Goal: Task Accomplishment & Management: Use online tool/utility

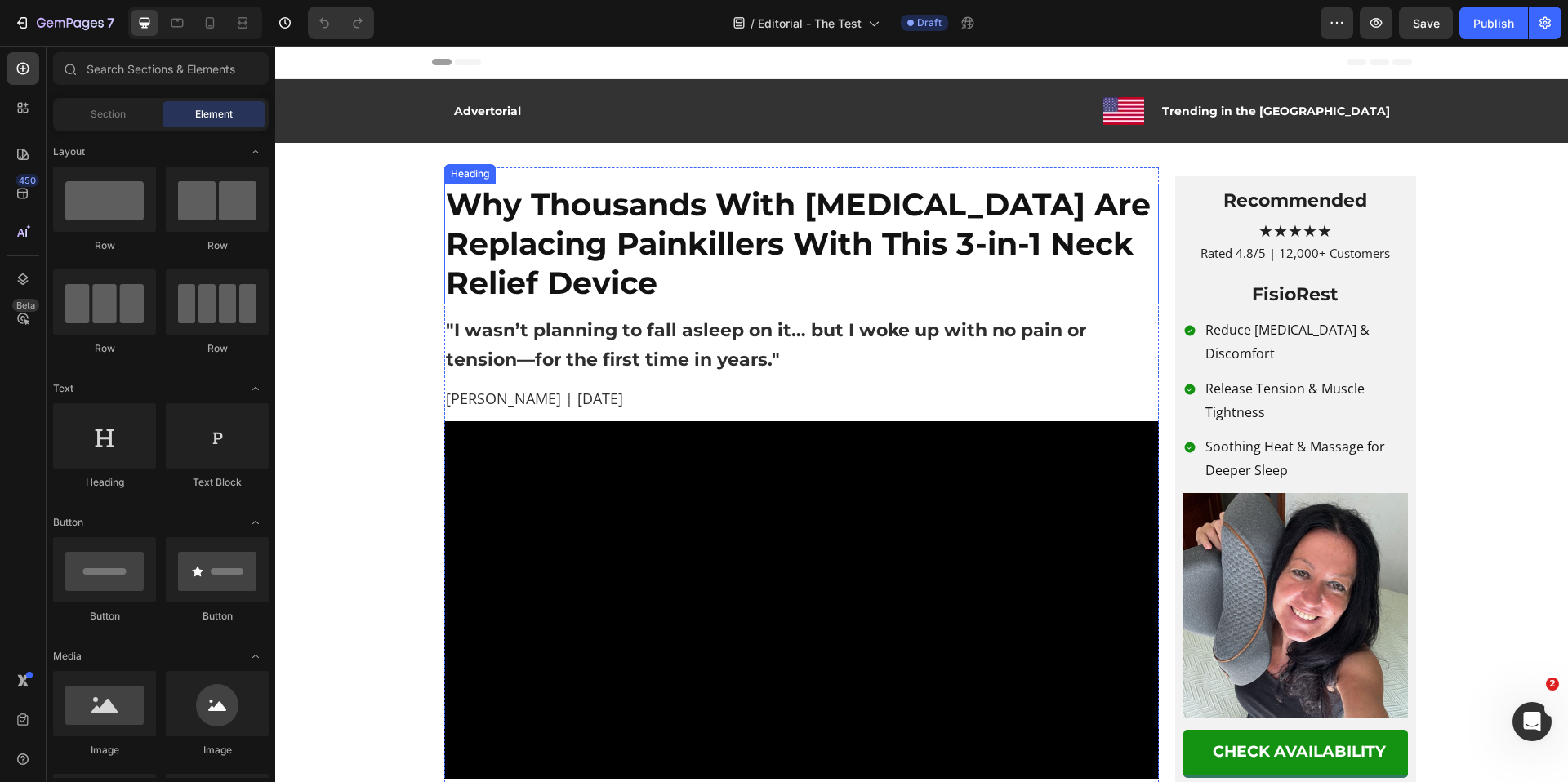
click at [763, 200] on strong "Why Thousands With [MEDICAL_DATA] Are Replacing Painkillers With This 3-in-1 Ne…" at bounding box center [798, 244] width 705 height 117
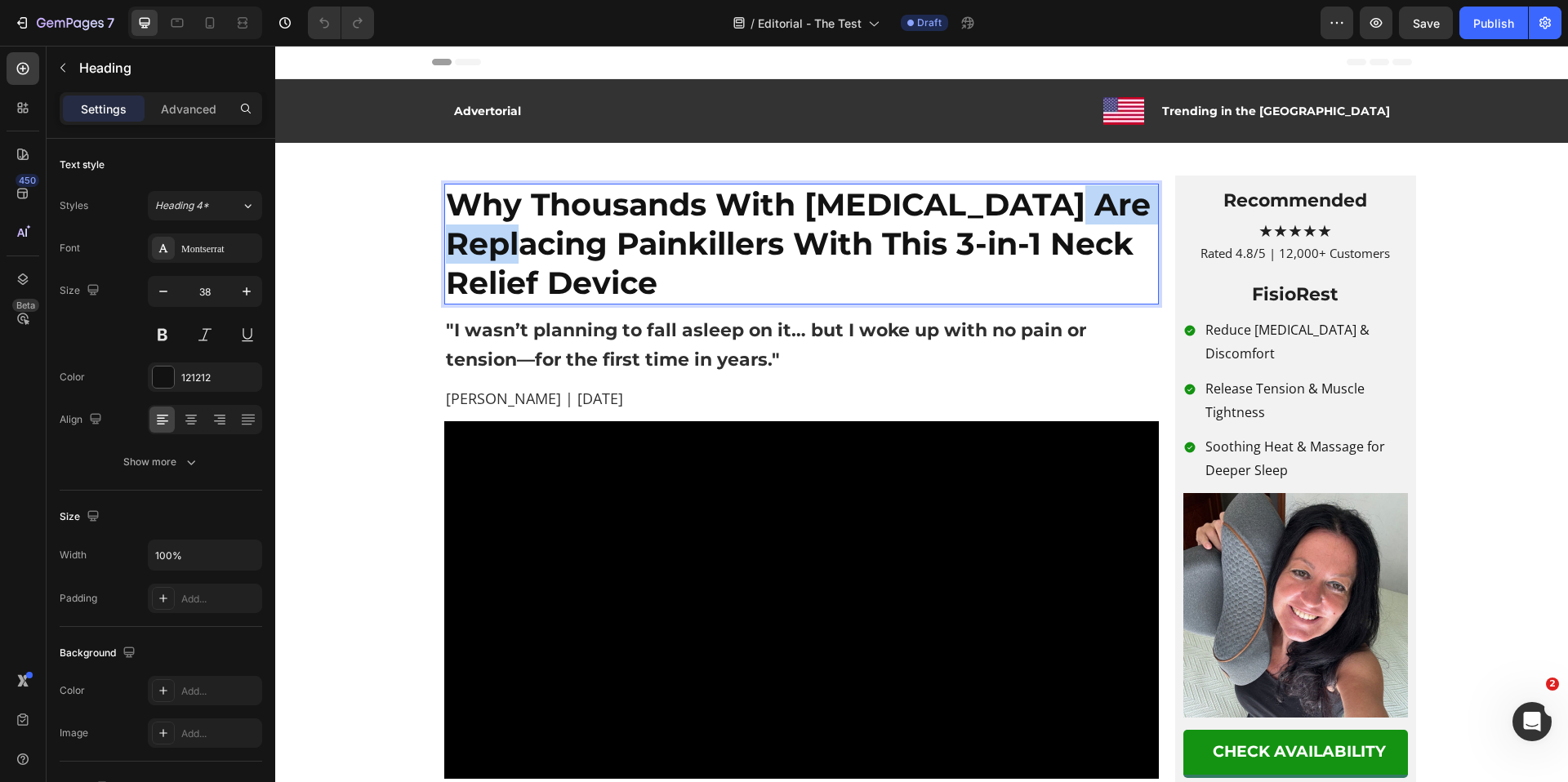
click at [531, 256] on strong "Why Thousands With Neck Pain Are Replacing Painkillers With This 3-in-1 Neck Re…" at bounding box center [798, 244] width 705 height 117
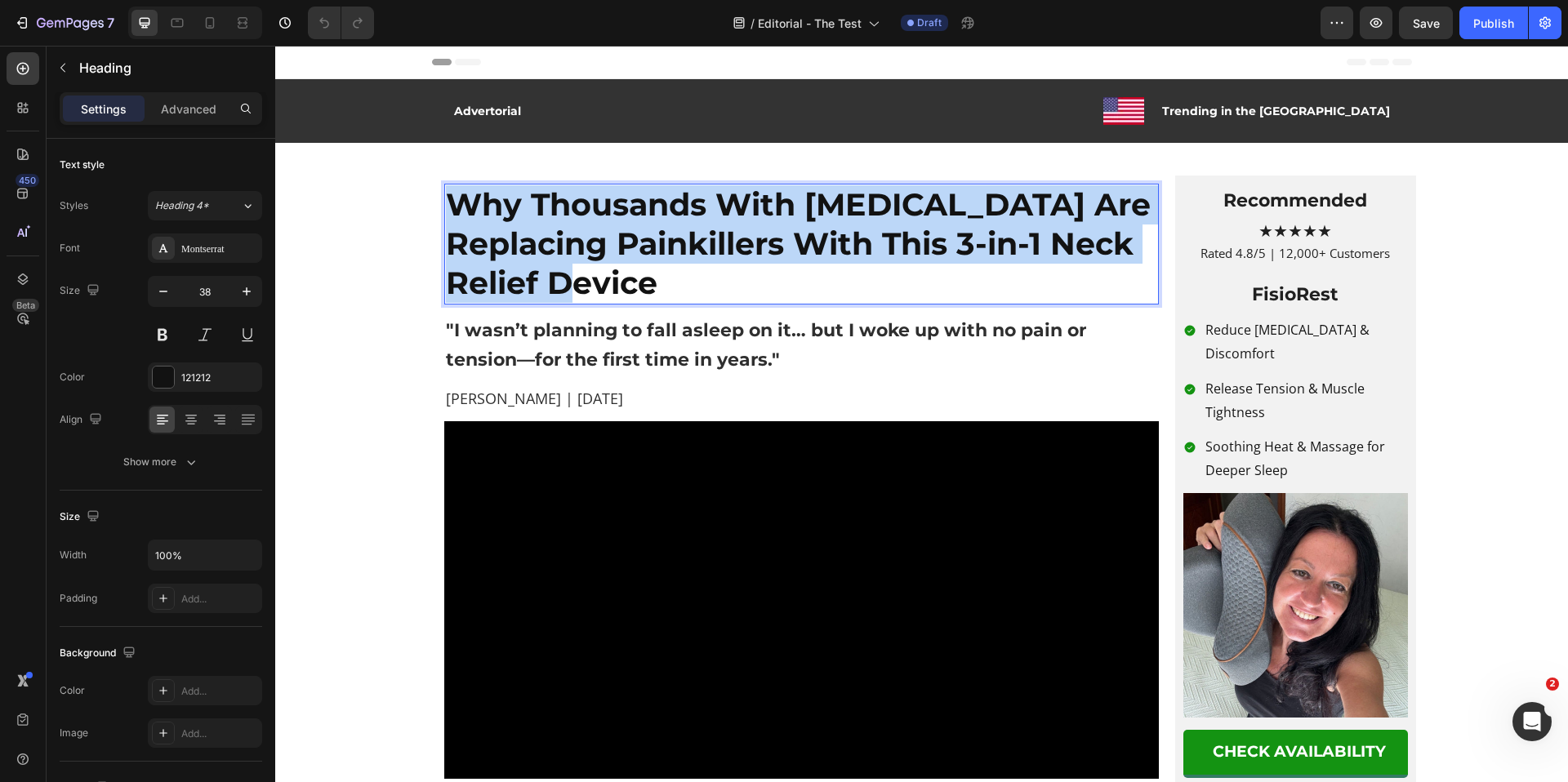
click at [531, 256] on strong "Why Thousands With Neck Pain Are Replacing Painkillers With This 3-in-1 Neck Re…" at bounding box center [798, 244] width 705 height 117
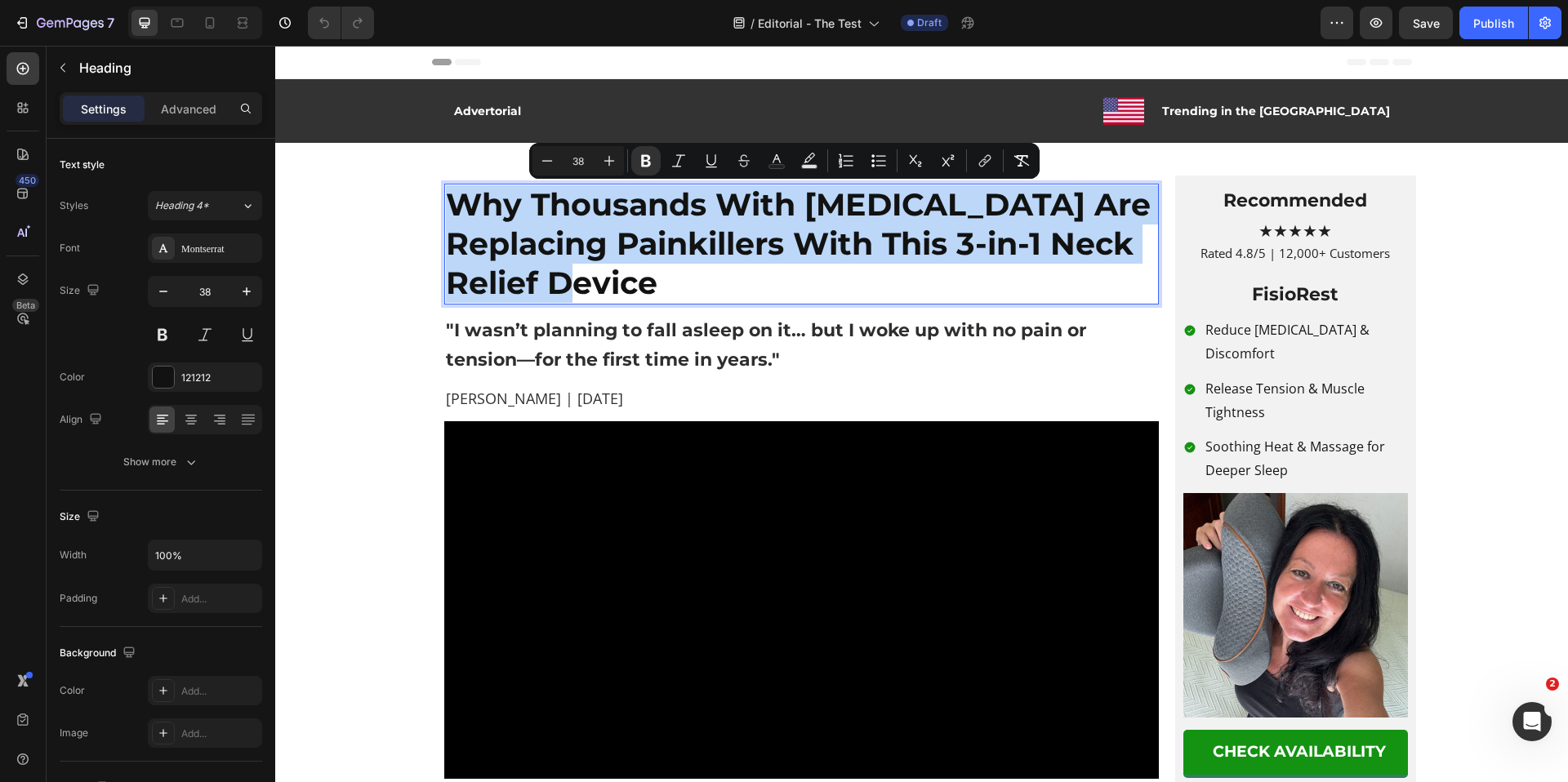
click at [629, 275] on strong "Why Thousands With Neck Pain Are Replacing Painkillers With This 3-in-1 Neck Re…" at bounding box center [798, 244] width 705 height 117
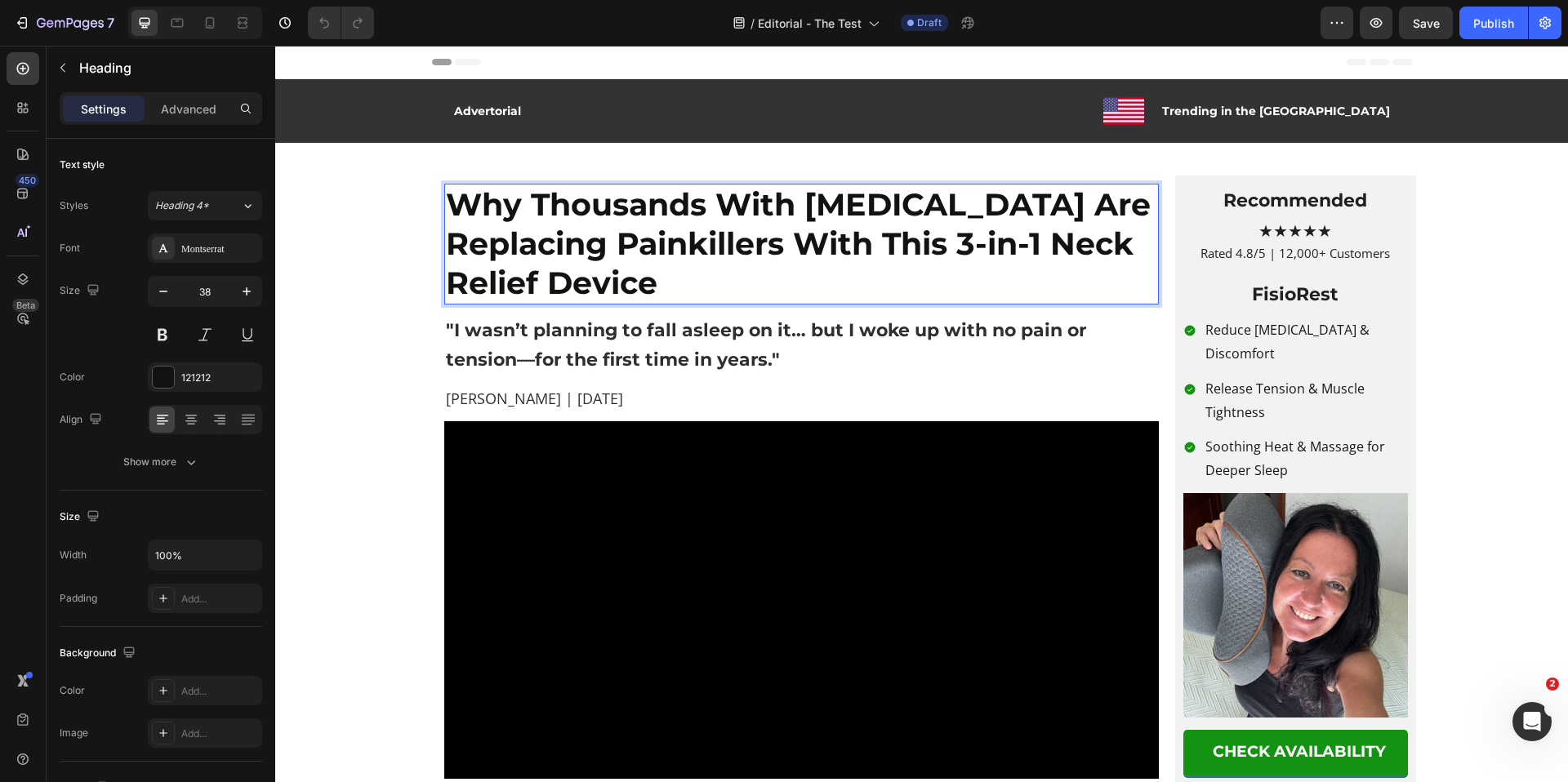
click at [673, 288] on p "Why Thousands With Neck Pain Are Replacing Painkillers With This 3-in-1 Neck Re…" at bounding box center [802, 244] width 712 height 118
click at [535, 202] on strong "Why Thousands With Neck Pain Are Replacing Painkillers With This 3-in-1 Neck Re…" at bounding box center [798, 244] width 705 height 117
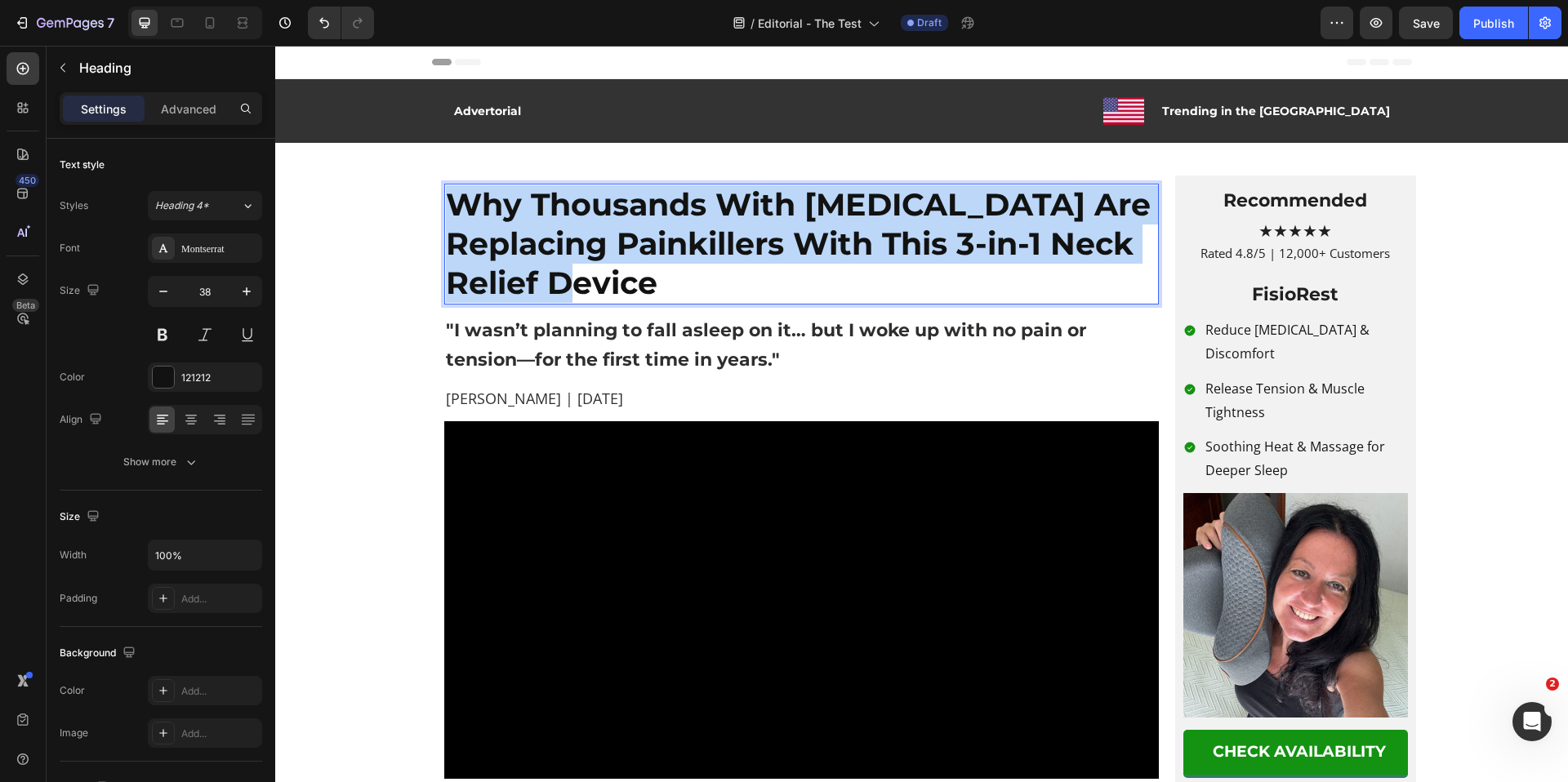
click at [535, 202] on strong "Why Thousands With Neck Pain Are Replacing Painkillers With This 3-in-1 Neck Re…" at bounding box center [798, 244] width 705 height 117
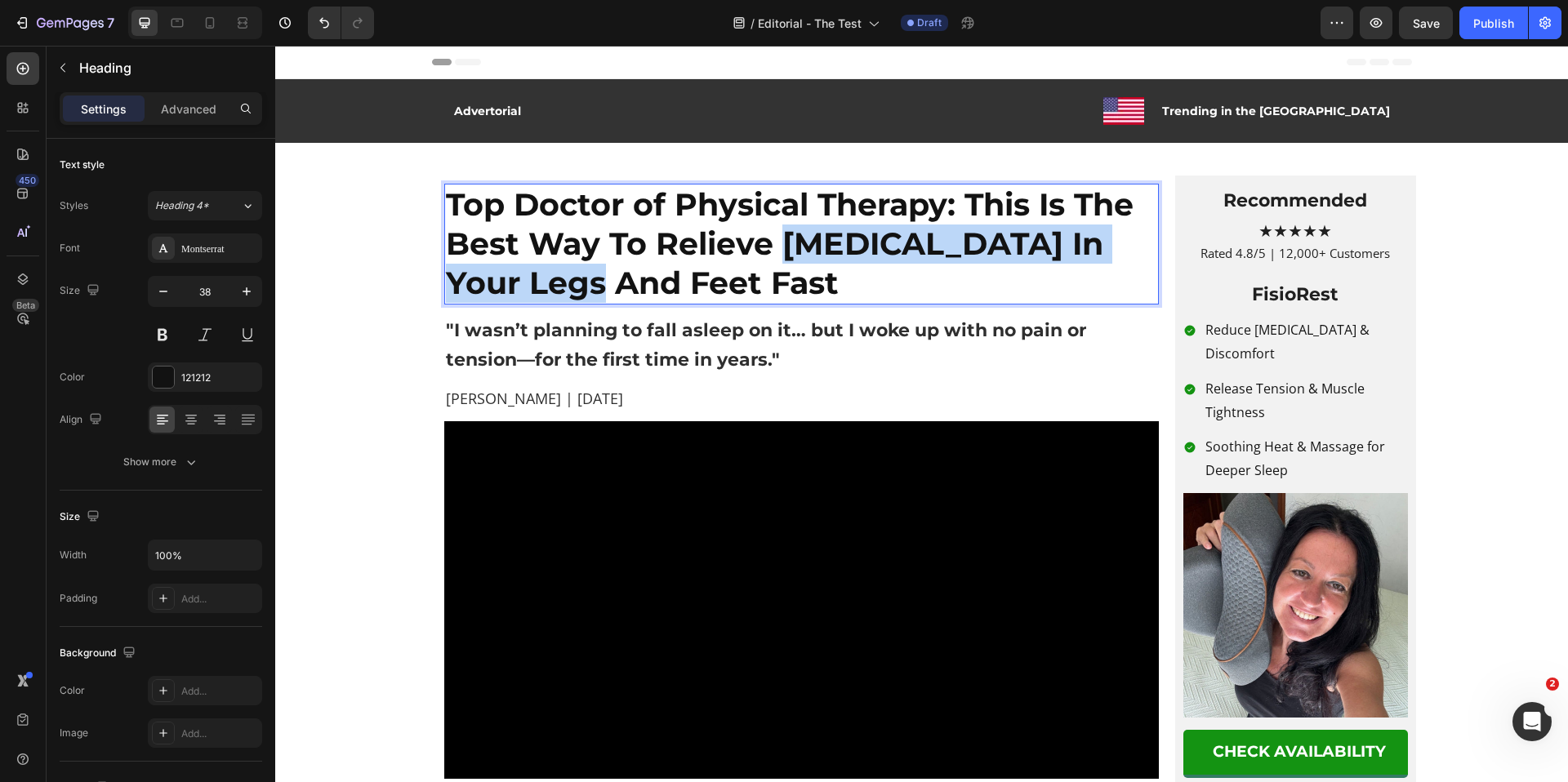
drag, startPoint x: 781, startPoint y: 247, endPoint x: 588, endPoint y: 277, distance: 195.3
click at [588, 277] on strong "Top Doctor of Physical Therapy: This Is The Best Way To Relieve Edema In Your L…" at bounding box center [790, 244] width 687 height 117
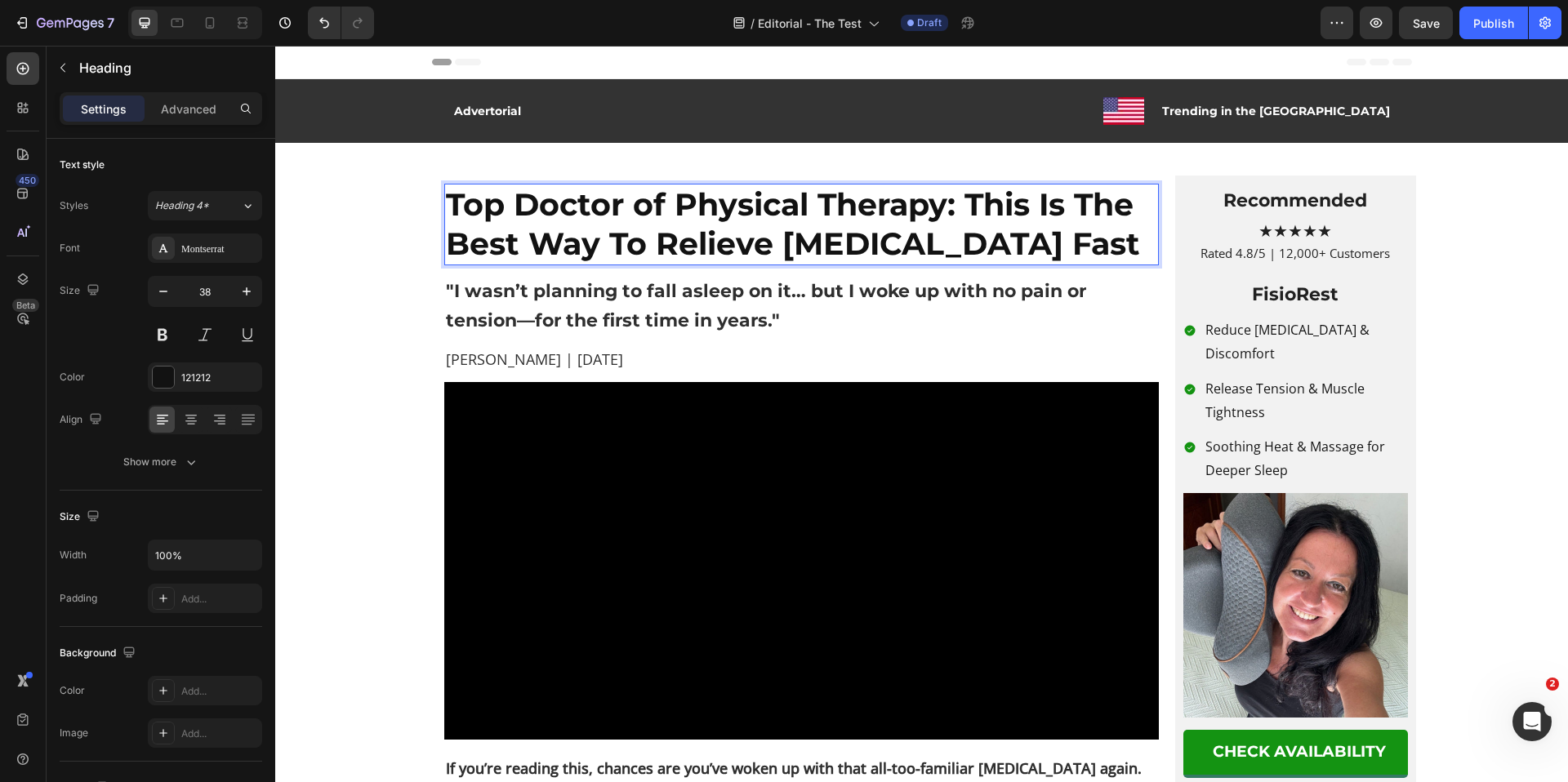
click at [1038, 241] on p "Top Doctor of Physical Therapy: This Is The Best Way To Relieve Neck Pain Fast" at bounding box center [802, 225] width 712 height 78
click at [913, 216] on strong "Top Doctor of Physical Therapy: This Is The Best Way To Relieve Neck Pain Fast" at bounding box center [792, 225] width 694 height 78
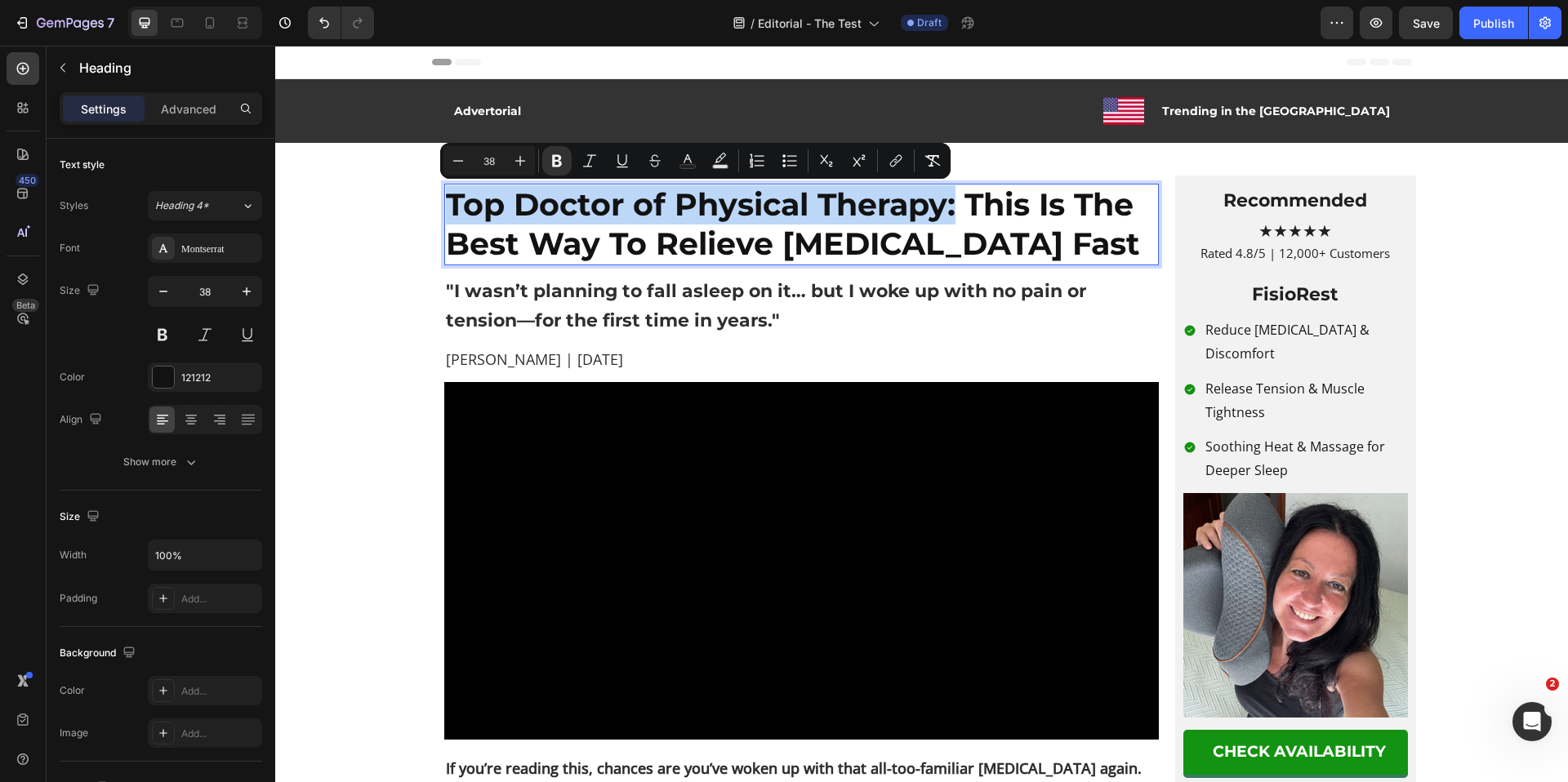
drag, startPoint x: 954, startPoint y: 208, endPoint x: 438, endPoint y: 201, distance: 516.0
click at [446, 201] on strong "Top Doctor of Physical Therapy: This Is The Best Way To Relieve Neck Pain Fast" at bounding box center [792, 225] width 694 height 78
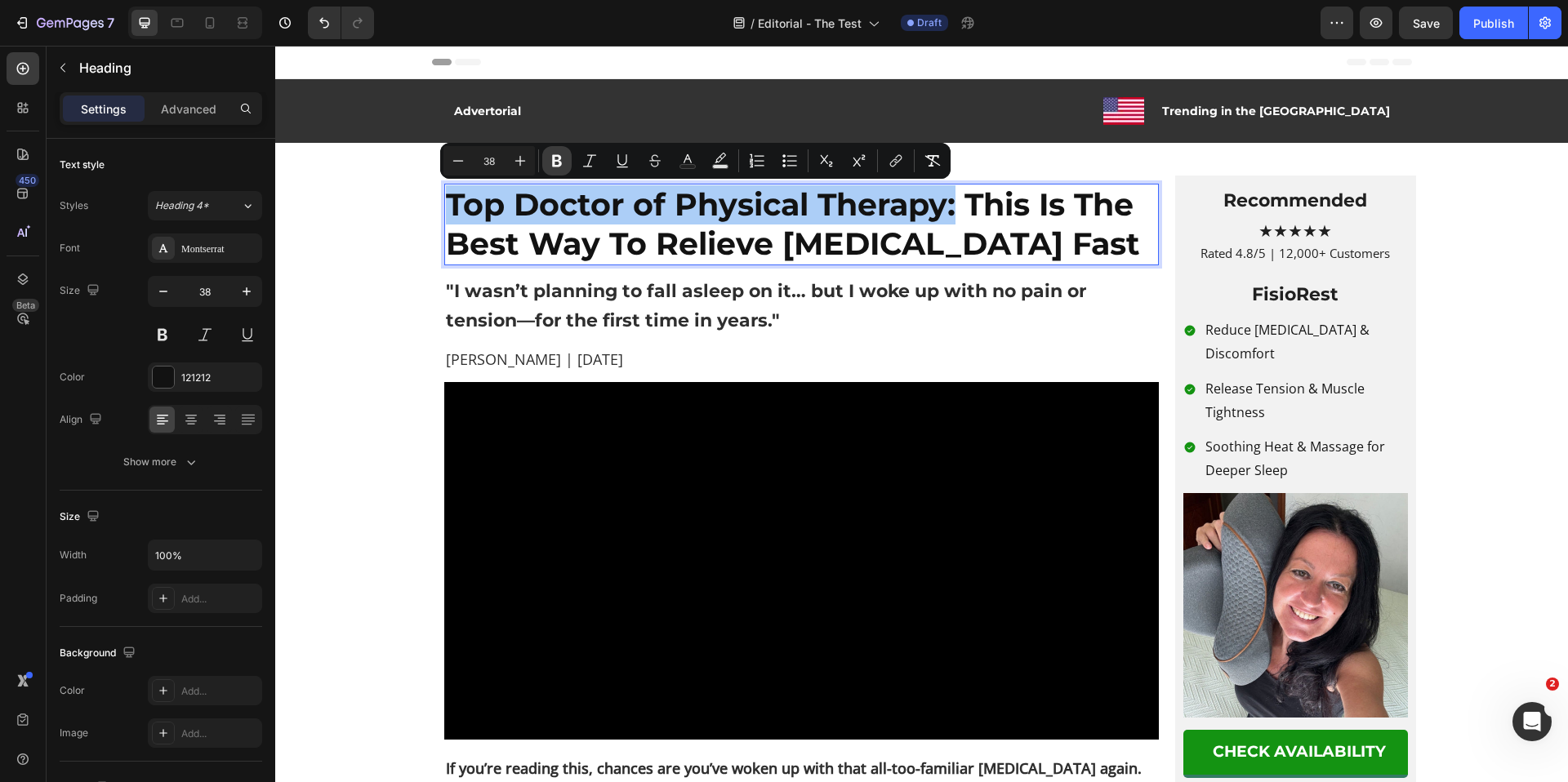
click at [555, 157] on icon "Editor contextual toolbar" at bounding box center [557, 161] width 17 height 17
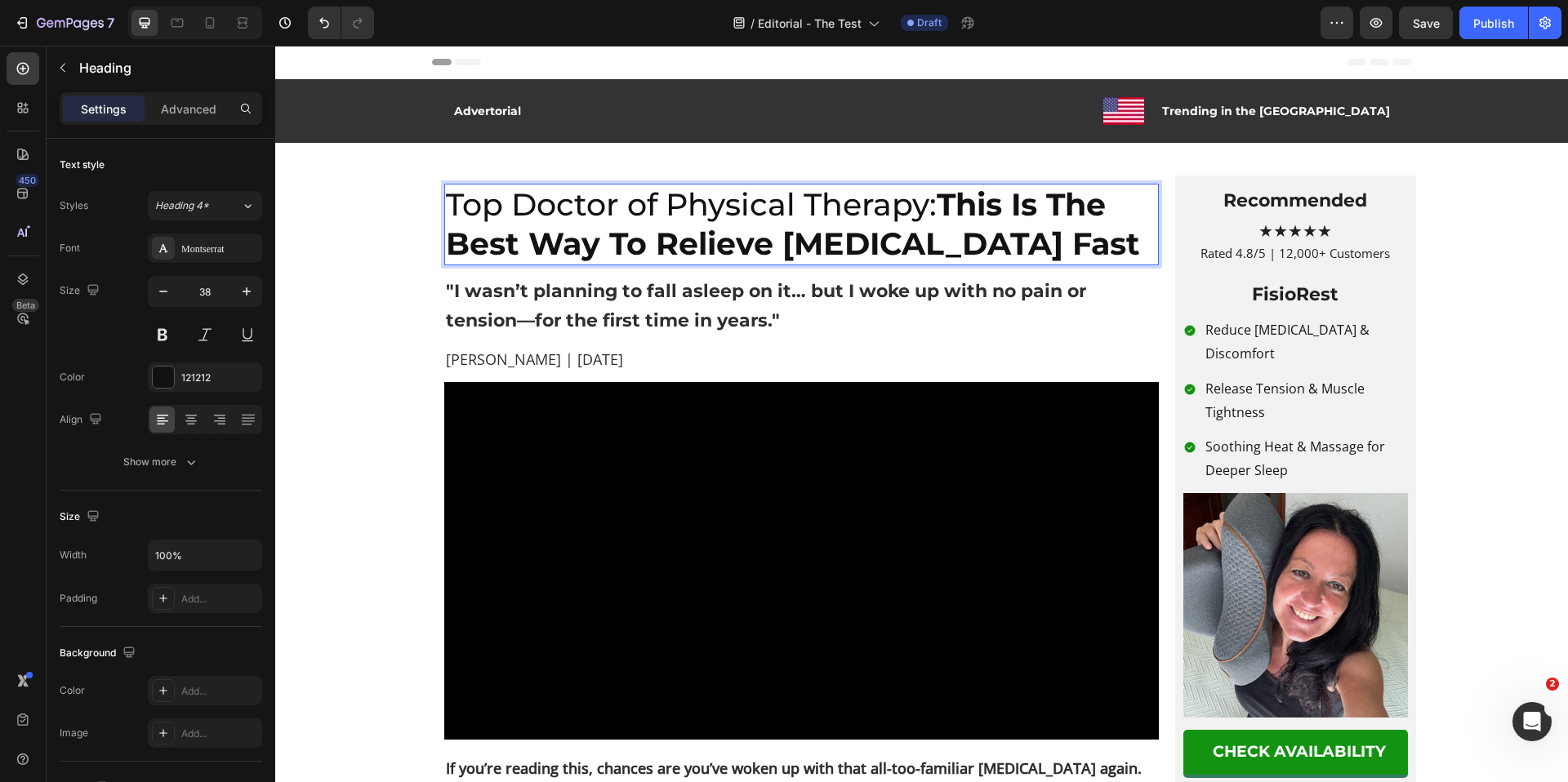
click at [586, 214] on p "Top Doctor of Physical Therapy: This Is The Best Way To Relieve Neck Pain Fast" at bounding box center [802, 225] width 712 height 78
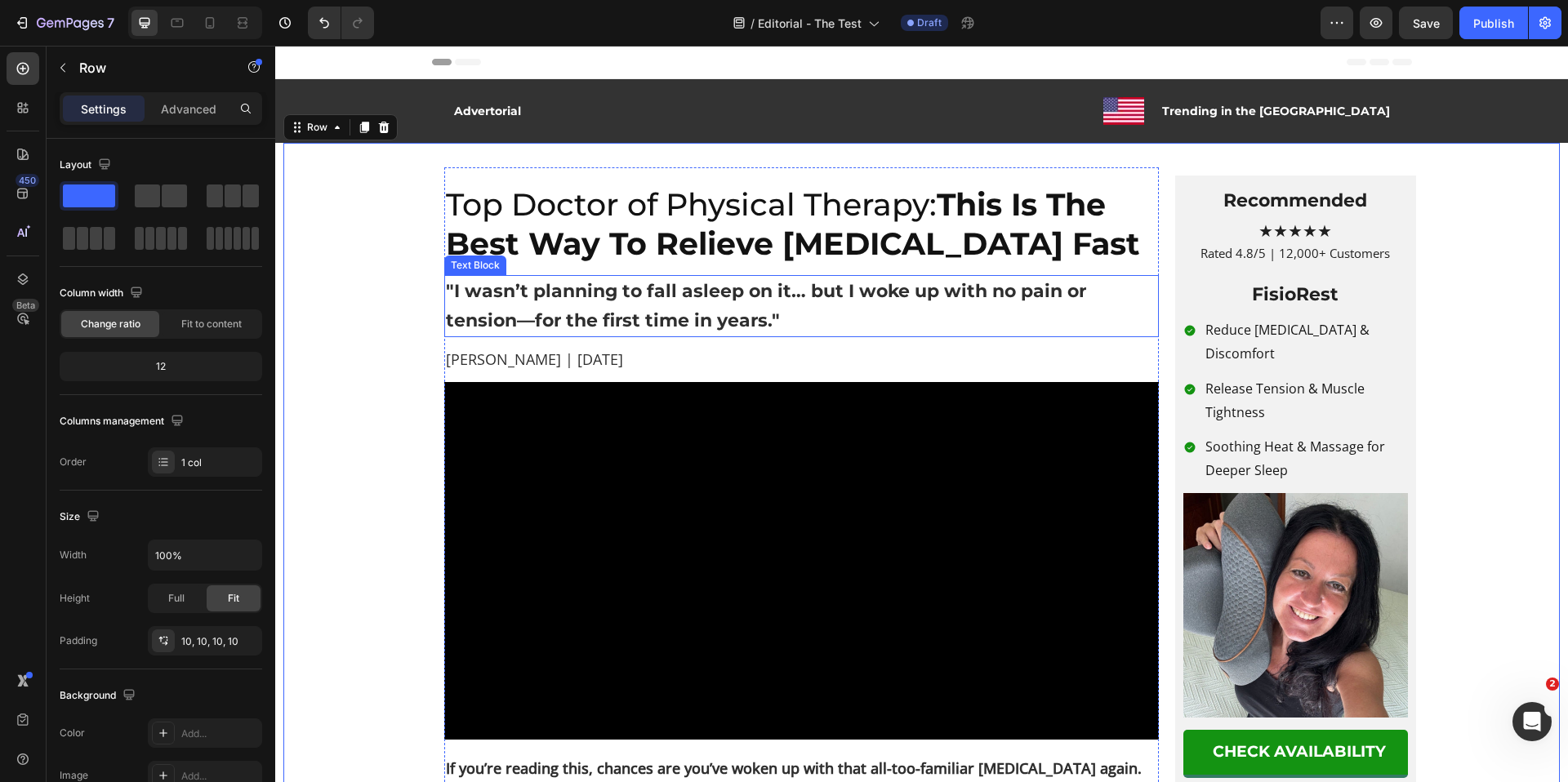
click at [791, 300] on strong ""I wasn’t planning to fall asleep on it… but I woke up with no pain or tension—…" at bounding box center [765, 306] width 640 height 51
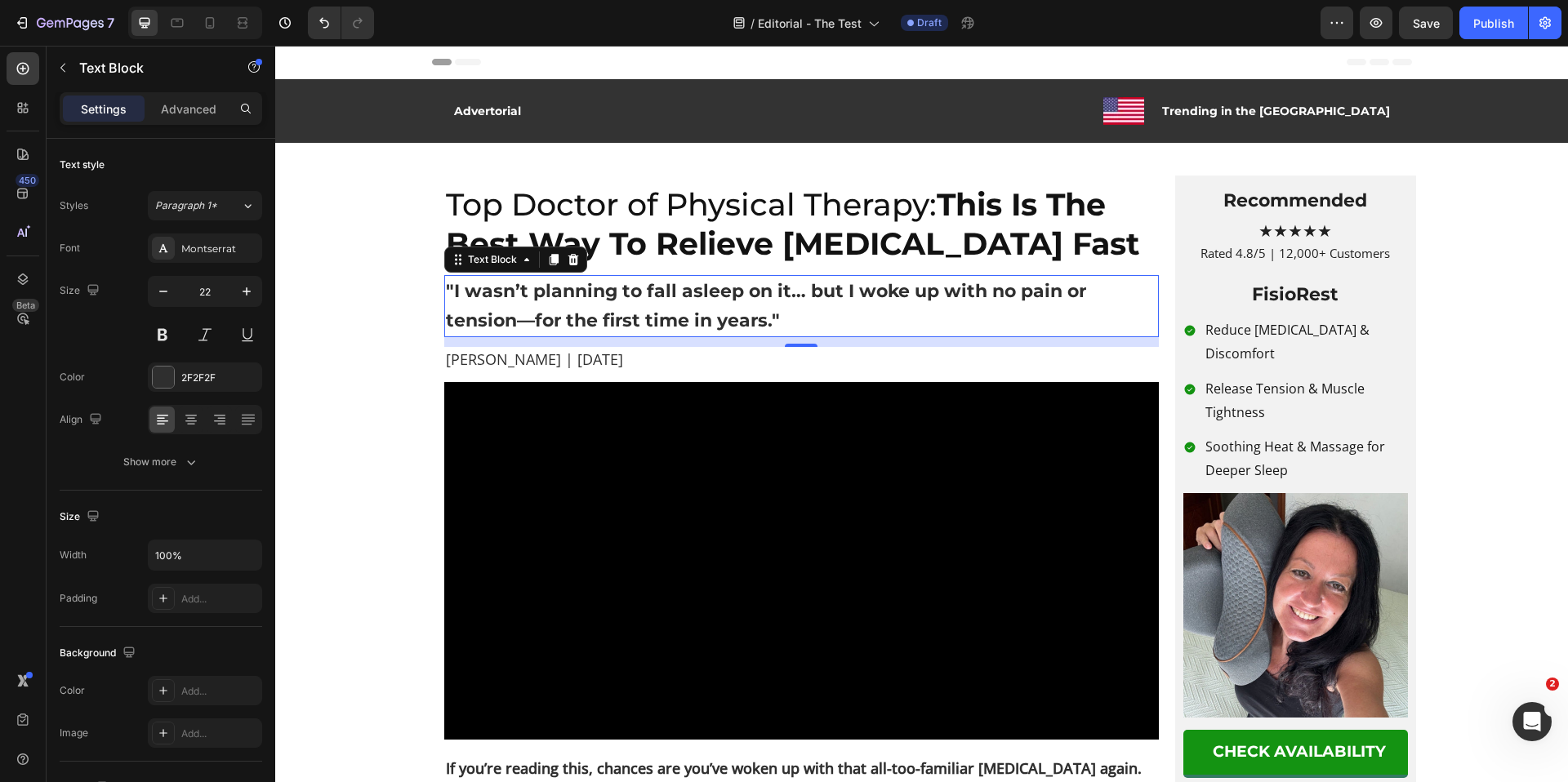
click at [662, 301] on strong ""I wasn’t planning to fall asleep on it… but I woke up with no pain or tension—…" at bounding box center [765, 306] width 640 height 51
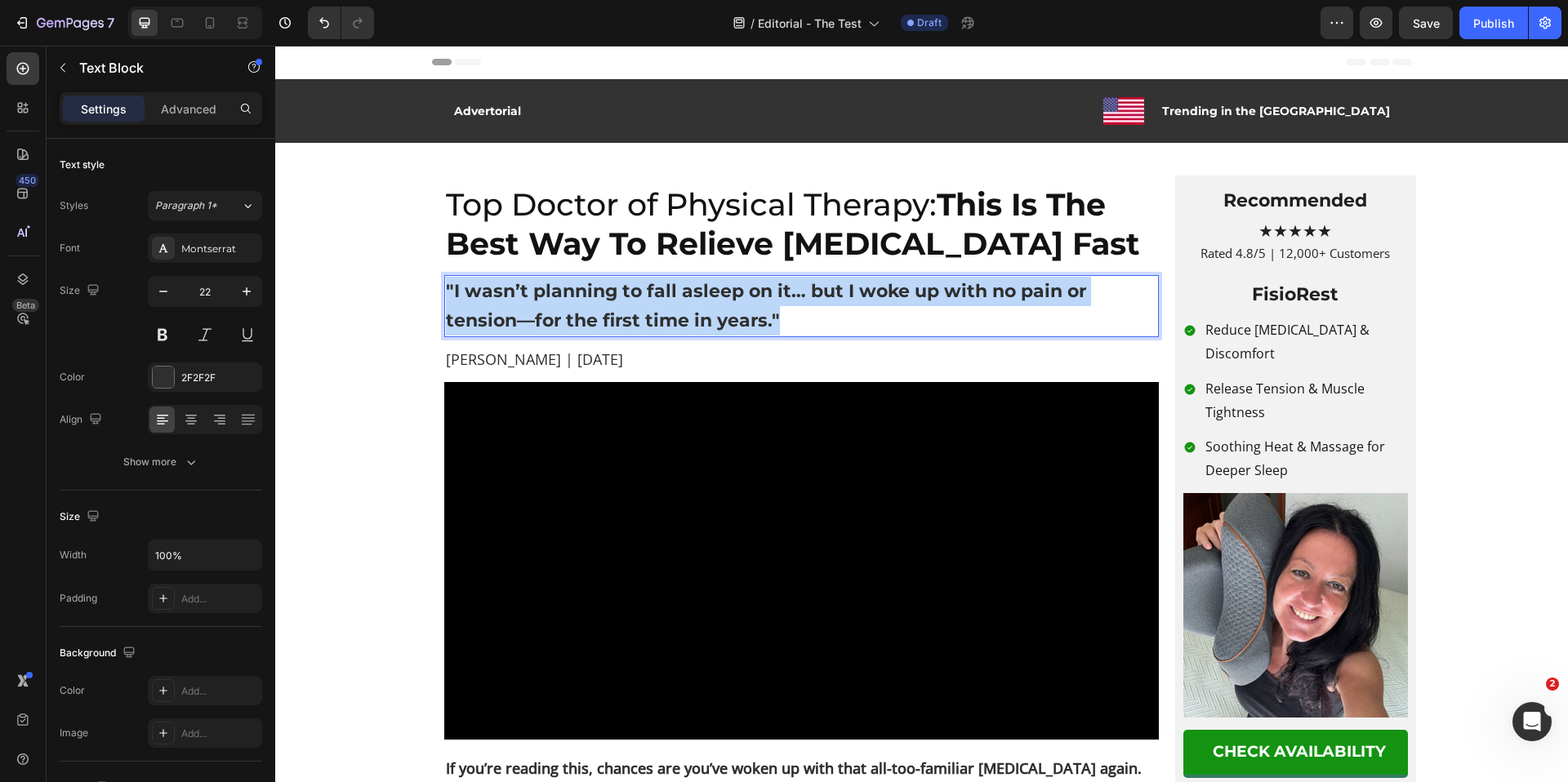
click at [662, 301] on strong ""I wasn’t planning to fall asleep on it… but I woke up with no pain or tension—…" at bounding box center [765, 306] width 640 height 51
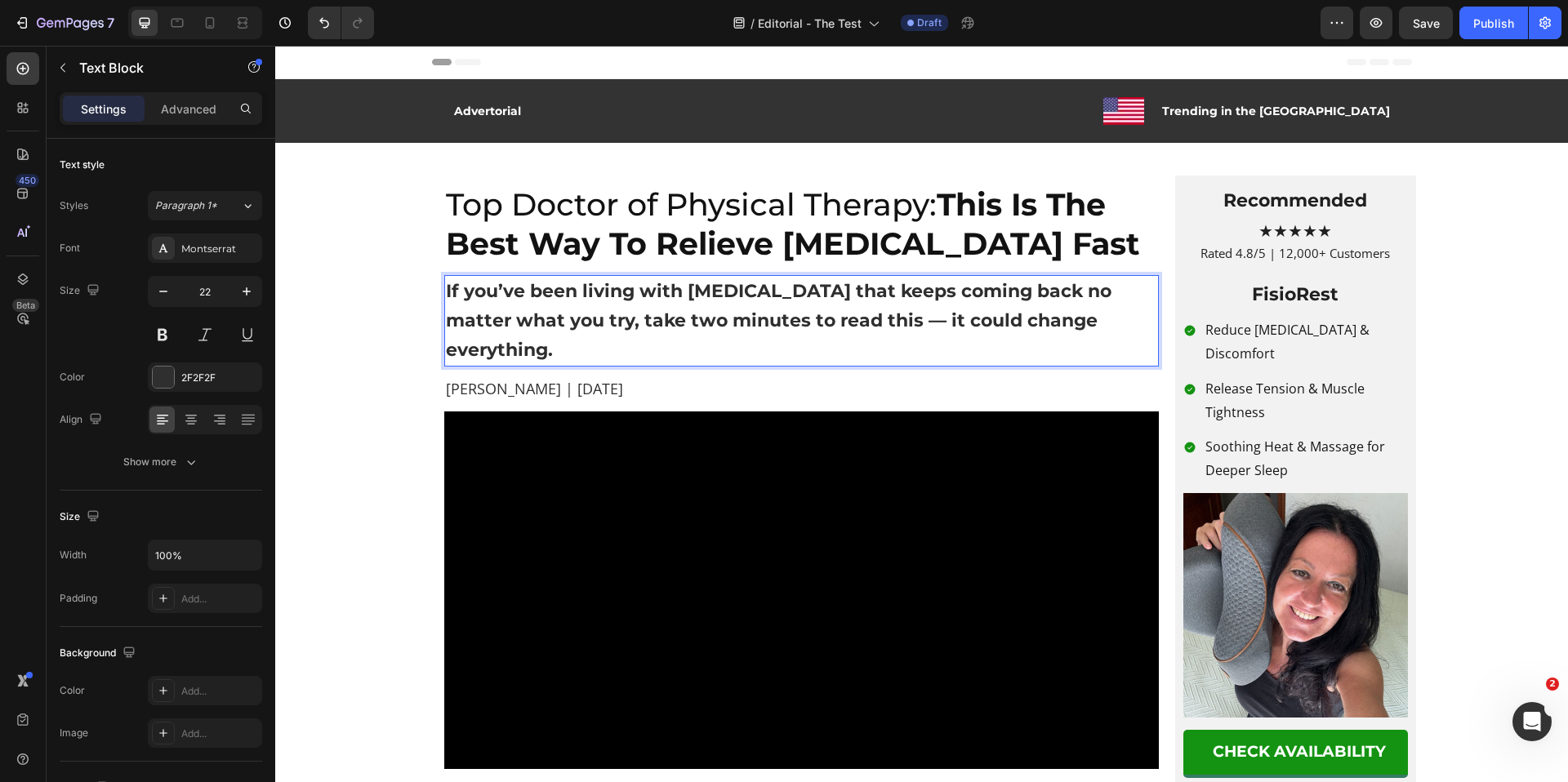
click at [844, 324] on strong "If you’ve been living with [MEDICAL_DATA] that keeps coming back no matter what…" at bounding box center [778, 320] width 666 height 81
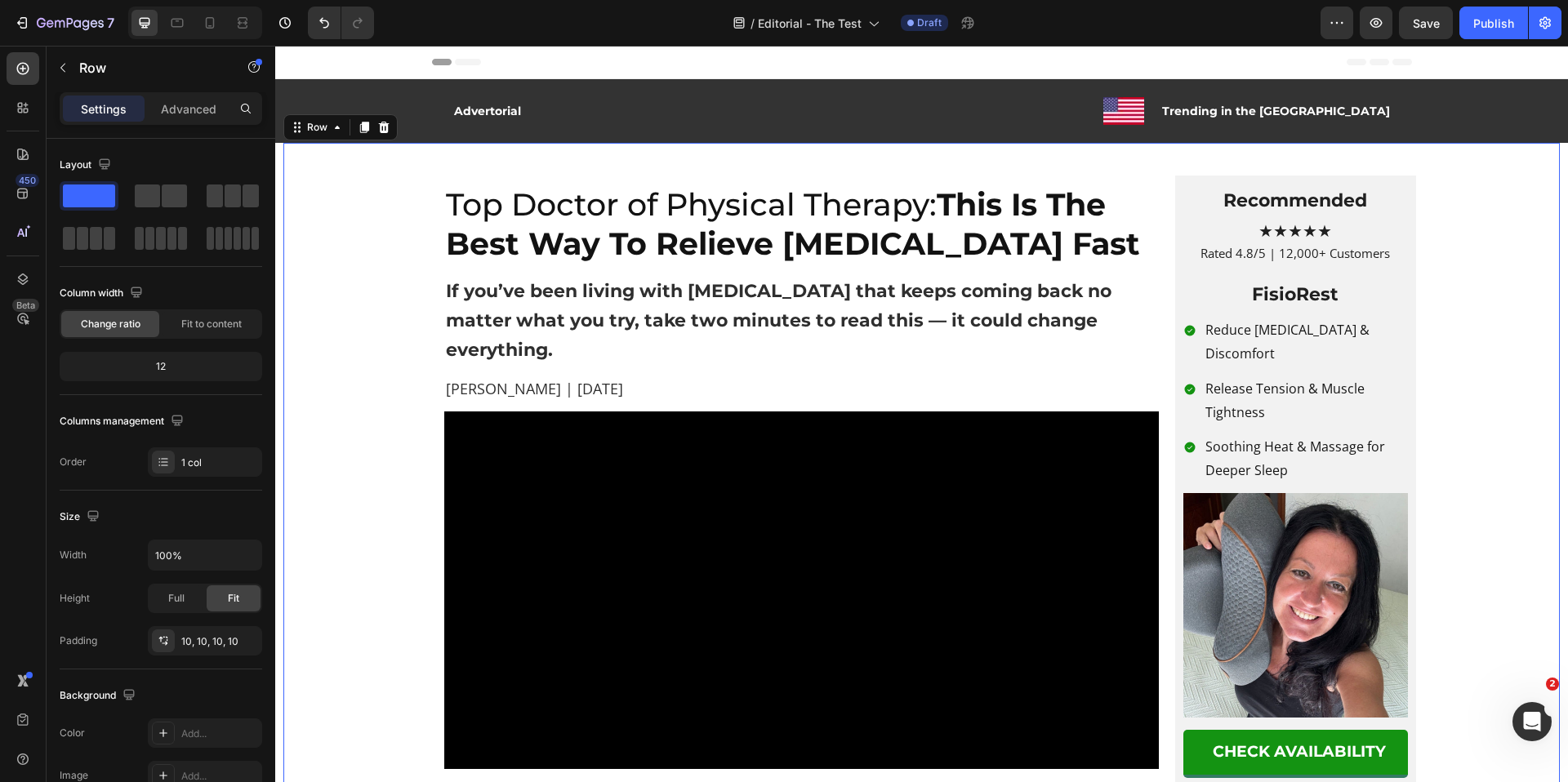
click at [685, 223] on p "Top Doctor of Physical Therapy: This Is The Best Way To Relieve Neck Pain Fast" at bounding box center [802, 225] width 712 height 78
click at [540, 378] on p "Martha L. | April 6, 2025" at bounding box center [802, 389] width 712 height 22
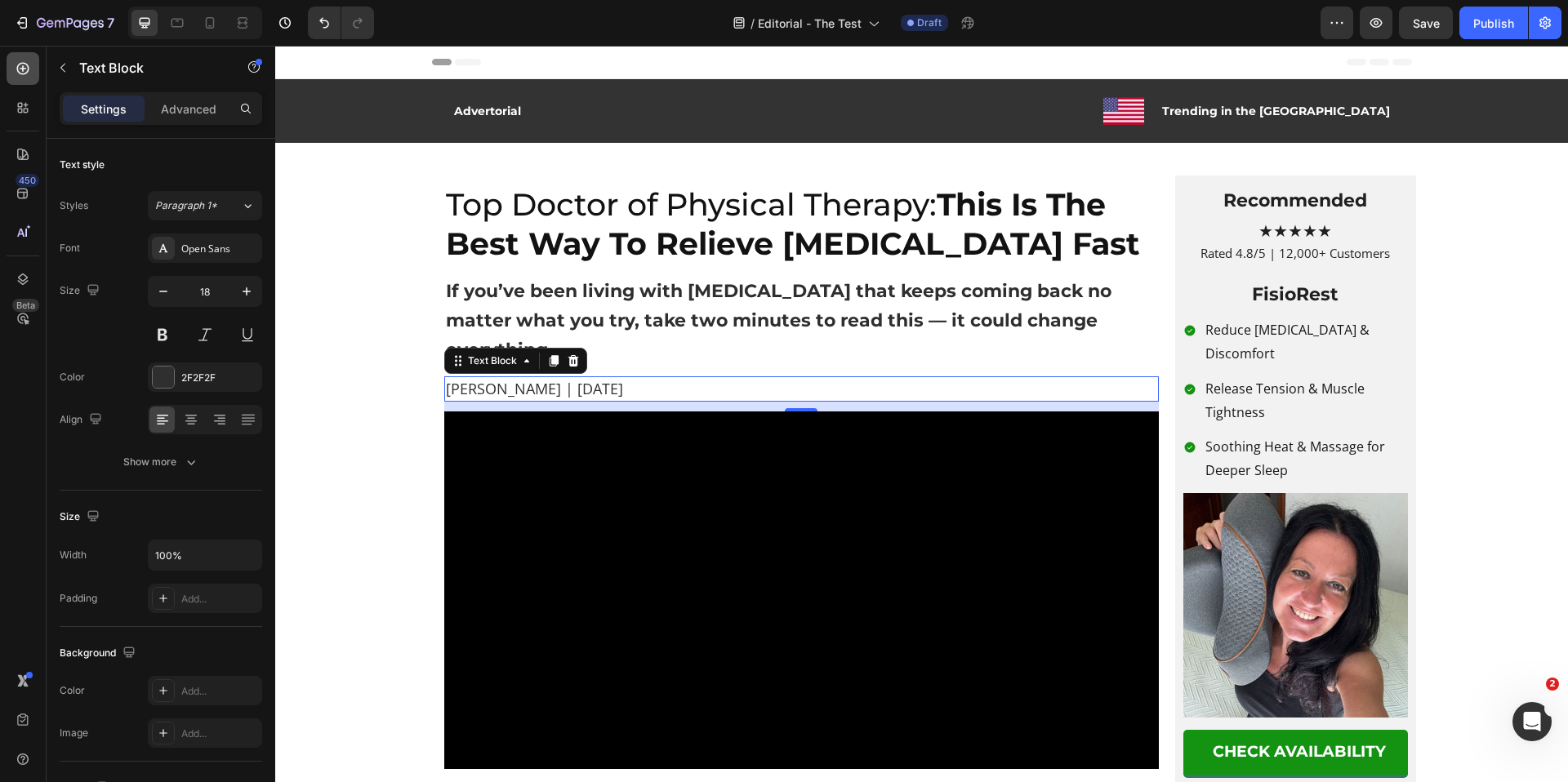
click at [23, 71] on icon at bounding box center [23, 69] width 17 height 17
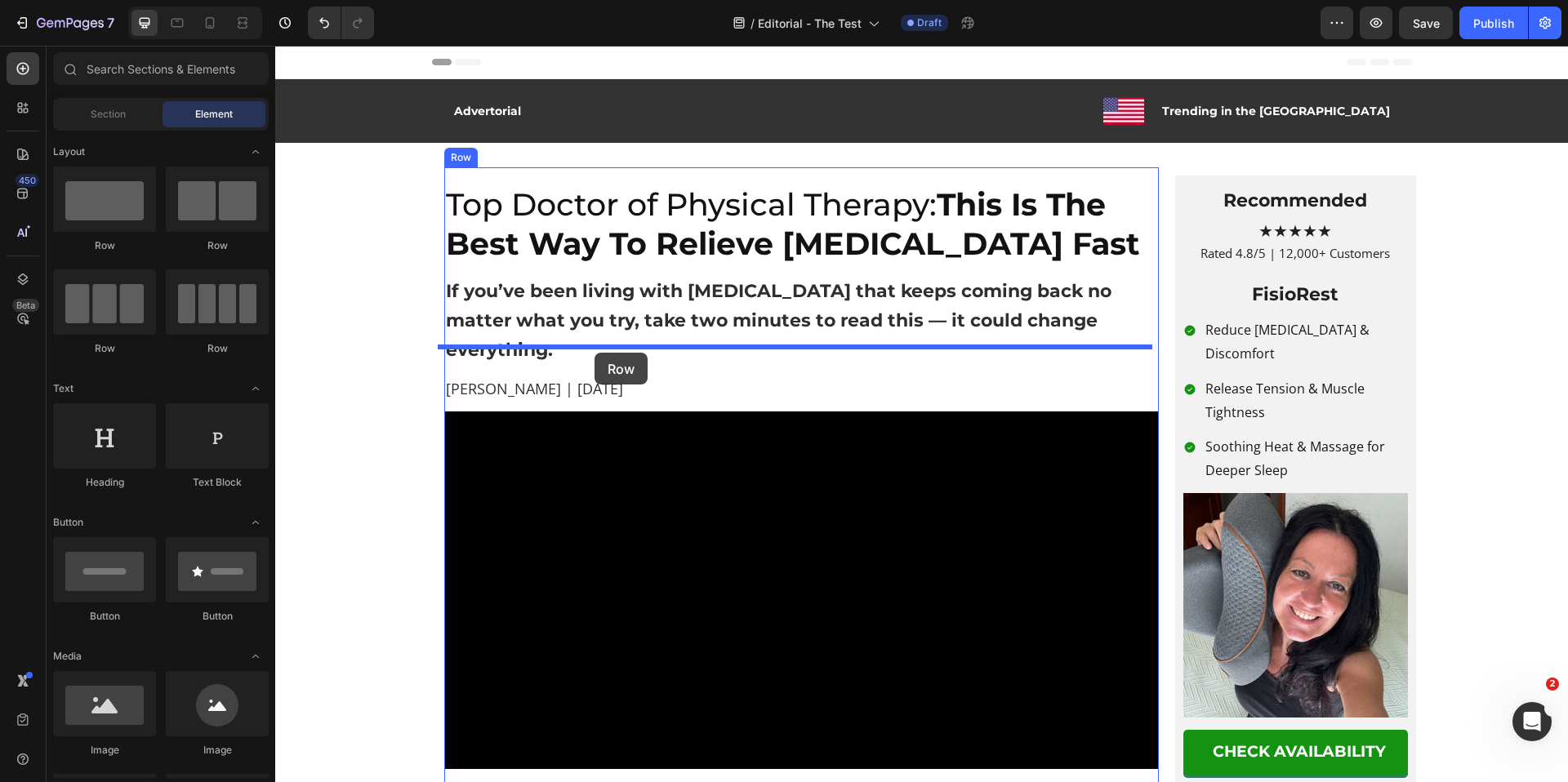
drag, startPoint x: 494, startPoint y: 259, endPoint x: 595, endPoint y: 352, distance: 137.3
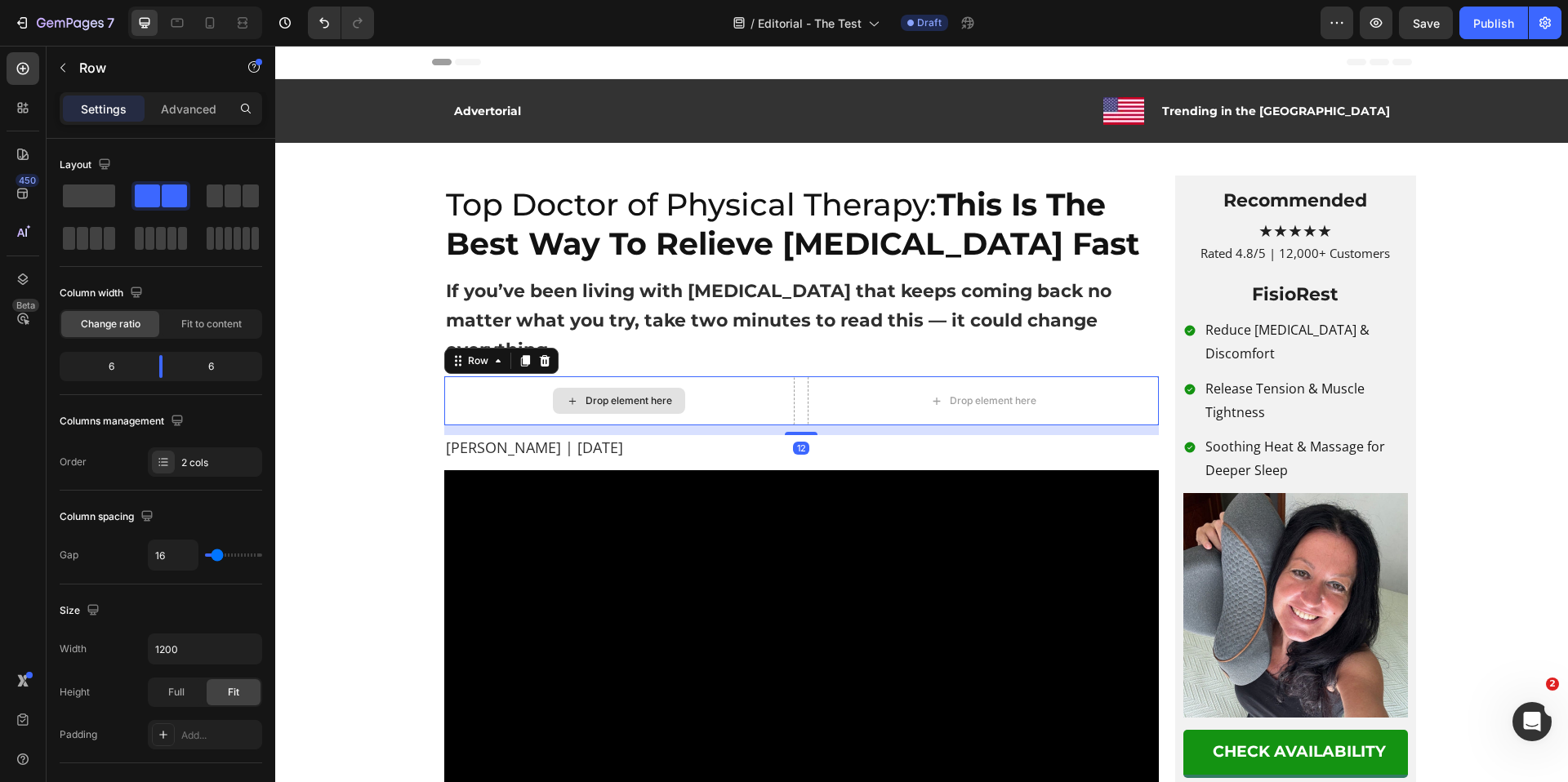
click at [618, 395] on div "Drop element here" at bounding box center [628, 401] width 86 height 13
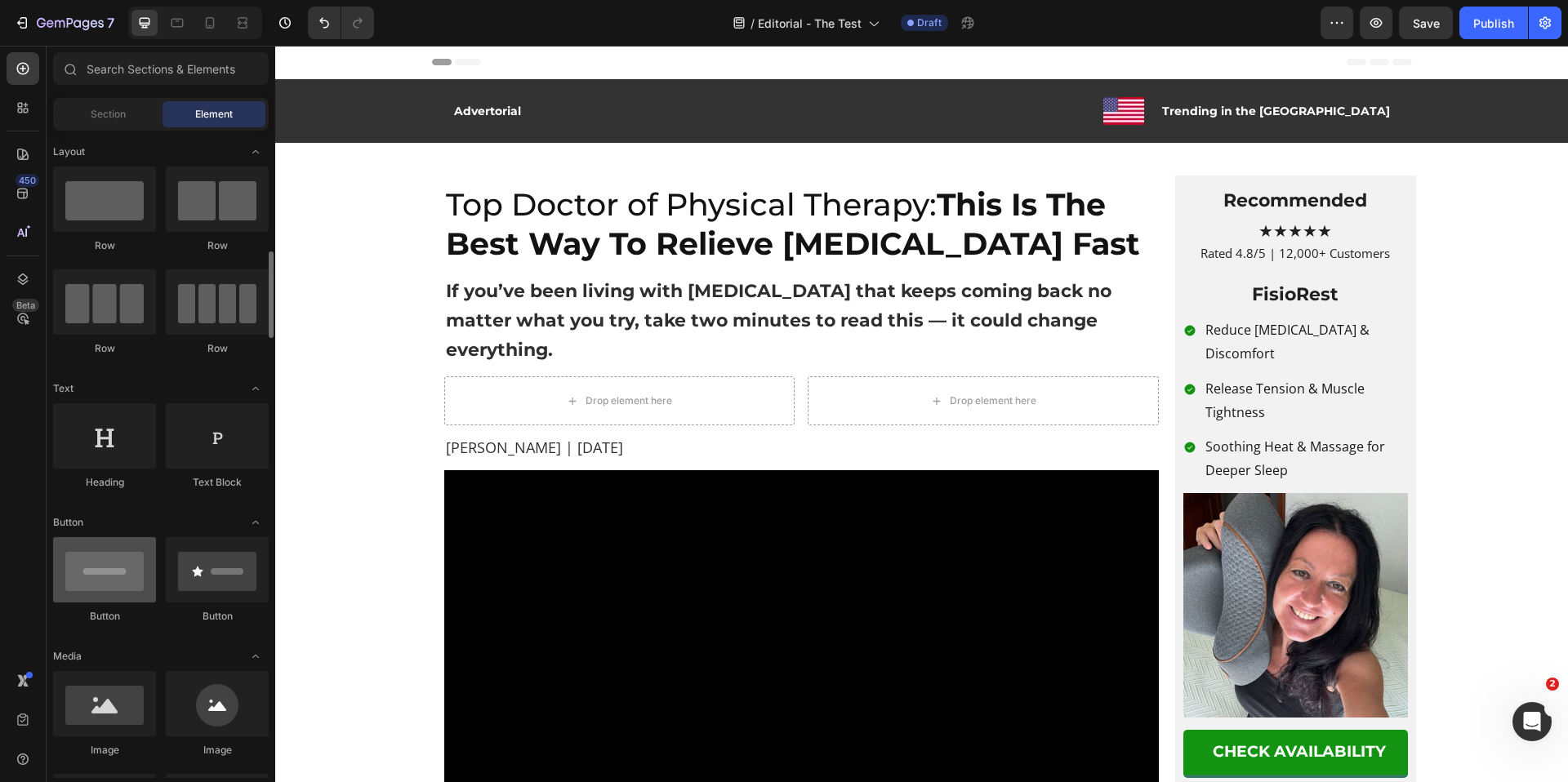
scroll to position [144, 0]
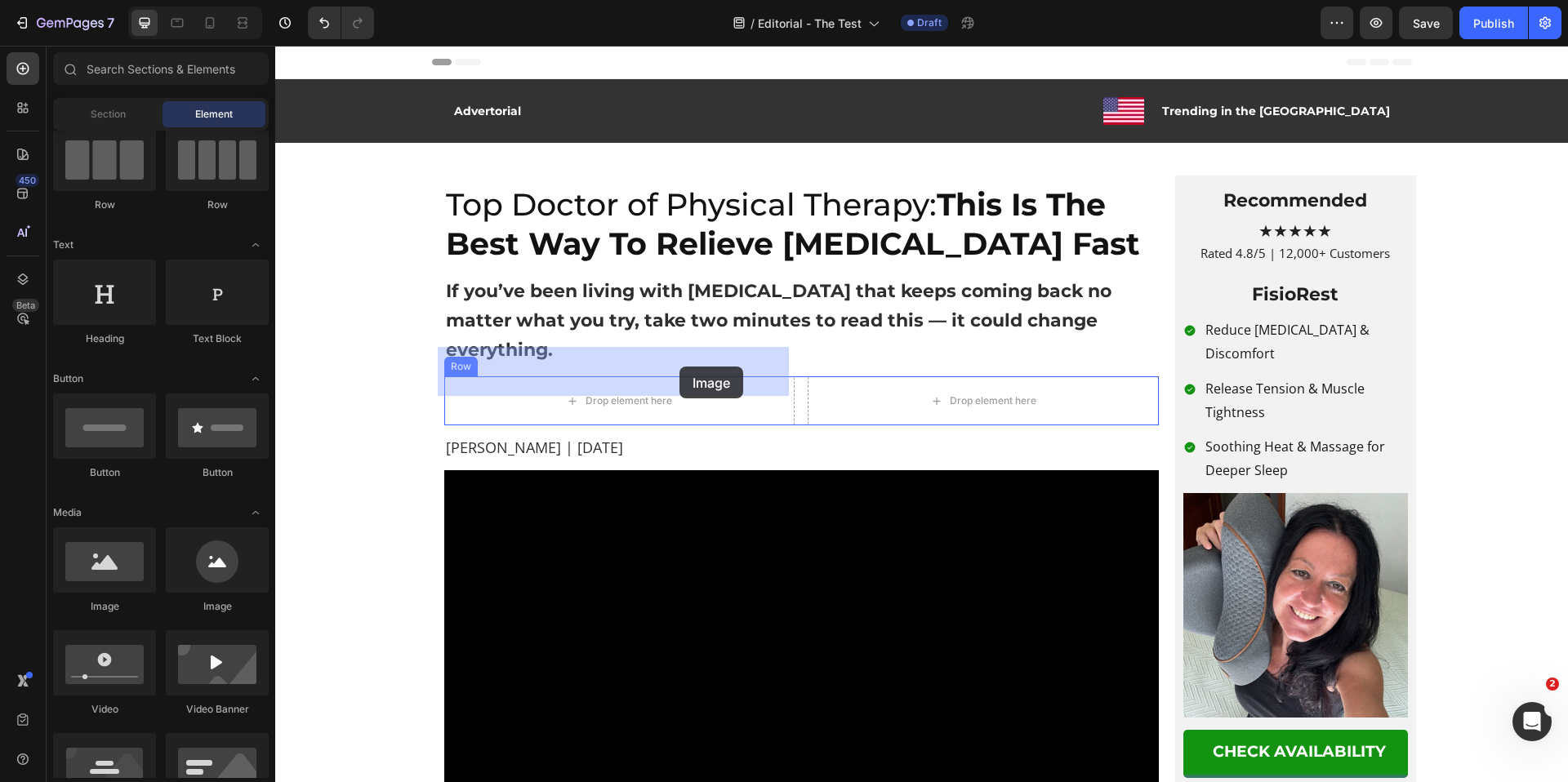
drag, startPoint x: 476, startPoint y: 615, endPoint x: 303, endPoint y: 578, distance: 176.9
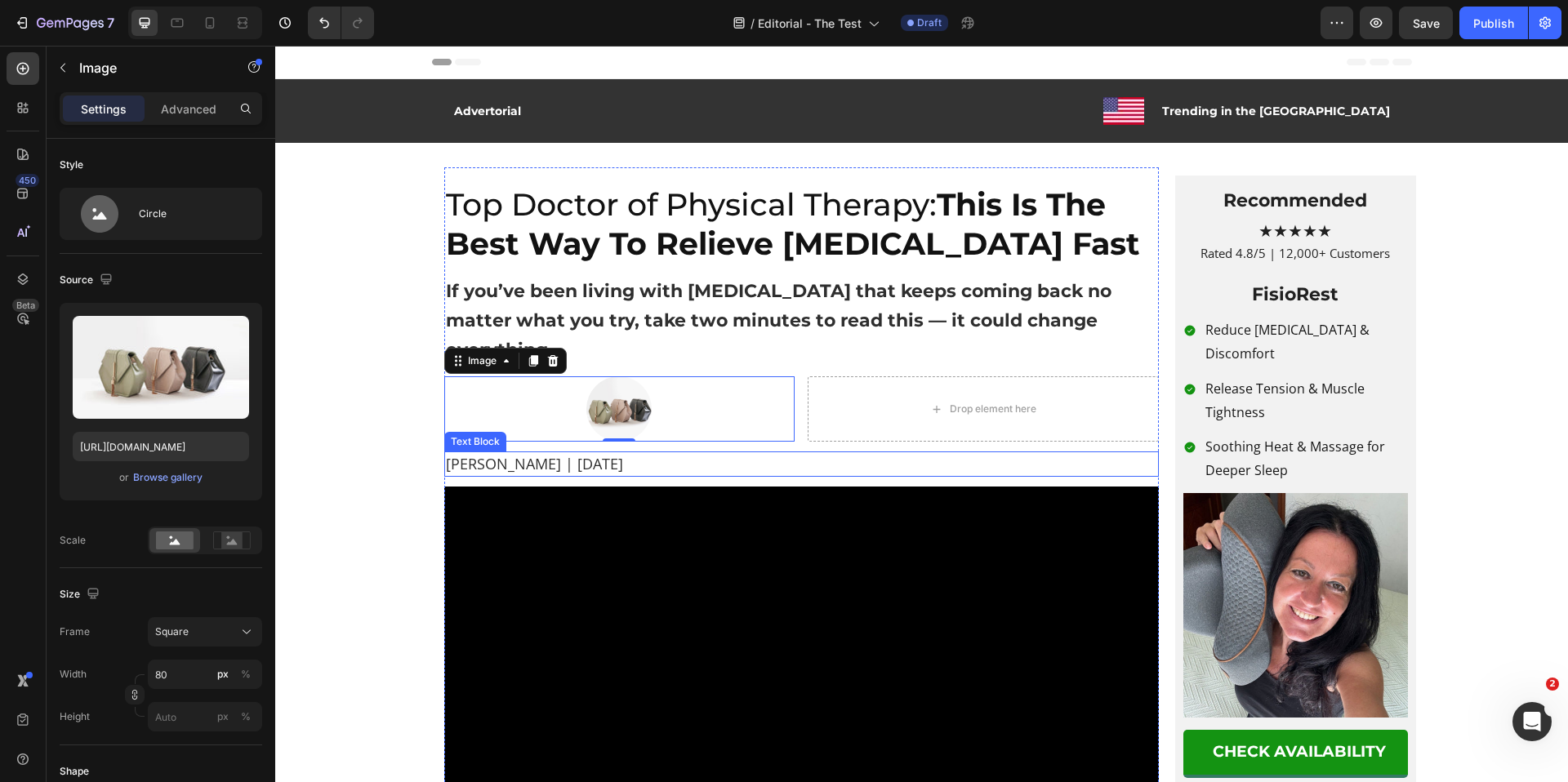
click at [522, 453] on p "Martha L. | April 6, 2025" at bounding box center [802, 464] width 712 height 22
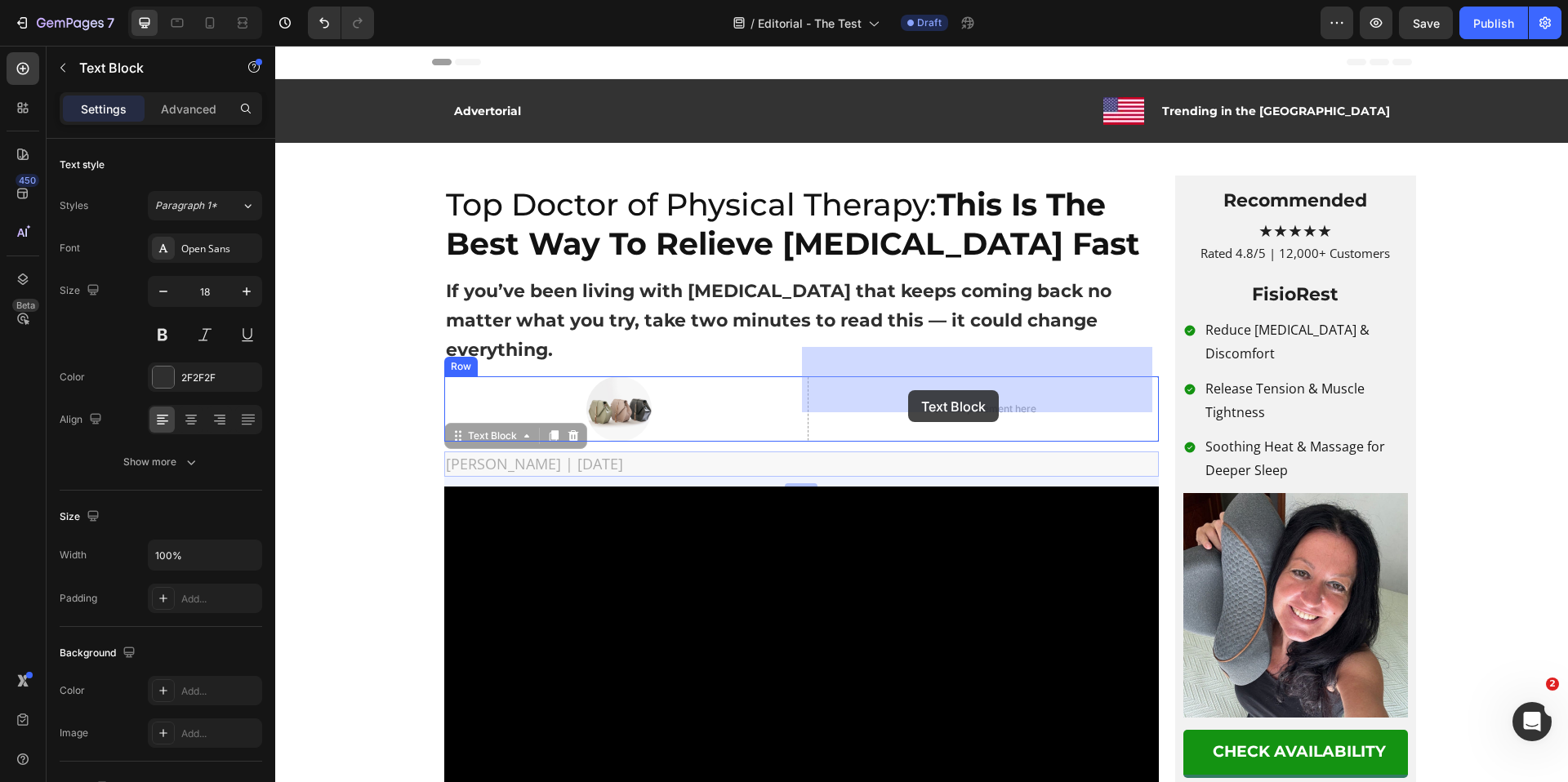
drag, startPoint x: 454, startPoint y: 410, endPoint x: 909, endPoint y: 390, distance: 455.4
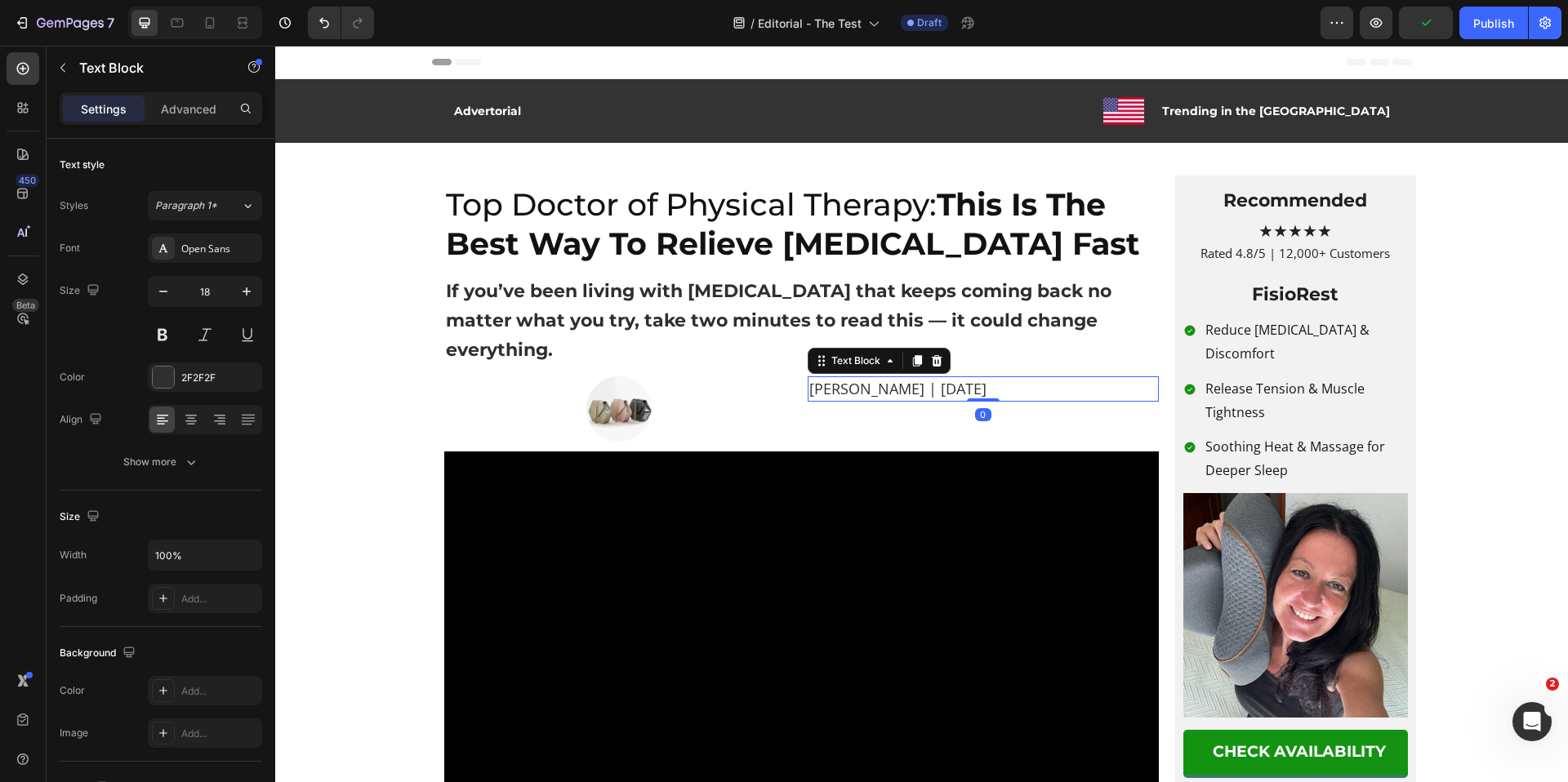
drag, startPoint x: 982, startPoint y: 378, endPoint x: 813, endPoint y: 387, distance: 169.2
click at [981, 376] on div "Martha L. | April 6, 2025 Text Block 0" at bounding box center [984, 388] width 351 height 25
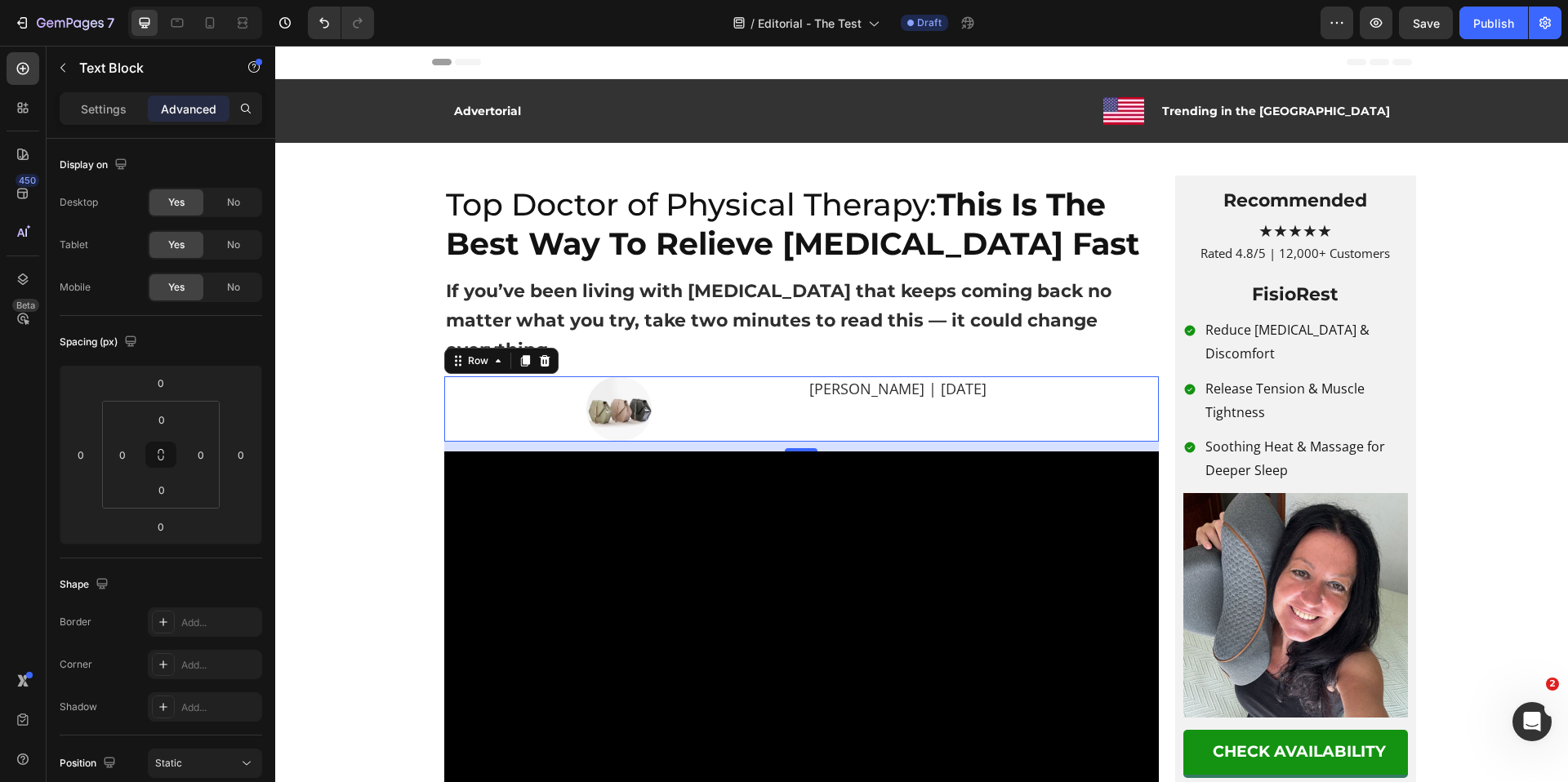
click at [790, 392] on div "Image Martha L. | April 6, 2025 Text Block Row 0" at bounding box center [801, 409] width 714 height 65
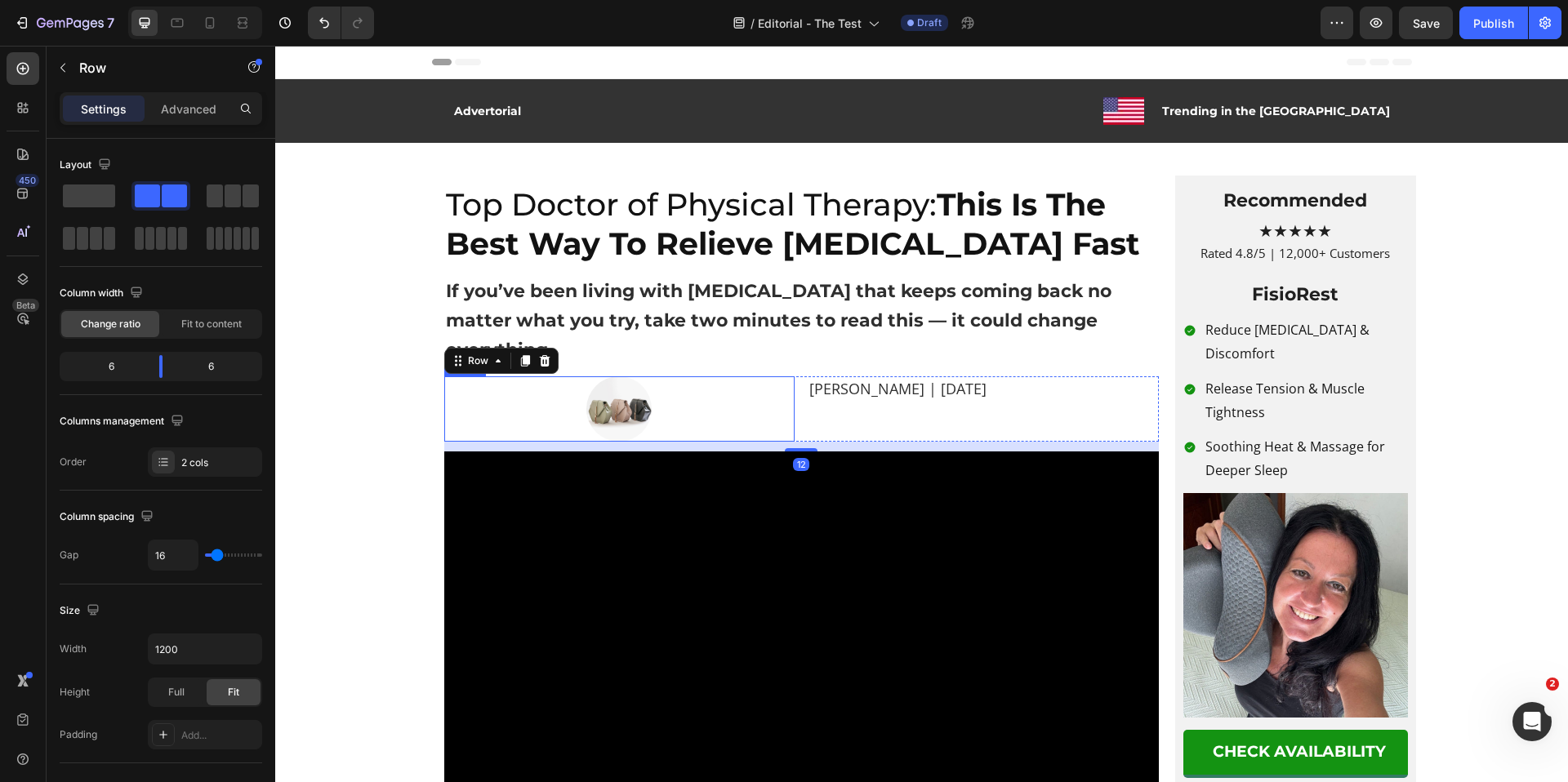
click at [611, 382] on img at bounding box center [619, 409] width 65 height 65
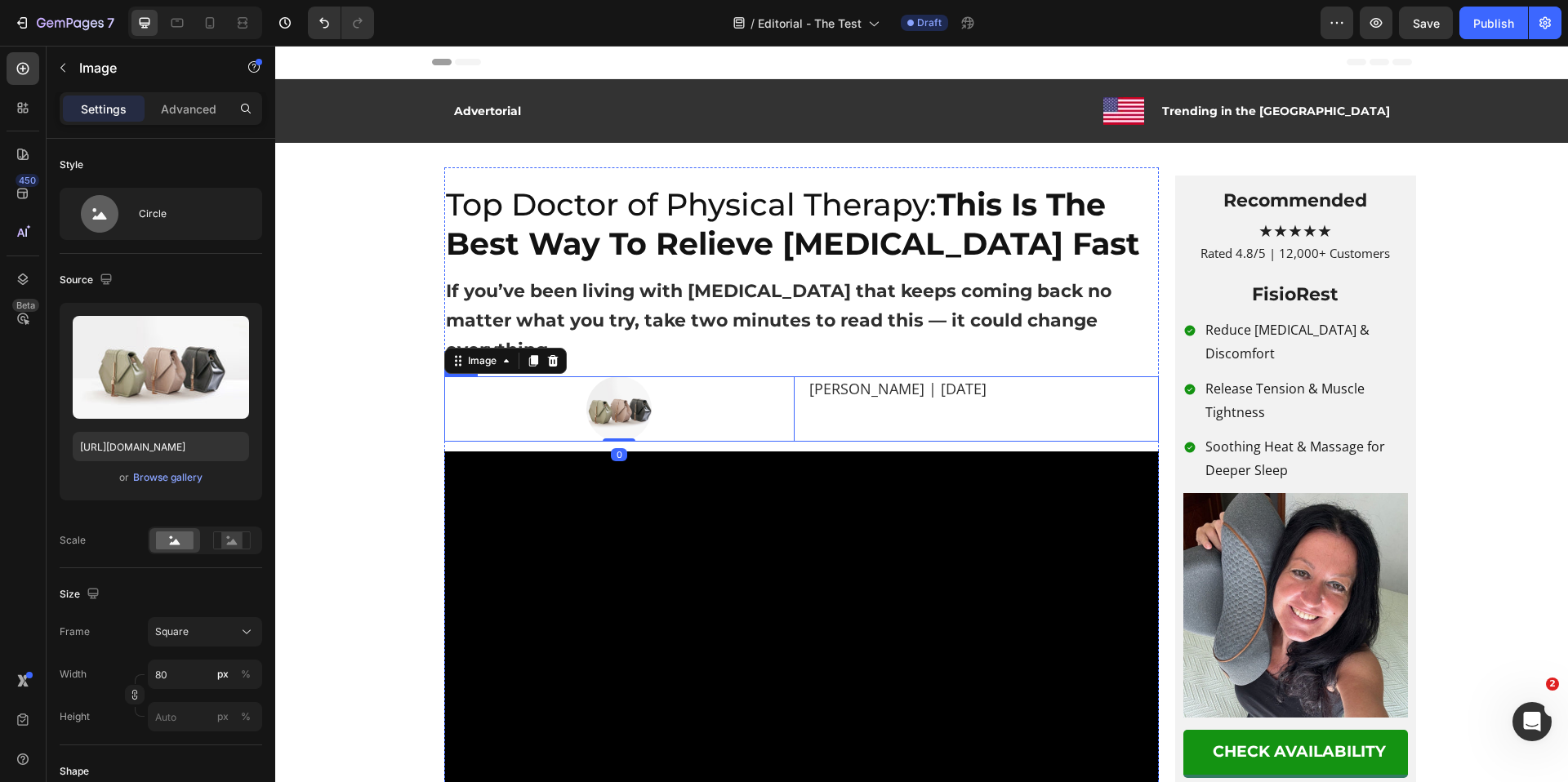
click at [808, 399] on div "Martha L. | April 6, 2025 Text Block" at bounding box center [984, 409] width 351 height 65
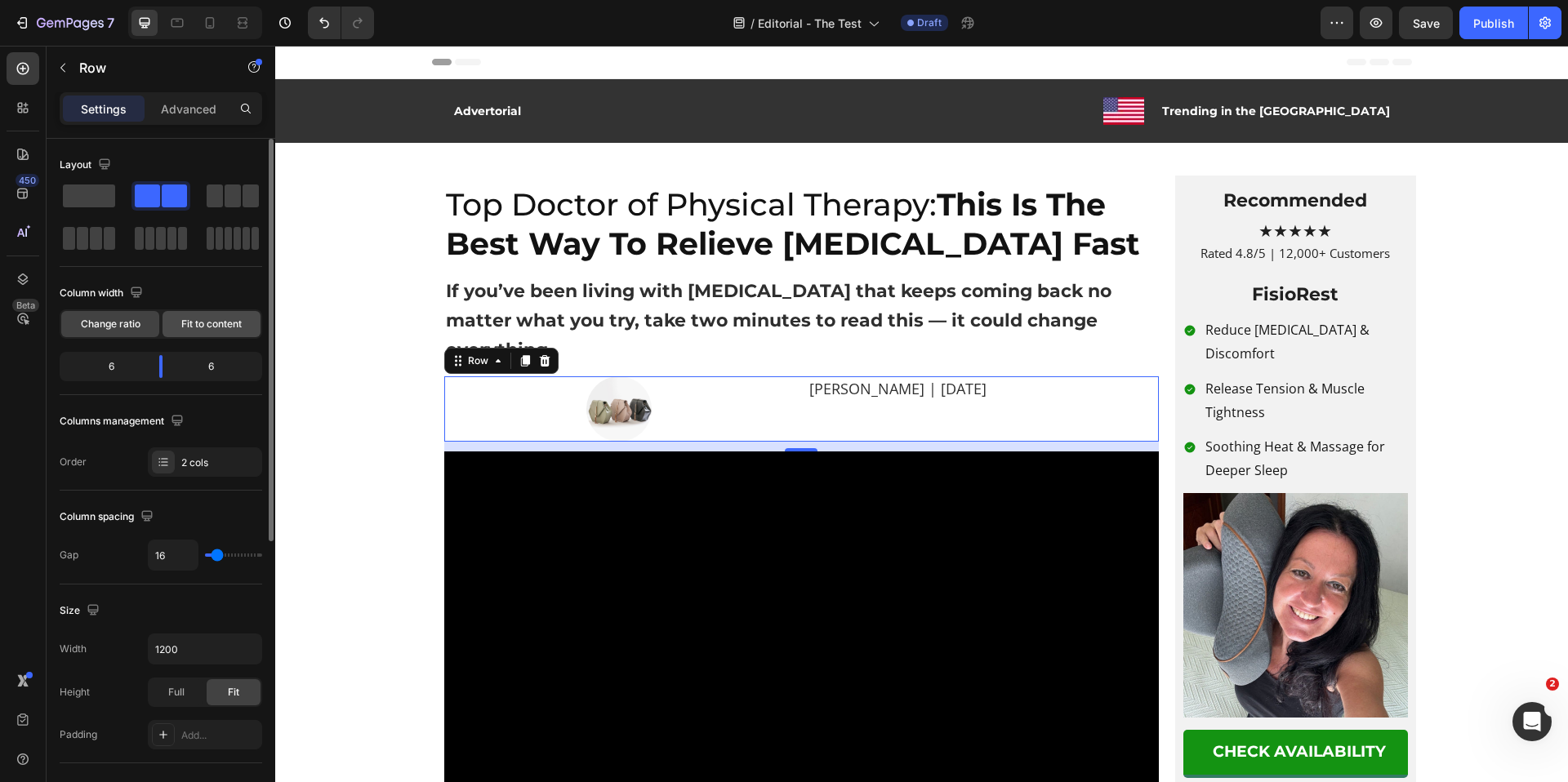
click at [215, 314] on div "Fit to content" at bounding box center [212, 324] width 98 height 26
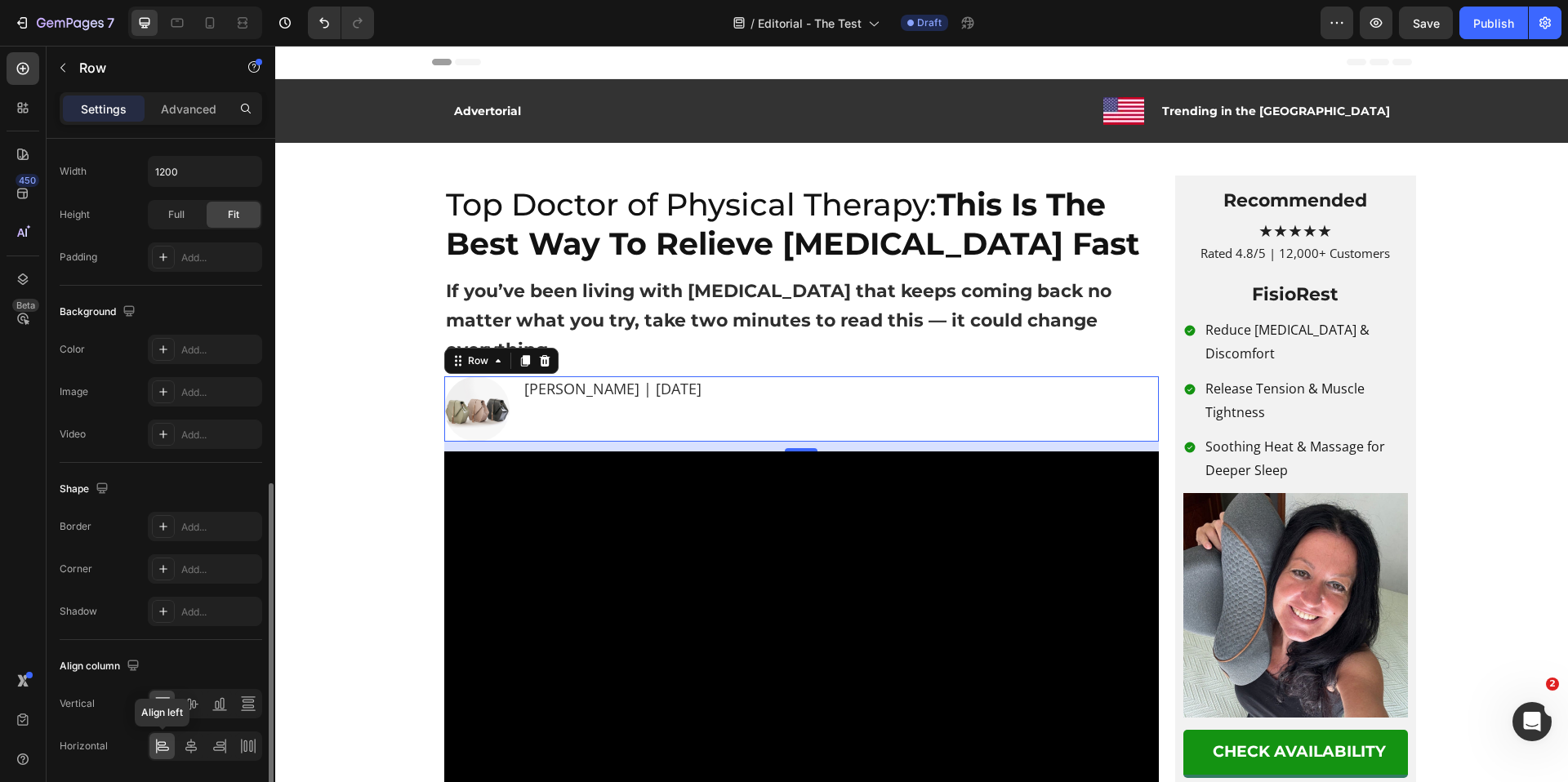
scroll to position [492, 0]
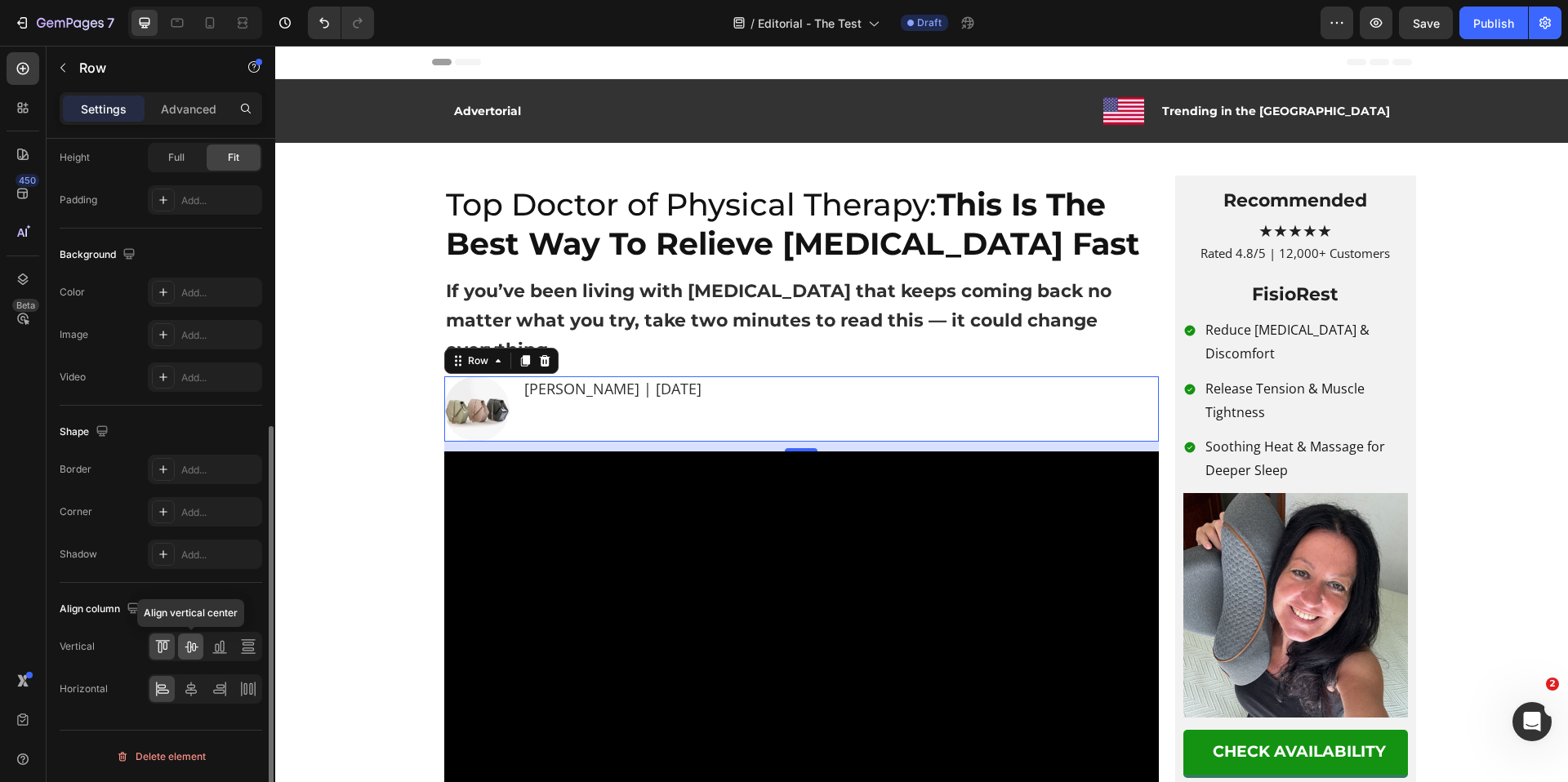
click at [196, 647] on icon at bounding box center [191, 647] width 17 height 17
click at [474, 376] on img at bounding box center [477, 409] width 65 height 65
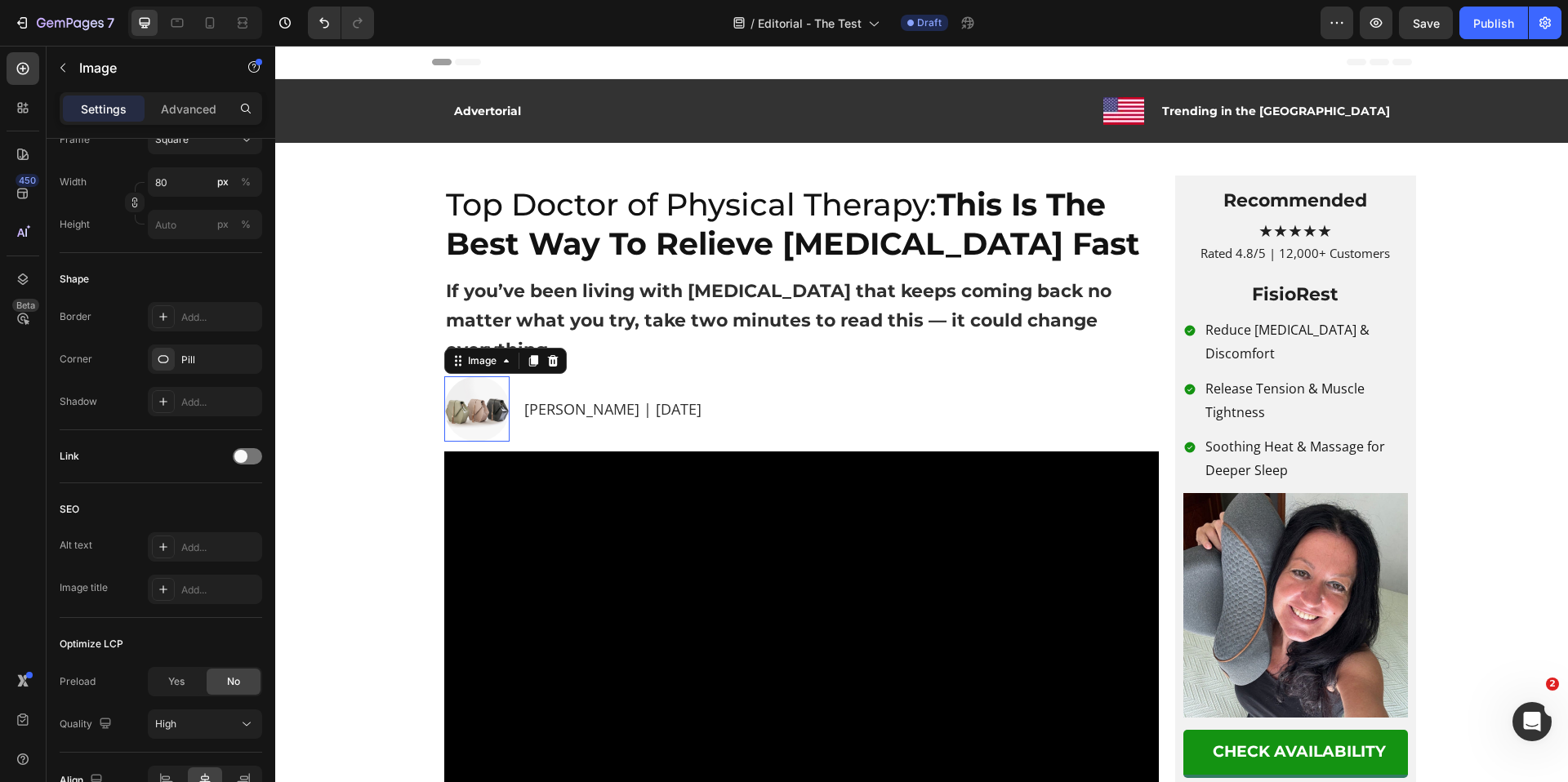
scroll to position [0, 0]
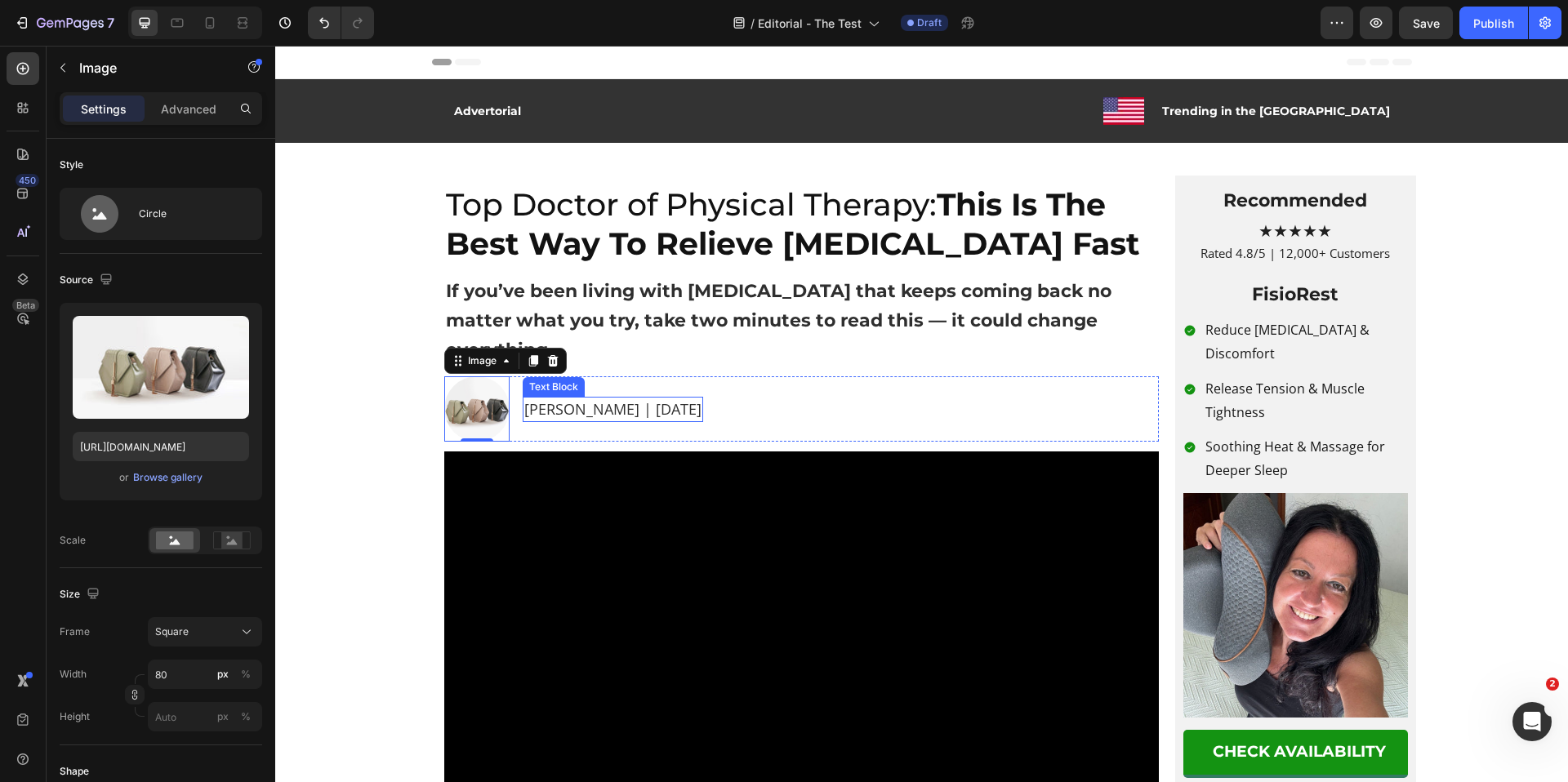
click at [570, 398] on p "Martha L. | April 6, 2025" at bounding box center [612, 410] width 177 height 22
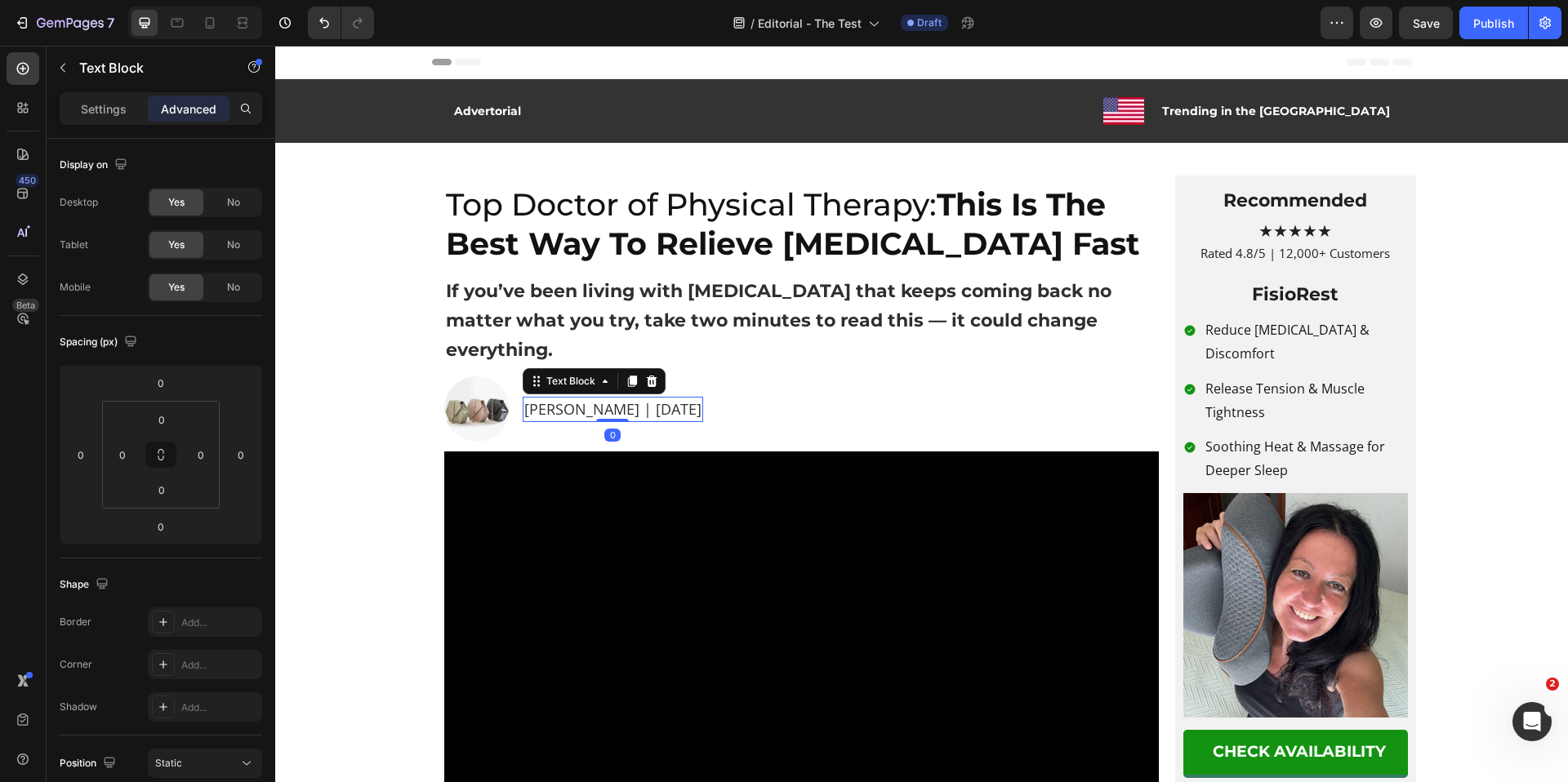
click at [582, 398] on p "Martha L. | April 6, 2025" at bounding box center [612, 410] width 177 height 22
drag, startPoint x: 536, startPoint y: 382, endPoint x: 518, endPoint y: 382, distance: 18.0
click at [524, 398] on p ".rD | April 6, 2025" at bounding box center [565, 410] width 83 height 22
click at [538, 398] on p "Dr. | April 6, 2025" at bounding box center [567, 410] width 86 height 22
click at [542, 398] on p "Dr. | April 6, 2025" at bounding box center [567, 410] width 86 height 22
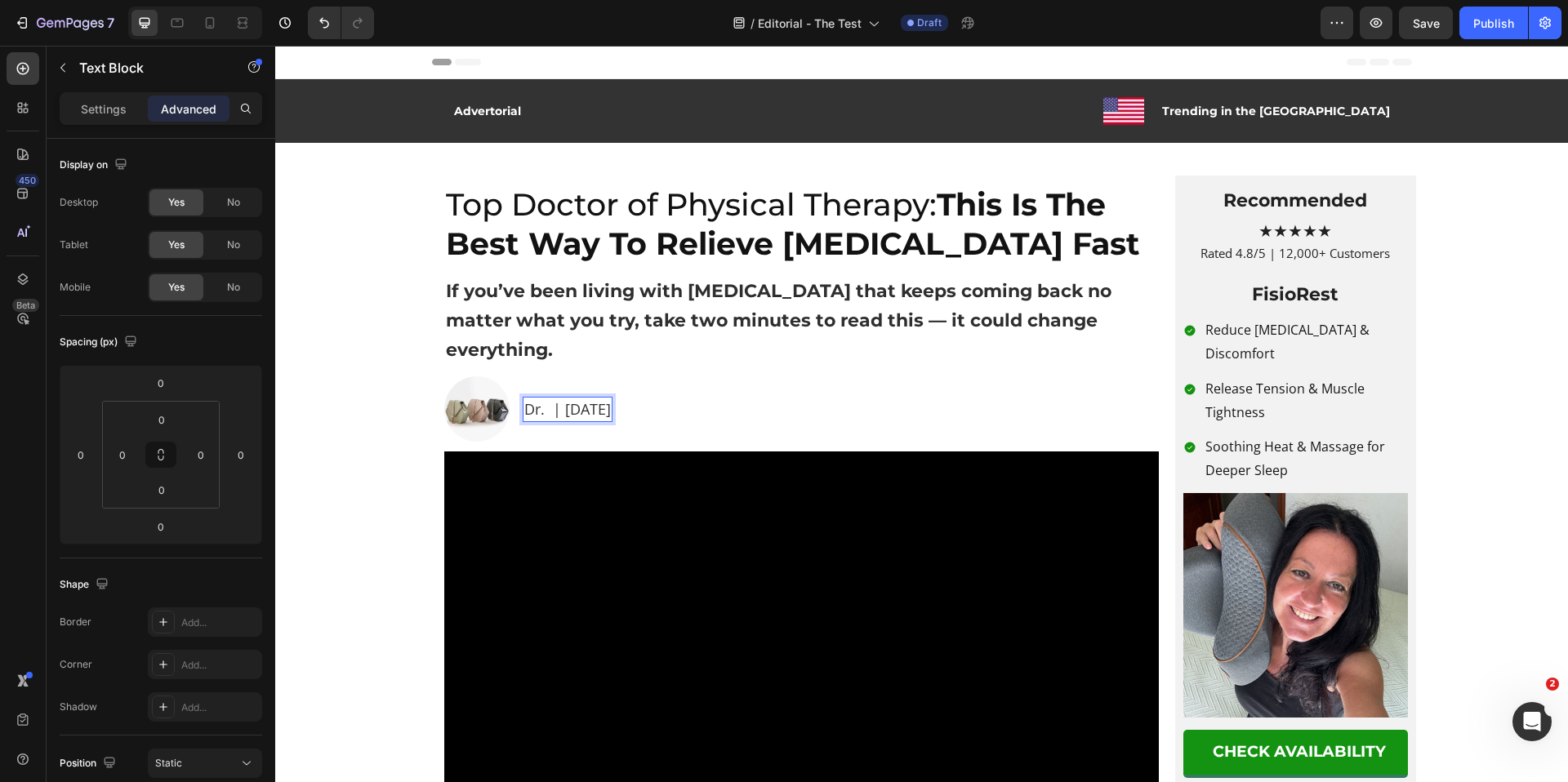
click at [524, 398] on p "Dr. | April 6, 2025" at bounding box center [567, 410] width 86 height 22
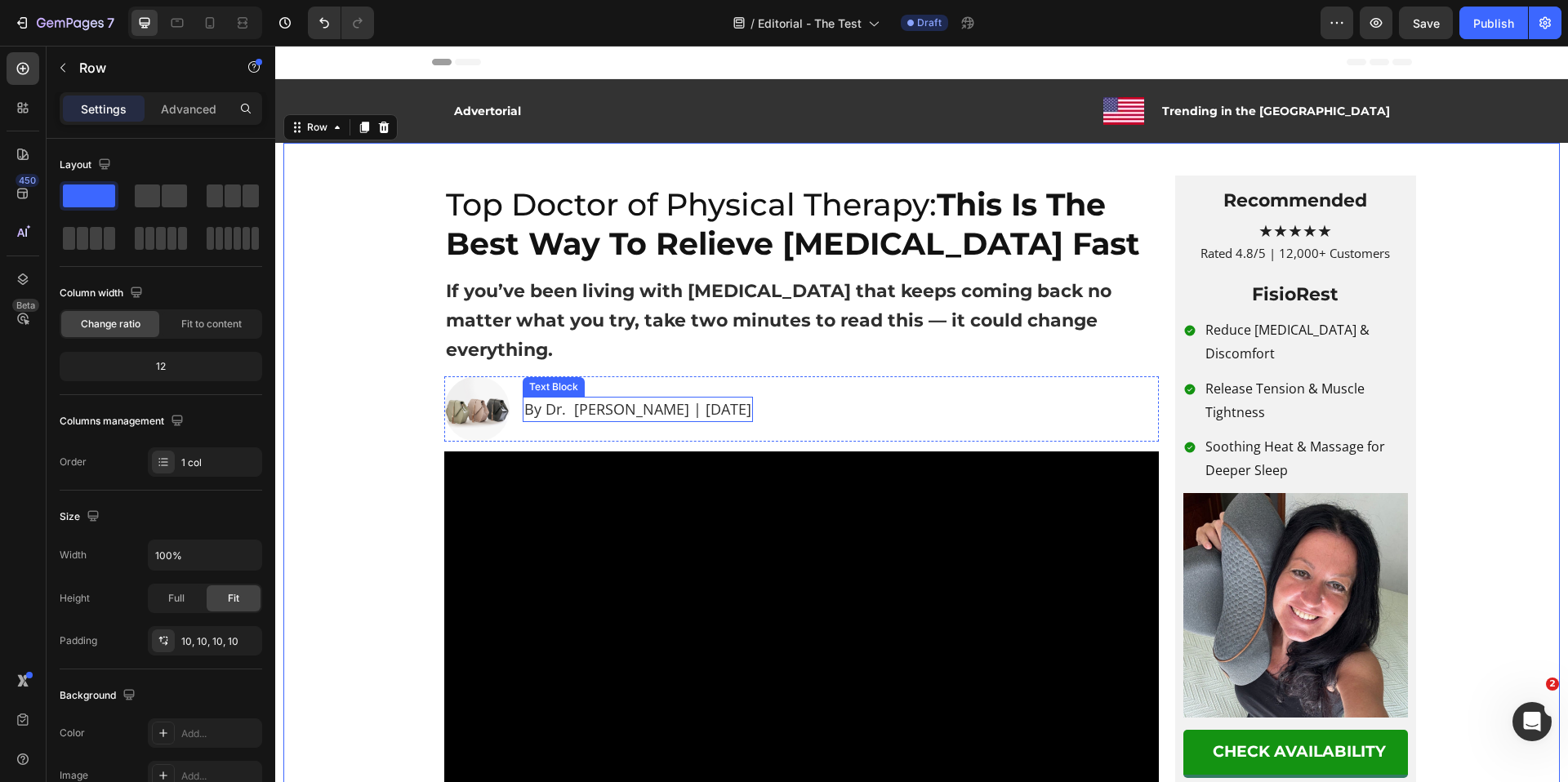
click at [571, 398] on p "By Dr. Richard Mitchell | April 6, 2025" at bounding box center [637, 410] width 227 height 22
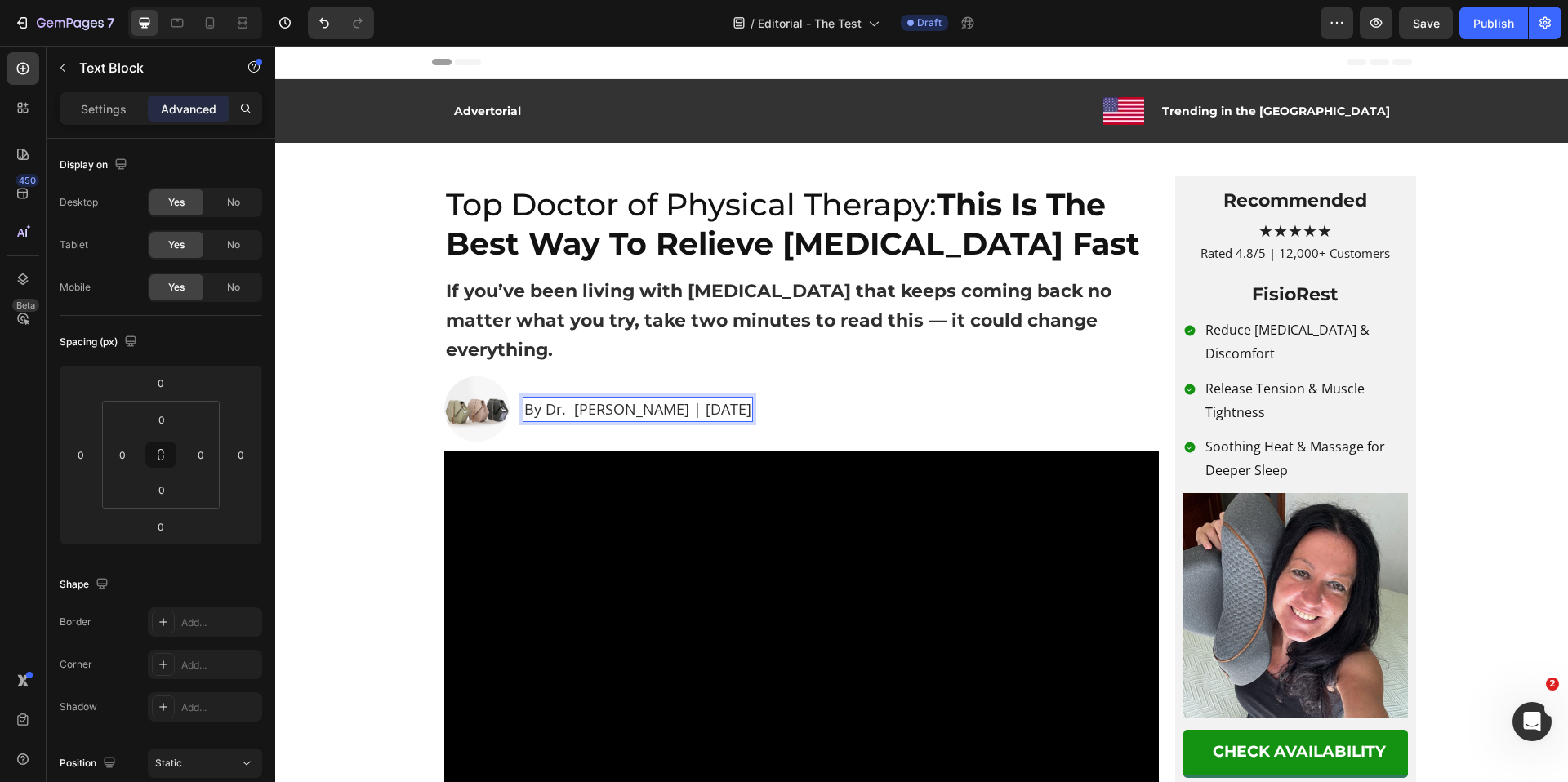
click at [568, 398] on p "By Dr. Richard Mitchell | April 6, 2025" at bounding box center [637, 410] width 227 height 22
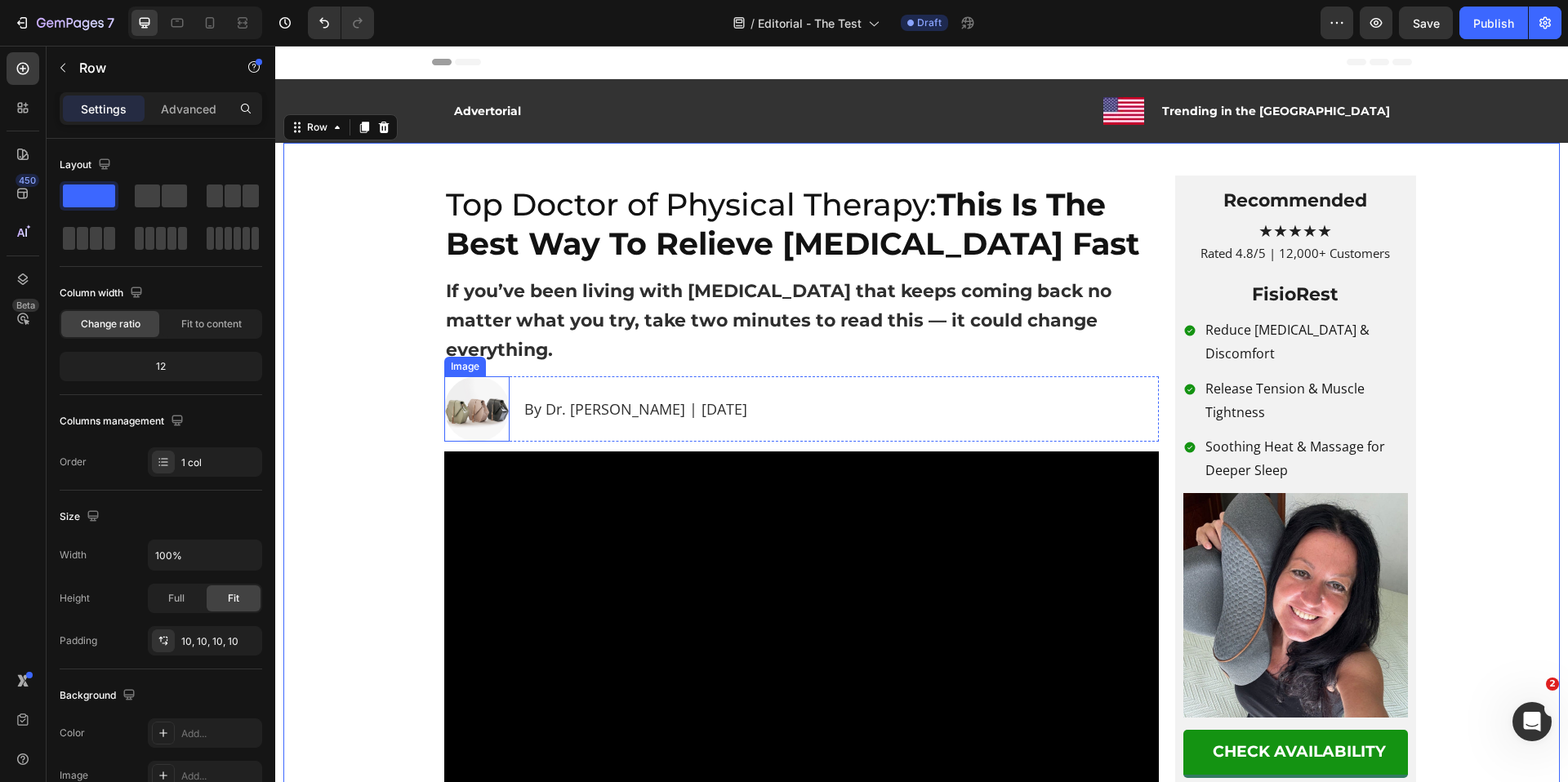
click at [468, 387] on img at bounding box center [477, 409] width 65 height 65
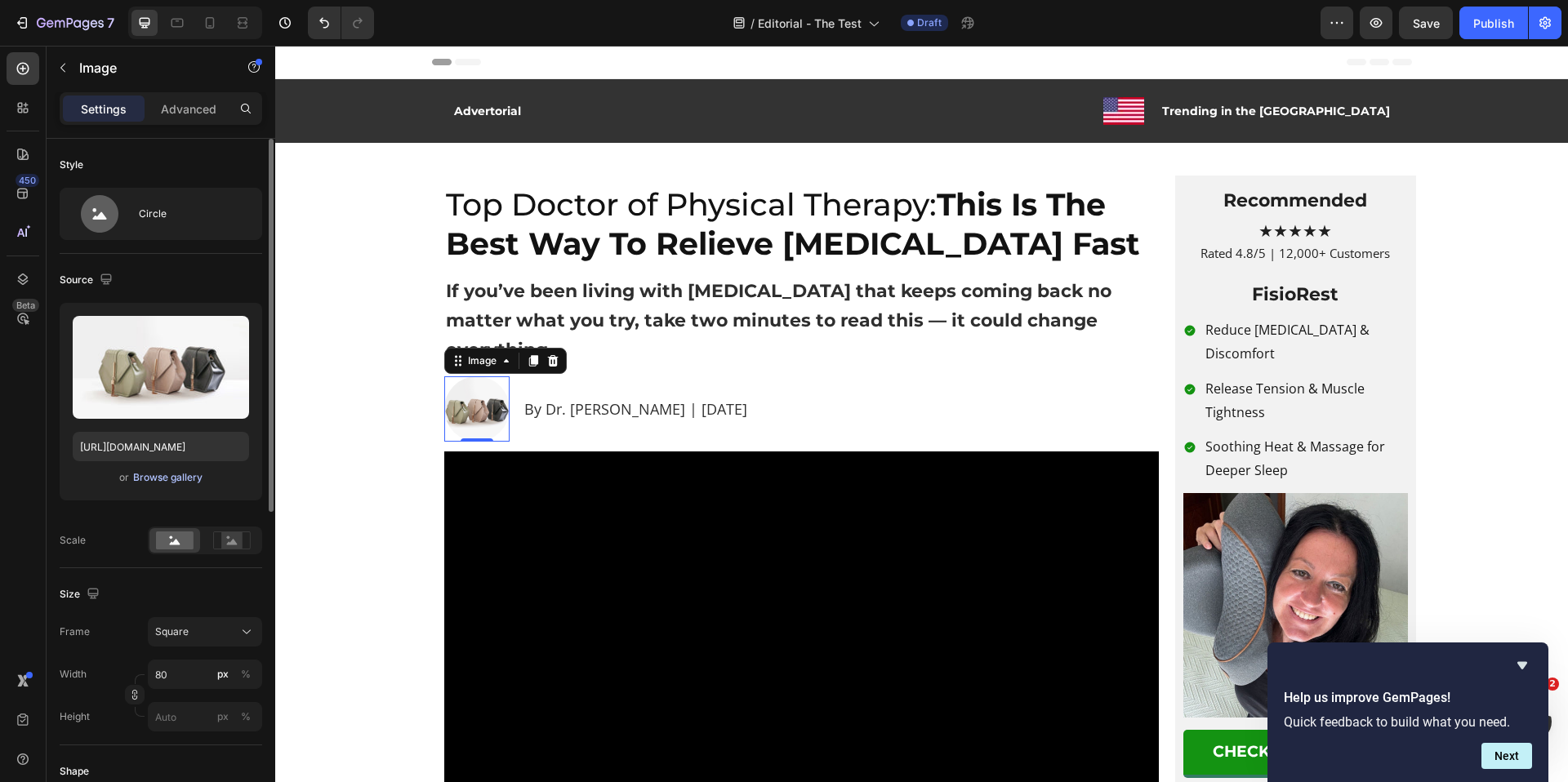
click at [178, 478] on div "Browse gallery" at bounding box center [167, 477] width 70 height 15
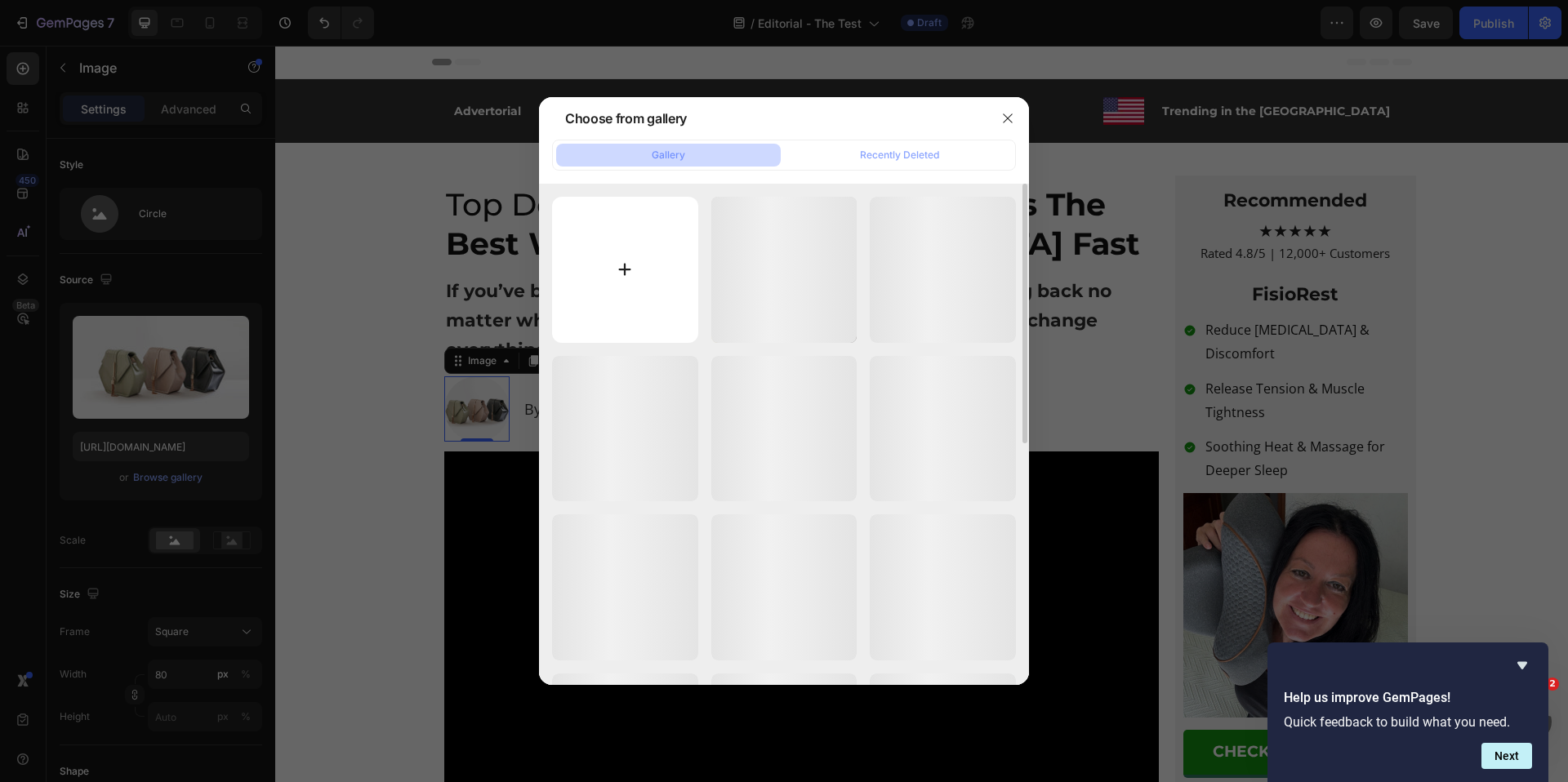
click at [634, 274] on input "file" at bounding box center [624, 269] width 146 height 146
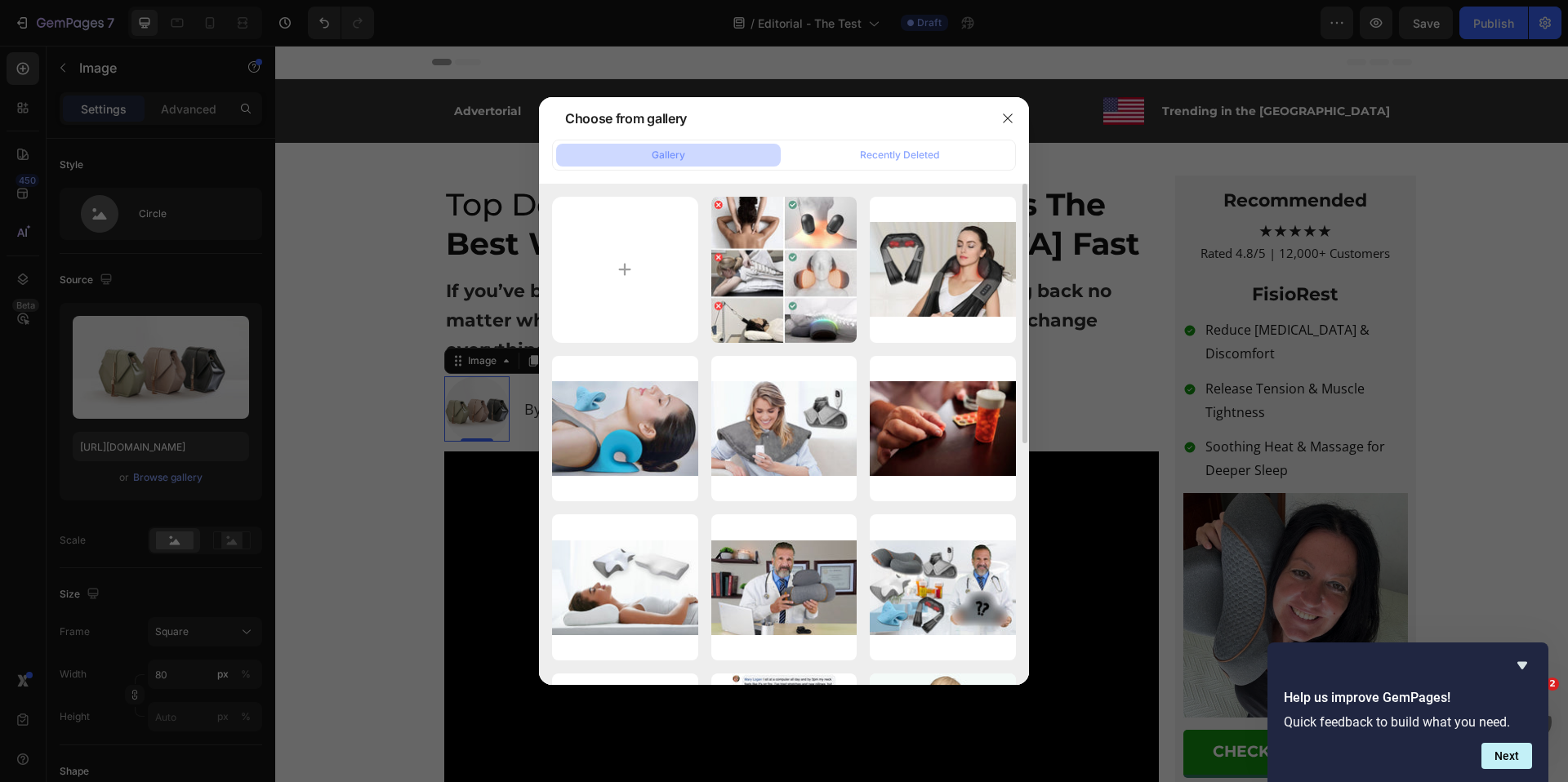
type input "C:\fakepath\ChatGPT Image 26 set 2025, 17_55_48 (1).png"
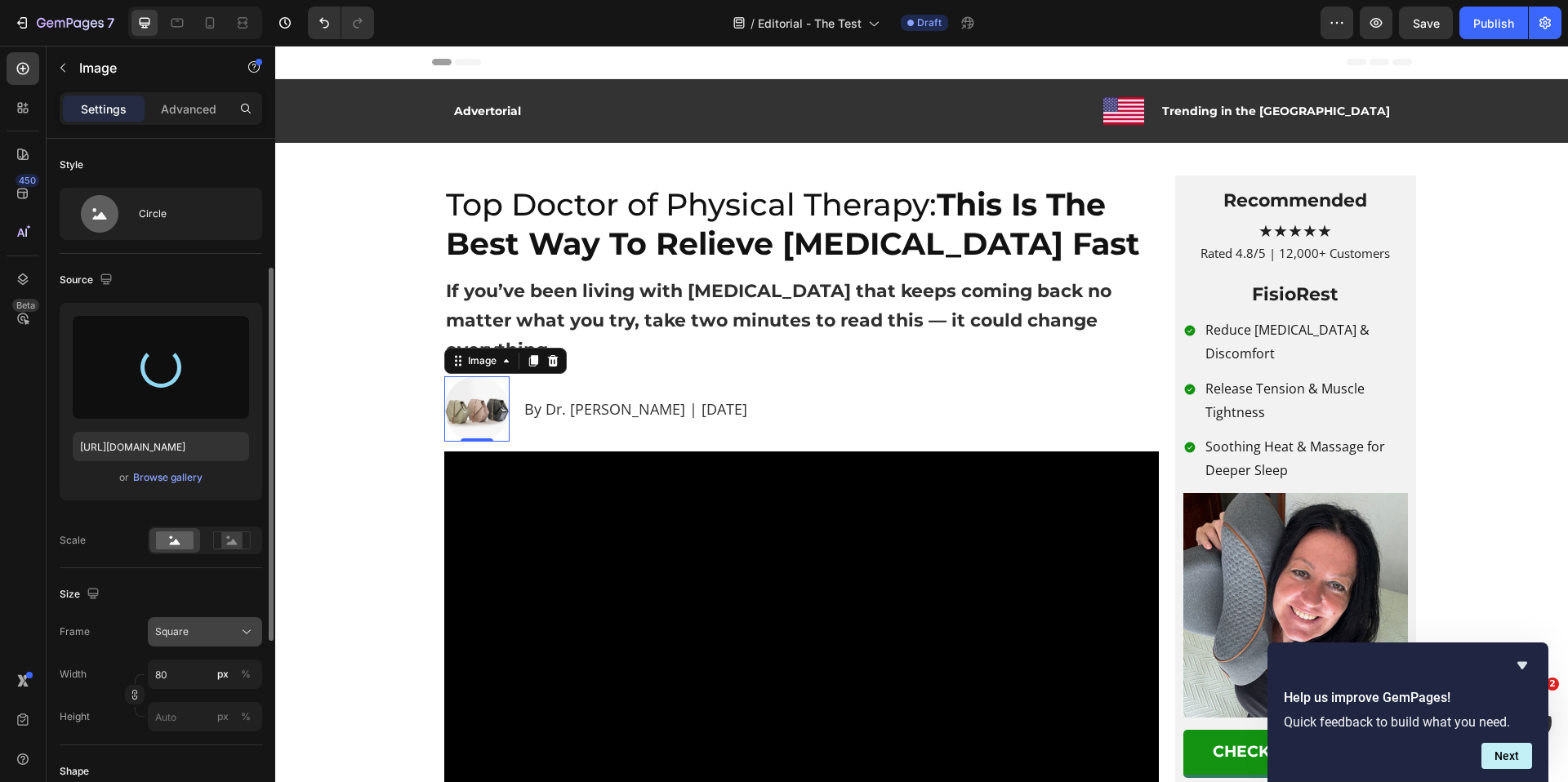
scroll to position [108, 0]
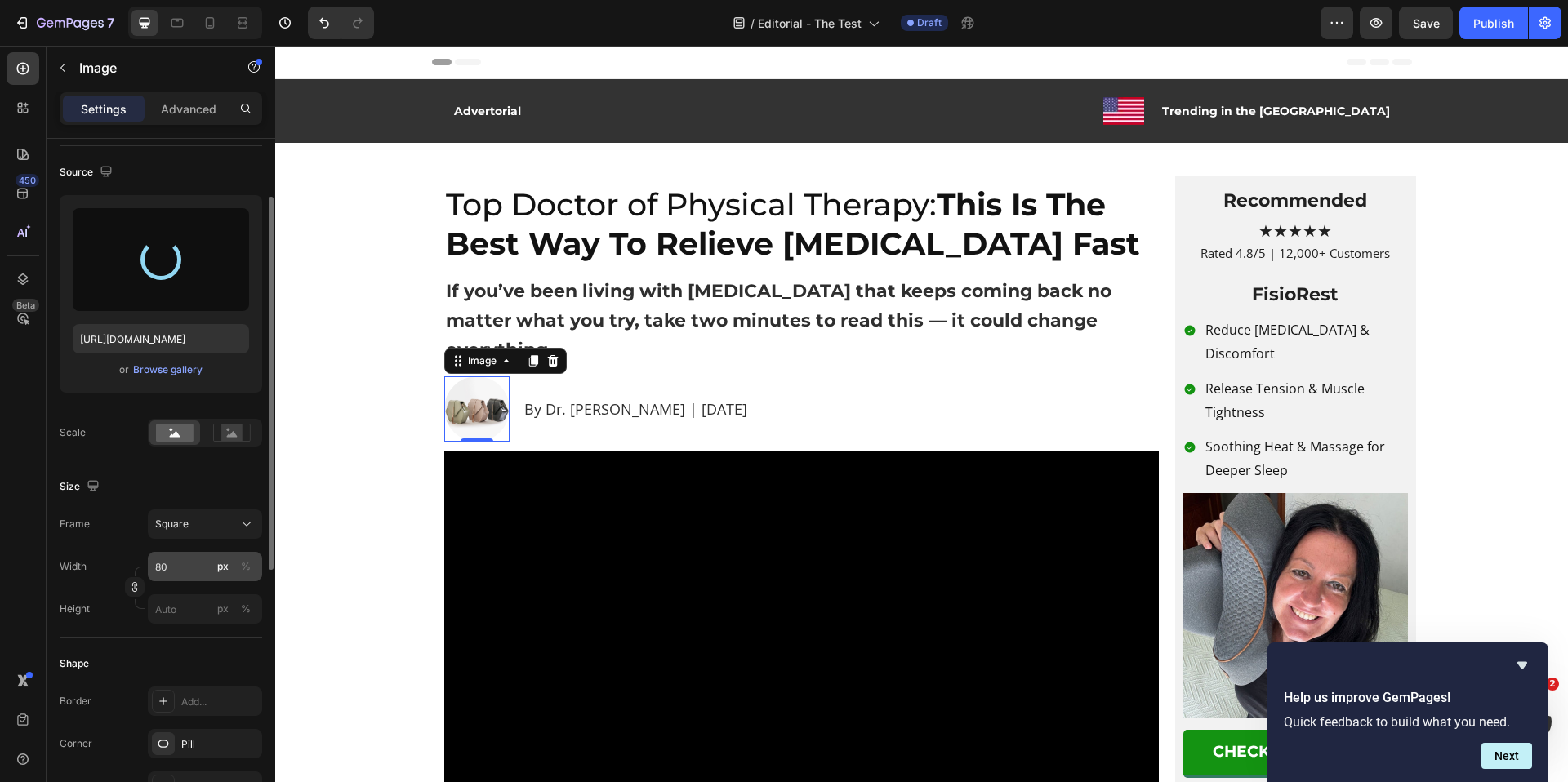
type input "https://cdn.shopify.com/s/files/1/0820/7666/4155/files/gempages_540606567129547…"
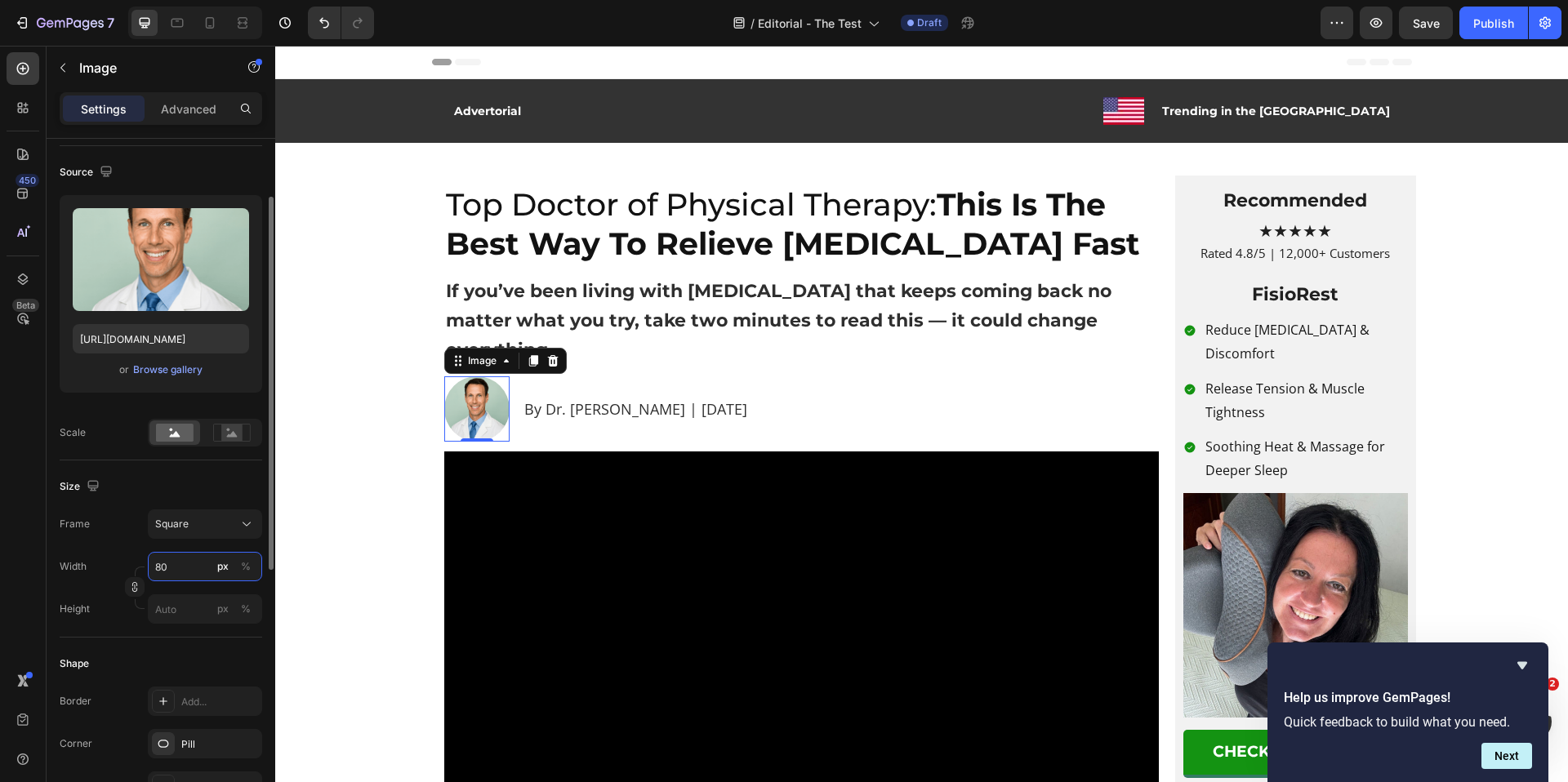
click at [169, 568] on input "80" at bounding box center [204, 567] width 114 height 30
type input "4"
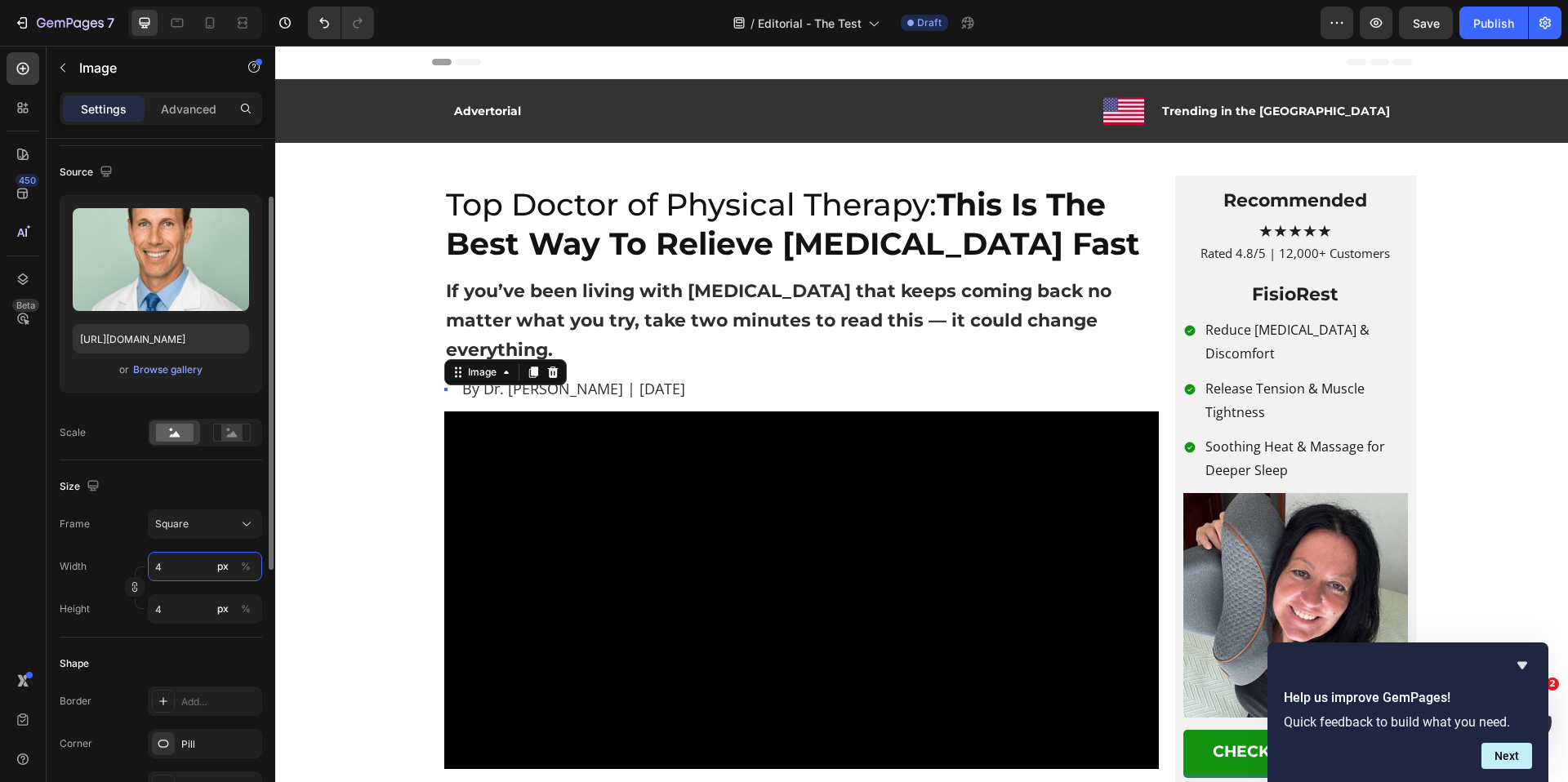
type input "40"
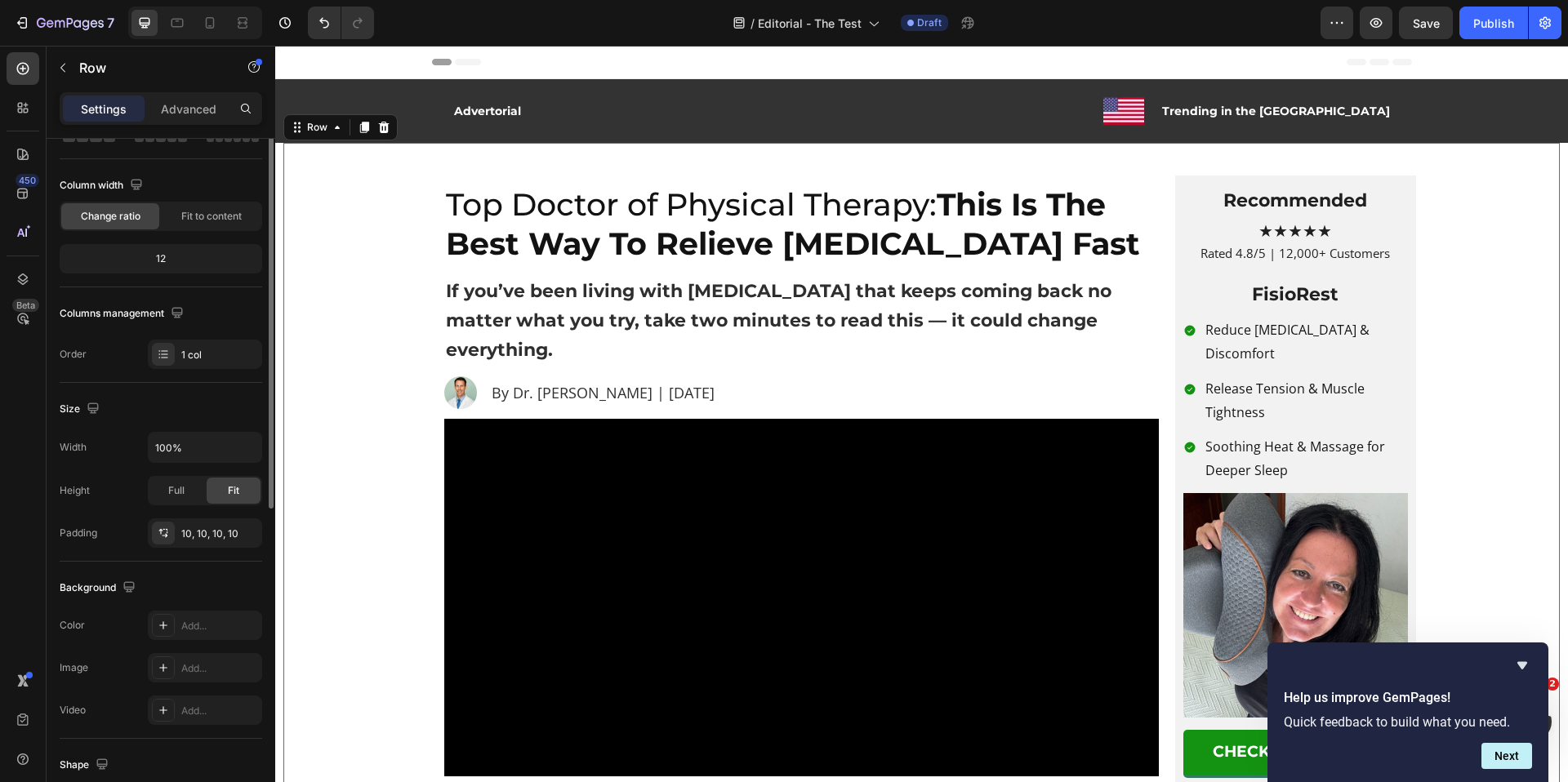
scroll to position [0, 0]
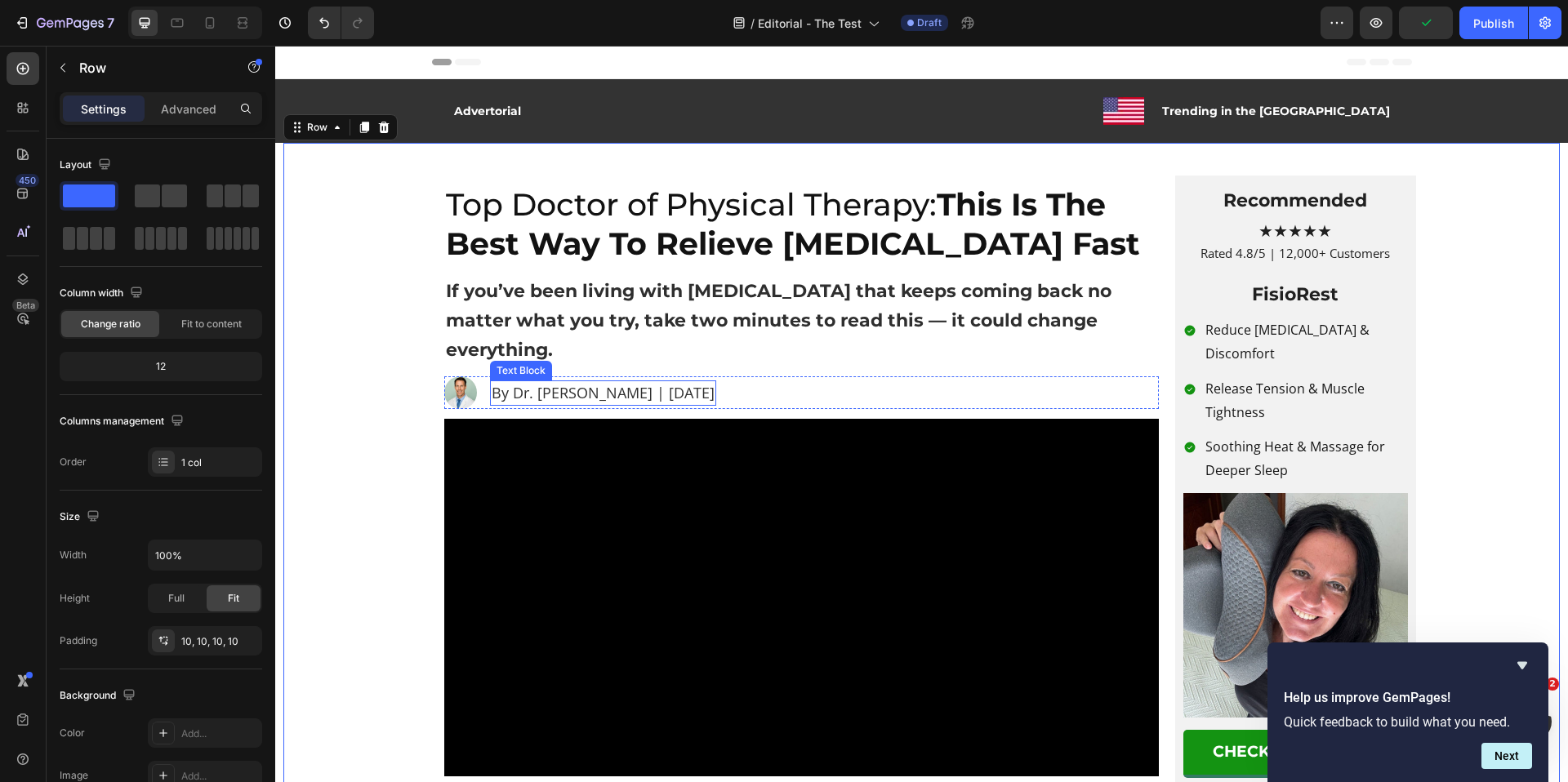
click at [621, 382] on p "By Dr. Richard Mitchell | April 6, 2025" at bounding box center [603, 393] width 223 height 22
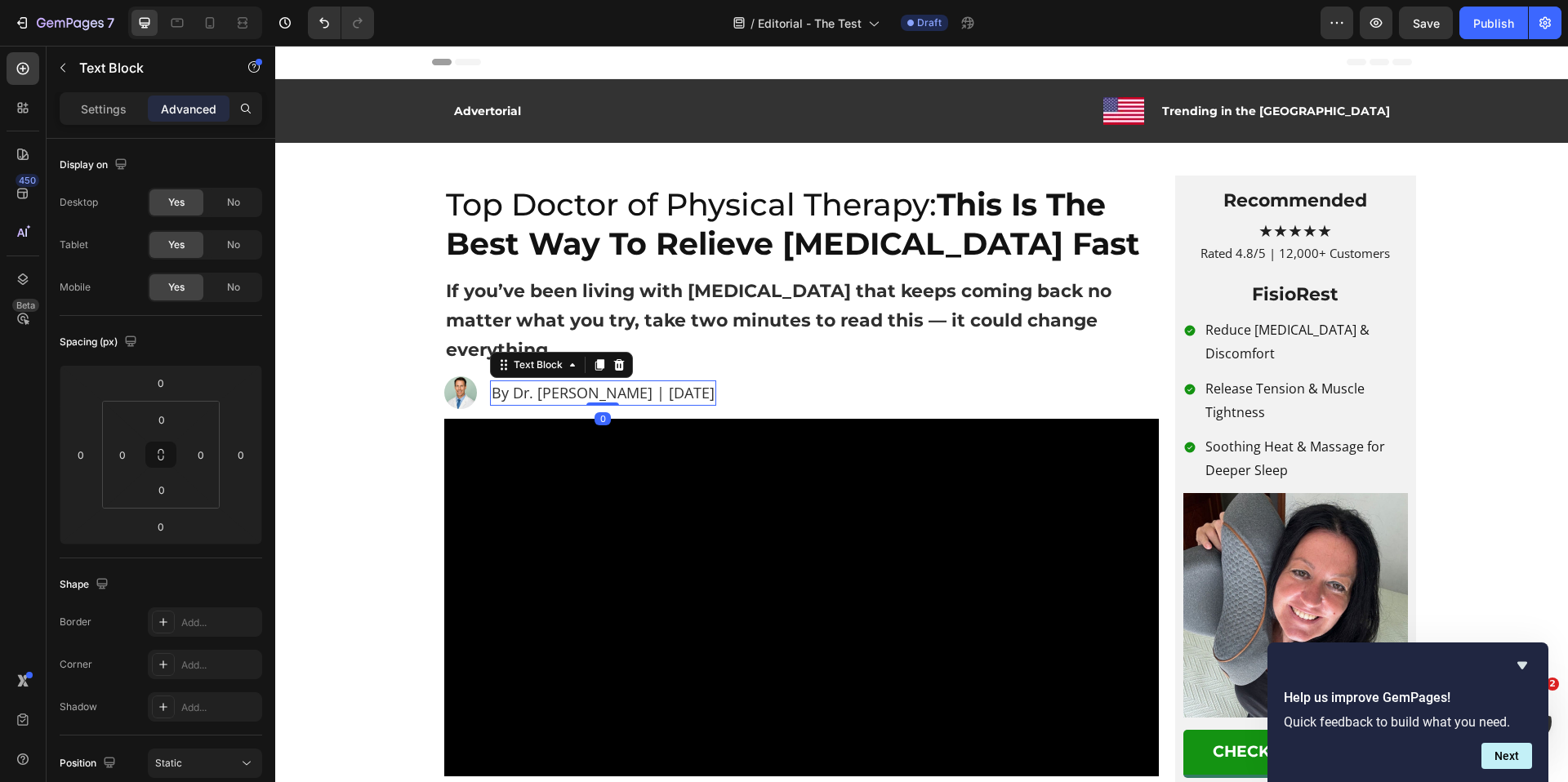
click at [610, 382] on p "By Dr. Richard Mitchell | April 6, 2025" at bounding box center [603, 393] width 223 height 22
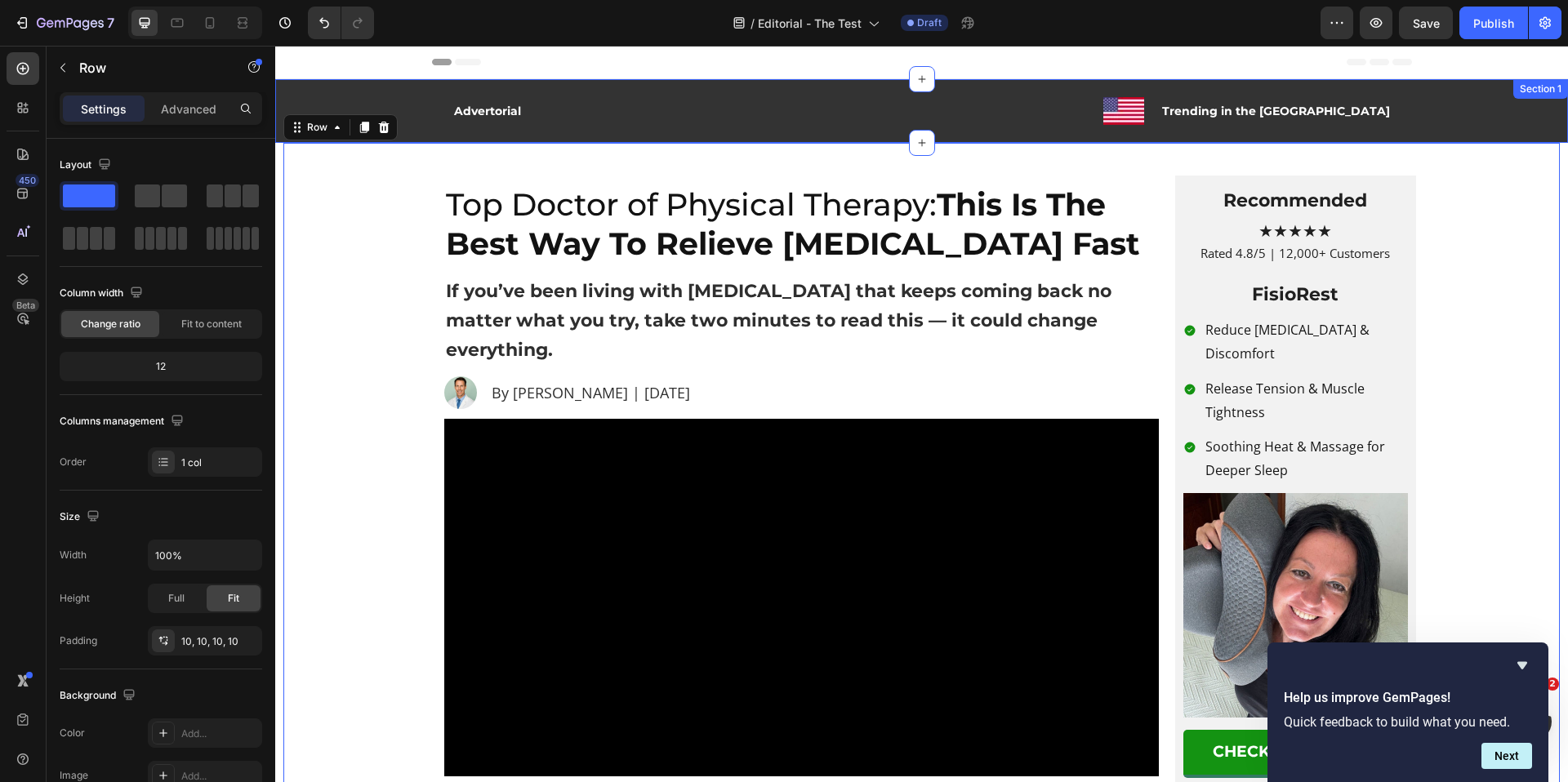
click at [399, 95] on div "Advertorial Text Block Image Trending in the US Text Block Row Row" at bounding box center [921, 111] width 1276 height 47
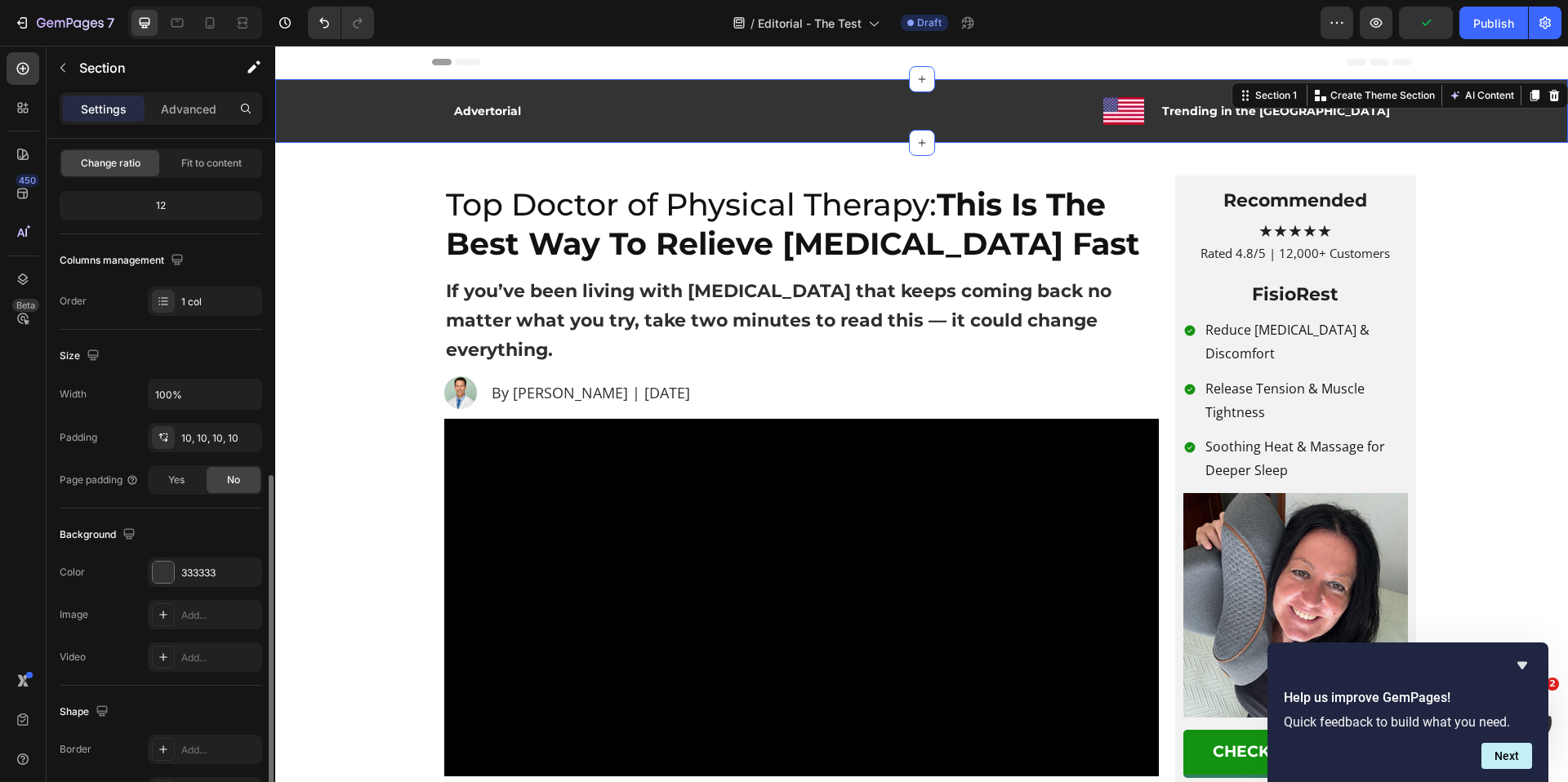
scroll to position [306, 0]
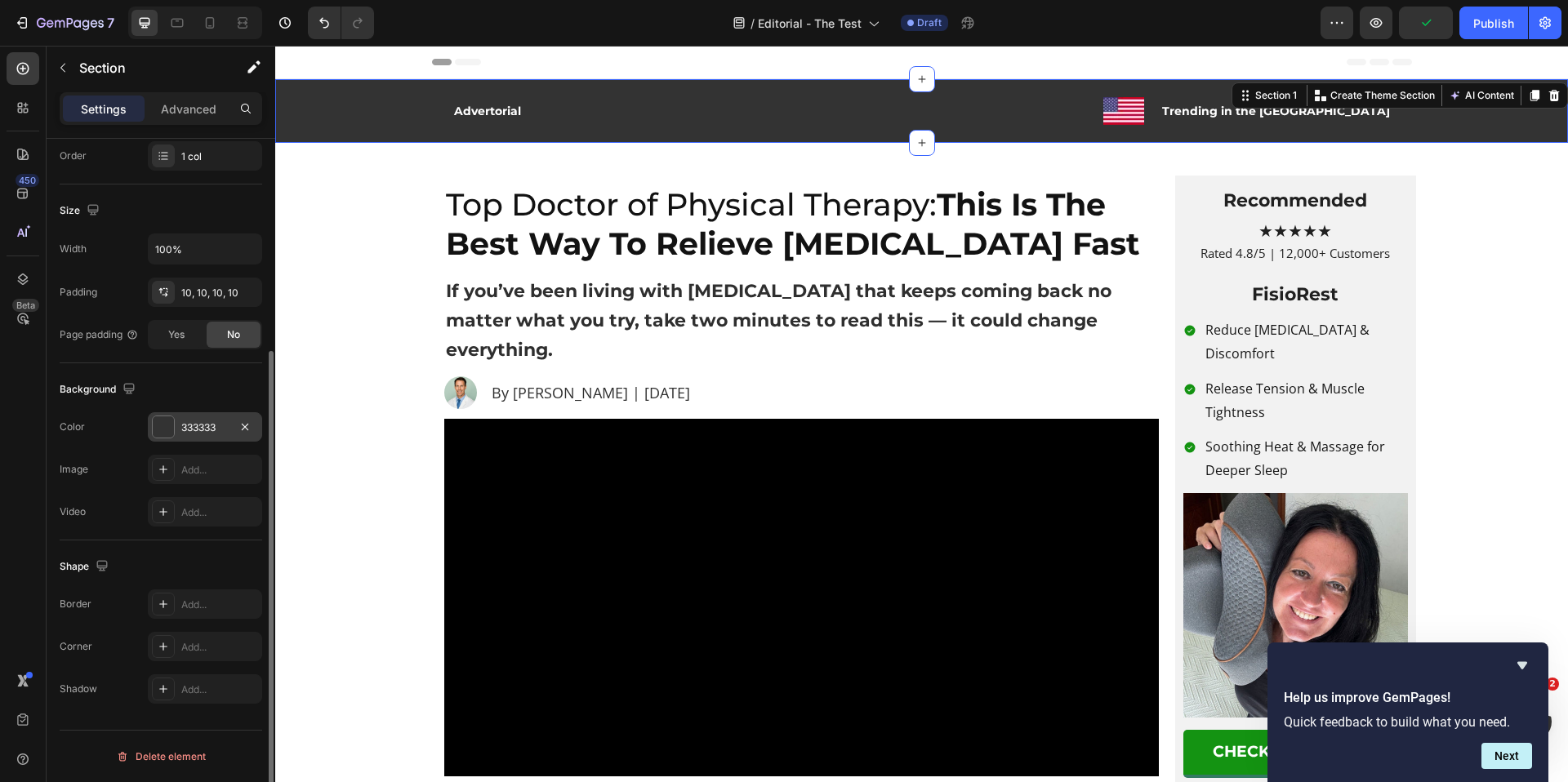
click at [165, 429] on div at bounding box center [163, 426] width 21 height 21
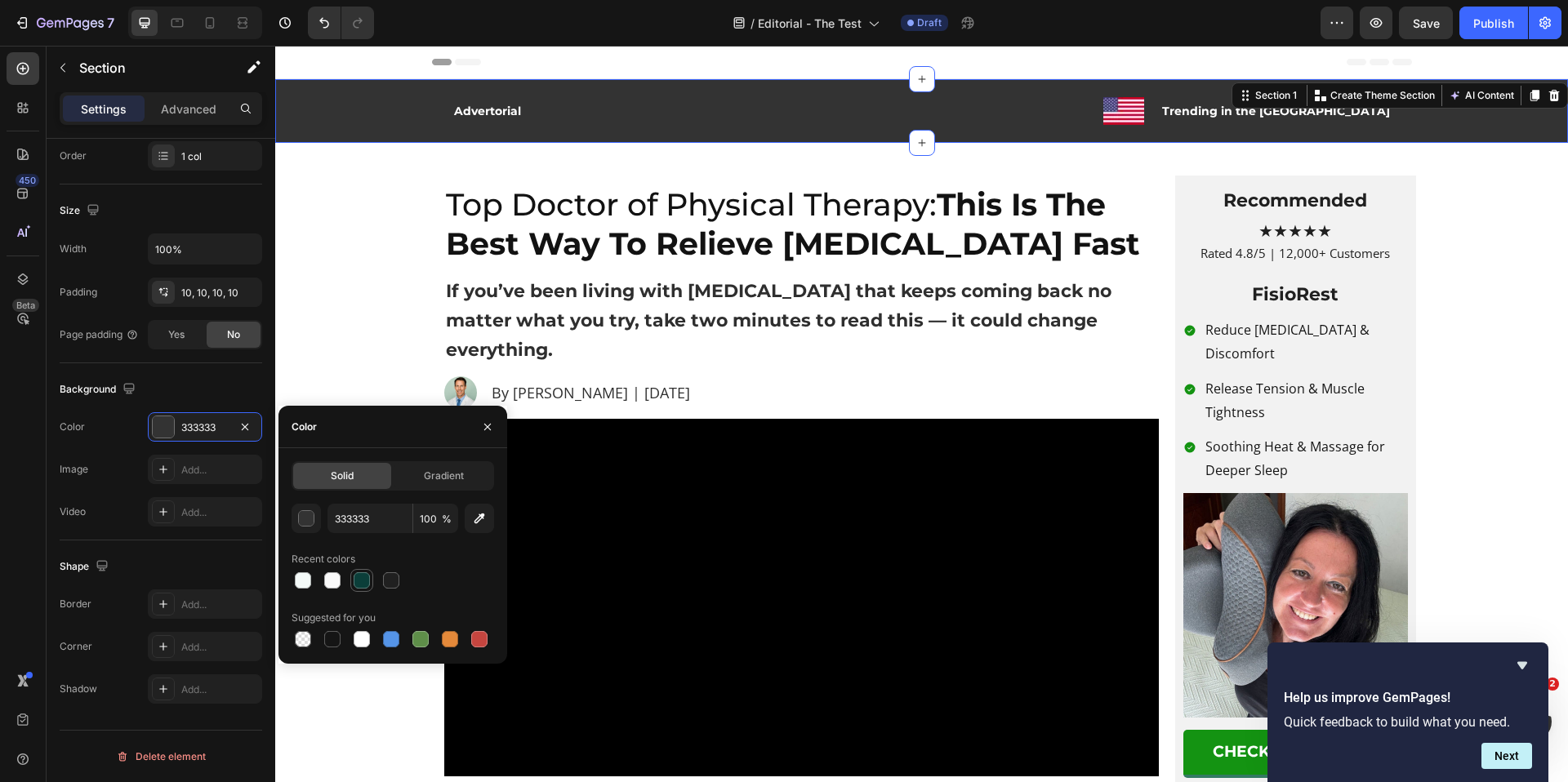
click at [359, 579] on div at bounding box center [362, 580] width 17 height 17
type input "0B3E39"
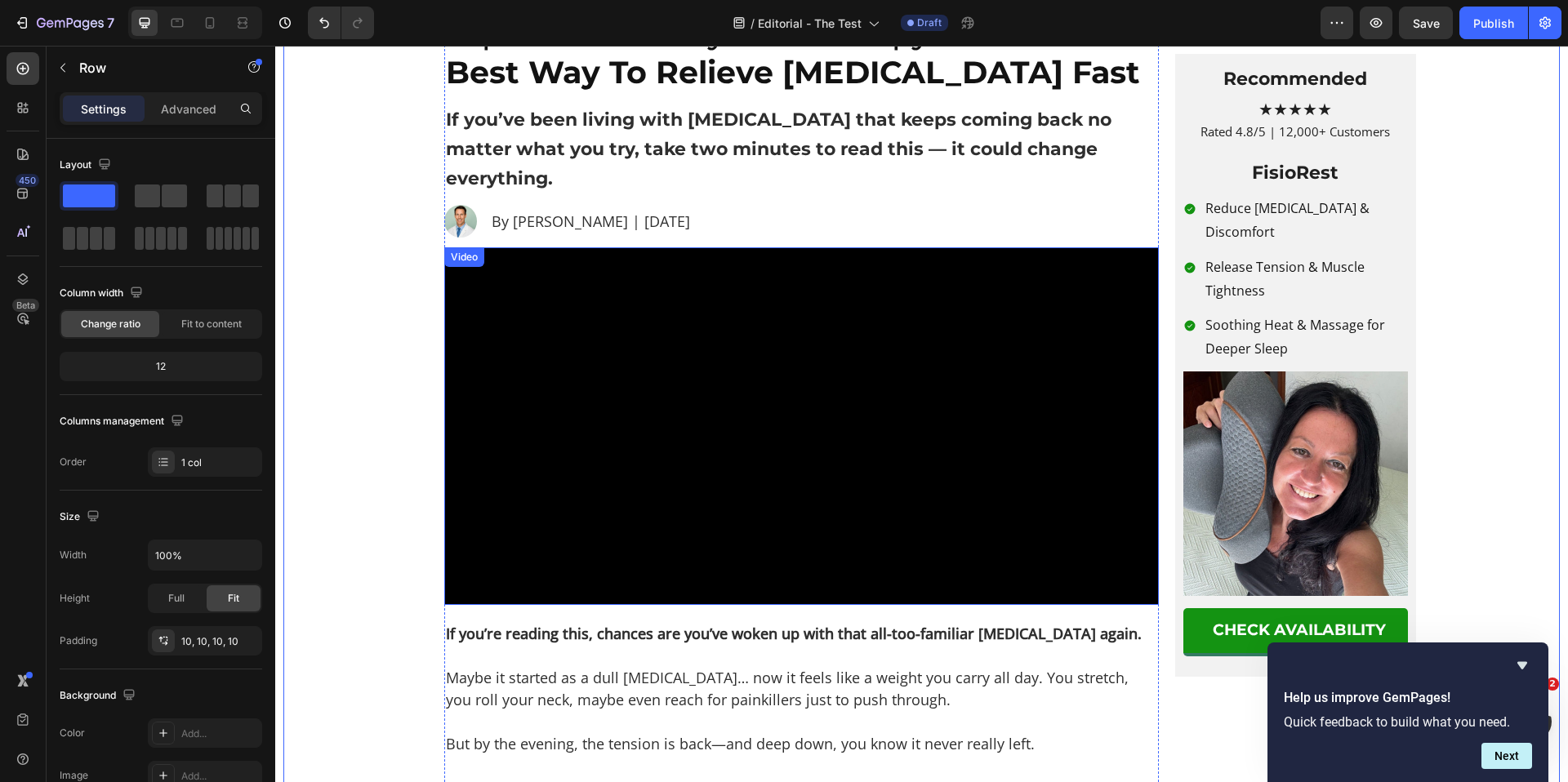
scroll to position [210, 0]
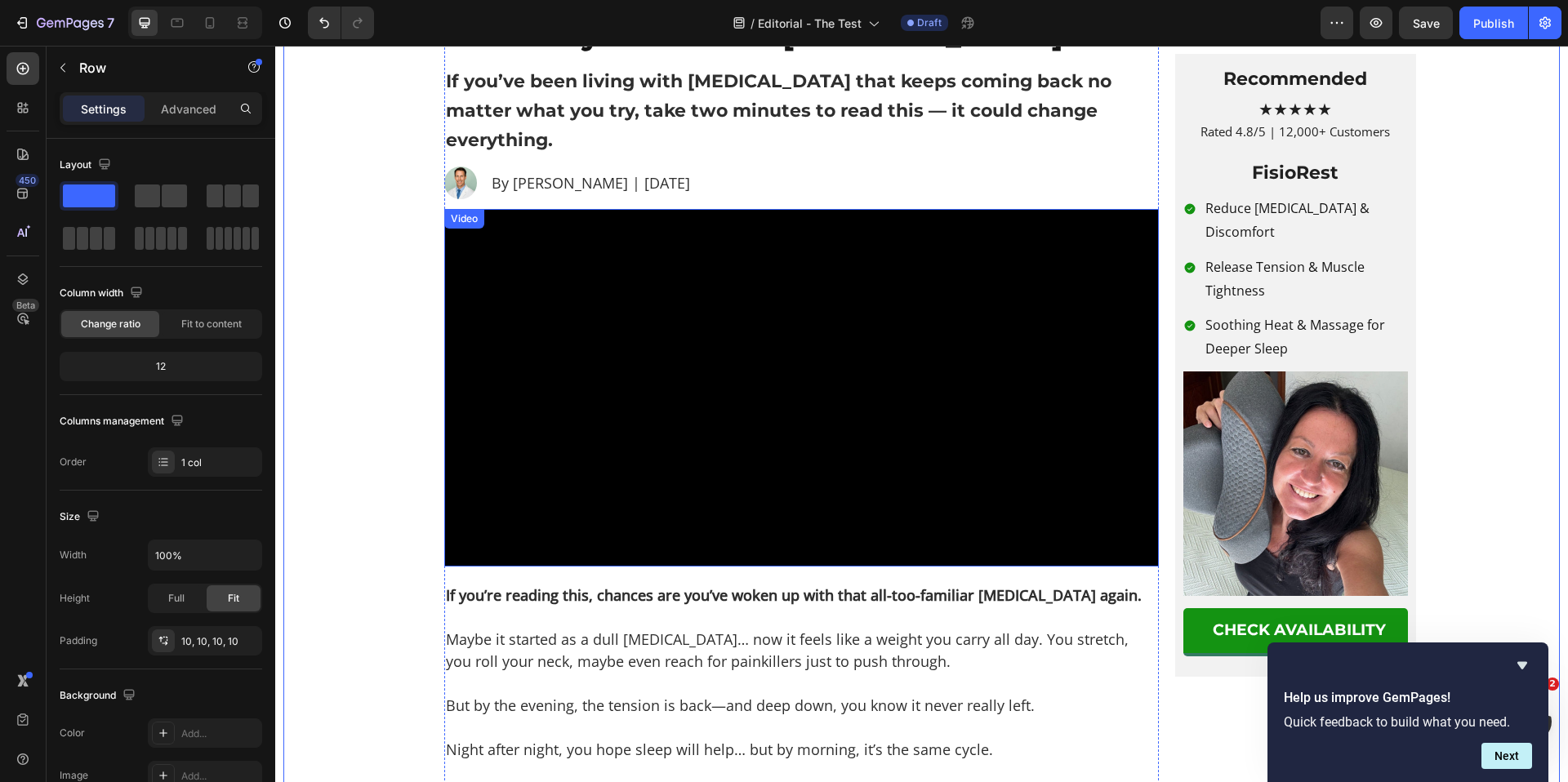
click at [803, 329] on video at bounding box center [801, 387] width 714 height 358
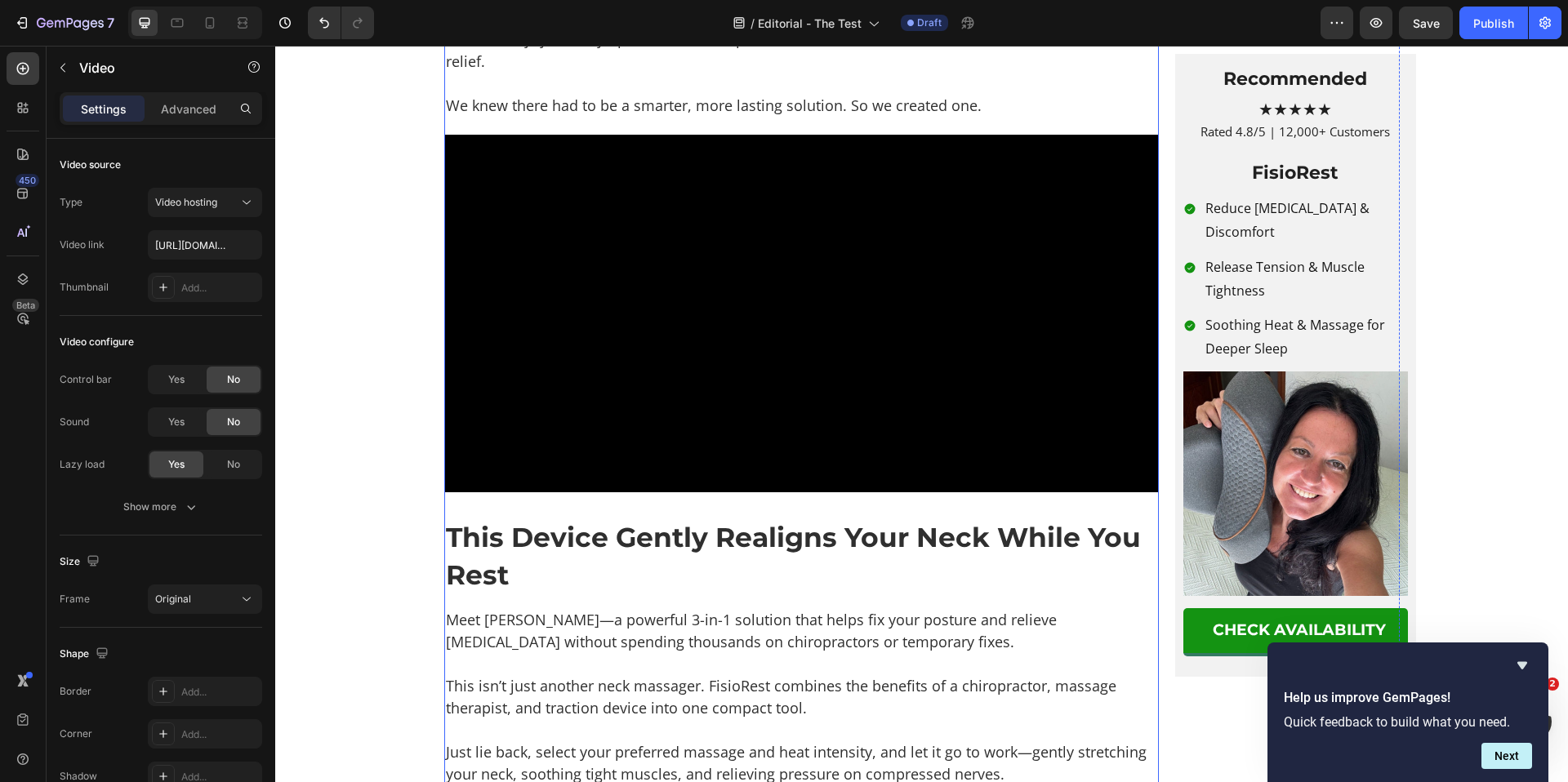
scroll to position [2054, 0]
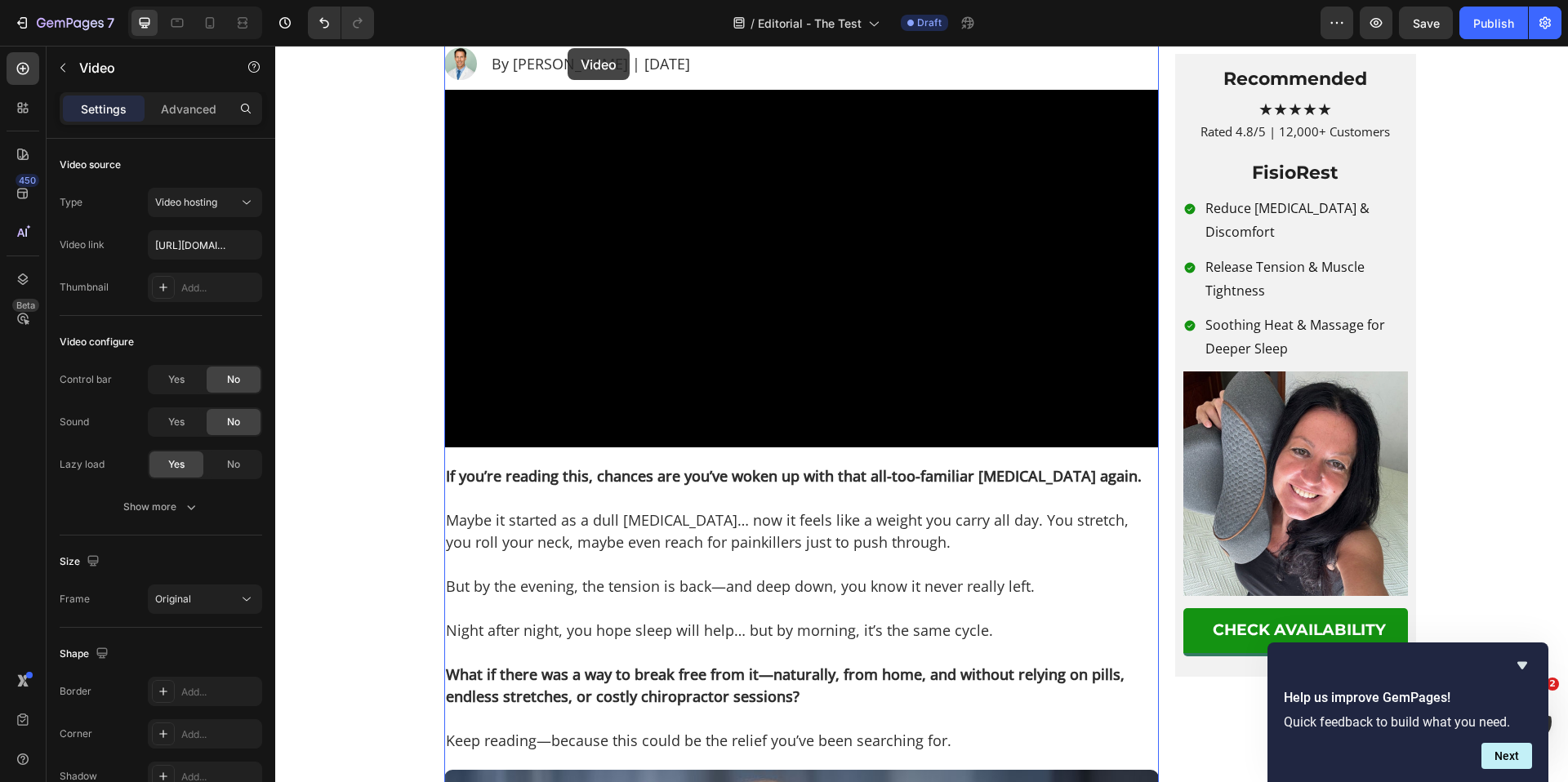
scroll to position [266, 0]
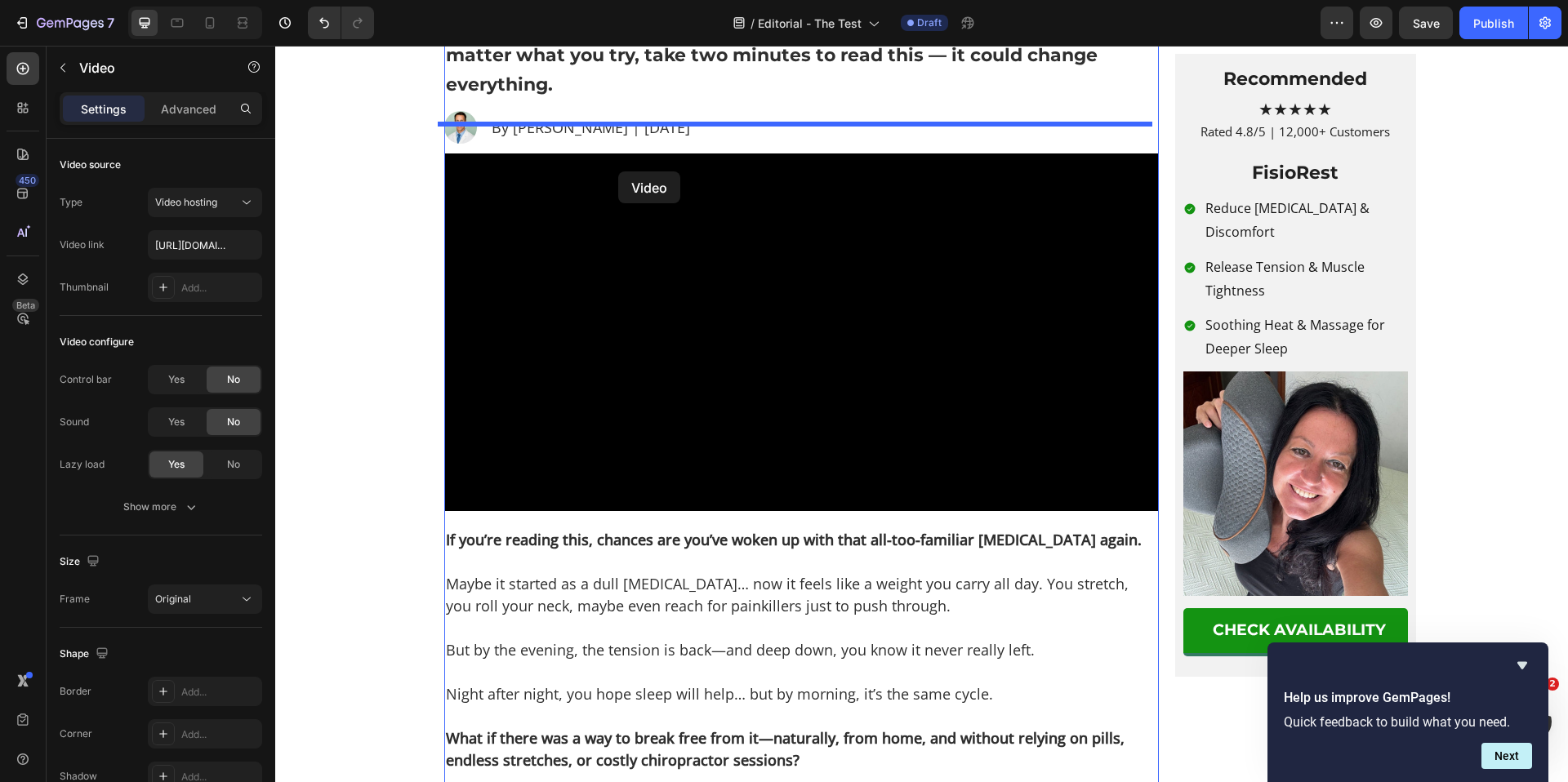
drag, startPoint x: 451, startPoint y: 490, endPoint x: 619, endPoint y: 172, distance: 359.6
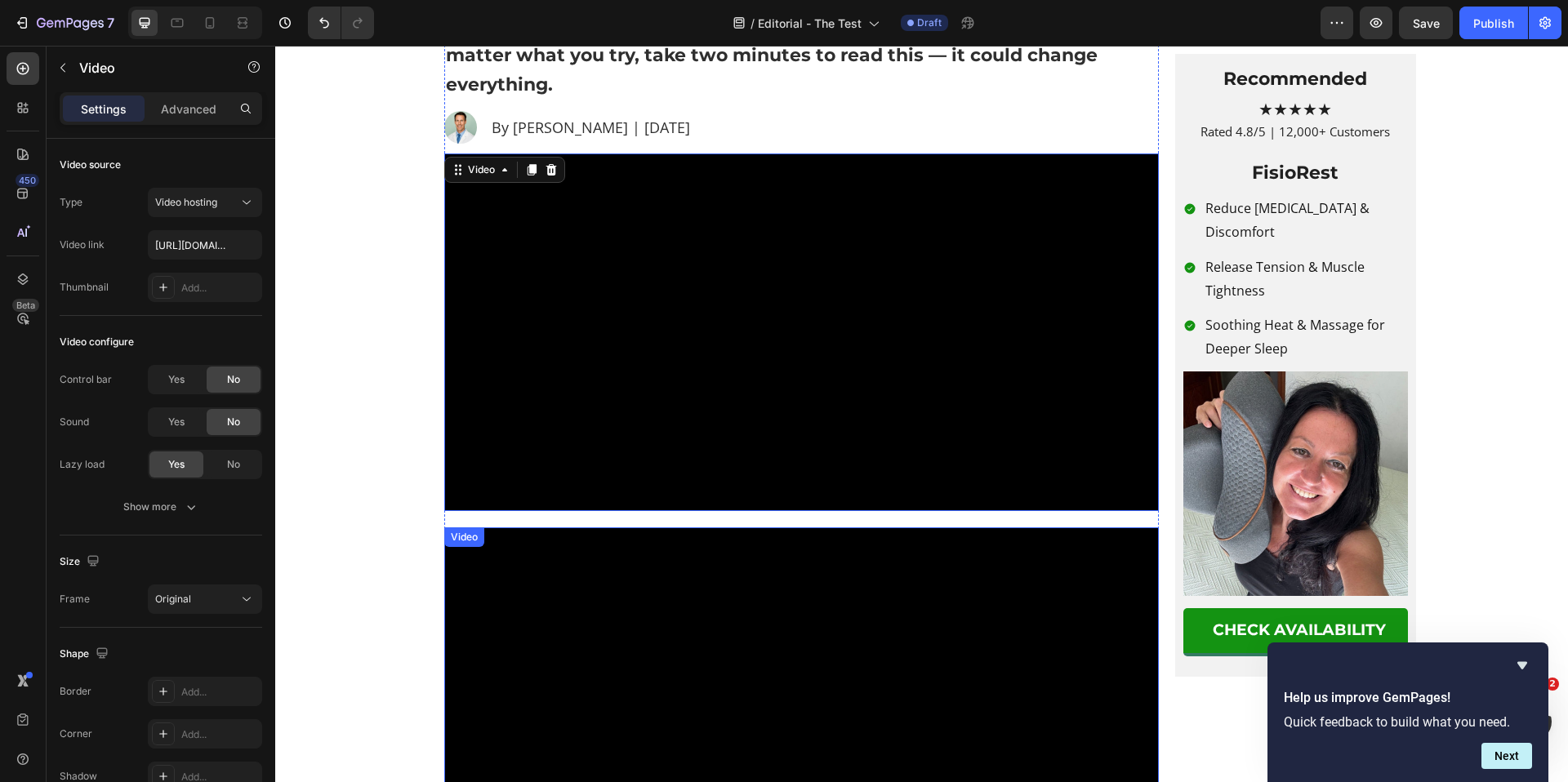
click at [734, 688] on video at bounding box center [801, 706] width 714 height 358
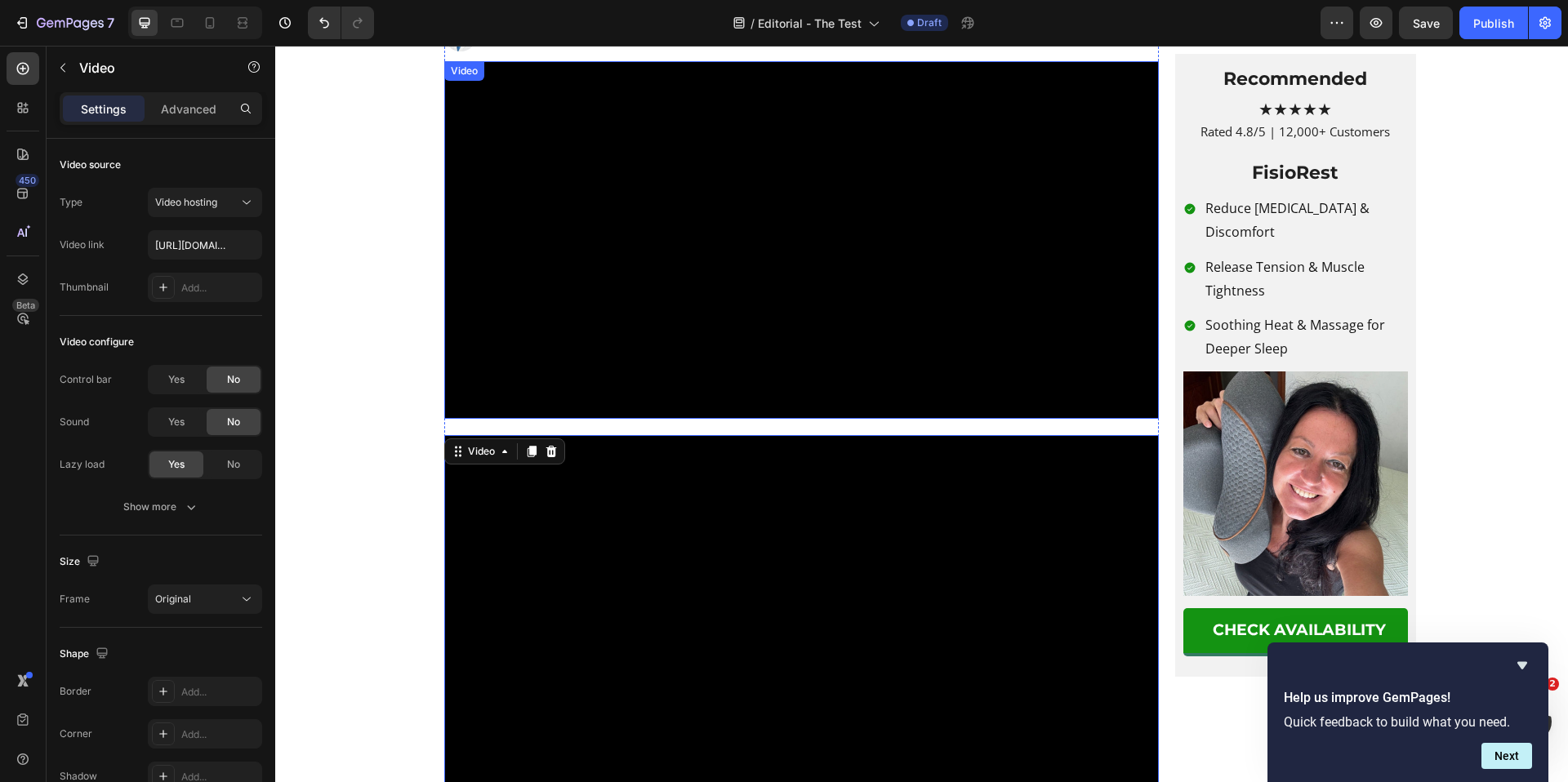
scroll to position [359, 0]
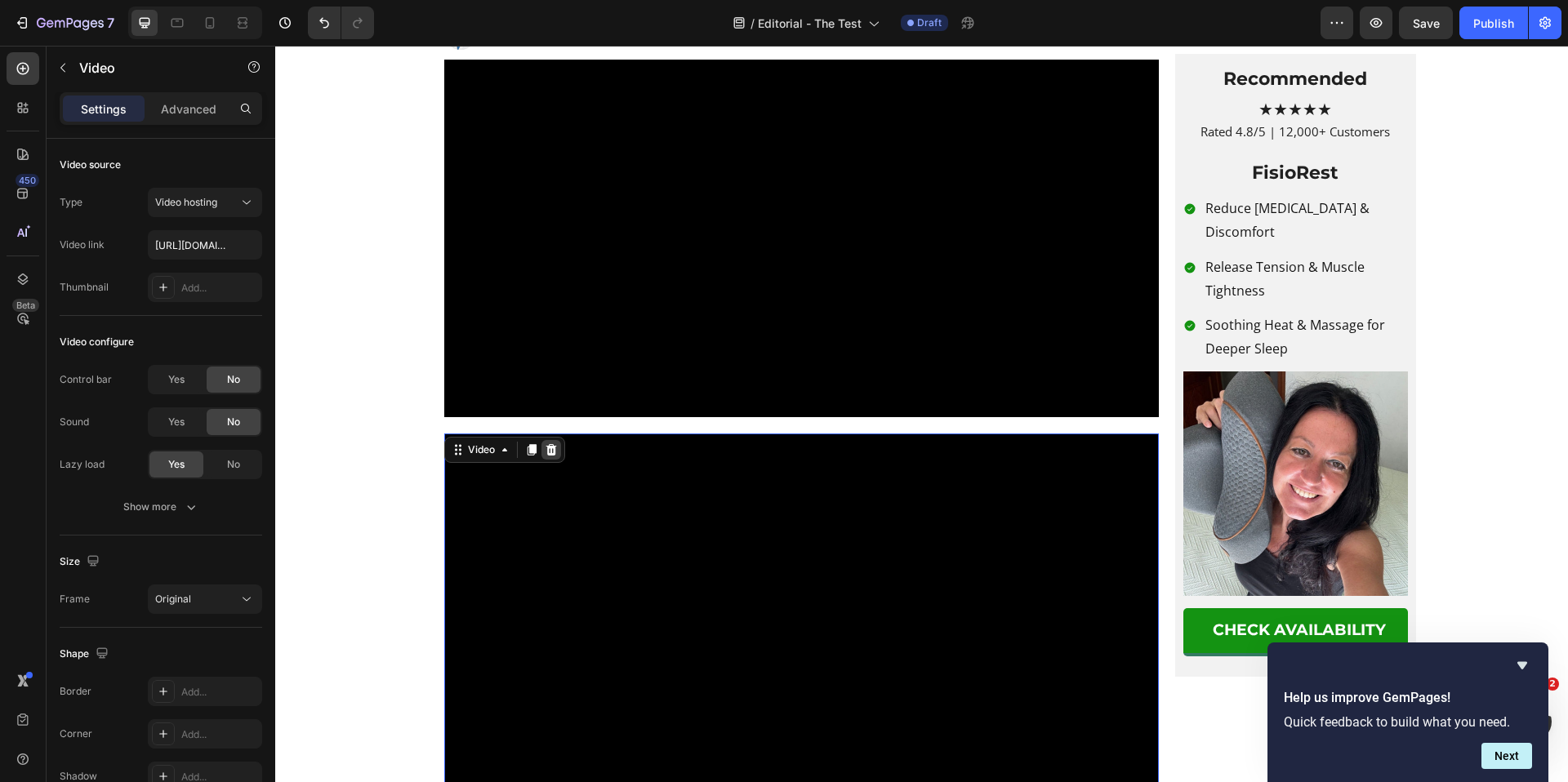
click at [544, 456] on icon at bounding box center [551, 450] width 13 height 13
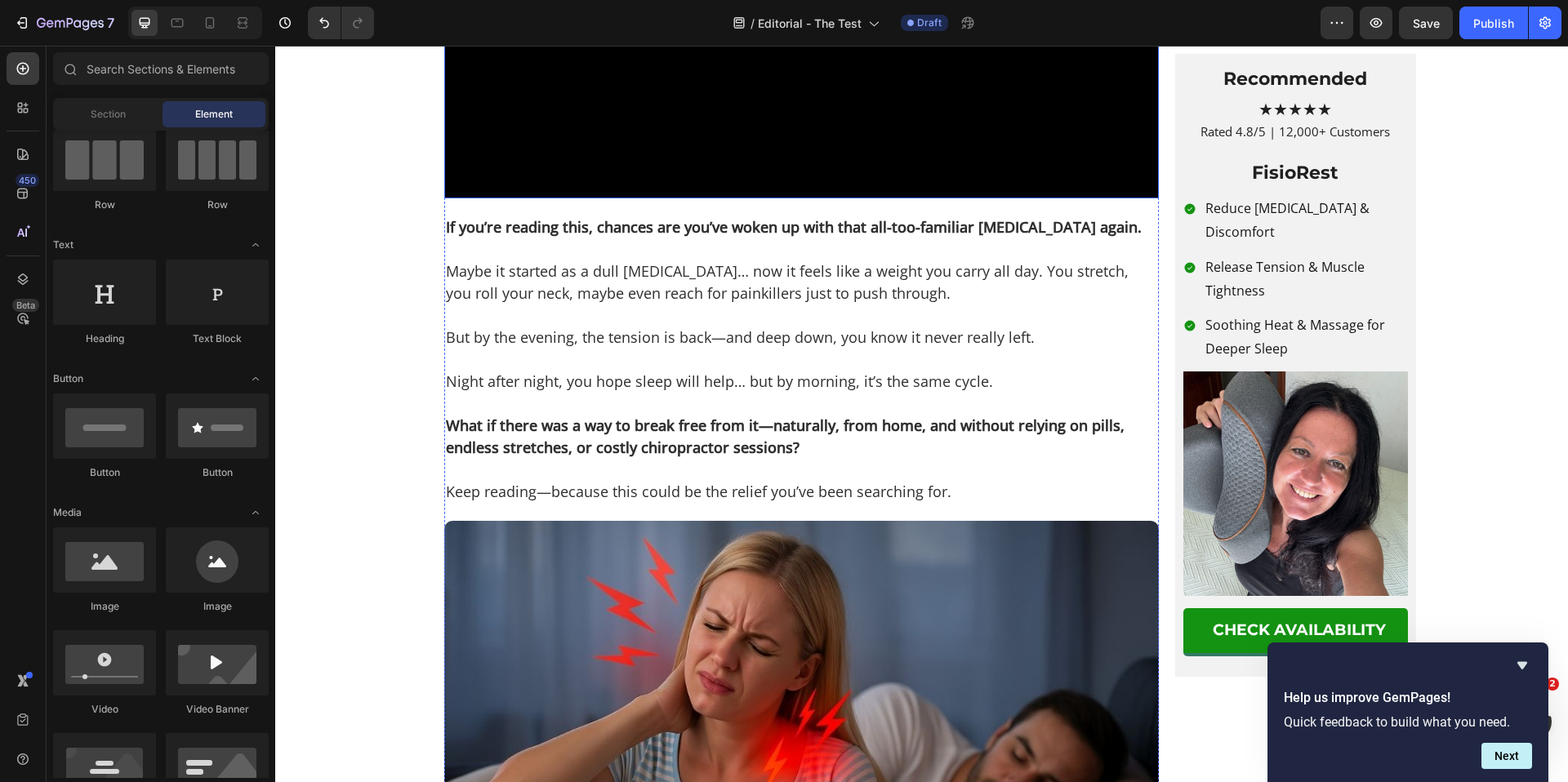
scroll to position [576, 0]
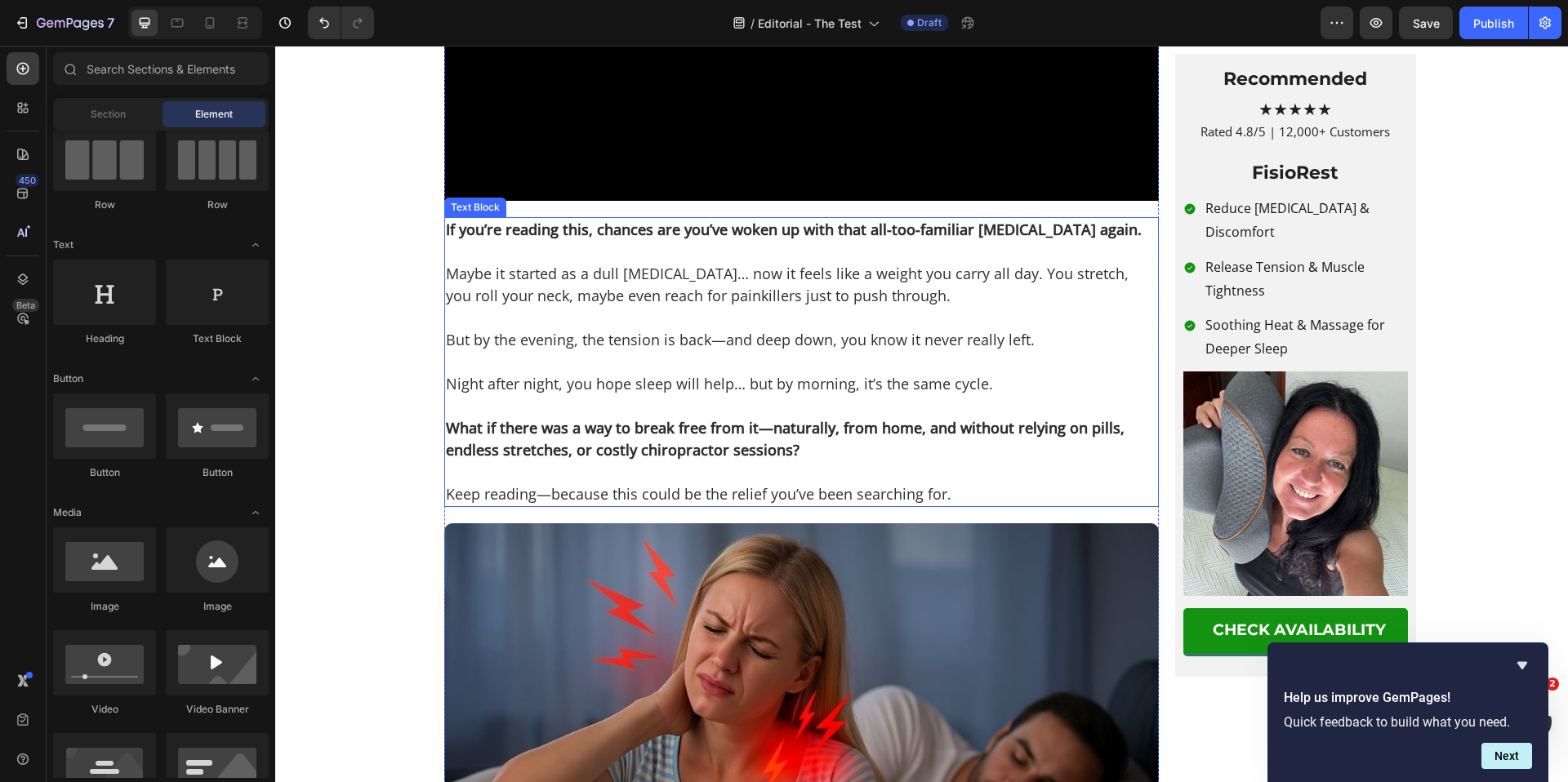
click at [727, 329] on p at bounding box center [802, 319] width 712 height 22
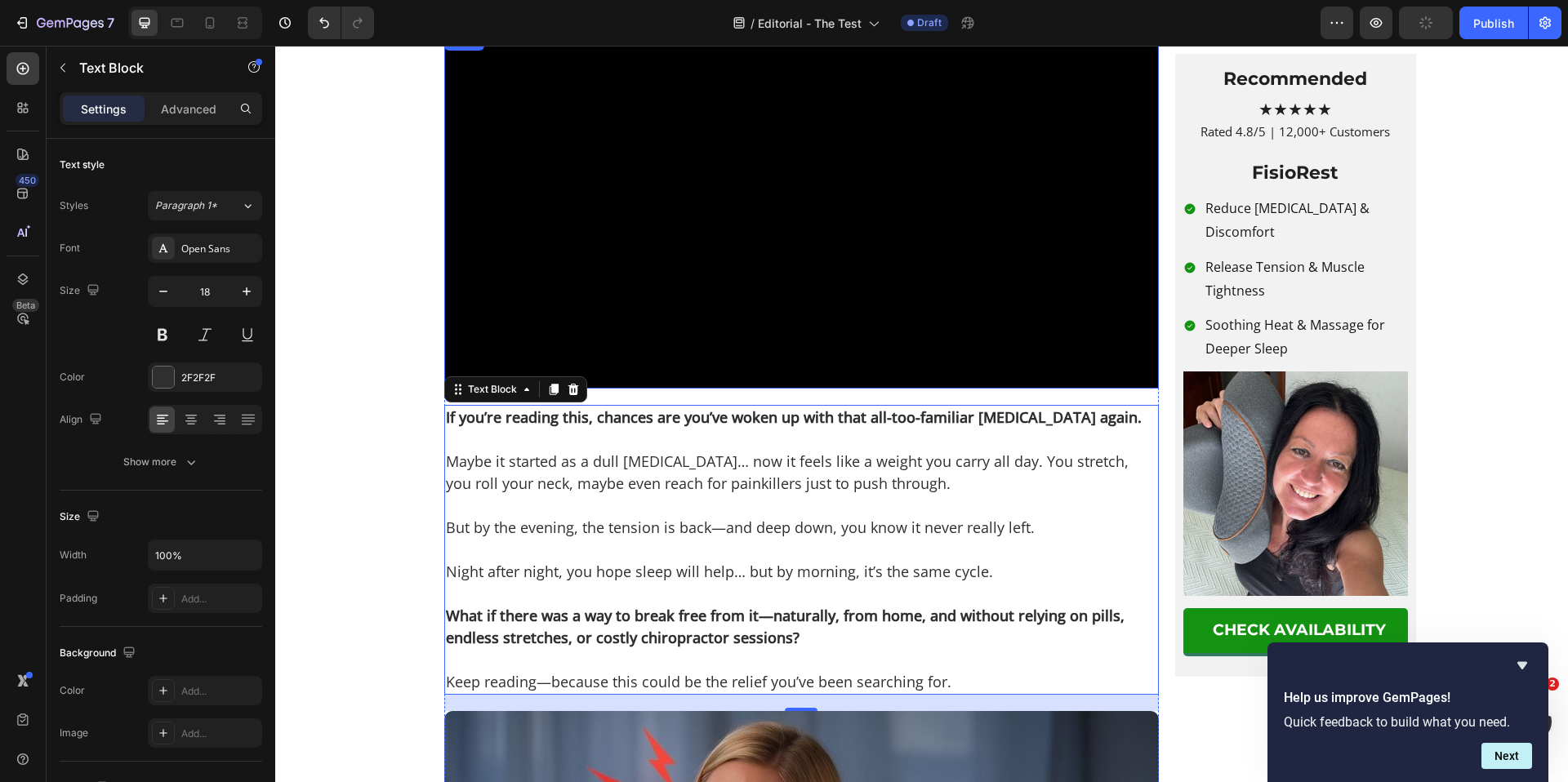
scroll to position [387, 0]
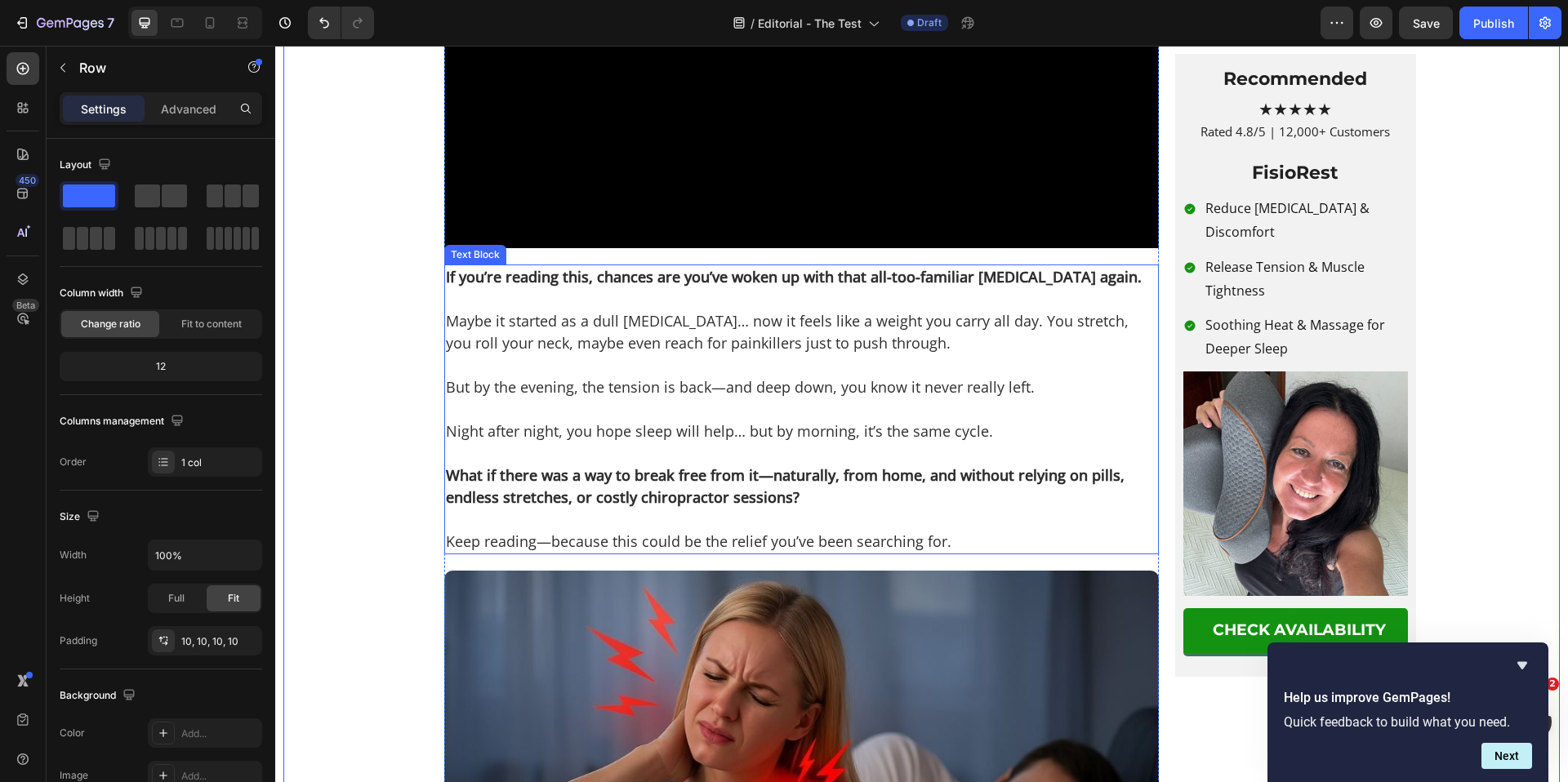
scroll to position [489, 0]
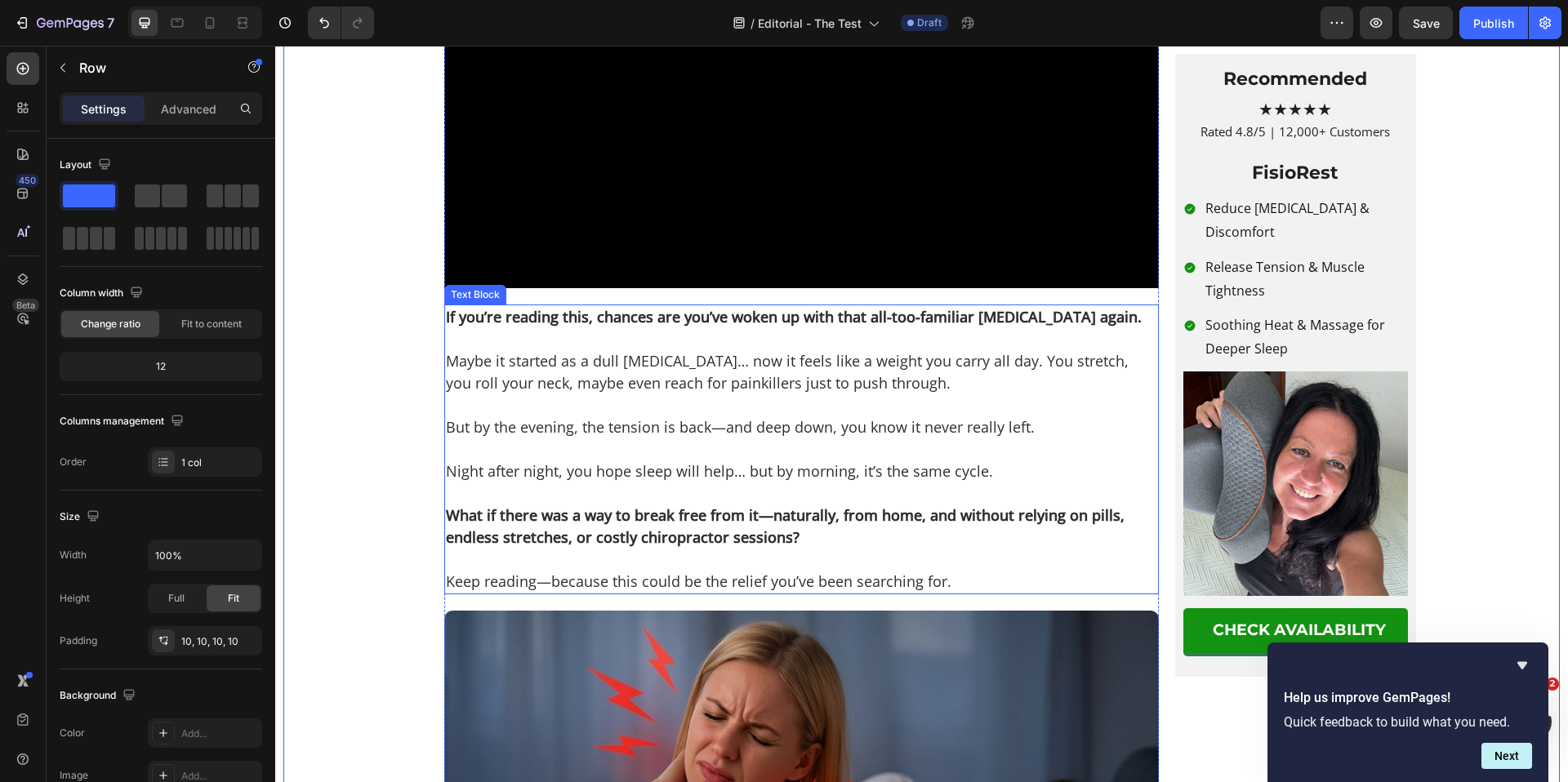
click at [784, 411] on p at bounding box center [802, 406] width 712 height 22
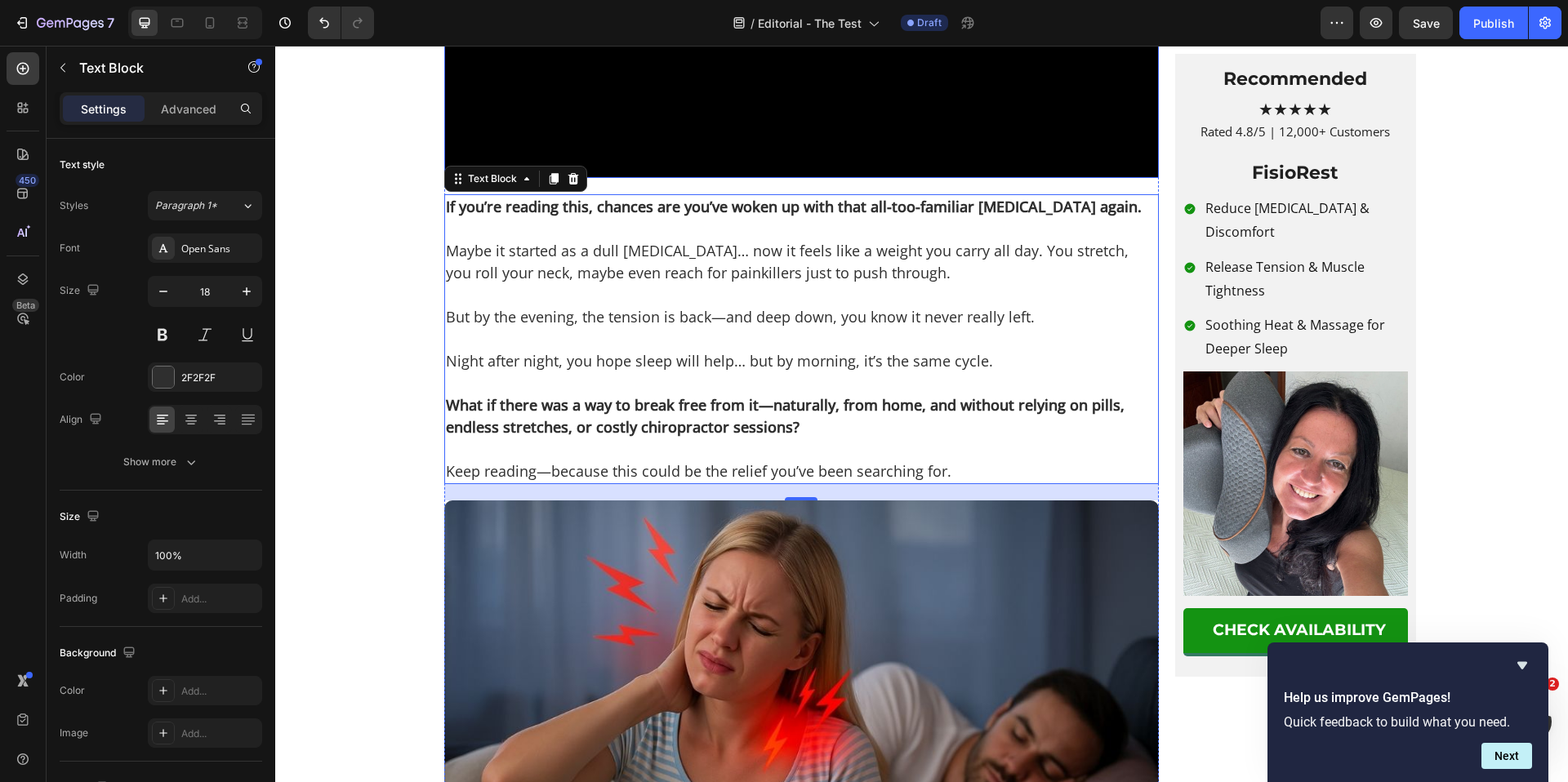
scroll to position [612, 0]
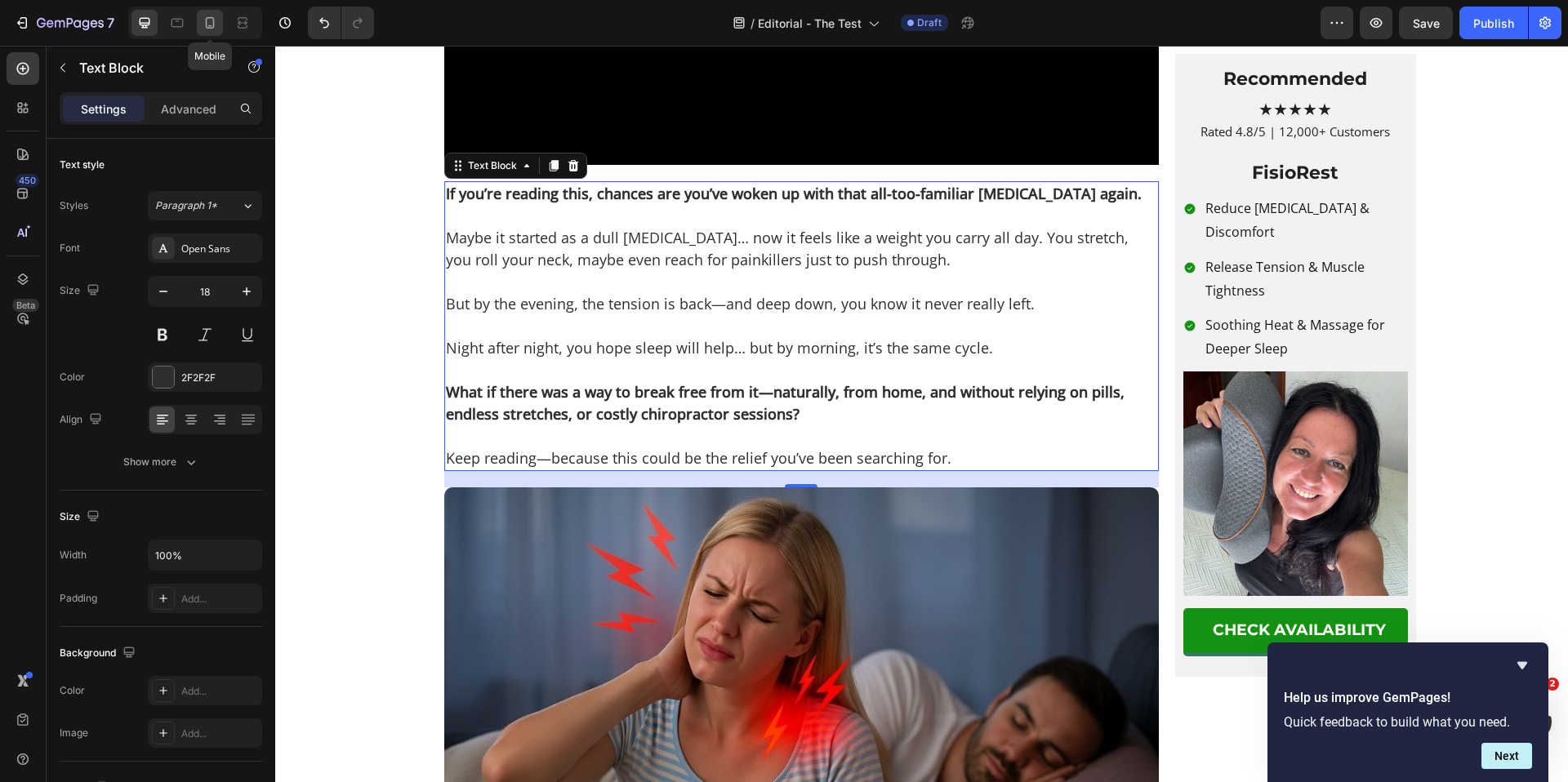
click at [200, 21] on div at bounding box center [210, 23] width 26 height 26
type input "17"
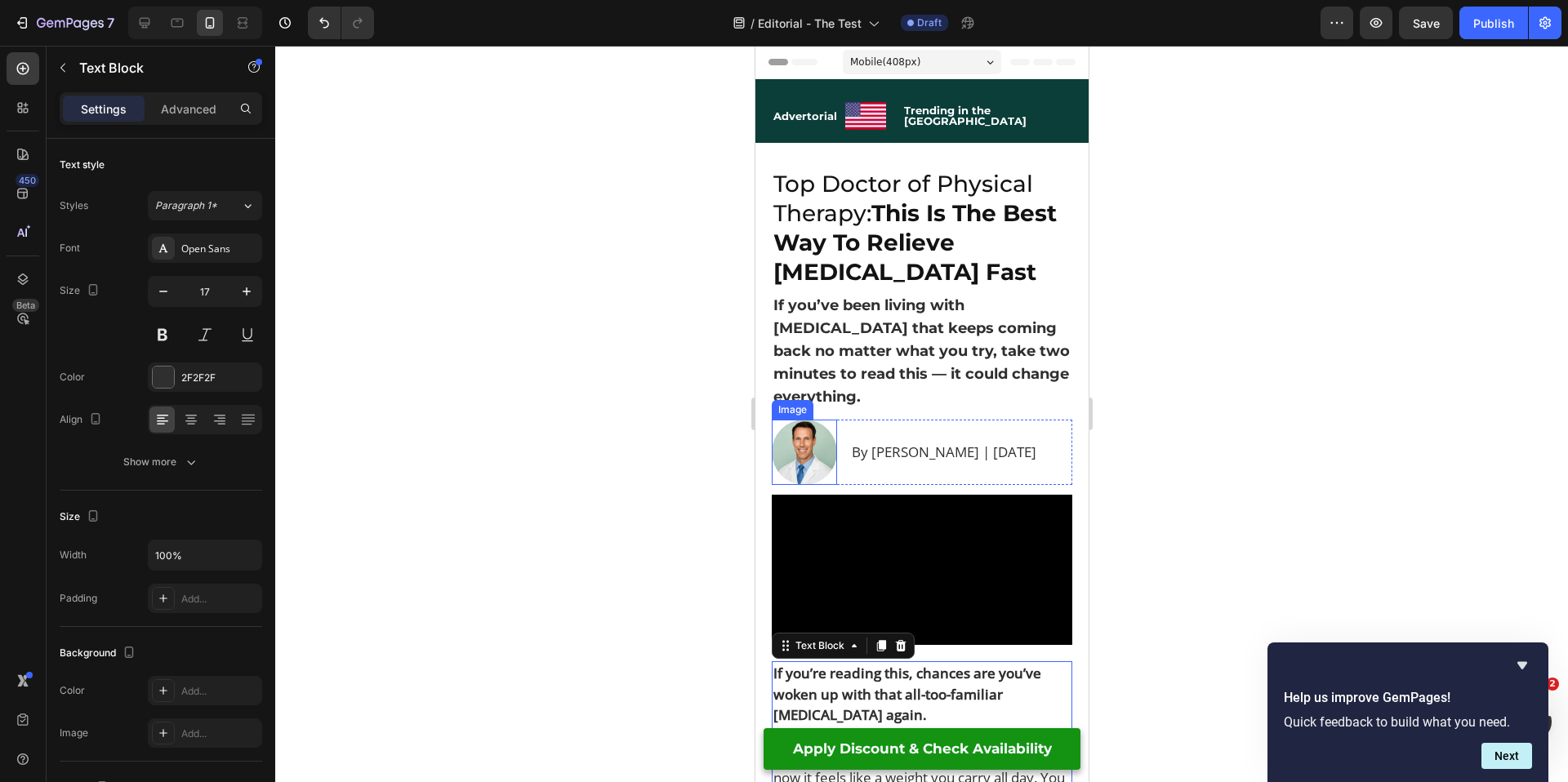
click at [821, 445] on img at bounding box center [804, 452] width 65 height 65
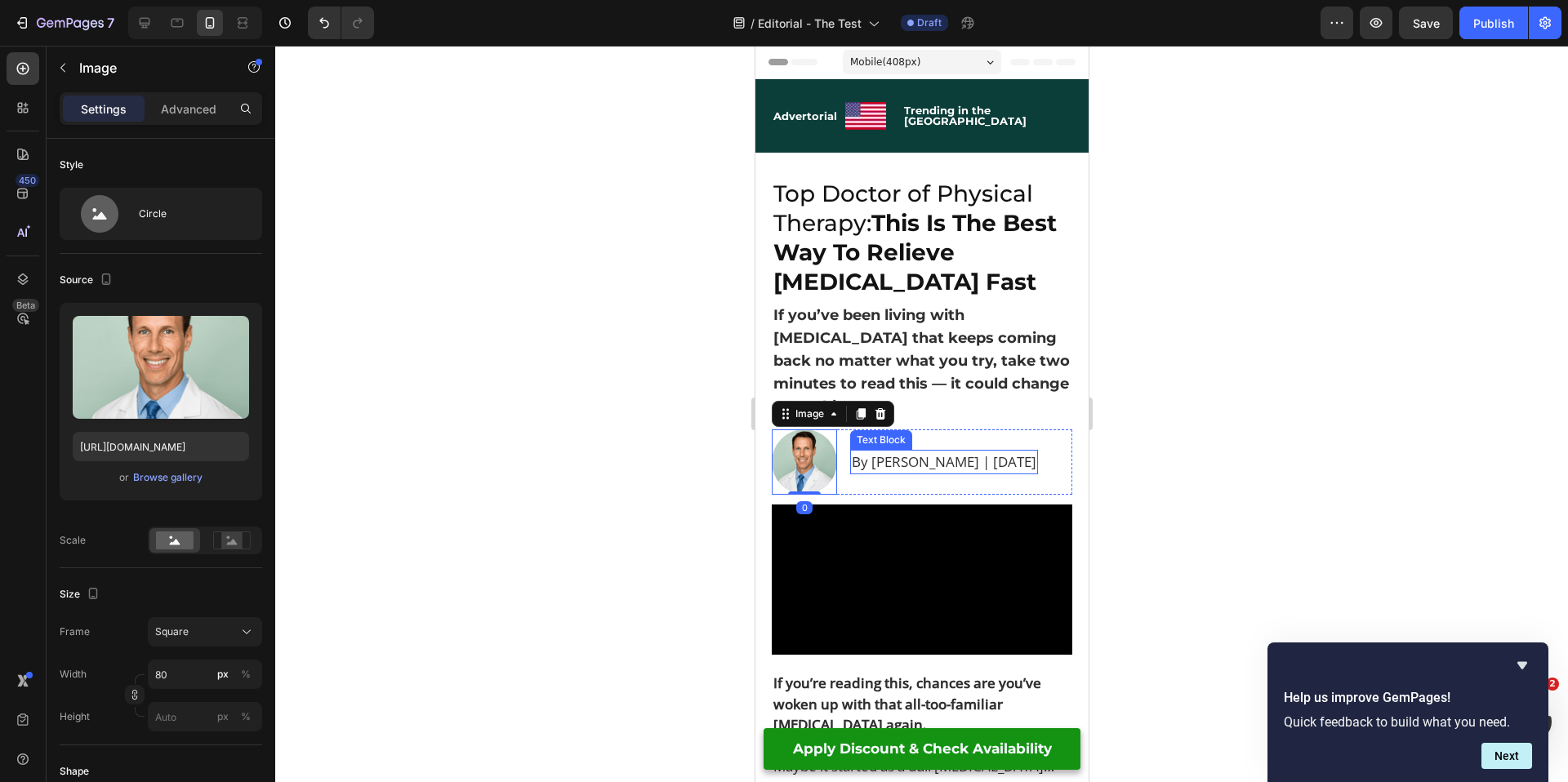
click at [903, 454] on p "By [PERSON_NAME] | [DATE]" at bounding box center [943, 462] width 185 height 21
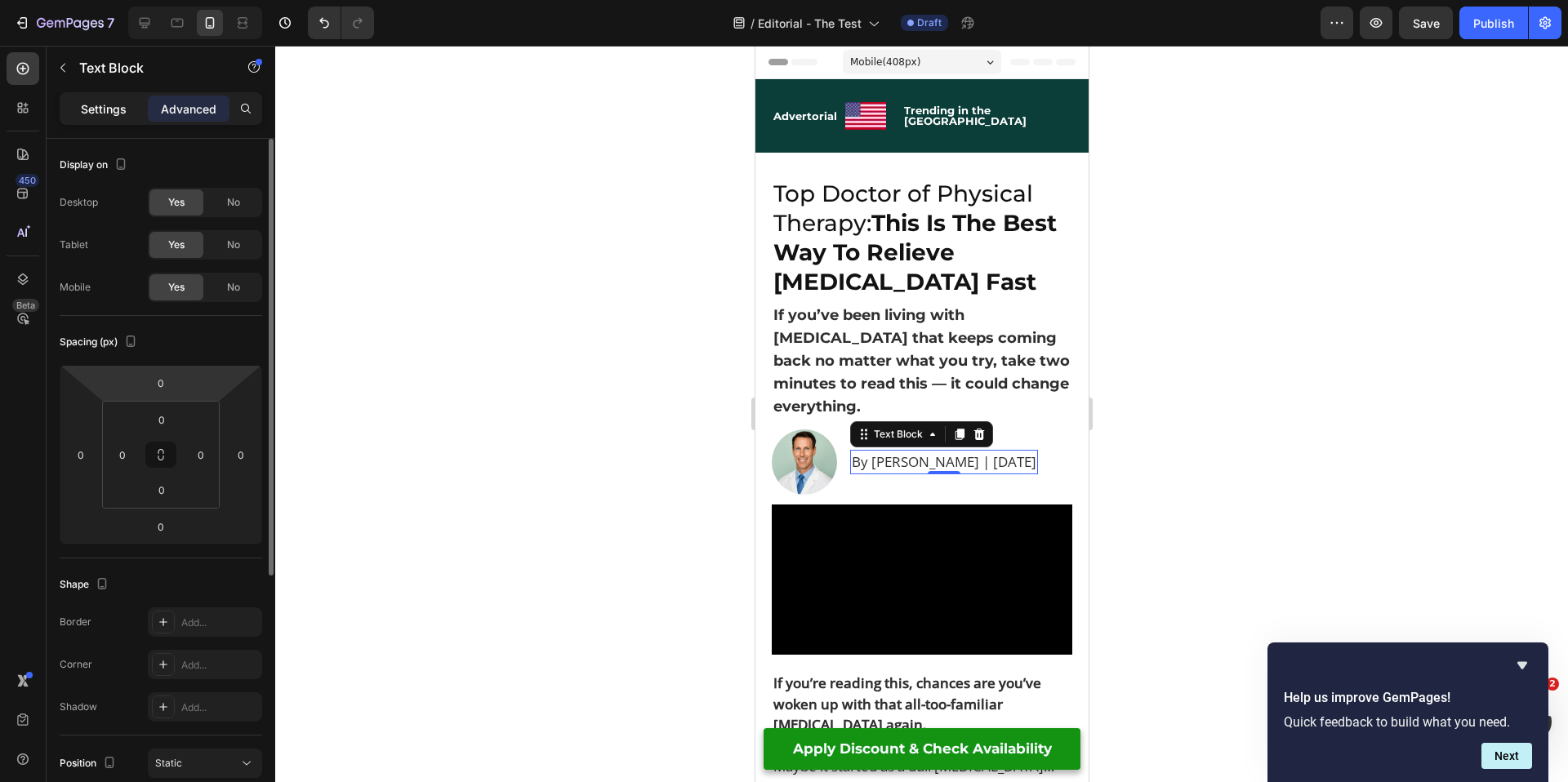
click at [111, 105] on p "Settings" at bounding box center [103, 109] width 46 height 17
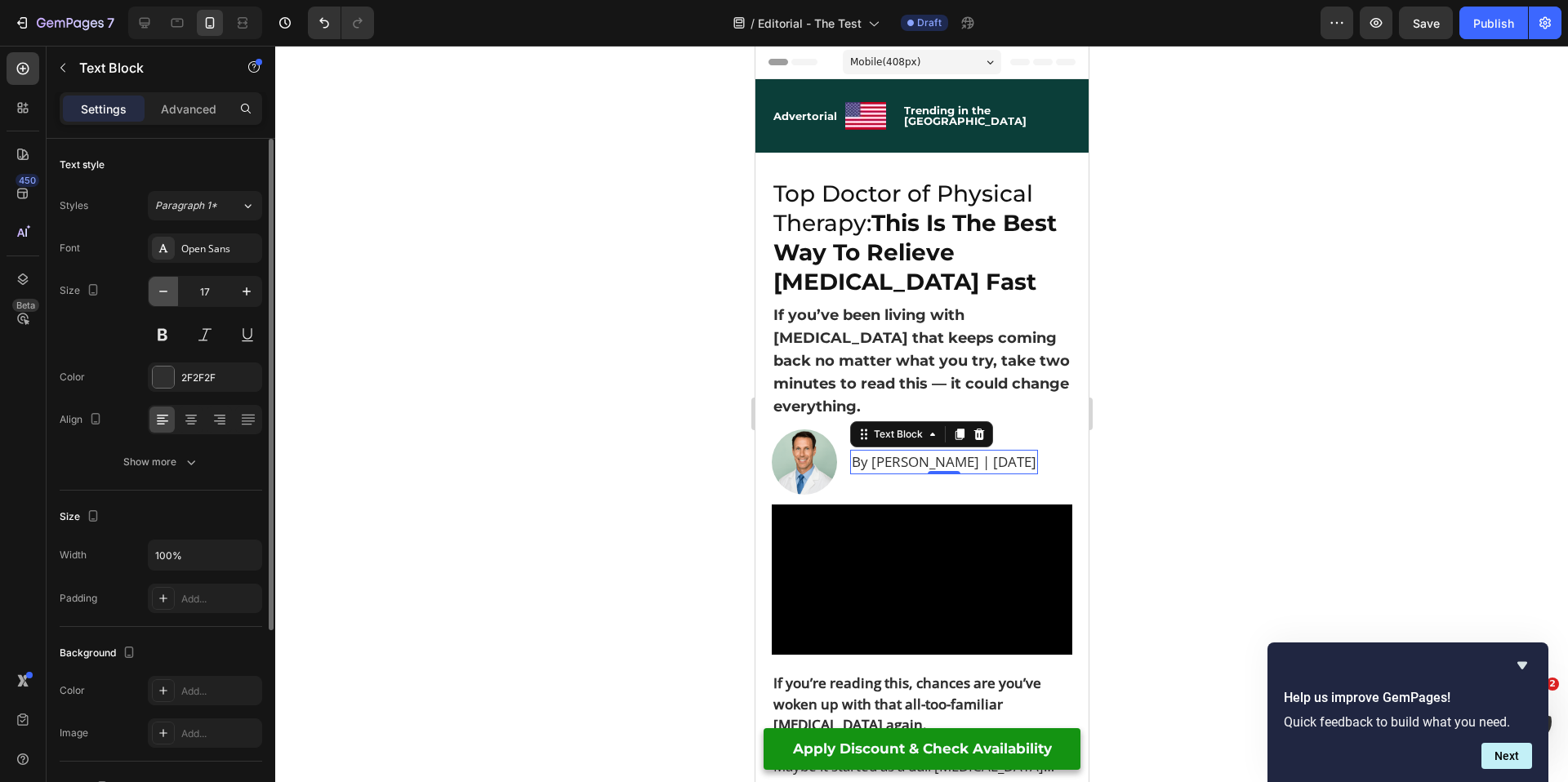
click at [163, 289] on icon "button" at bounding box center [163, 292] width 17 height 17
click at [244, 296] on icon "button" at bounding box center [247, 292] width 17 height 17
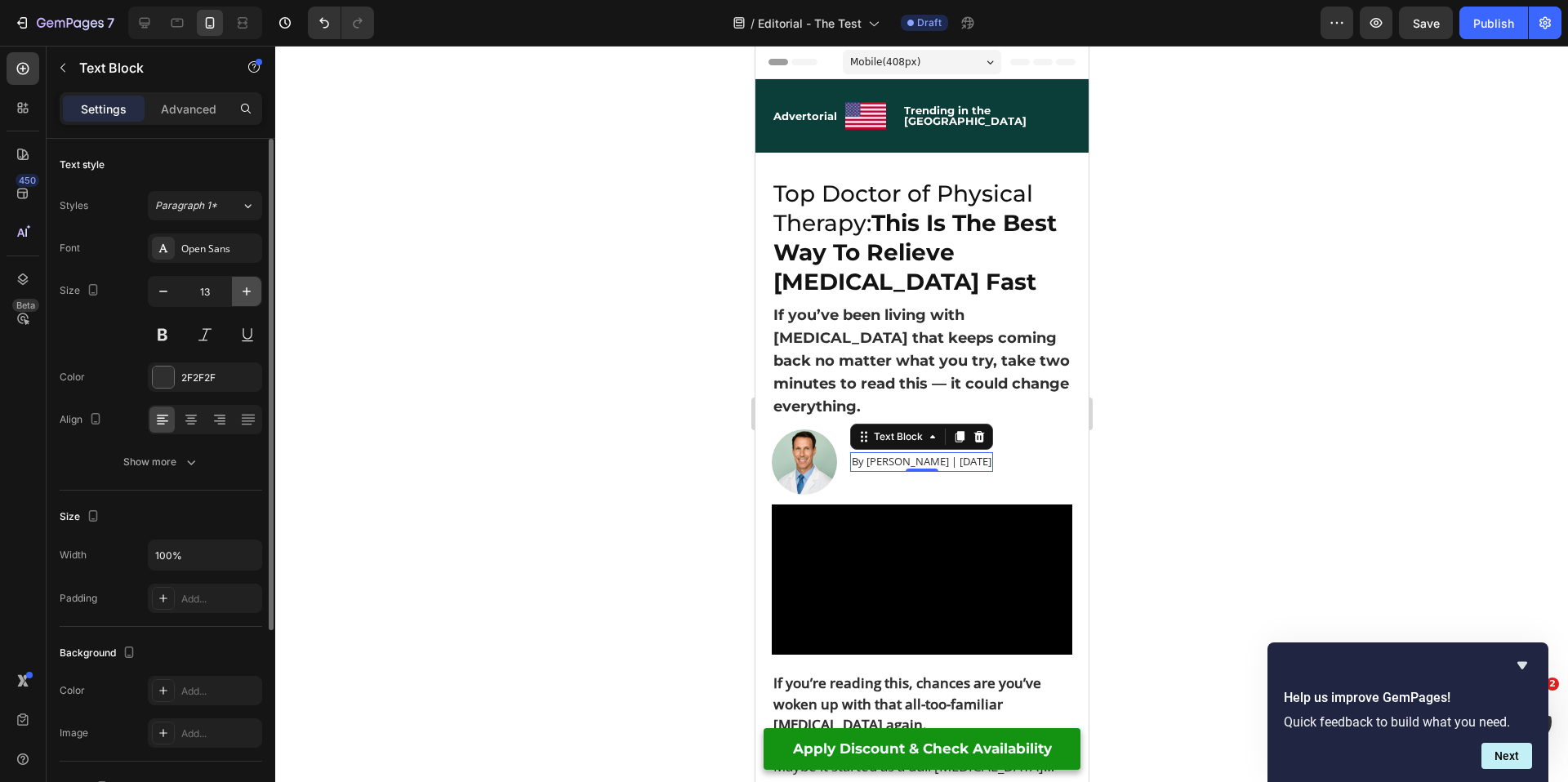
type input "14"
click at [830, 455] on img at bounding box center [804, 462] width 65 height 65
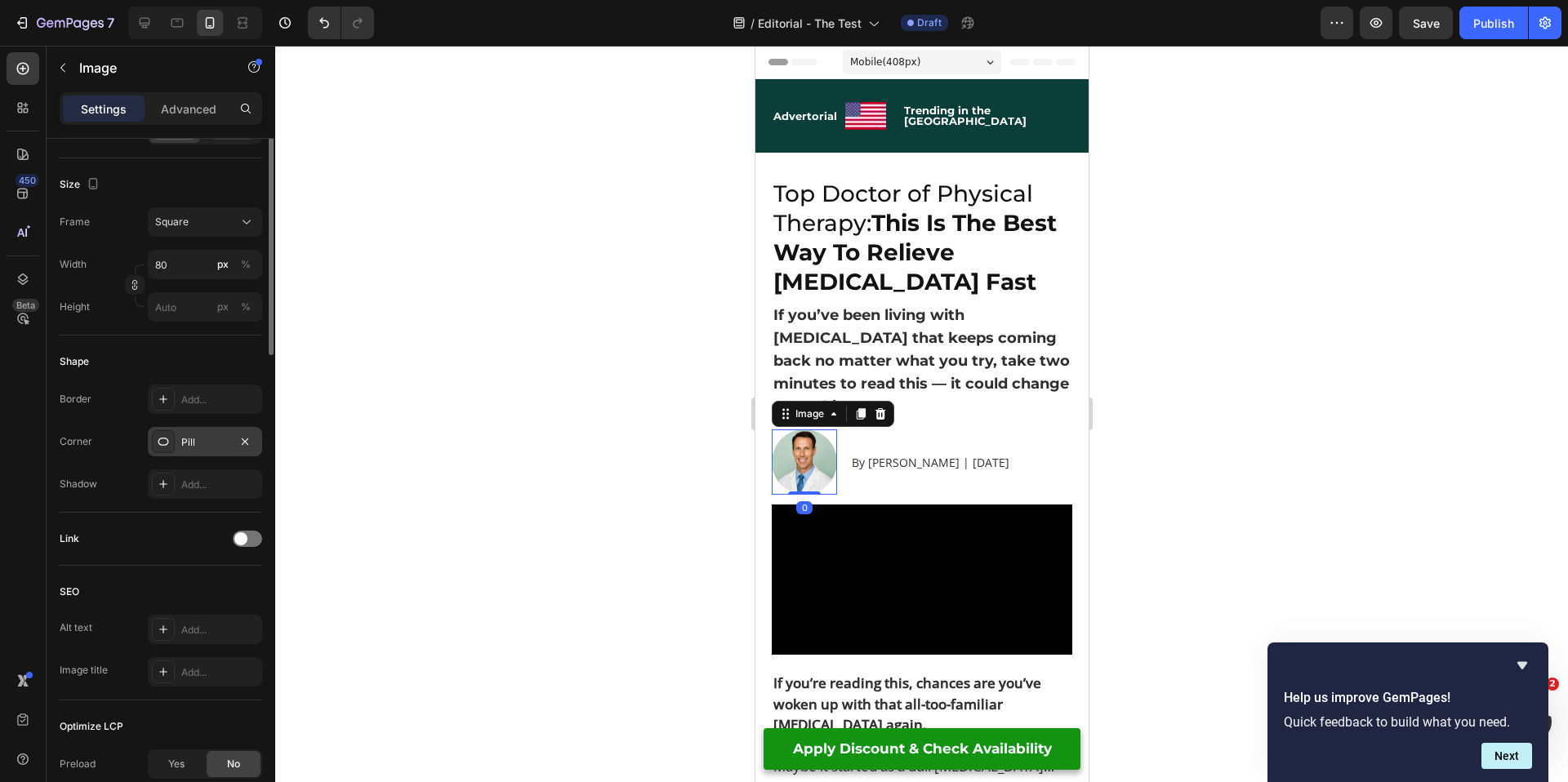
scroll to position [438, 0]
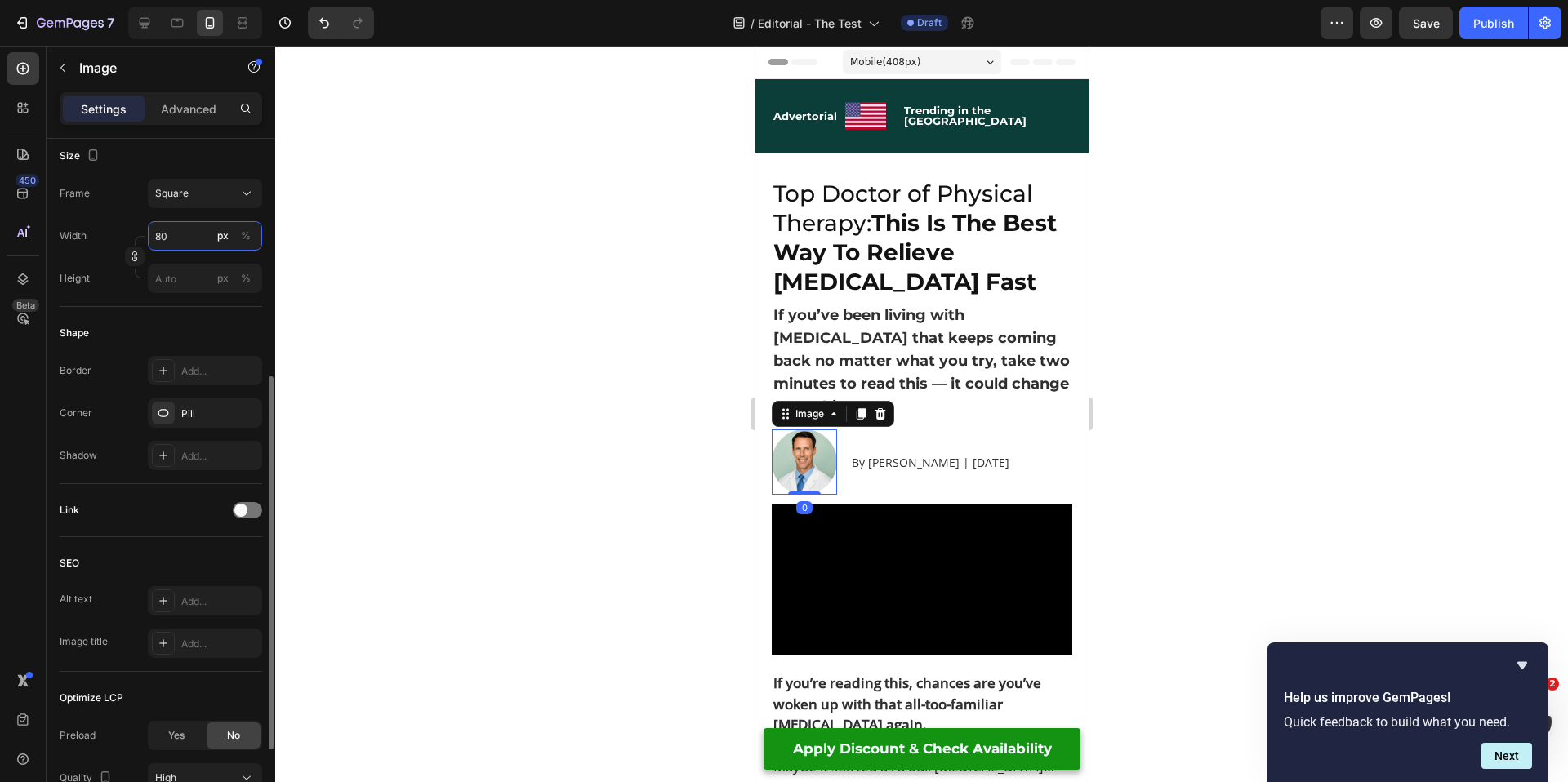
click at [173, 236] on input "80" at bounding box center [204, 236] width 114 height 30
type input "3"
type input "30"
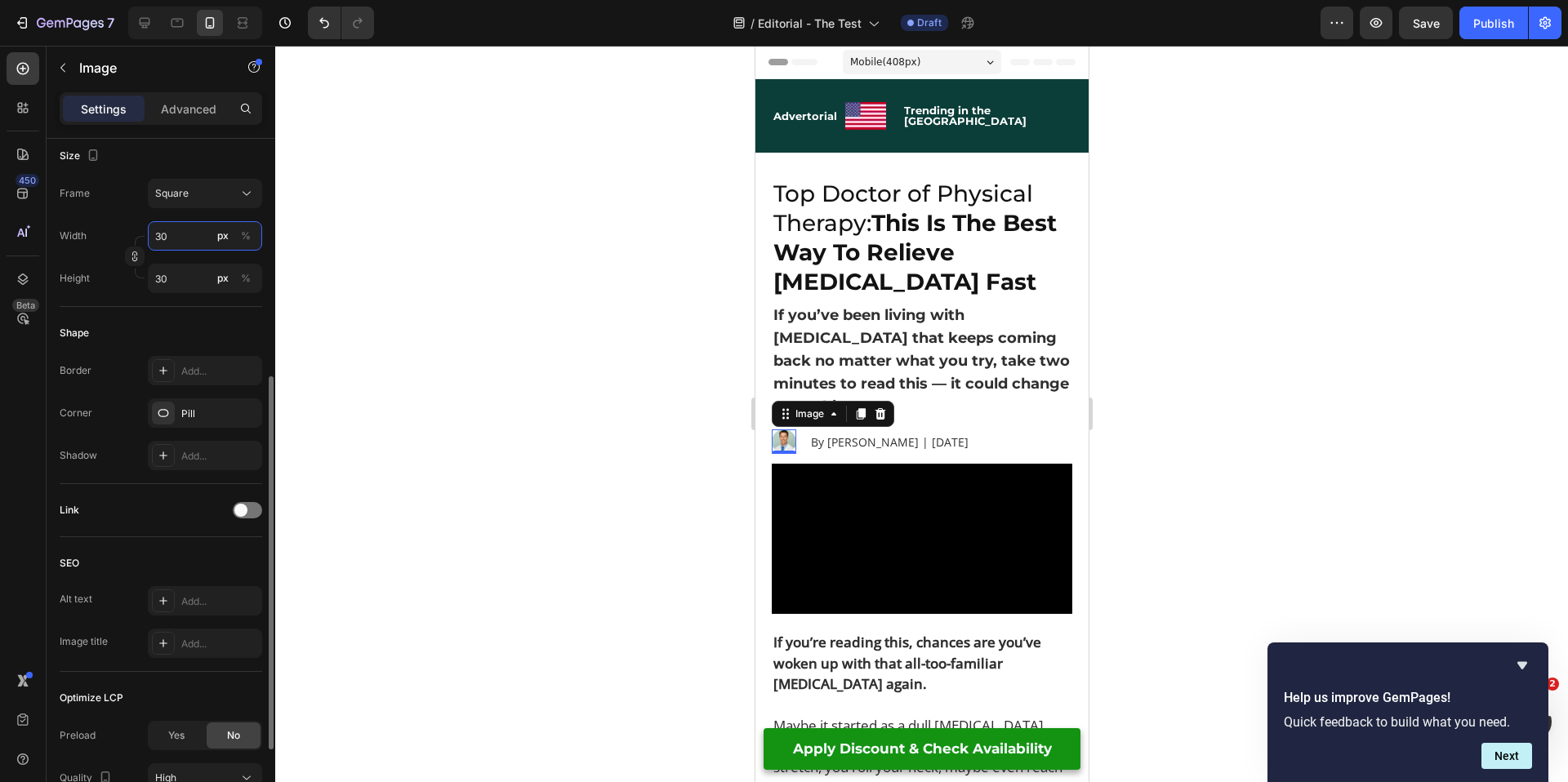
type input "3"
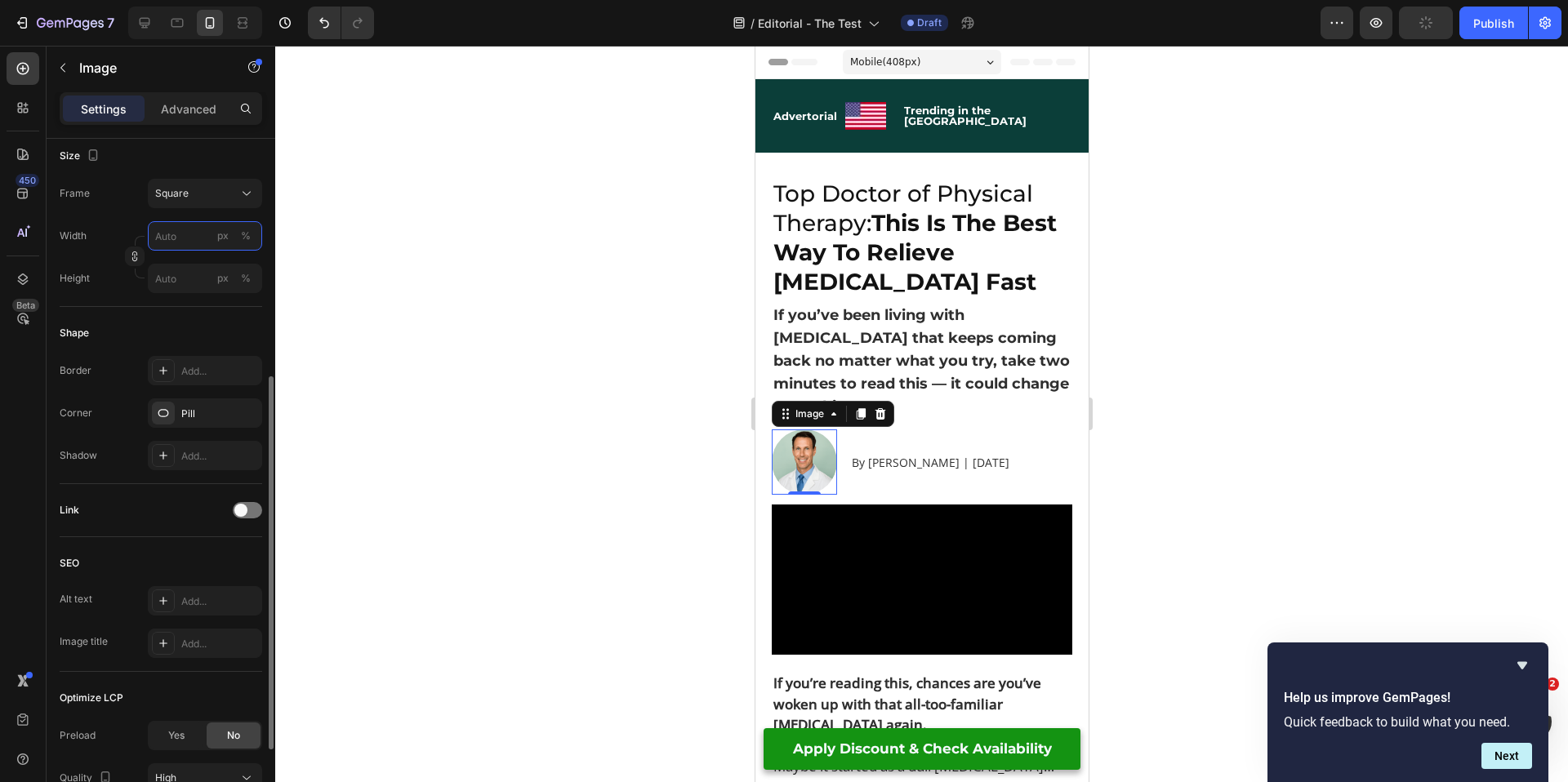
type input "4"
type input "40"
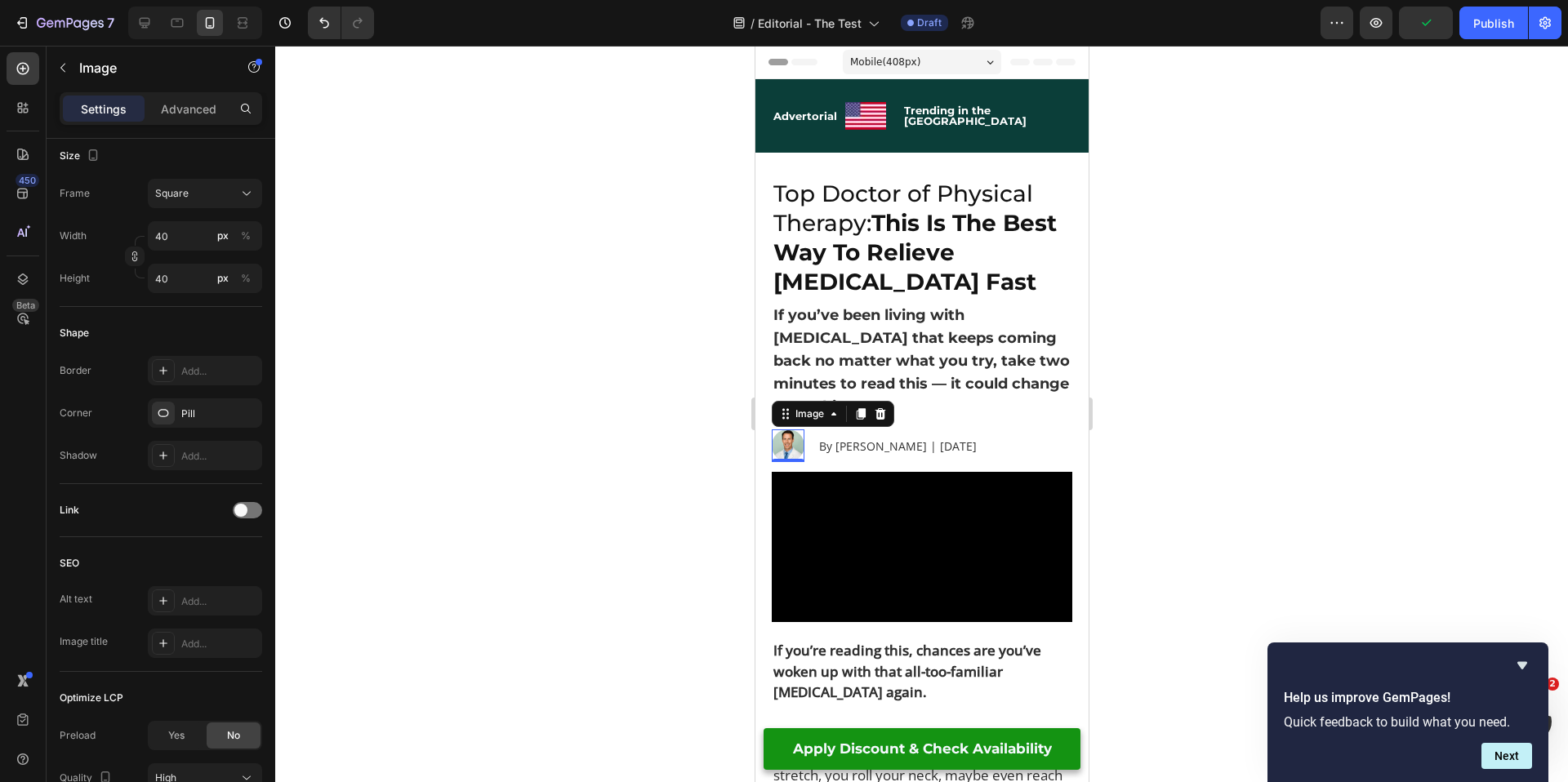
click at [644, 413] on div at bounding box center [921, 413] width 1293 height 736
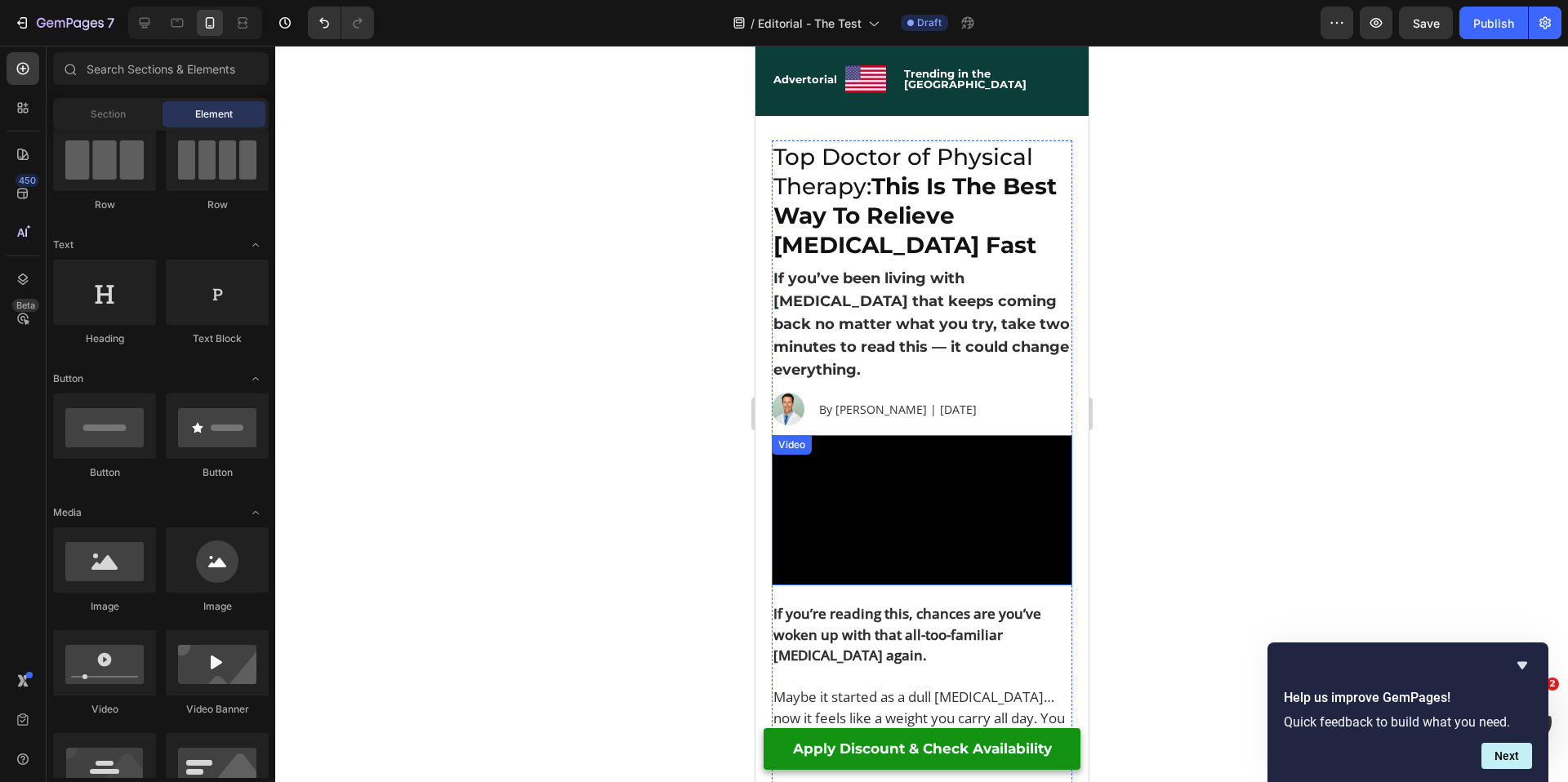
scroll to position [36, 0]
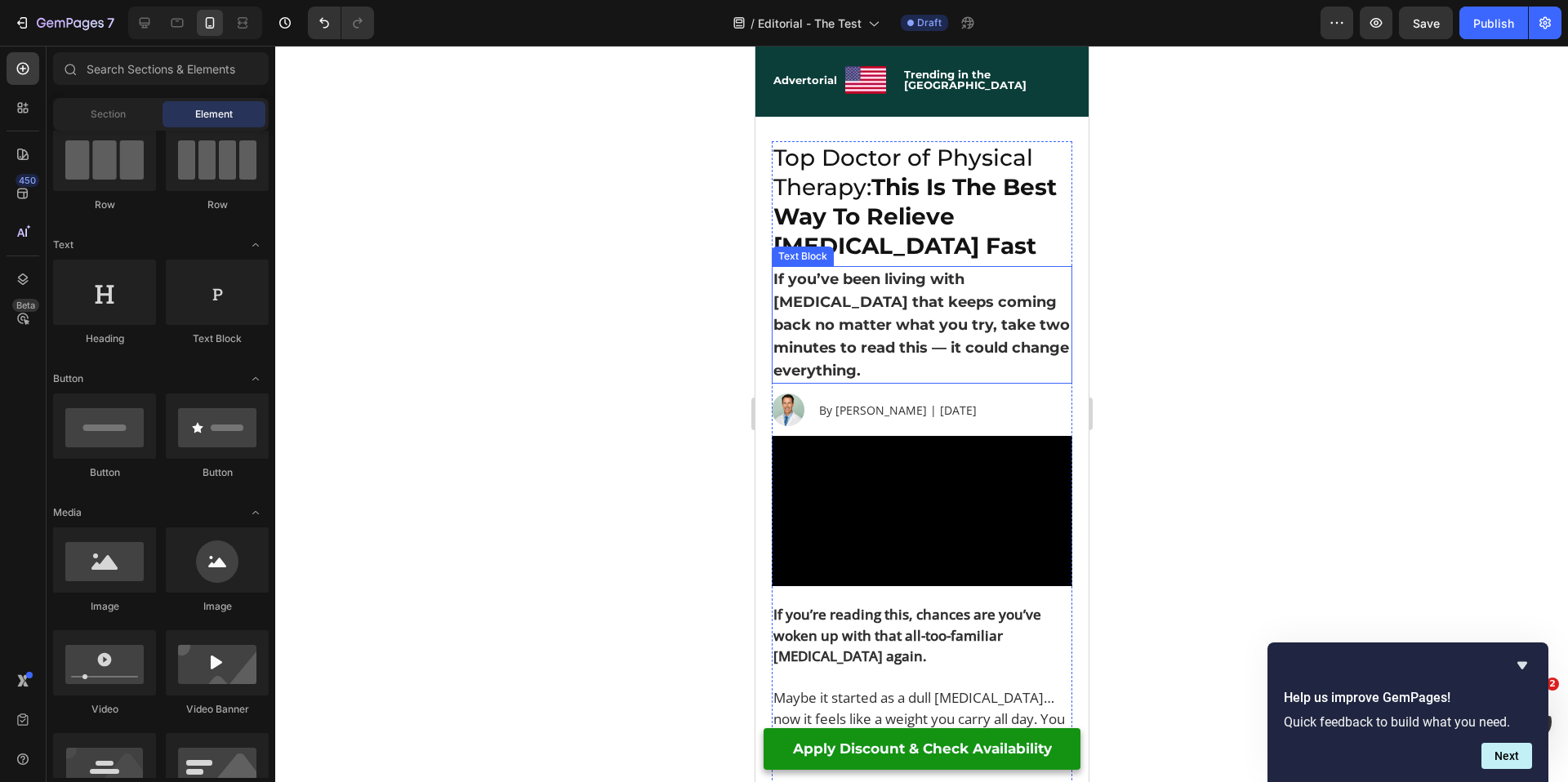
click at [926, 279] on p "If you’ve been living with [MEDICAL_DATA] that keeps coming back no matter what…" at bounding box center [921, 324] width 297 height 114
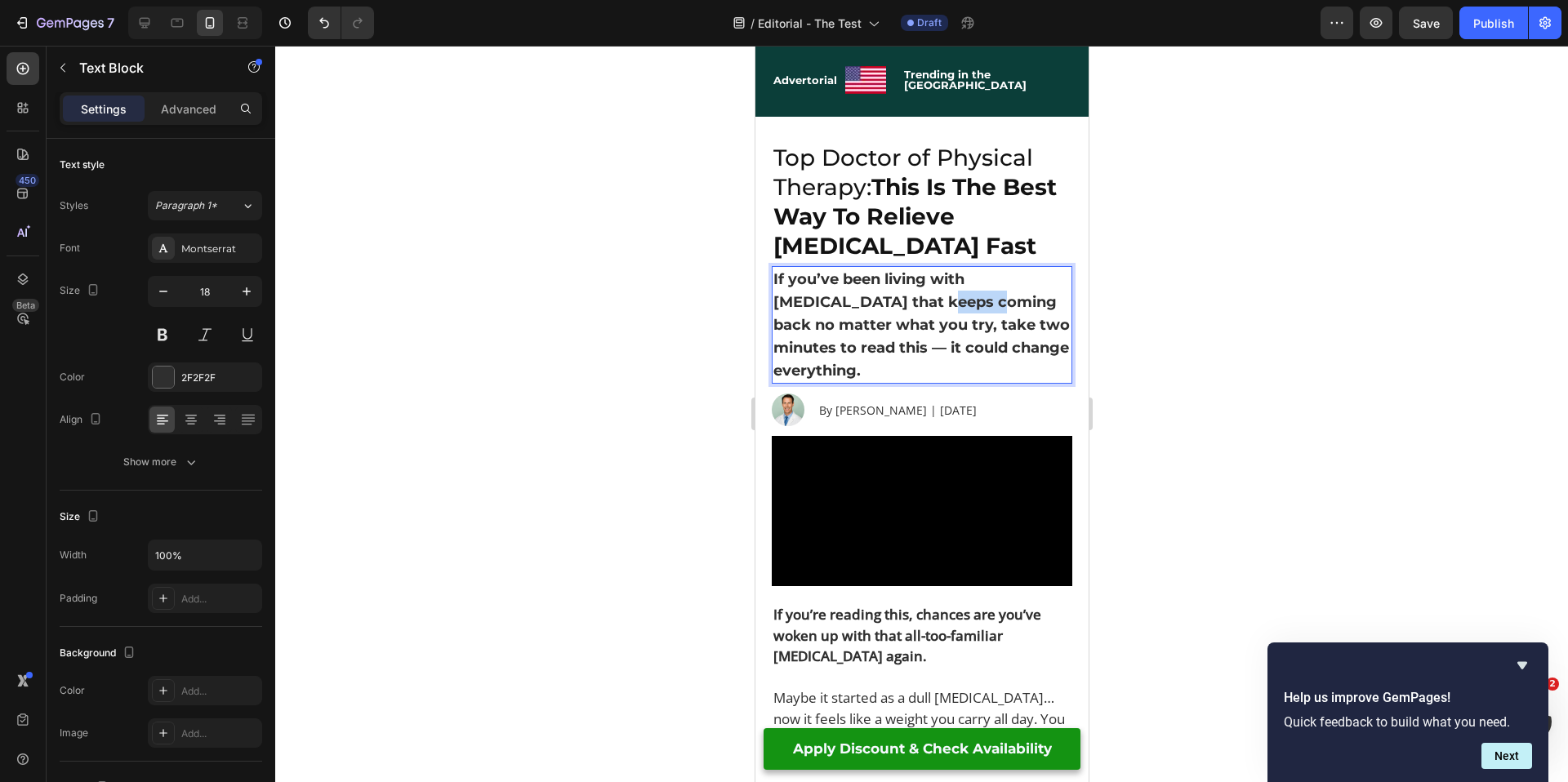
click at [888, 297] on strong "If you’ve been living with [MEDICAL_DATA] that keeps coming back no matter what…" at bounding box center [921, 325] width 296 height 110
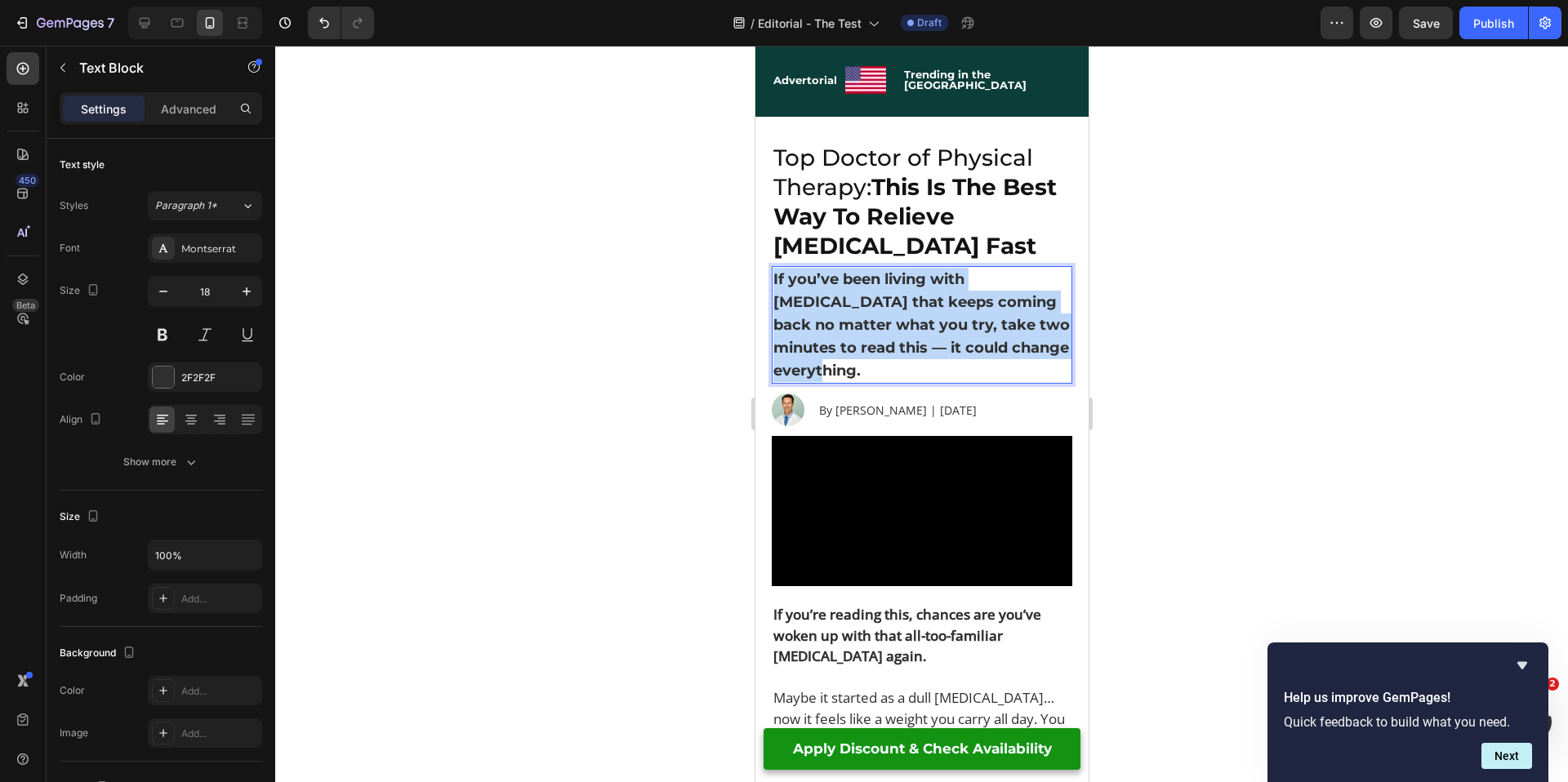
click at [888, 297] on strong "If you’ve been living with [MEDICAL_DATA] that keeps coming back no matter what…" at bounding box center [921, 325] width 296 height 110
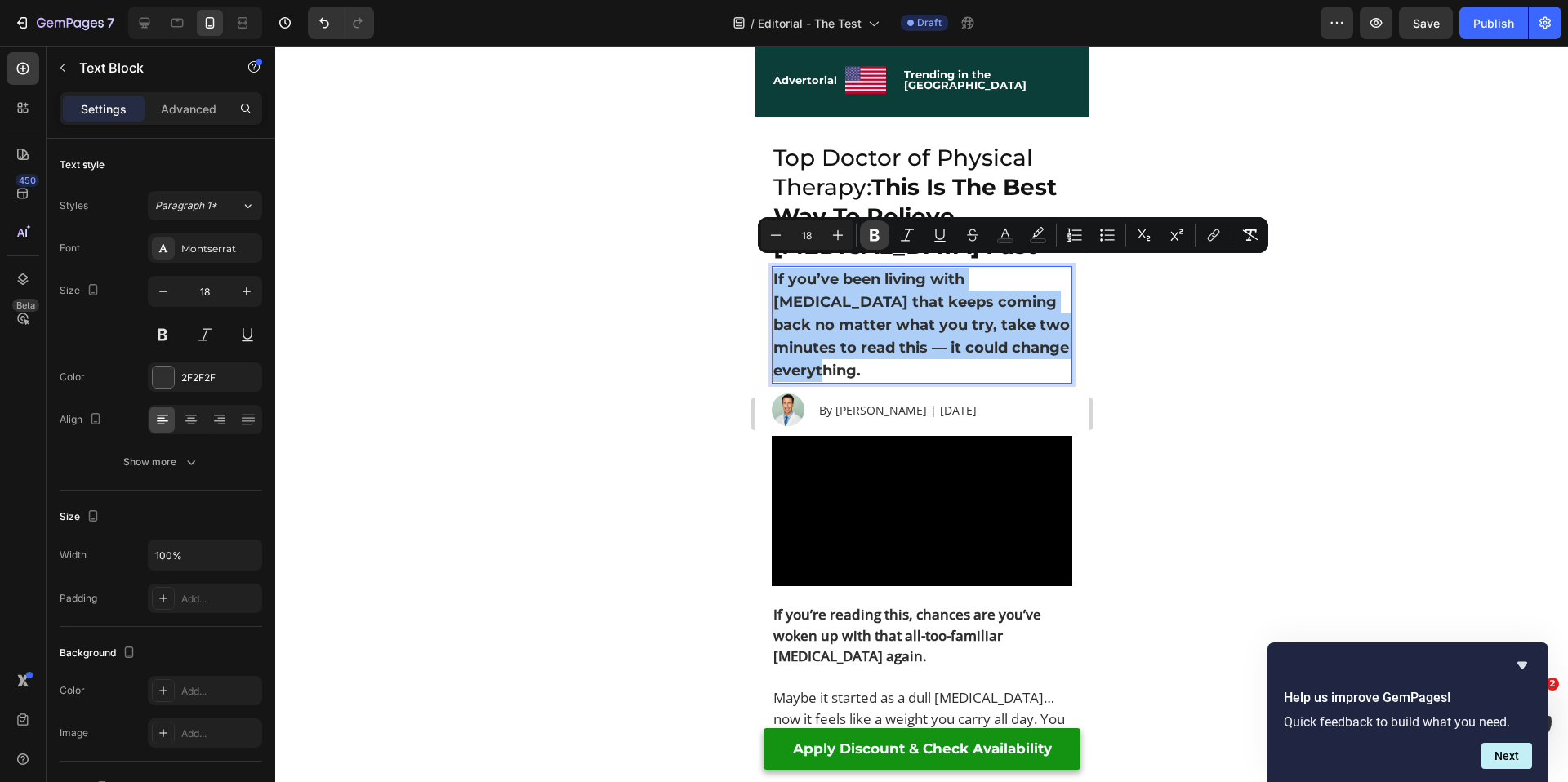
click at [876, 234] on icon "Editor contextual toolbar" at bounding box center [874, 235] width 10 height 12
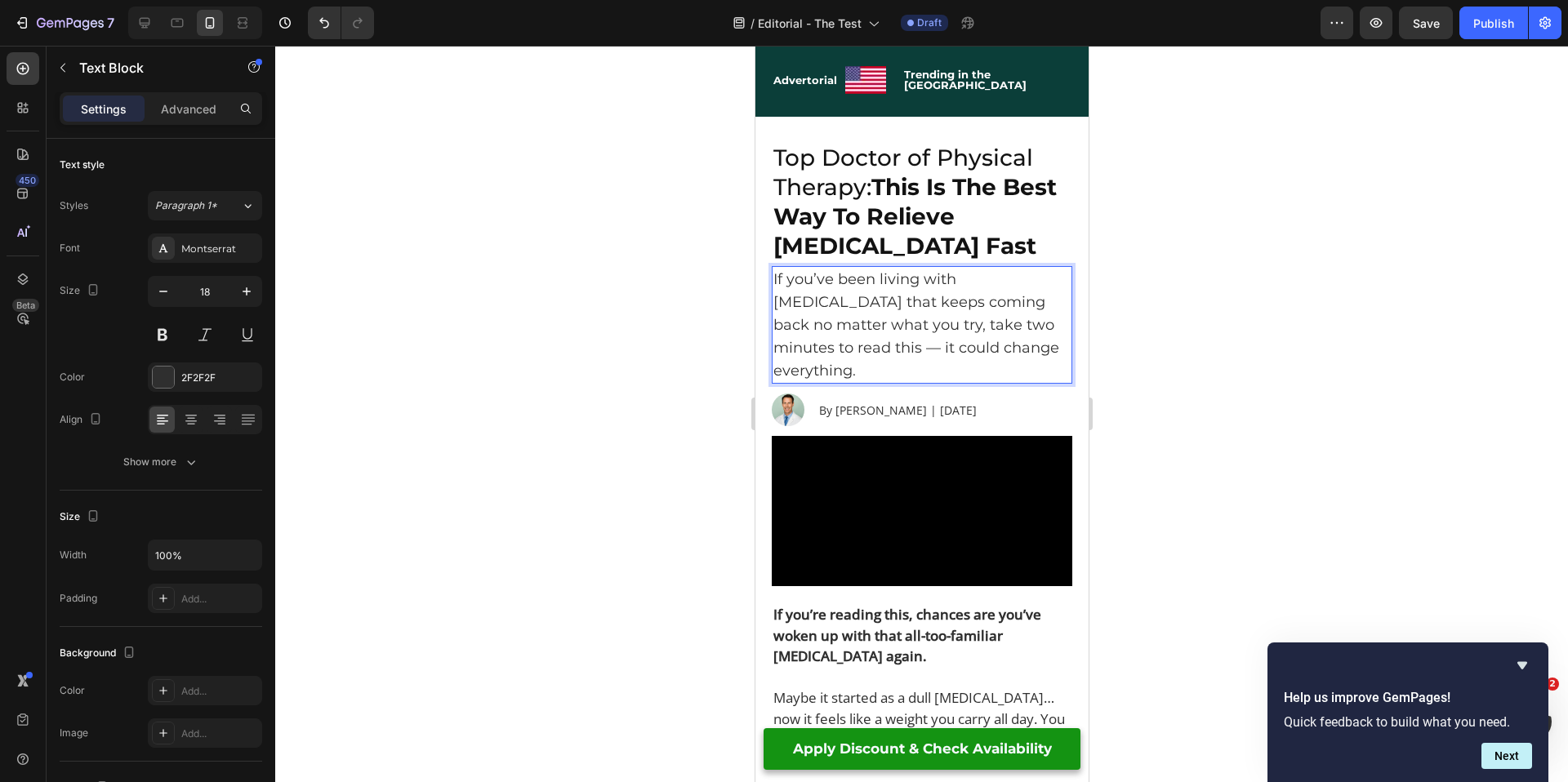
click at [668, 321] on div at bounding box center [921, 413] width 1293 height 736
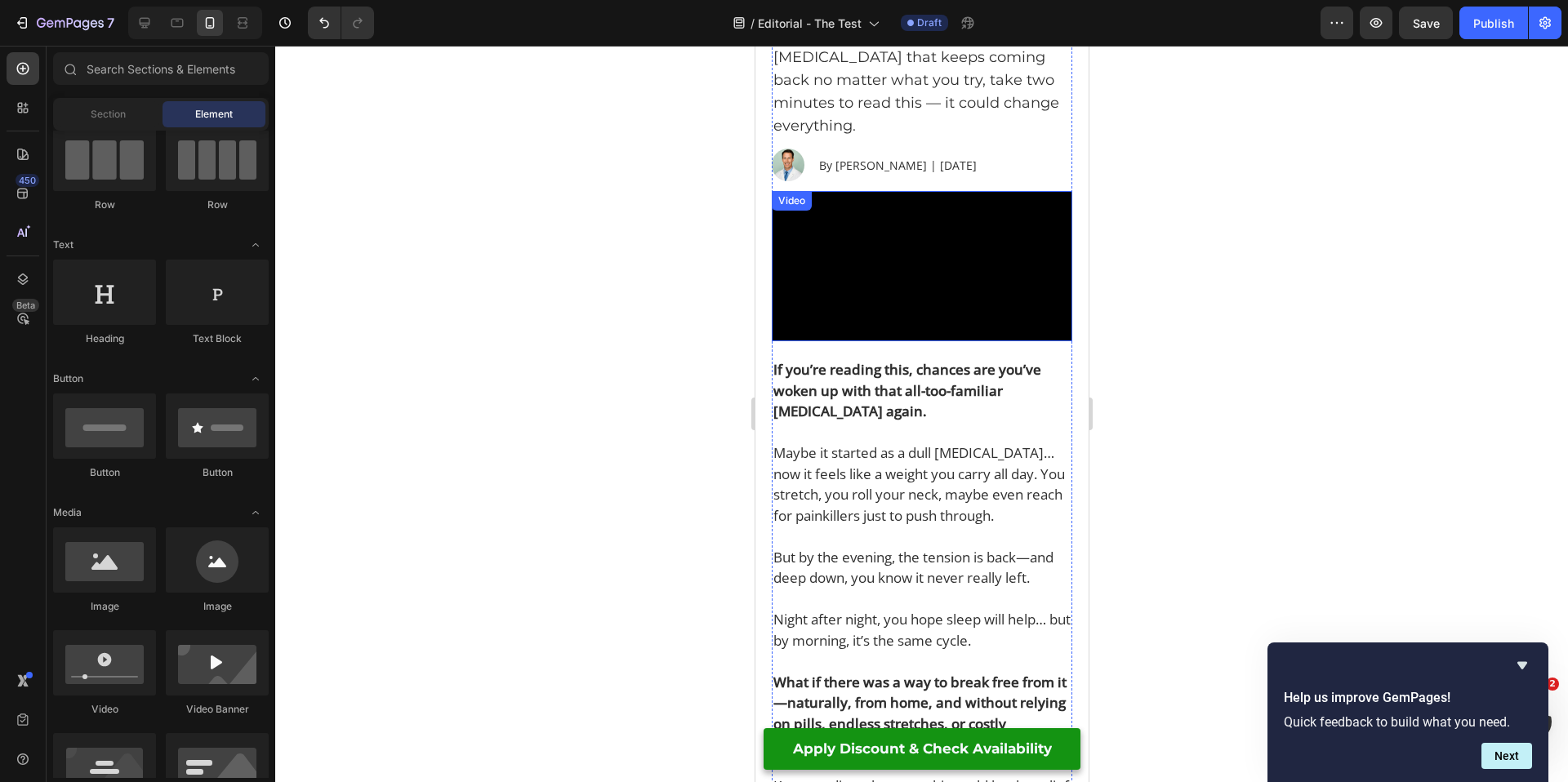
scroll to position [311, 0]
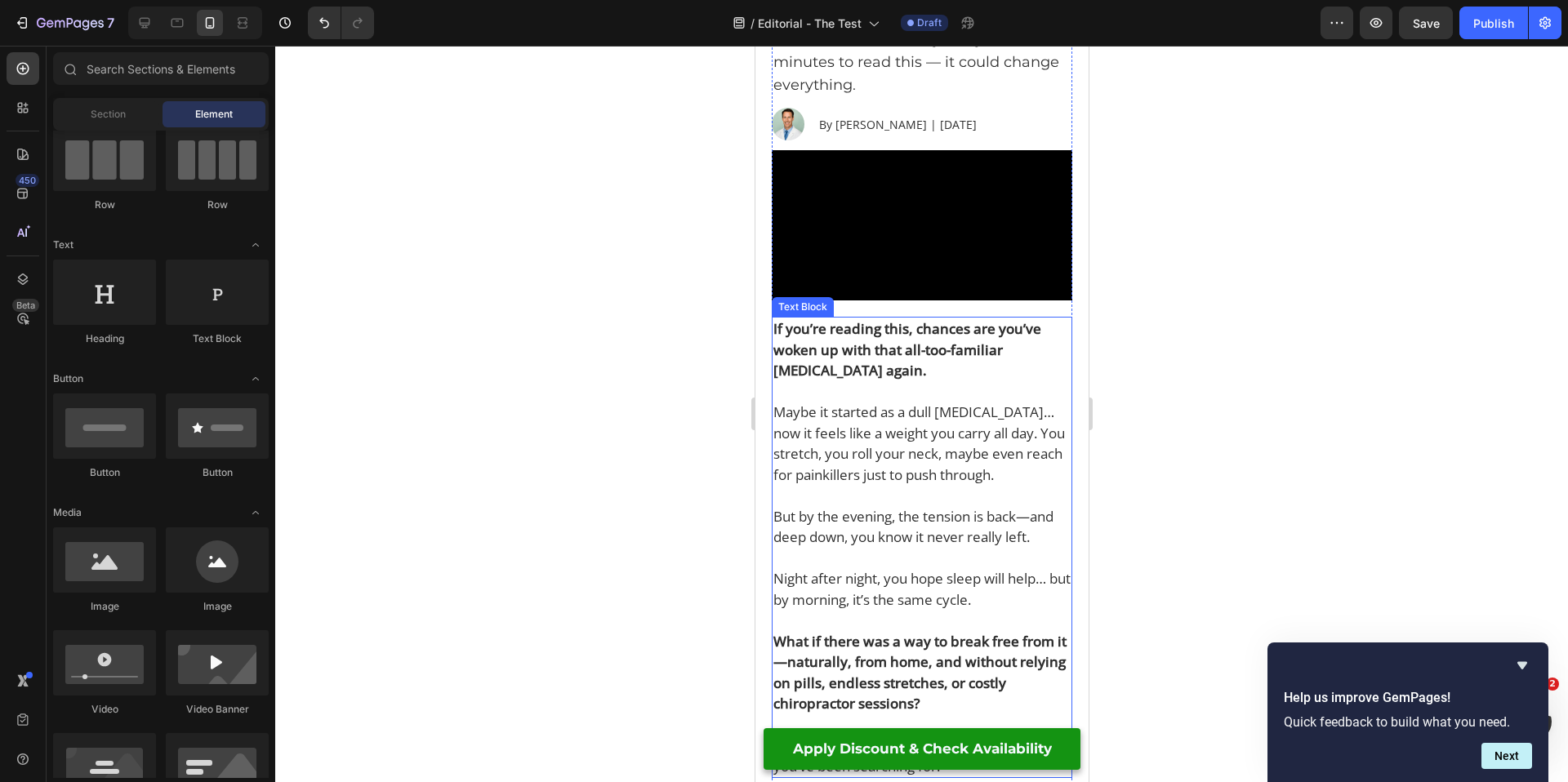
click at [930, 468] on p "Maybe it started as a dull stiffness… now it feels like a weight you carry all …" at bounding box center [921, 444] width 297 height 84
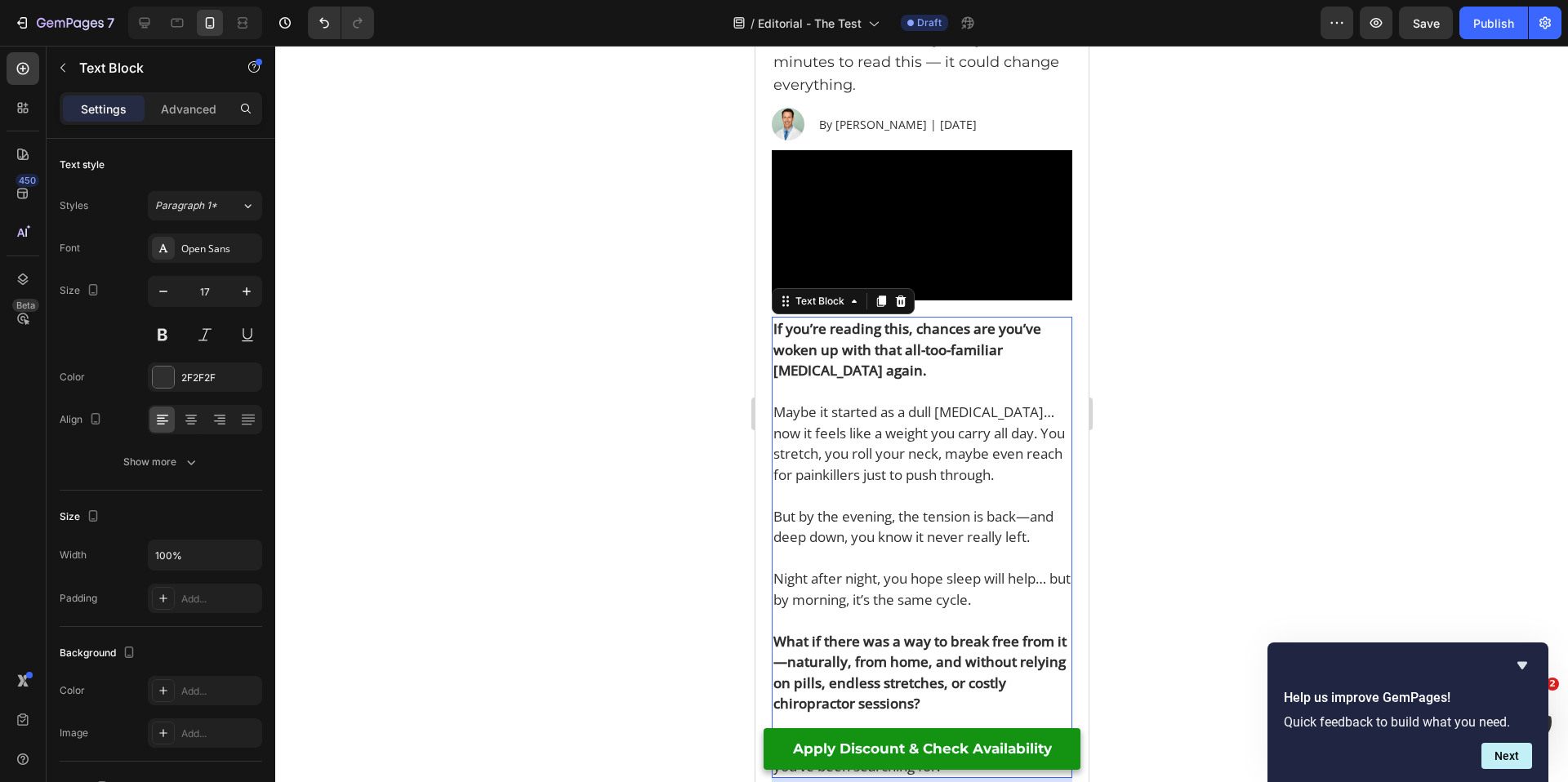
click at [893, 413] on p "Maybe it started as a dull stiffness… now it feels like a weight you carry all …" at bounding box center [921, 444] width 297 height 84
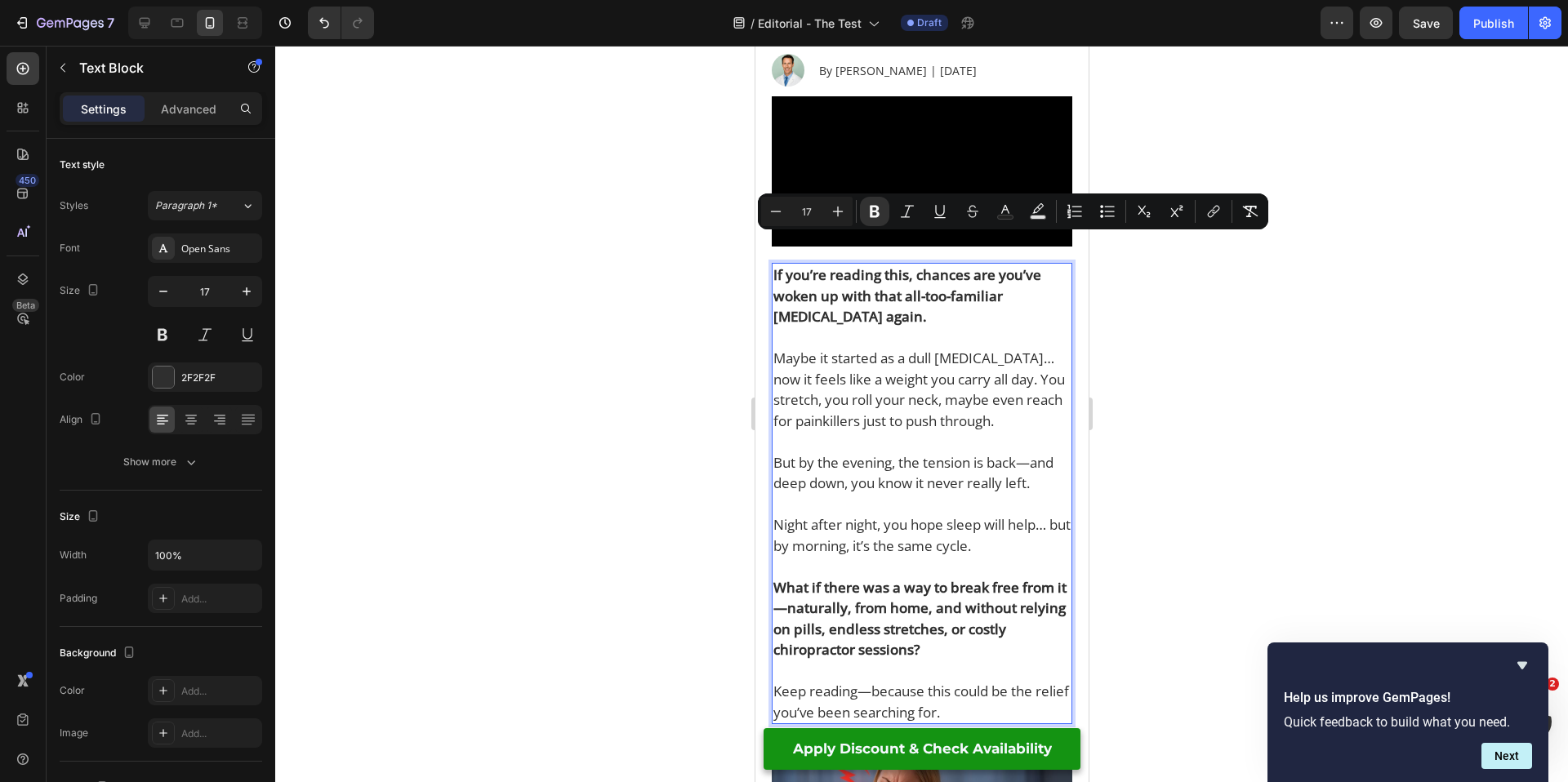
scroll to position [349, 0]
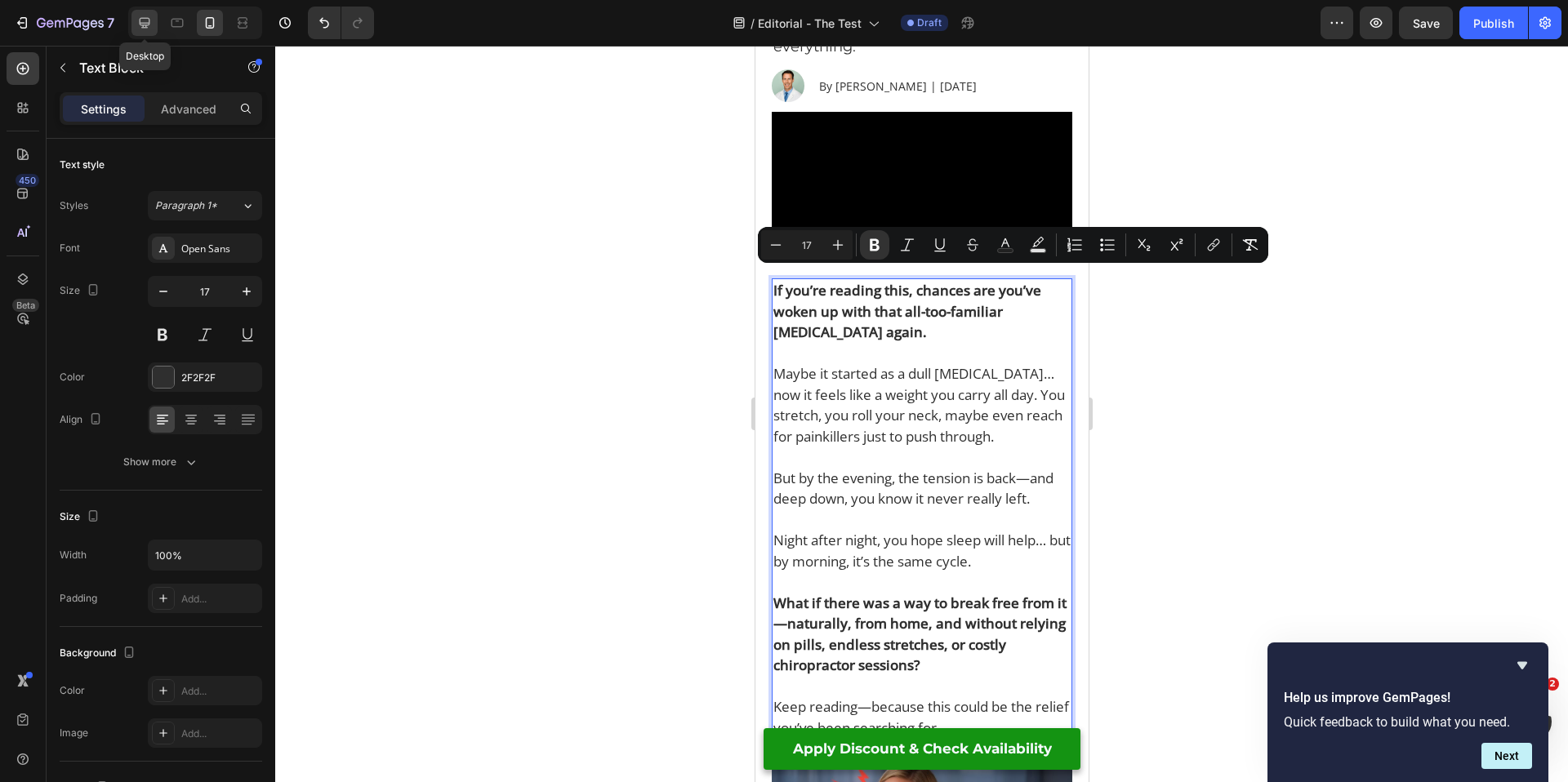
click at [137, 21] on icon at bounding box center [145, 23] width 17 height 17
type input "18"
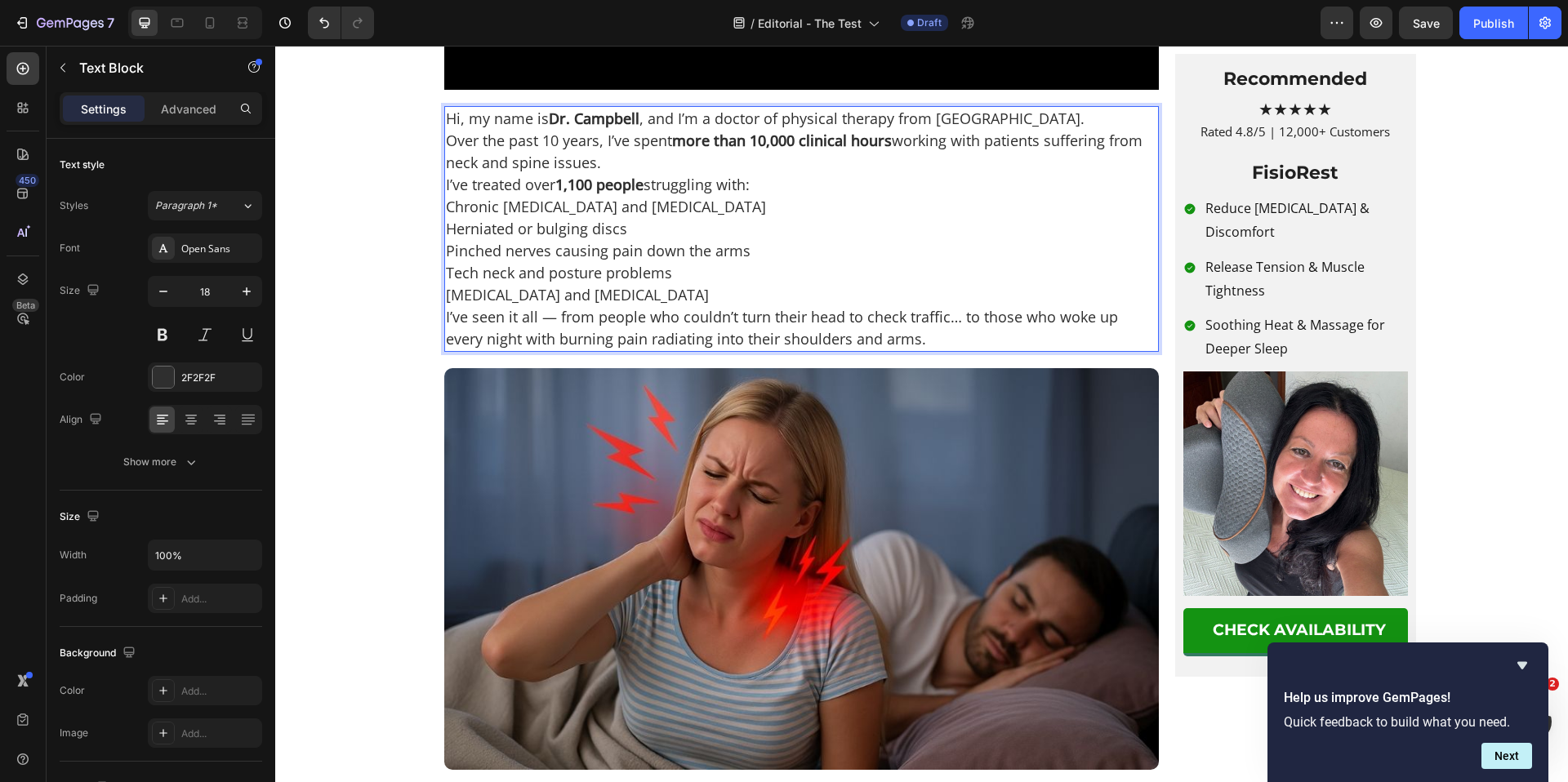
scroll to position [189, 0]
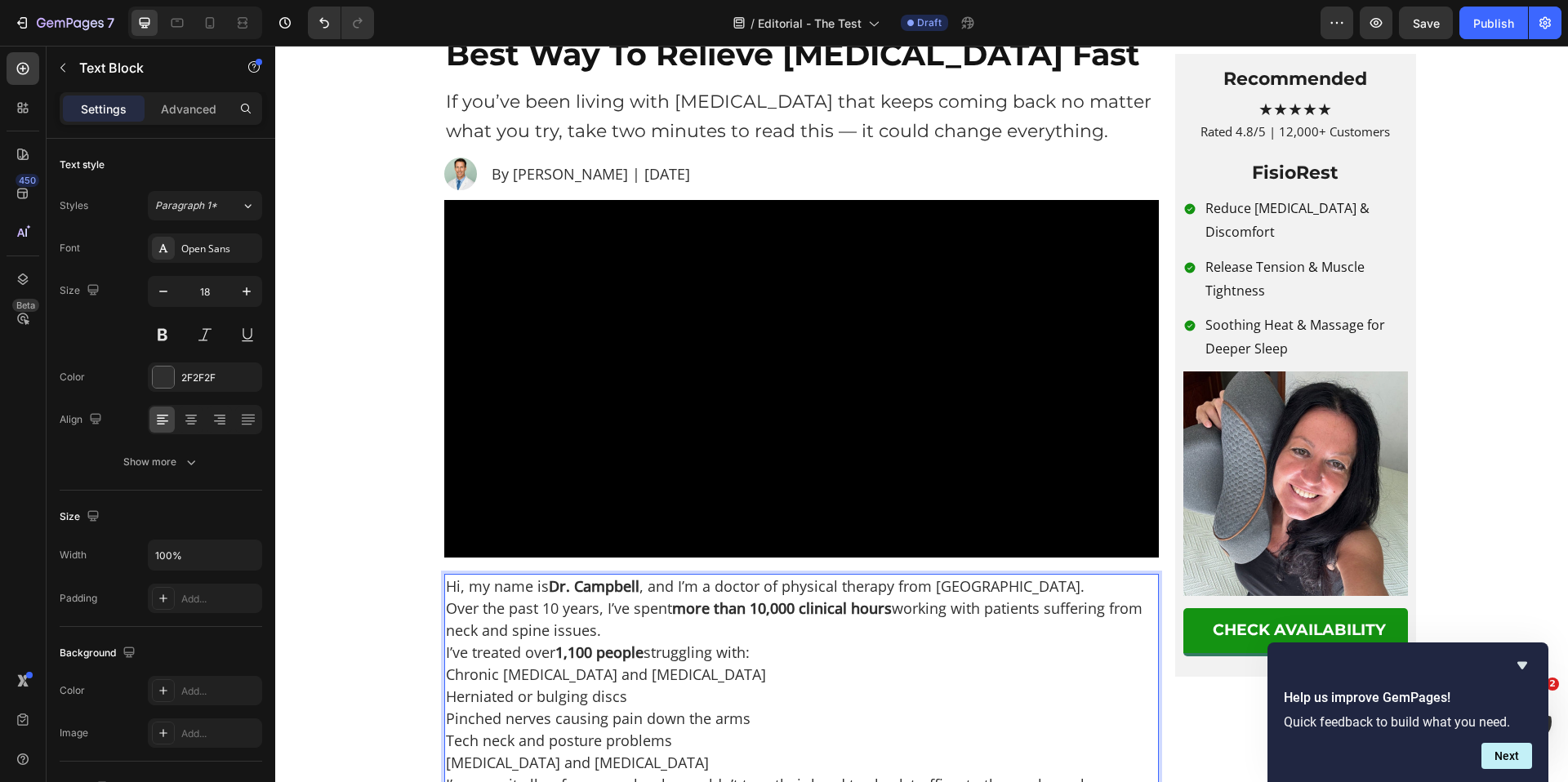
click at [446, 642] on p "Over the past 10 years, I’ve spent more than 10,000 clinical hours working with…" at bounding box center [802, 619] width 712 height 44
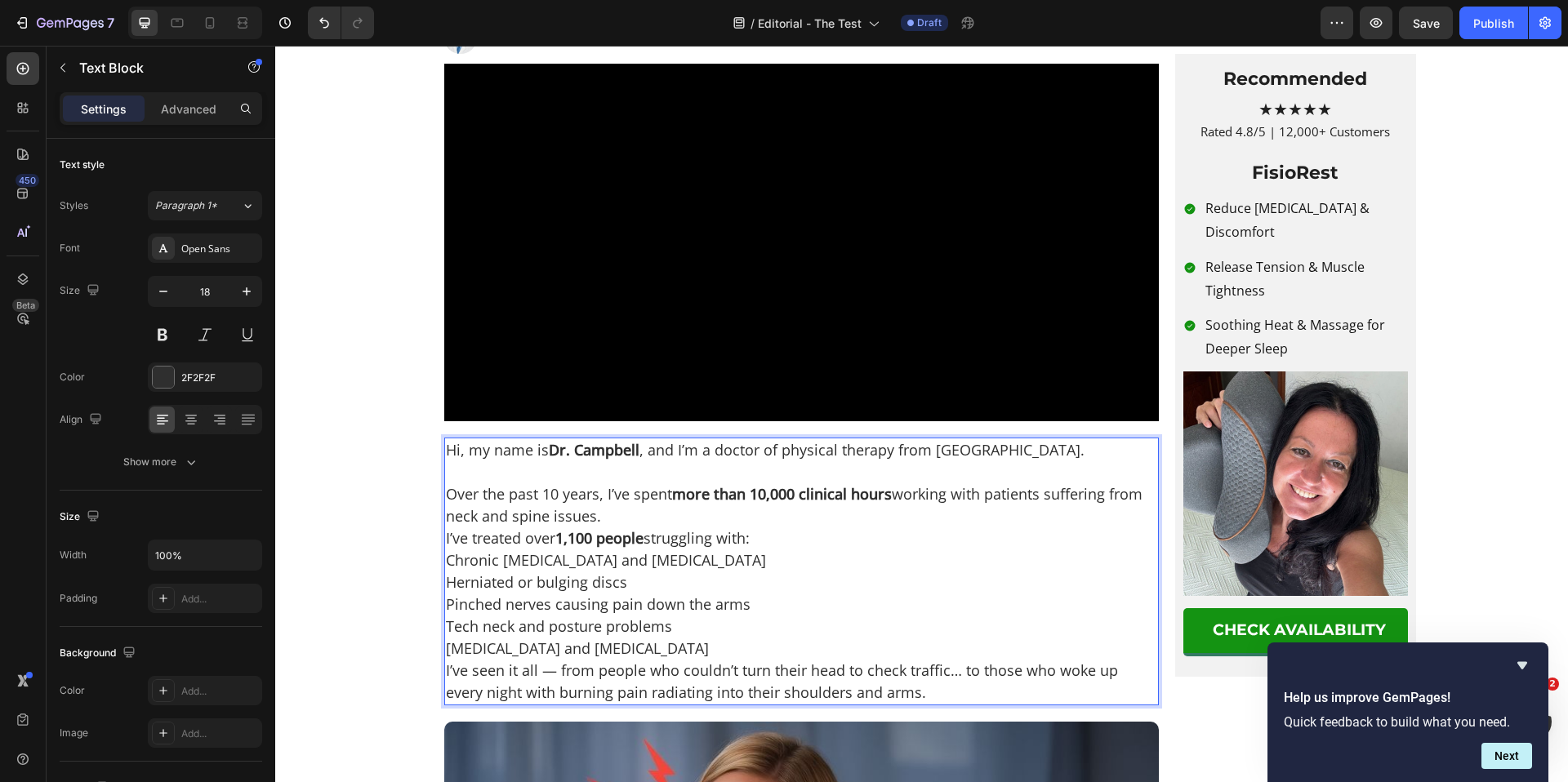
scroll to position [324, 0]
click at [446, 551] on p "I’ve treated over 1,100 people struggling with:" at bounding box center [802, 540] width 712 height 22
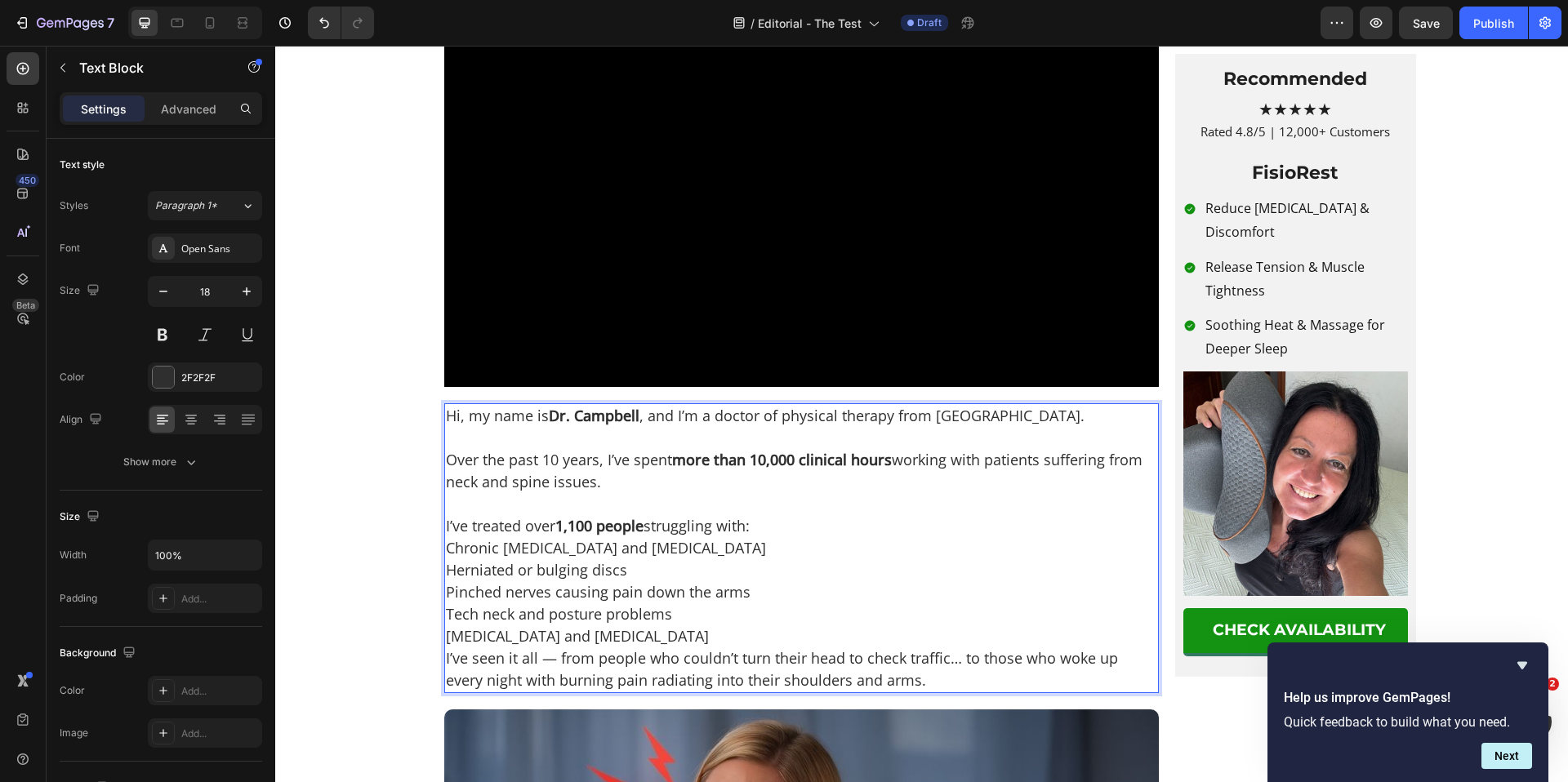
scroll to position [360, 0]
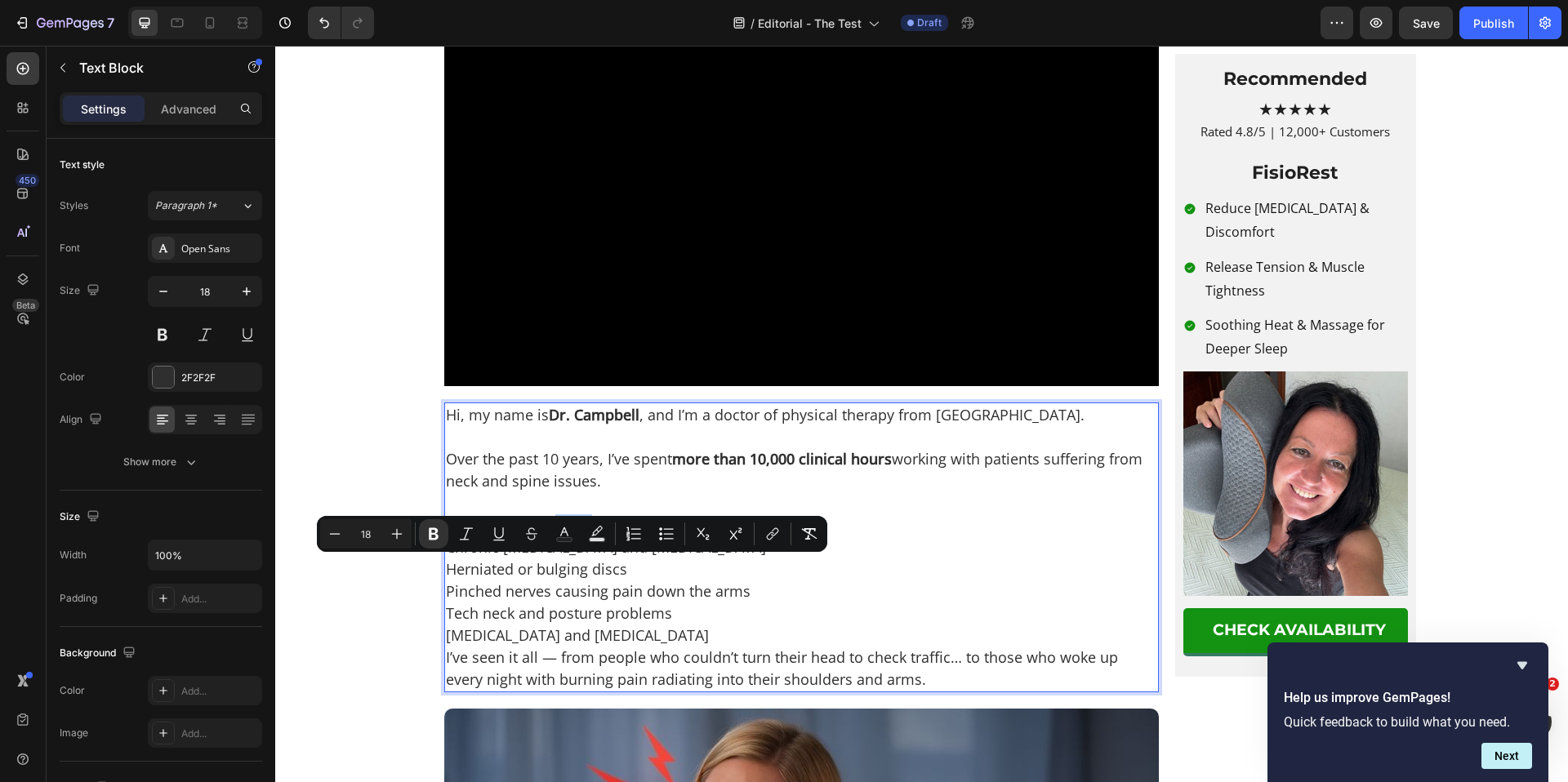
drag, startPoint x: 556, startPoint y: 570, endPoint x: 589, endPoint y: 572, distance: 33.1
click at [589, 535] on strong "1,100 people" at bounding box center [599, 525] width 88 height 20
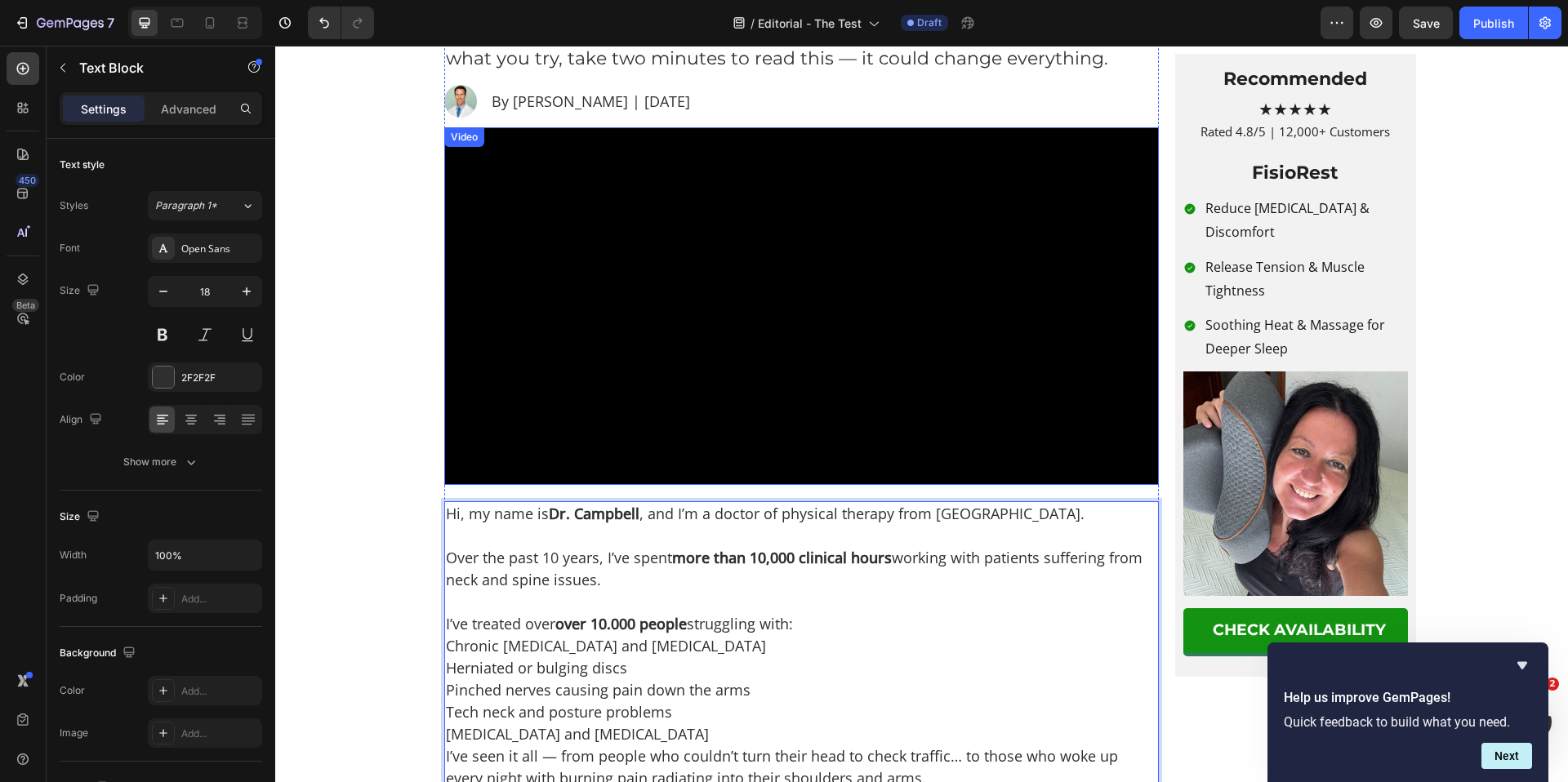
scroll to position [399, 0]
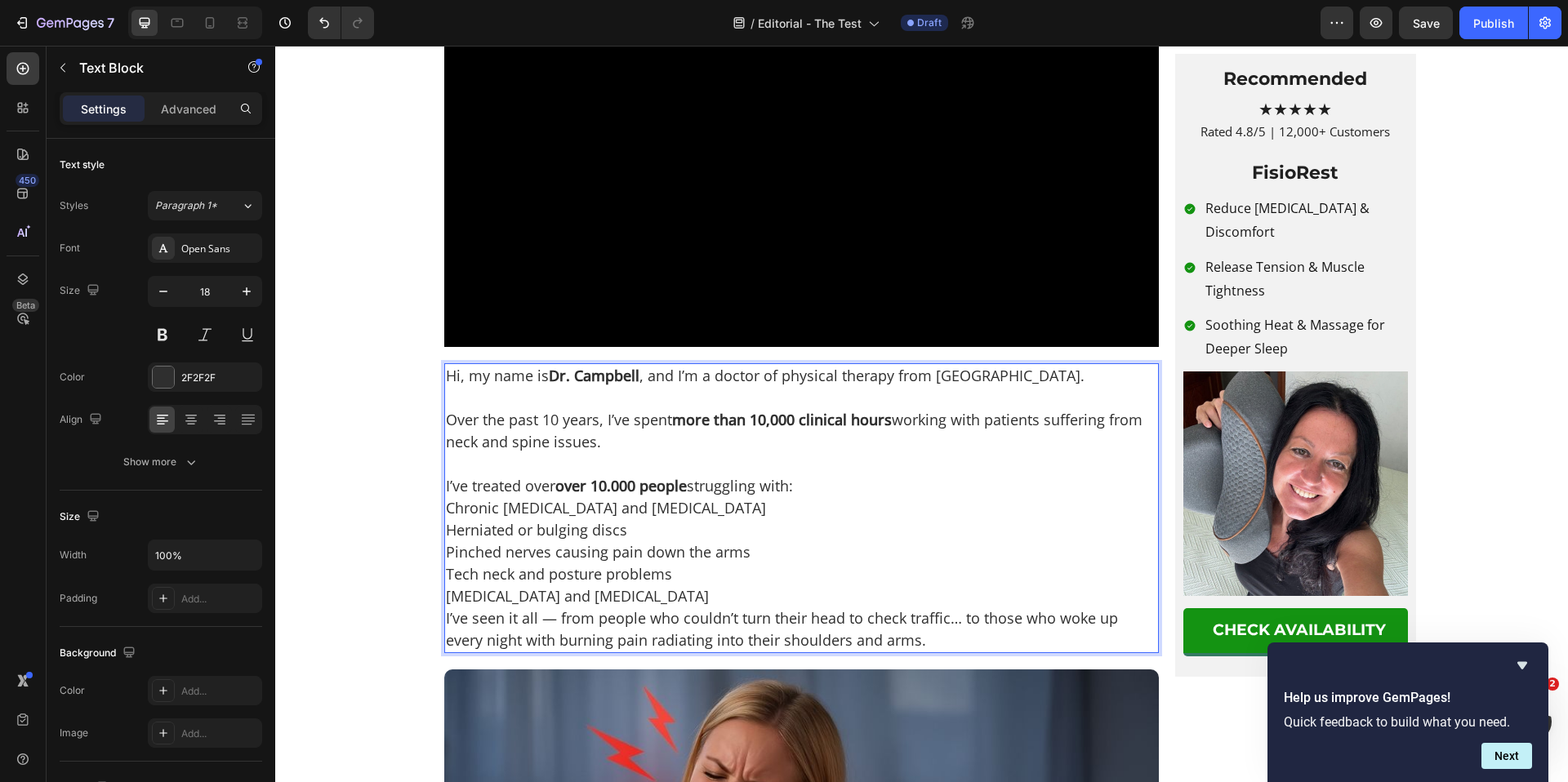
click at [580, 385] on strong "Dr. Campbell" at bounding box center [595, 375] width 91 height 20
click at [727, 453] on p "Over the past 10 years, I’ve spent more than 10,000 clinical hours working with…" at bounding box center [802, 430] width 712 height 44
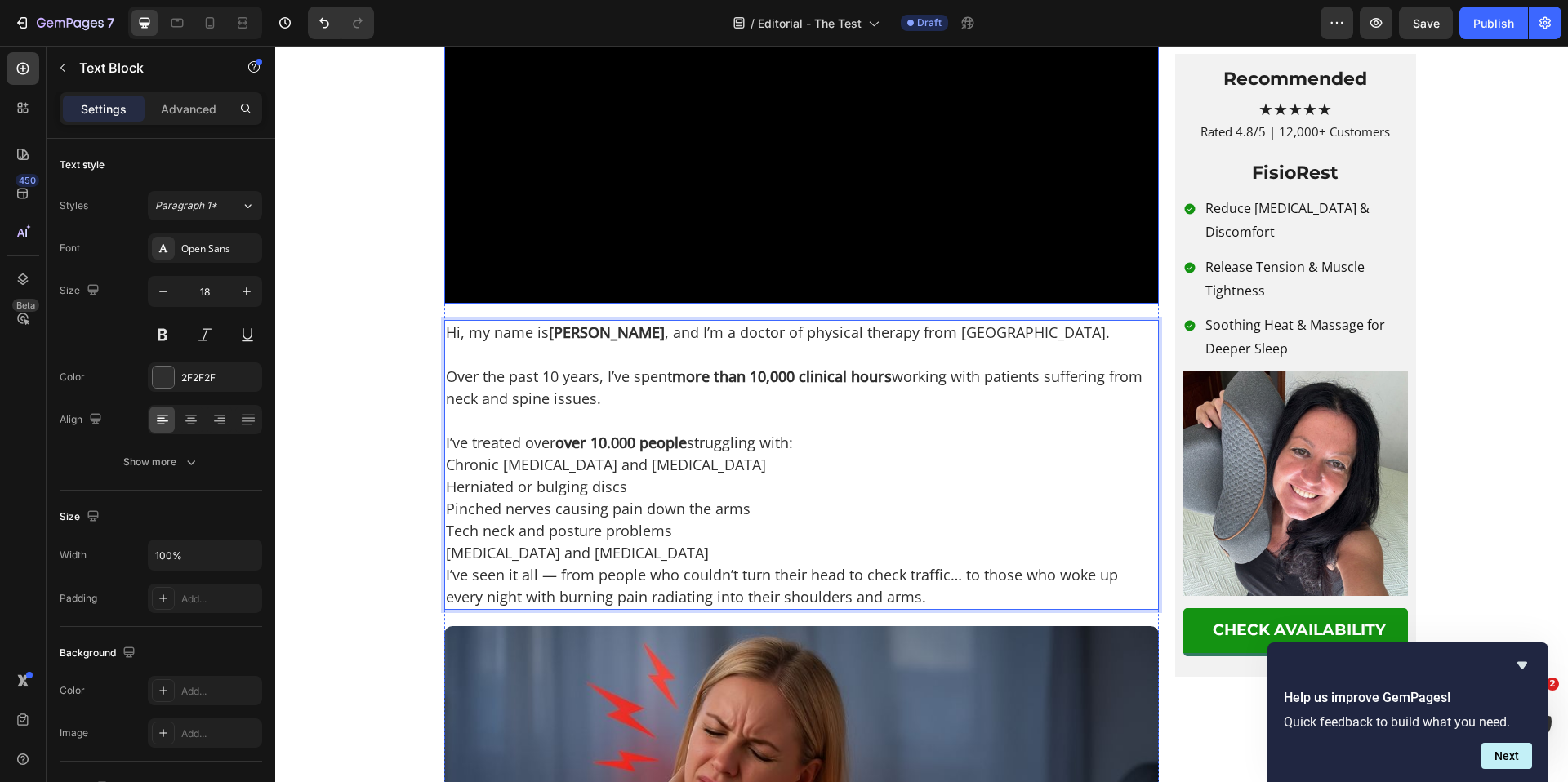
scroll to position [458, 0]
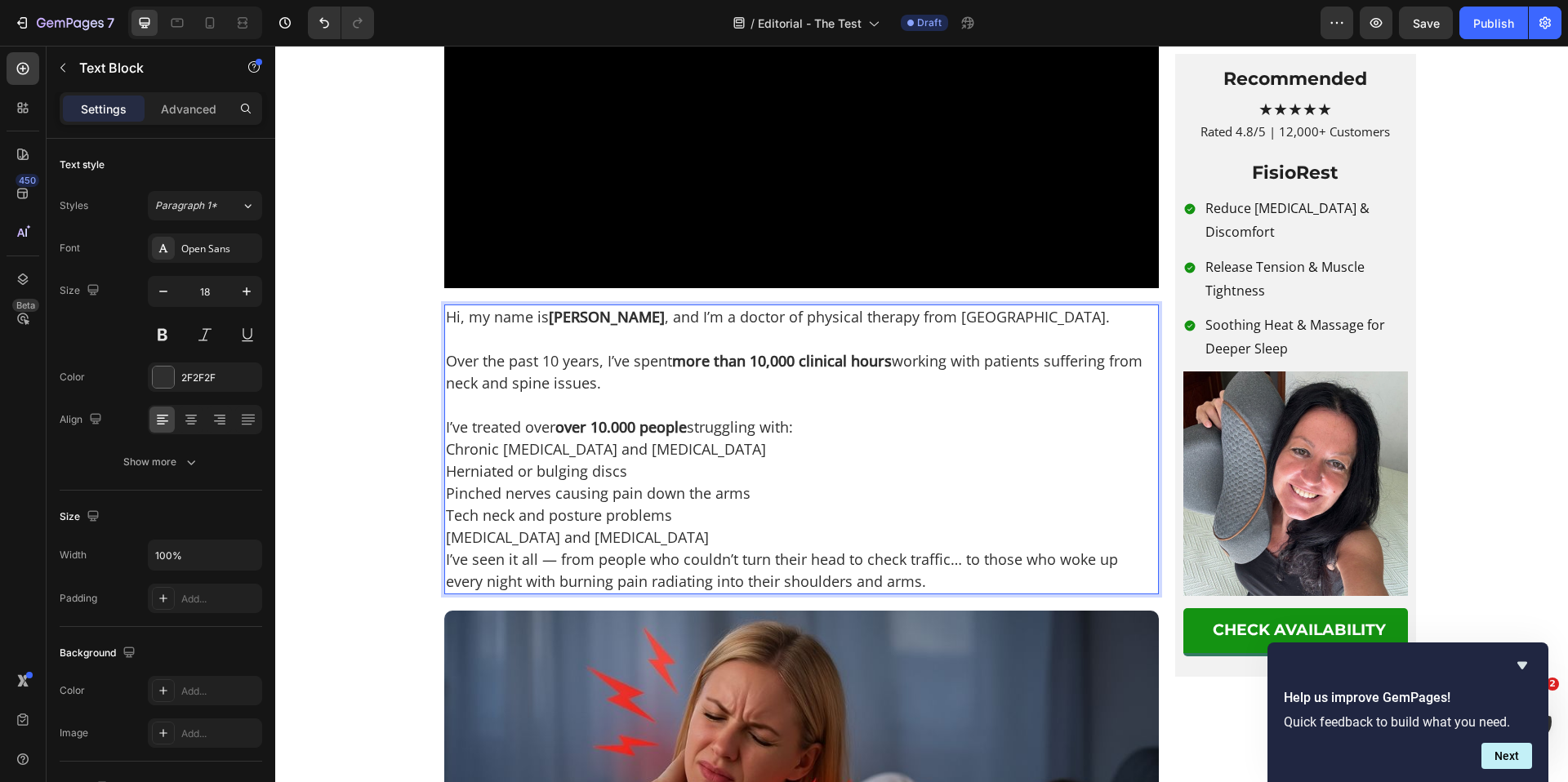
click at [915, 328] on p "Hi, my name is Dr. Kell , and I’m a doctor of physical therapy from Chicago." at bounding box center [802, 318] width 712 height 22
click at [446, 461] on p "Chronic [MEDICAL_DATA] and [MEDICAL_DATA]" at bounding box center [802, 450] width 712 height 22
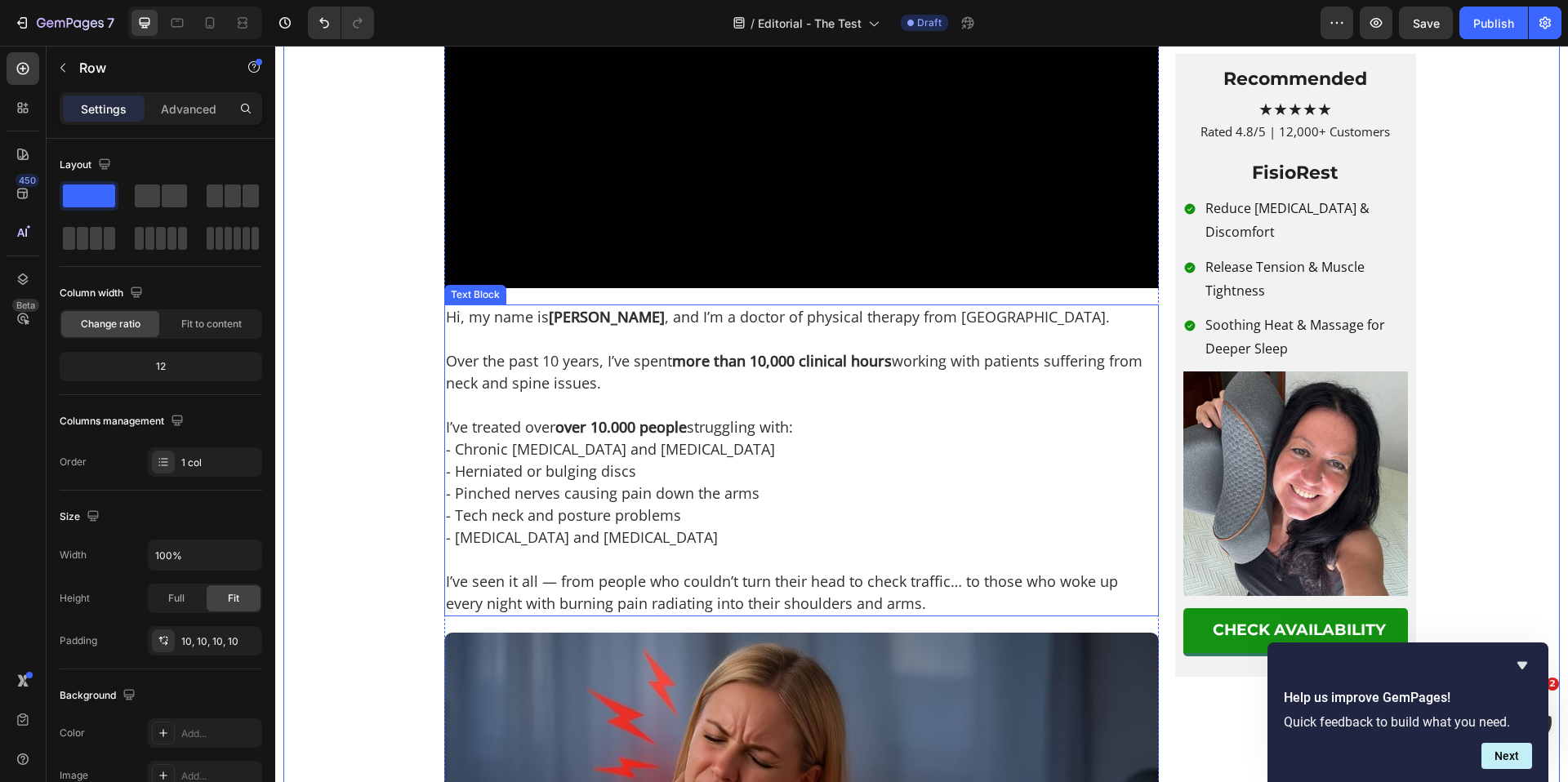
click at [639, 504] on p "- Pinched nerves causing pain down the arms" at bounding box center [802, 494] width 712 height 22
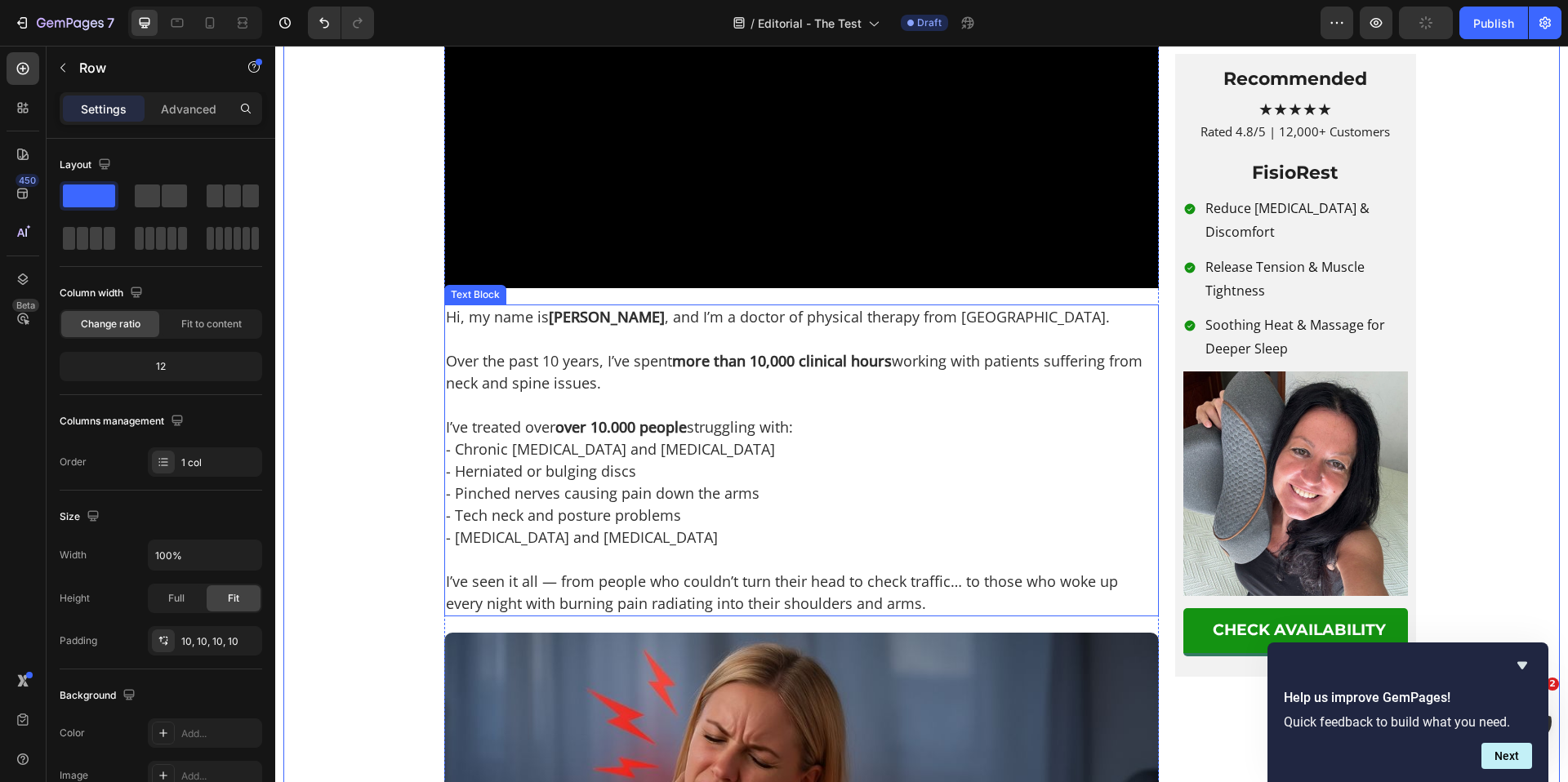
click at [550, 461] on p "- Chronic neck pain and stiffness" at bounding box center [802, 450] width 712 height 22
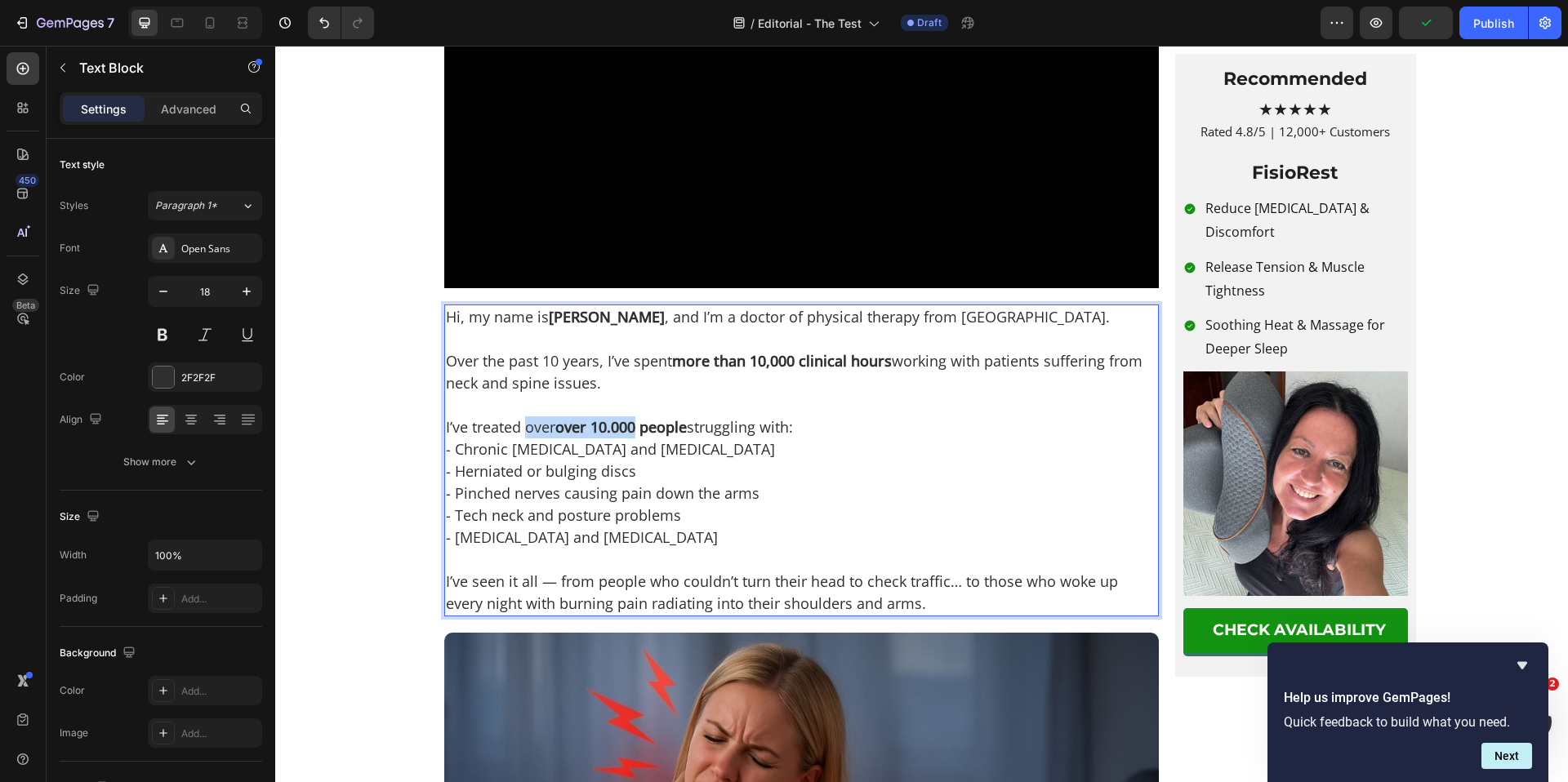
drag, startPoint x: 518, startPoint y: 472, endPoint x: 633, endPoint y: 476, distance: 115.1
click at [633, 438] on p "I’ve treated over over 10.000 people struggling with:" at bounding box center [802, 427] width 712 height 22
click at [634, 437] on strong "people" at bounding box center [639, 426] width 47 height 20
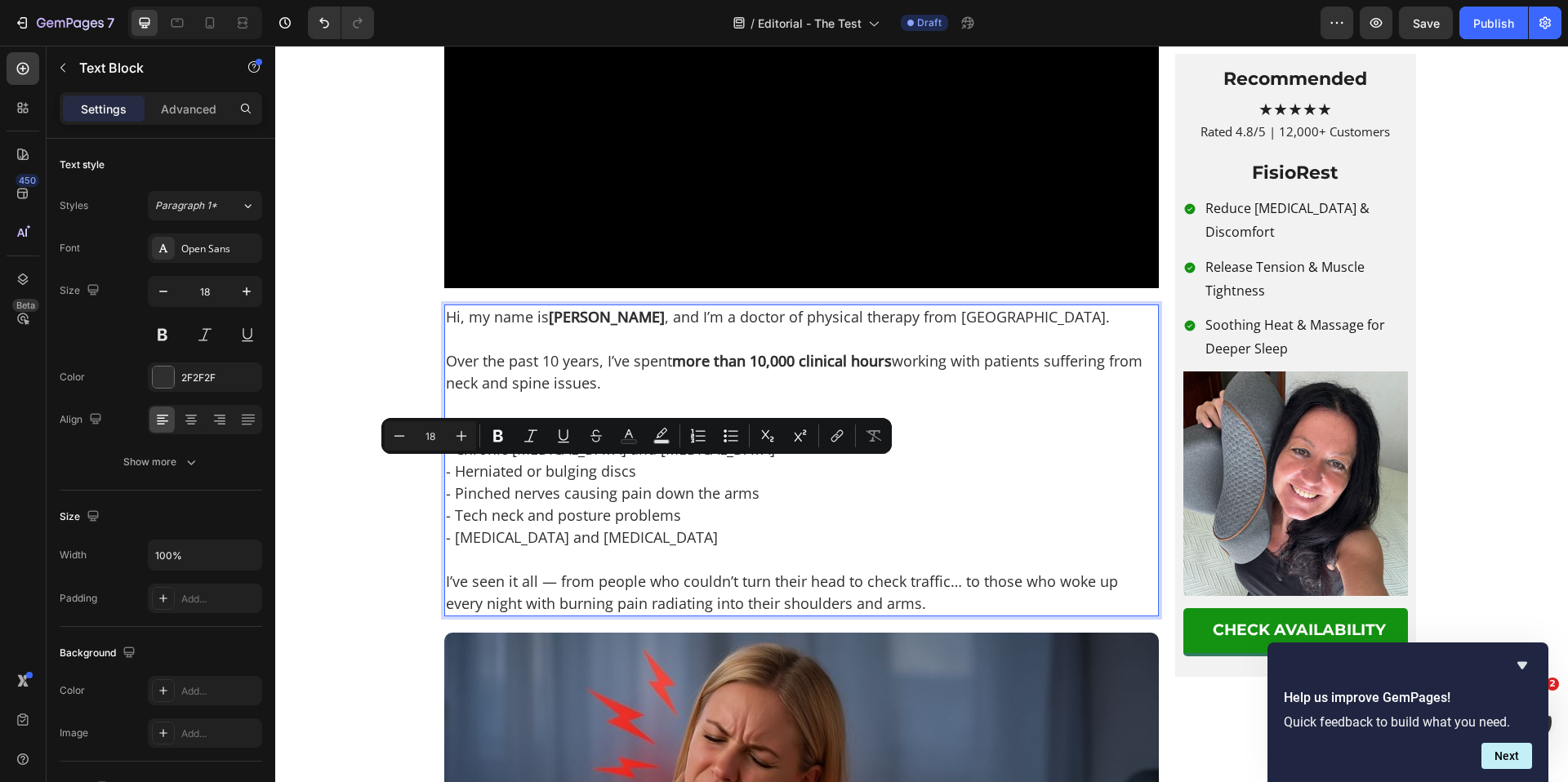
click at [641, 483] on p "- Herniated or bulging discs" at bounding box center [802, 472] width 712 height 22
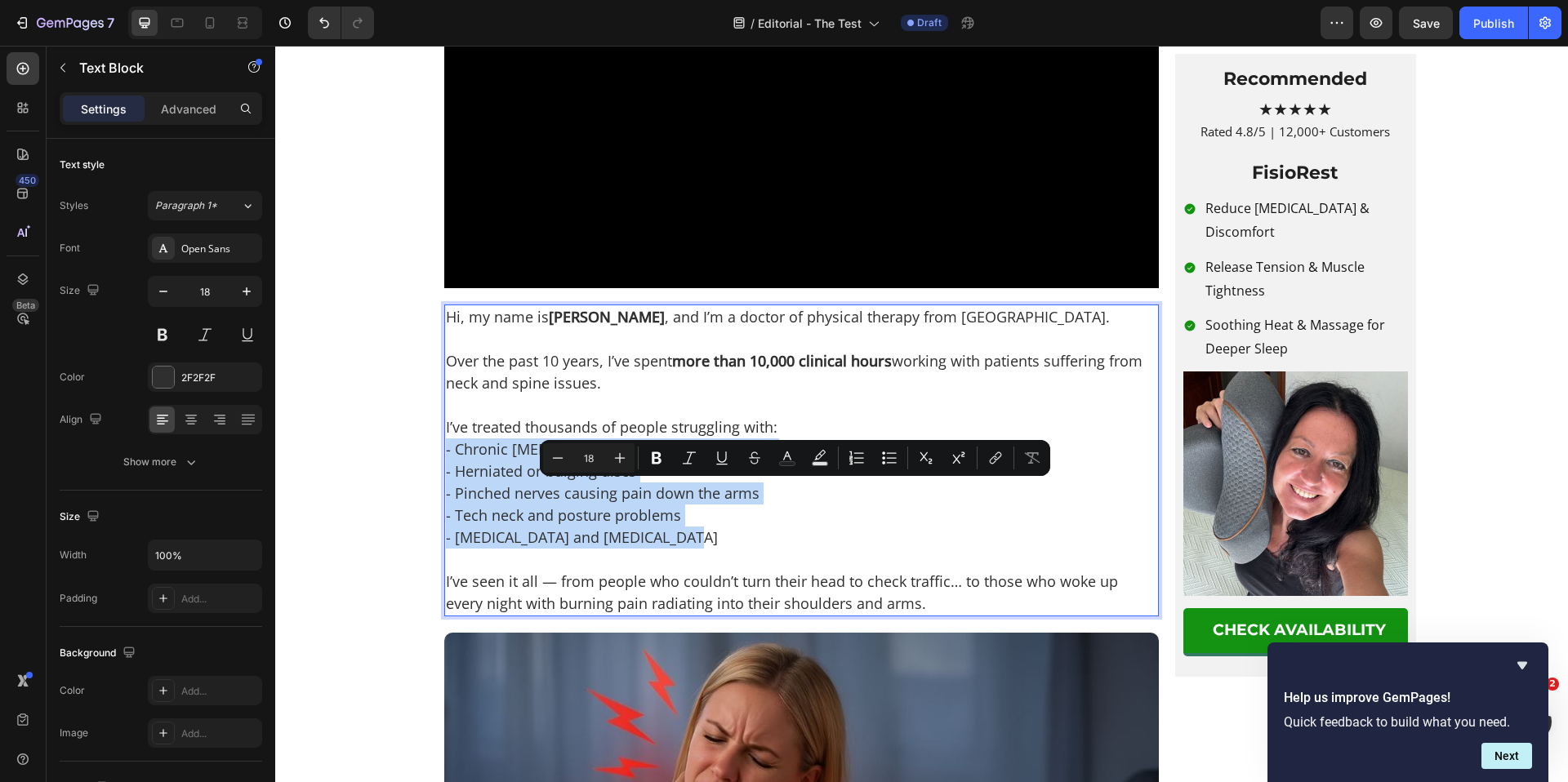
drag, startPoint x: 689, startPoint y: 583, endPoint x: 438, endPoint y: 502, distance: 263.7
click at [444, 502] on div "Hi, my name is Dr. Kell , and I’m a doctor of physical therapy from Boston. Ove…" at bounding box center [801, 461] width 714 height 312
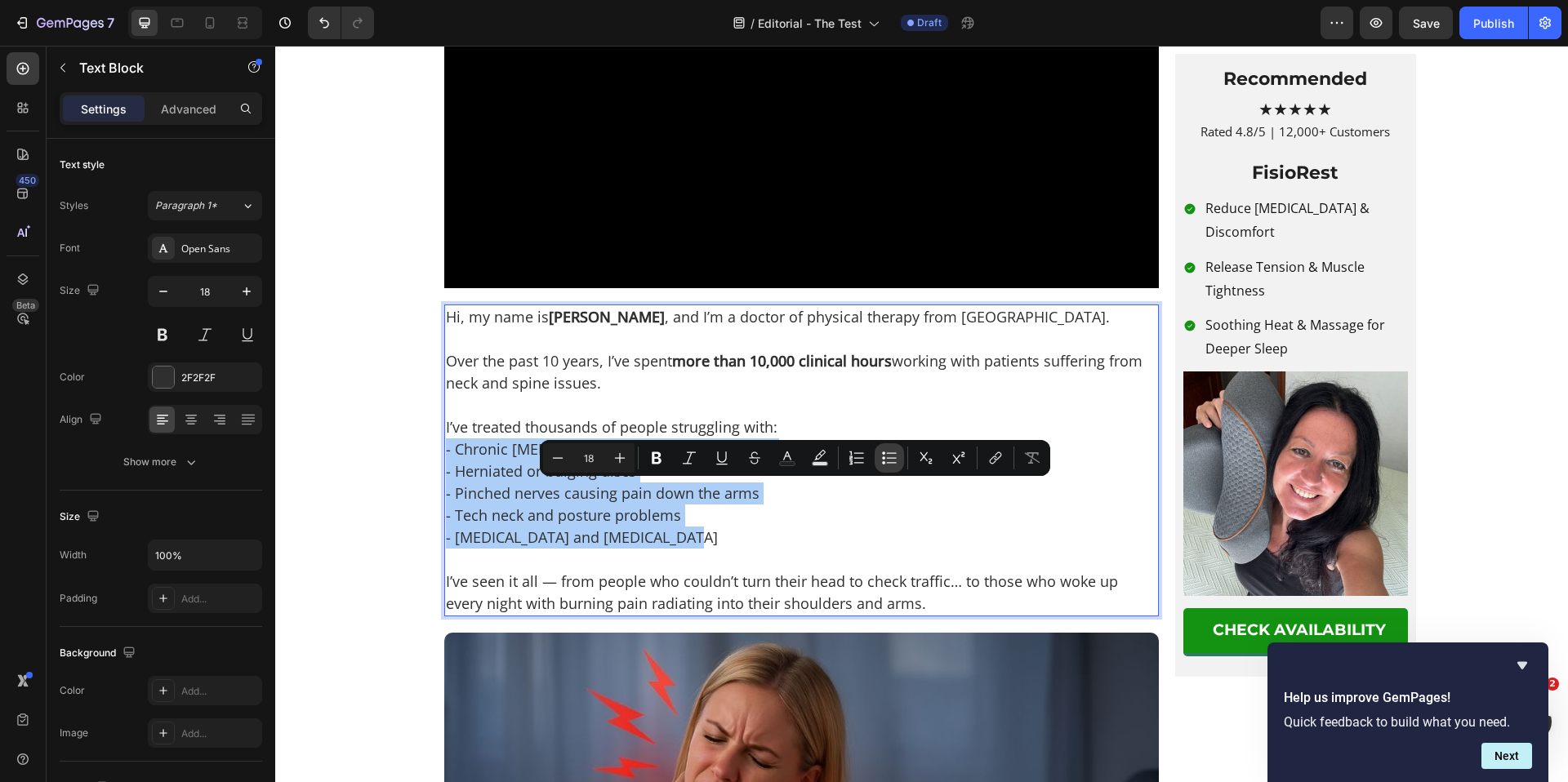
click at [892, 459] on icon "Editor contextual toolbar" at bounding box center [890, 458] width 17 height 17
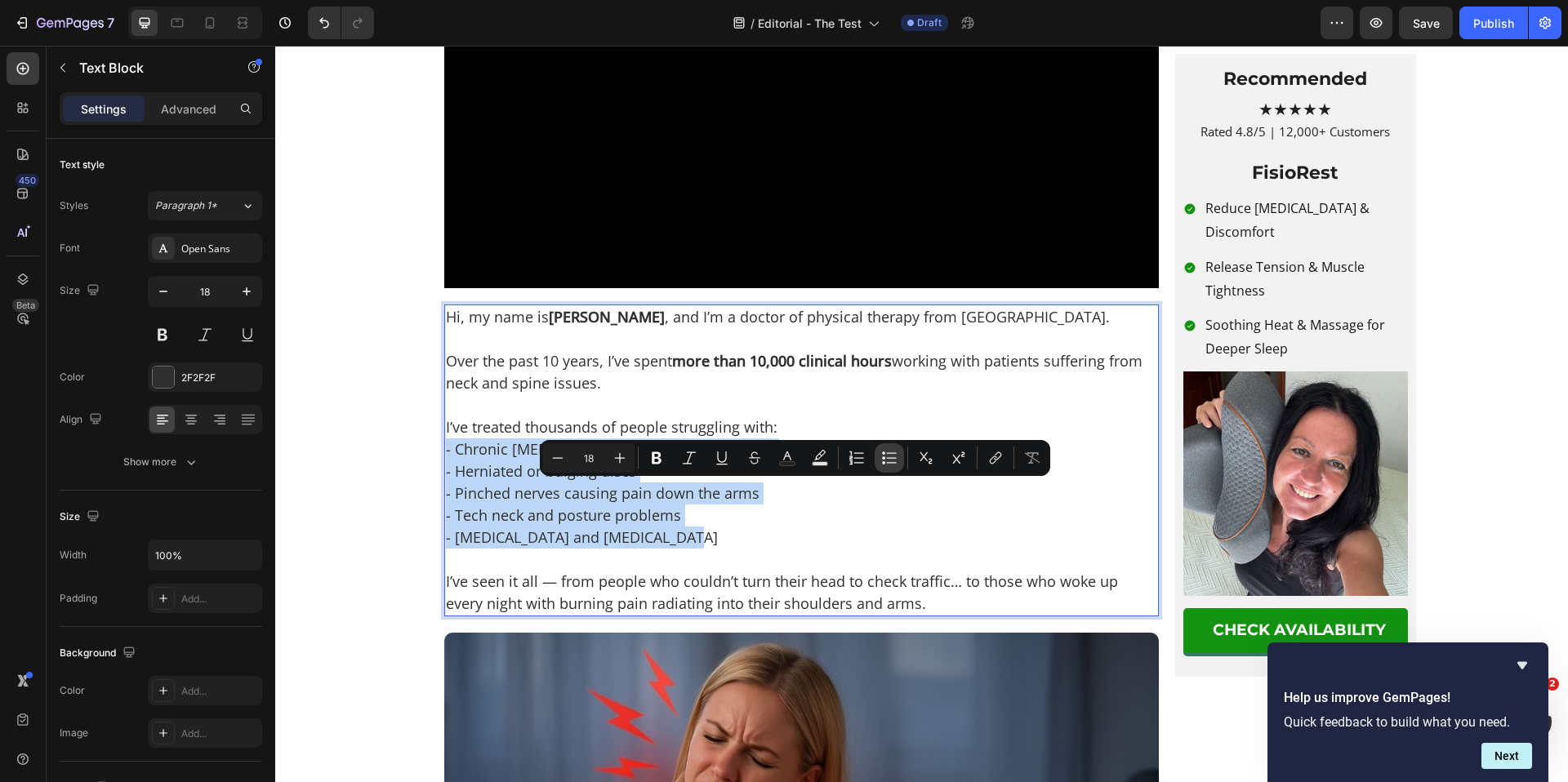
type input "18"
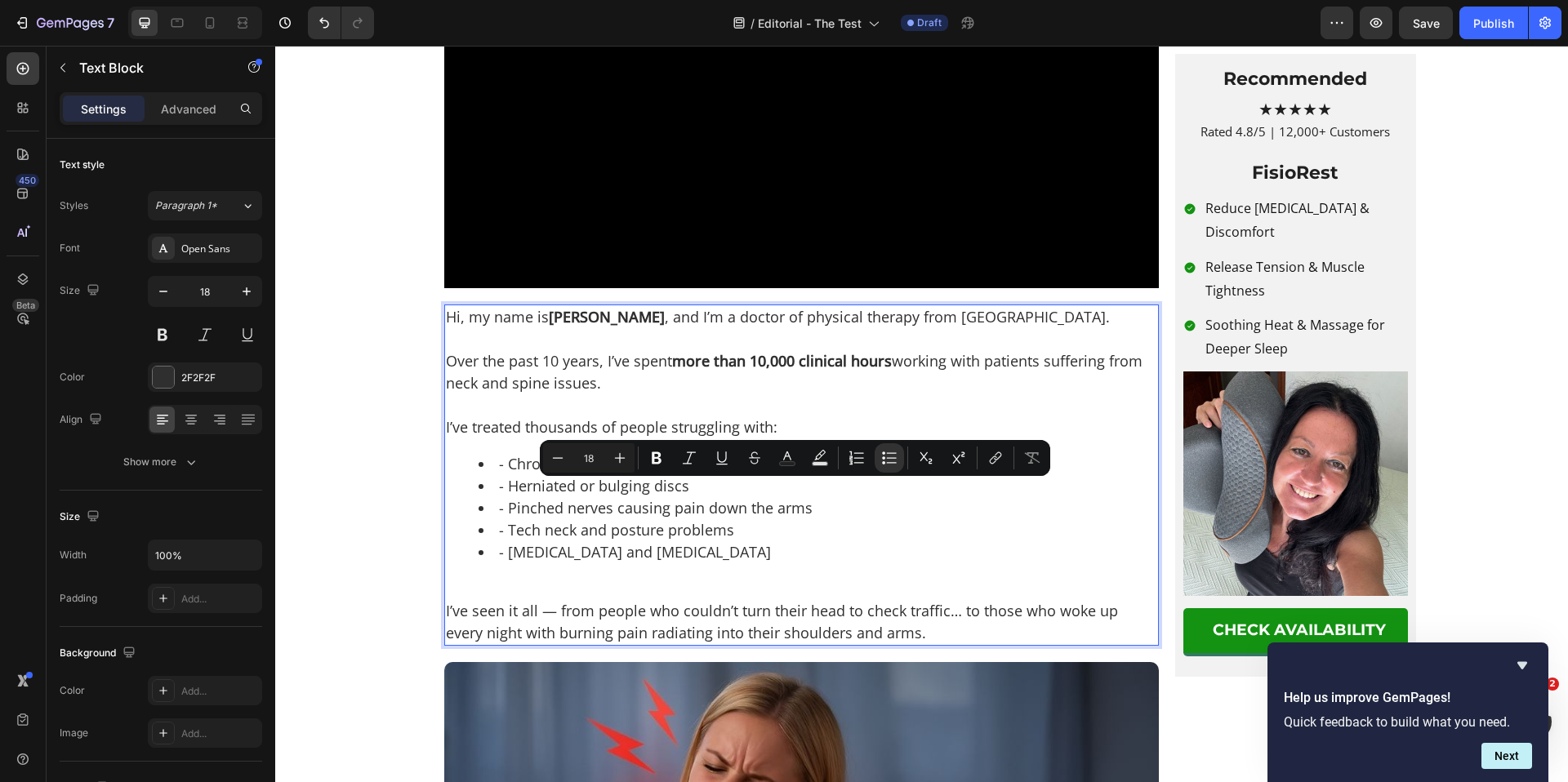
click at [612, 609] on div "Hi, my name is Dr. Kell , and I’m a doctor of physical therapy from Boston. Ove…" at bounding box center [801, 476] width 714 height 342
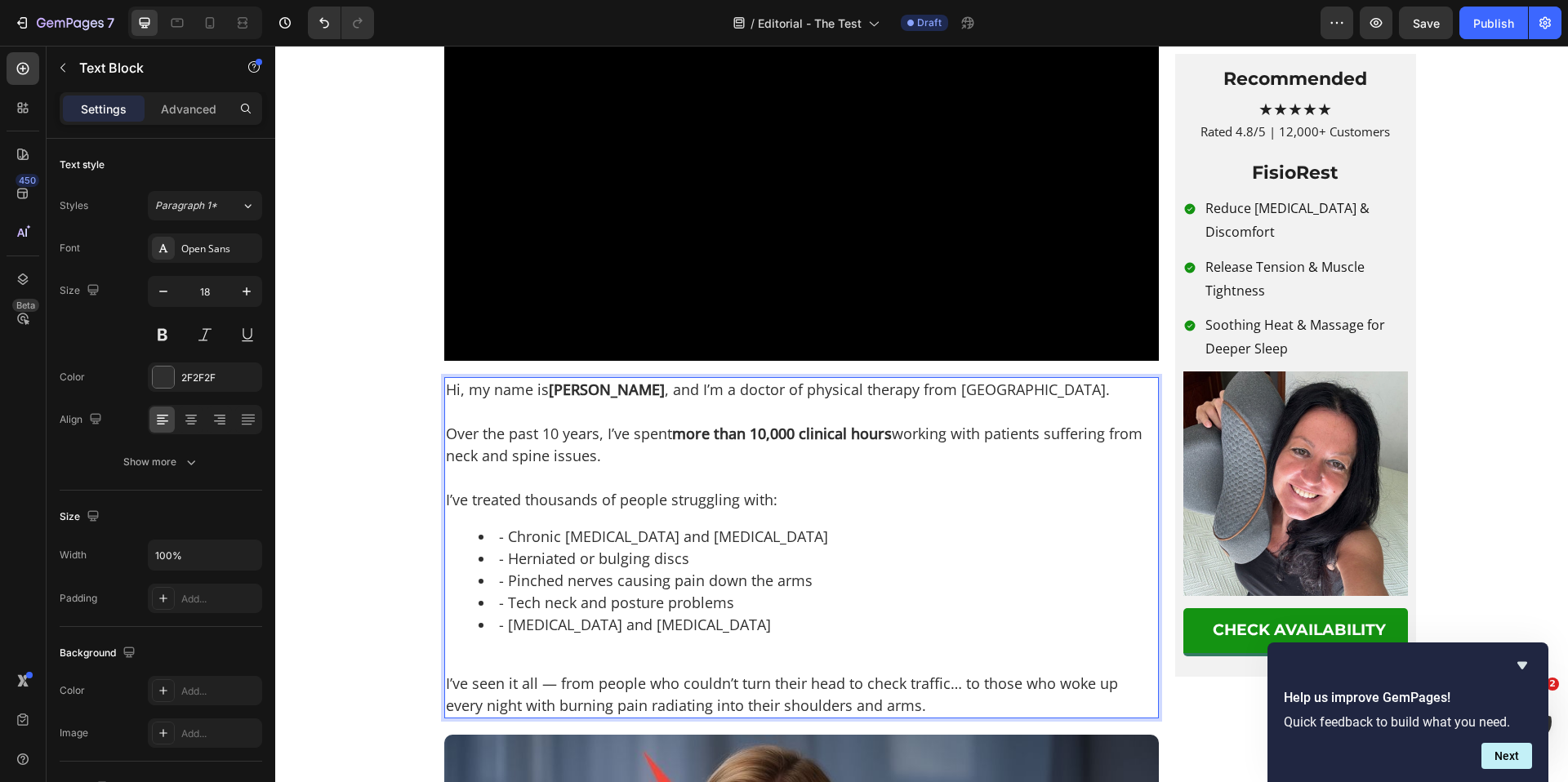
scroll to position [463, 0]
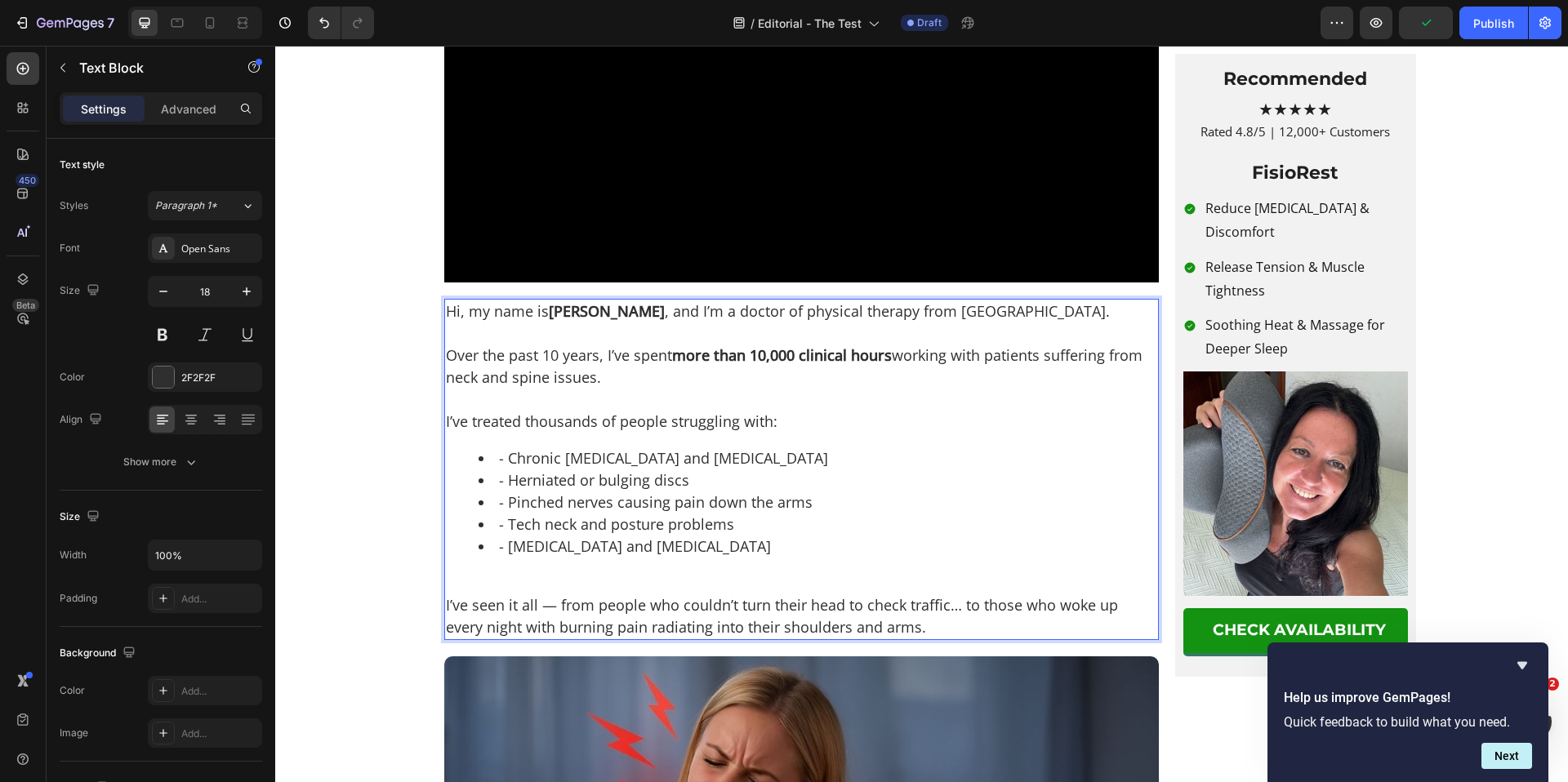
click at [503, 470] on li "- Chronic neck pain and stiffness" at bounding box center [817, 459] width 679 height 22
click at [503, 491] on li "- Herniated or bulging discs" at bounding box center [817, 481] width 679 height 22
click at [503, 514] on li "- Pinched nerves causing pain down the arms" at bounding box center [817, 502] width 679 height 22
click at [503, 536] on li "- Tech neck and posture problems" at bounding box center [817, 525] width 679 height 22
click at [503, 558] on li "- Tension headaches and migraines" at bounding box center [817, 547] width 679 height 22
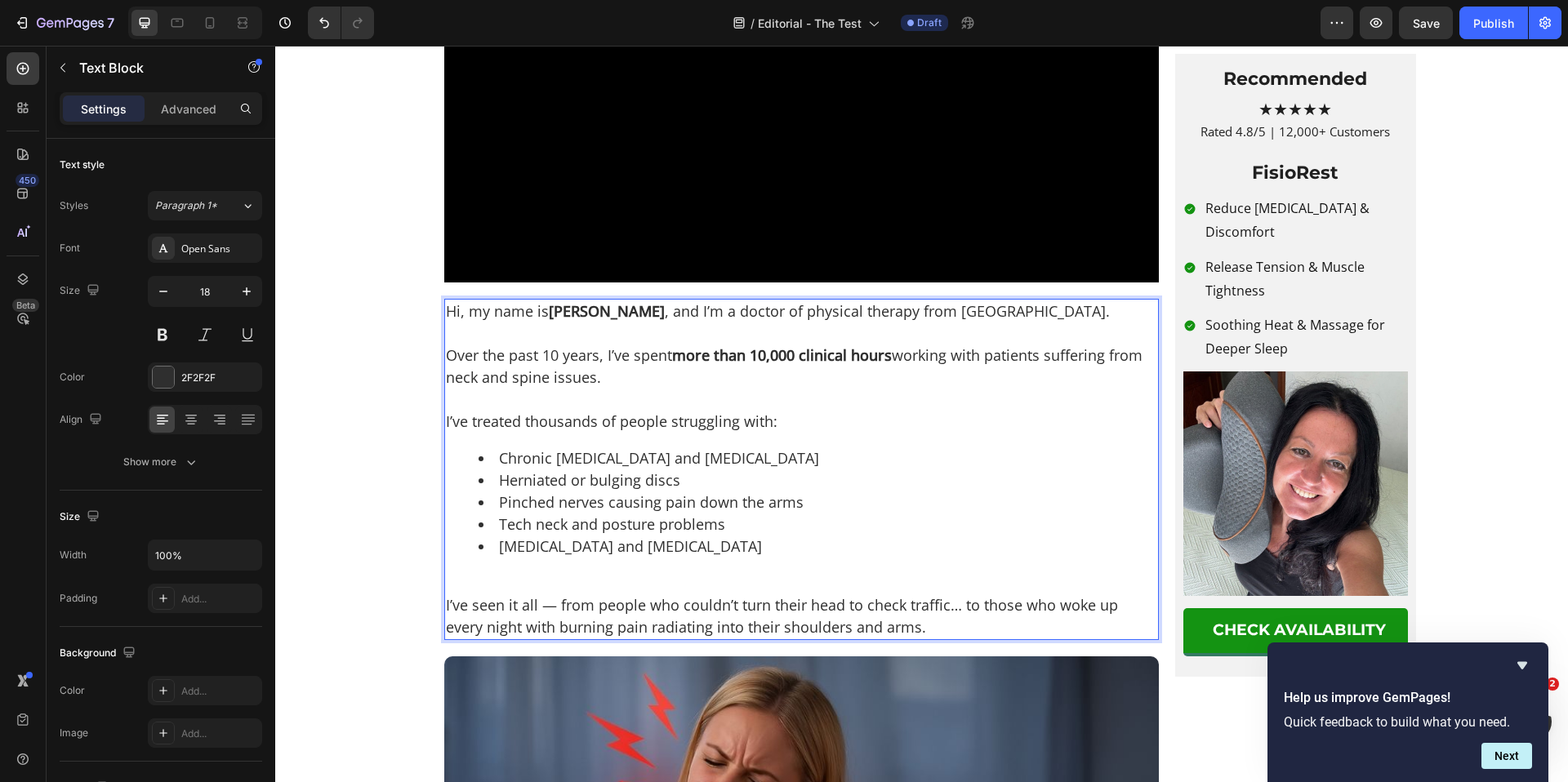
click at [446, 639] on p "I’ve seen it all — from people who couldn’t turn their head to check traffic… t…" at bounding box center [802, 616] width 712 height 44
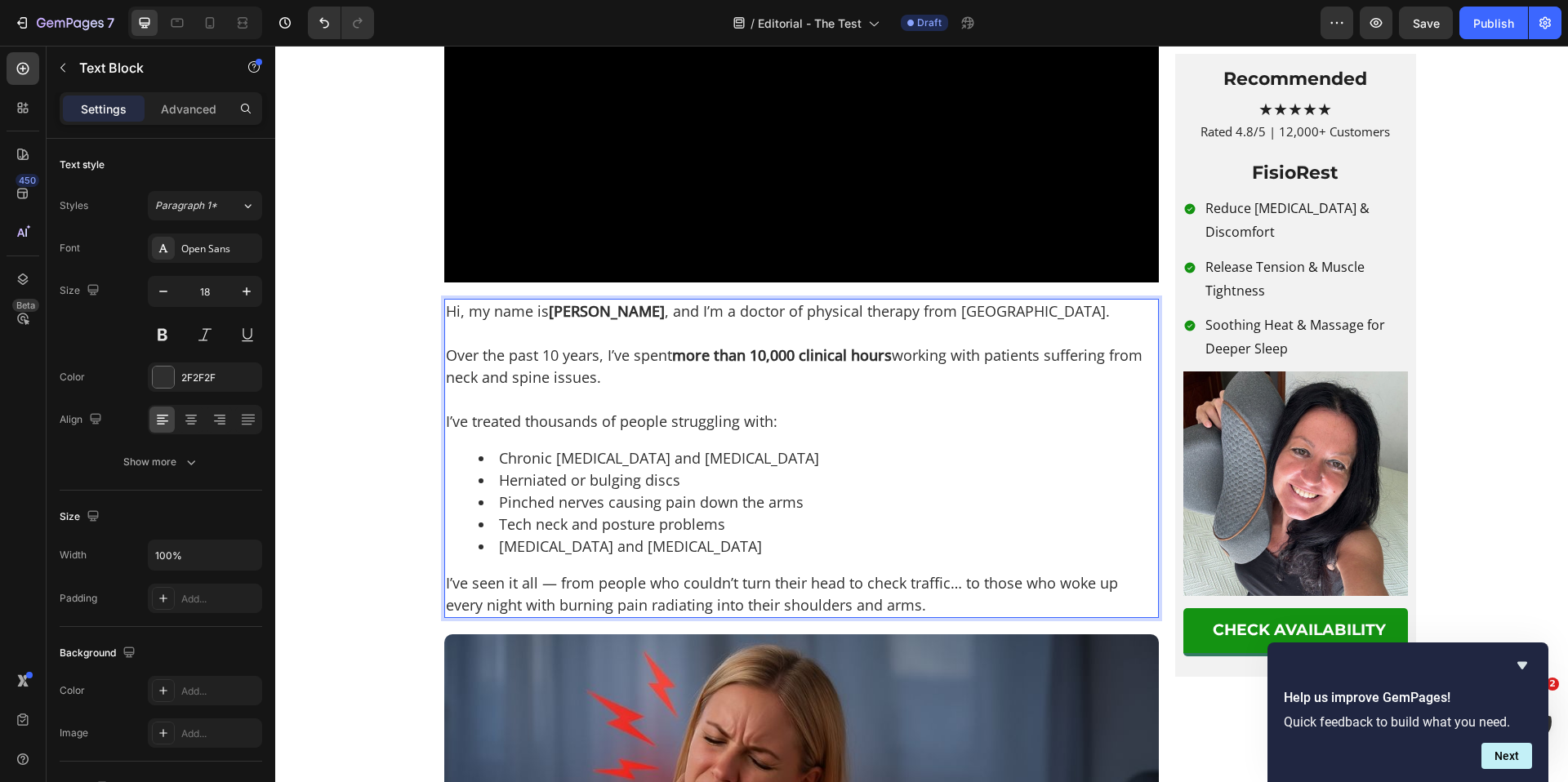
click at [597, 411] on p "Rich Text Editor. Editing area: main" at bounding box center [802, 400] width 712 height 22
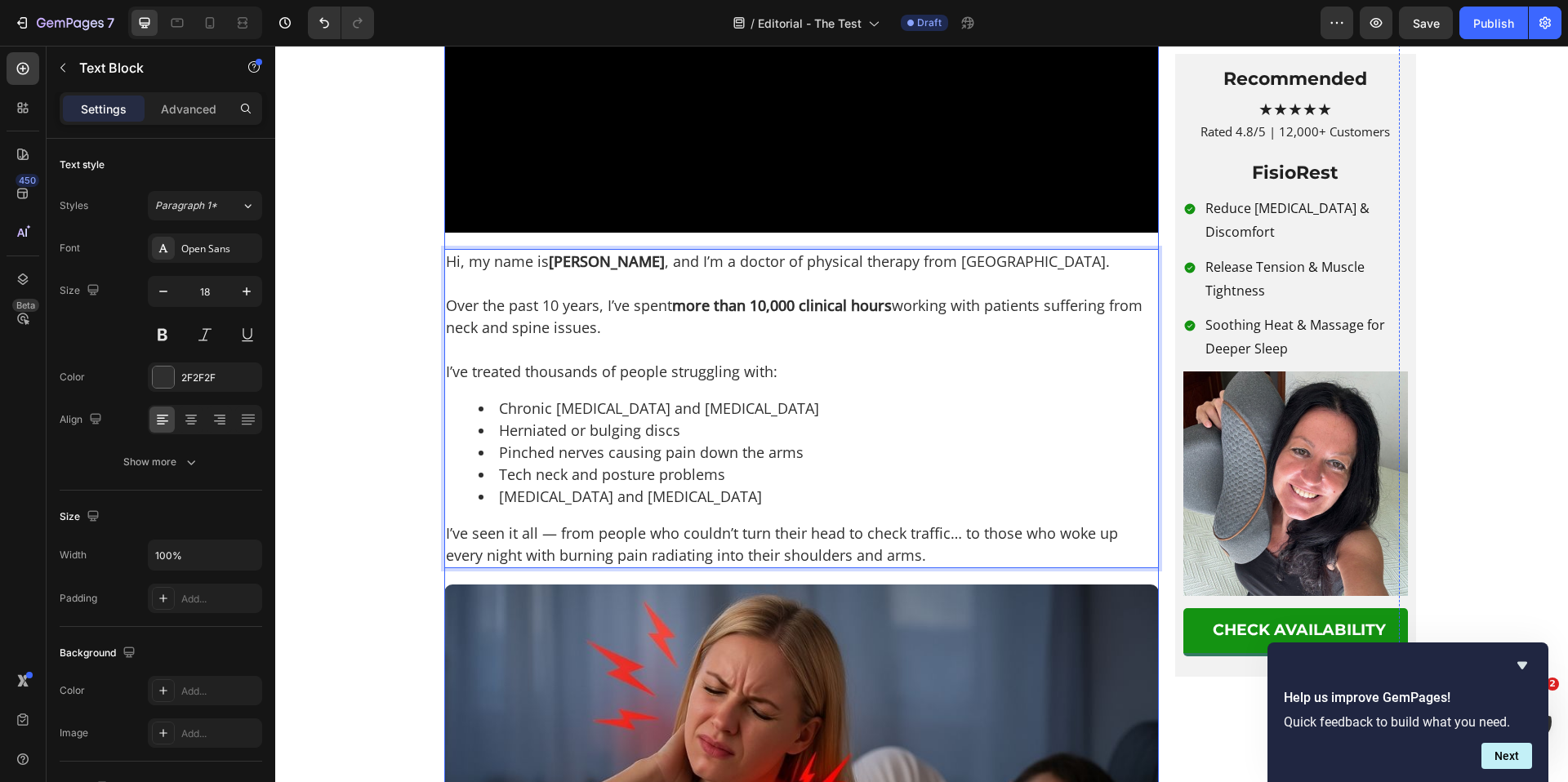
scroll to position [518, 0]
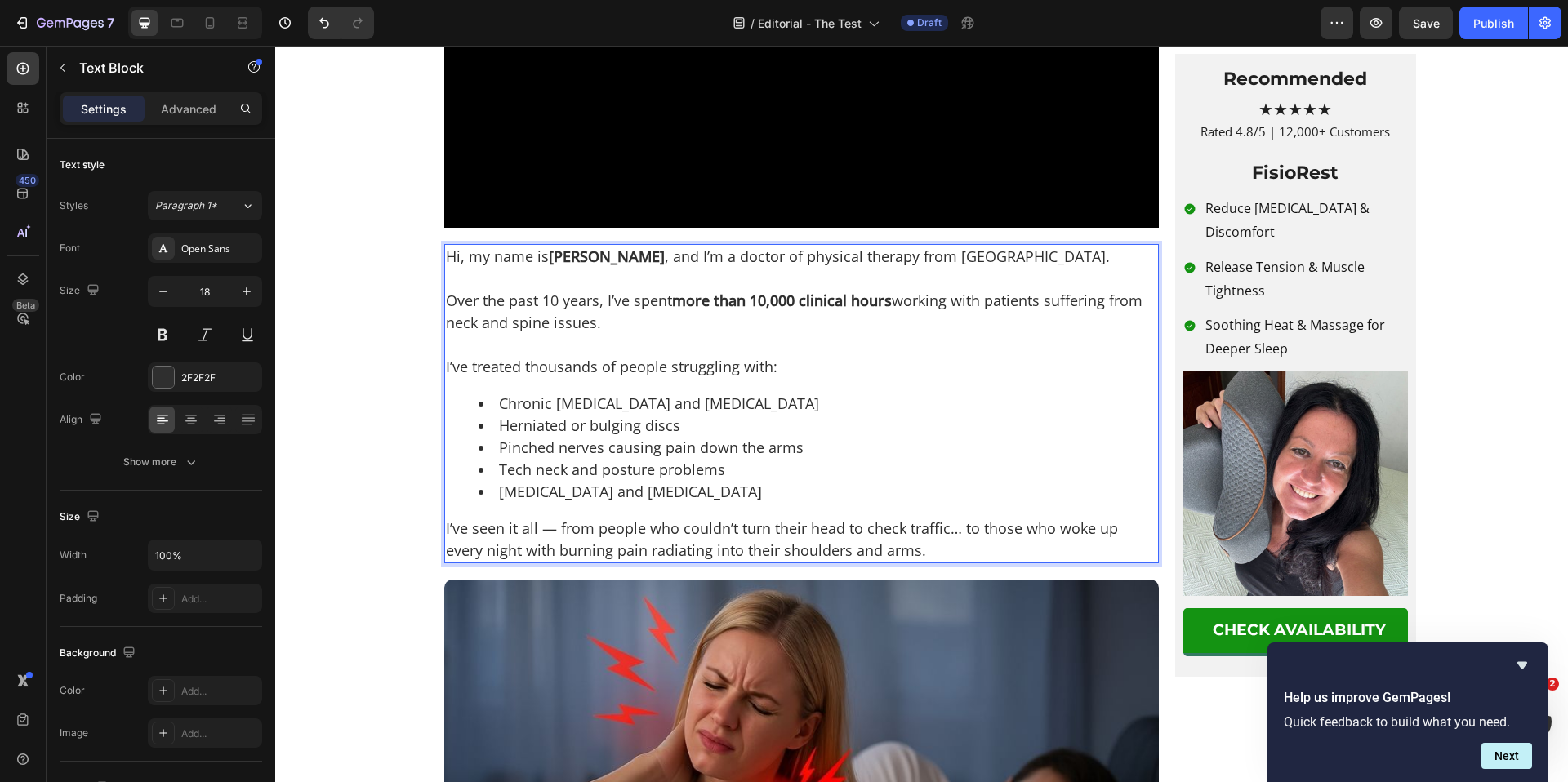
click at [561, 378] on p "I’ve treated thousands of people struggling with:" at bounding box center [802, 367] width 712 height 22
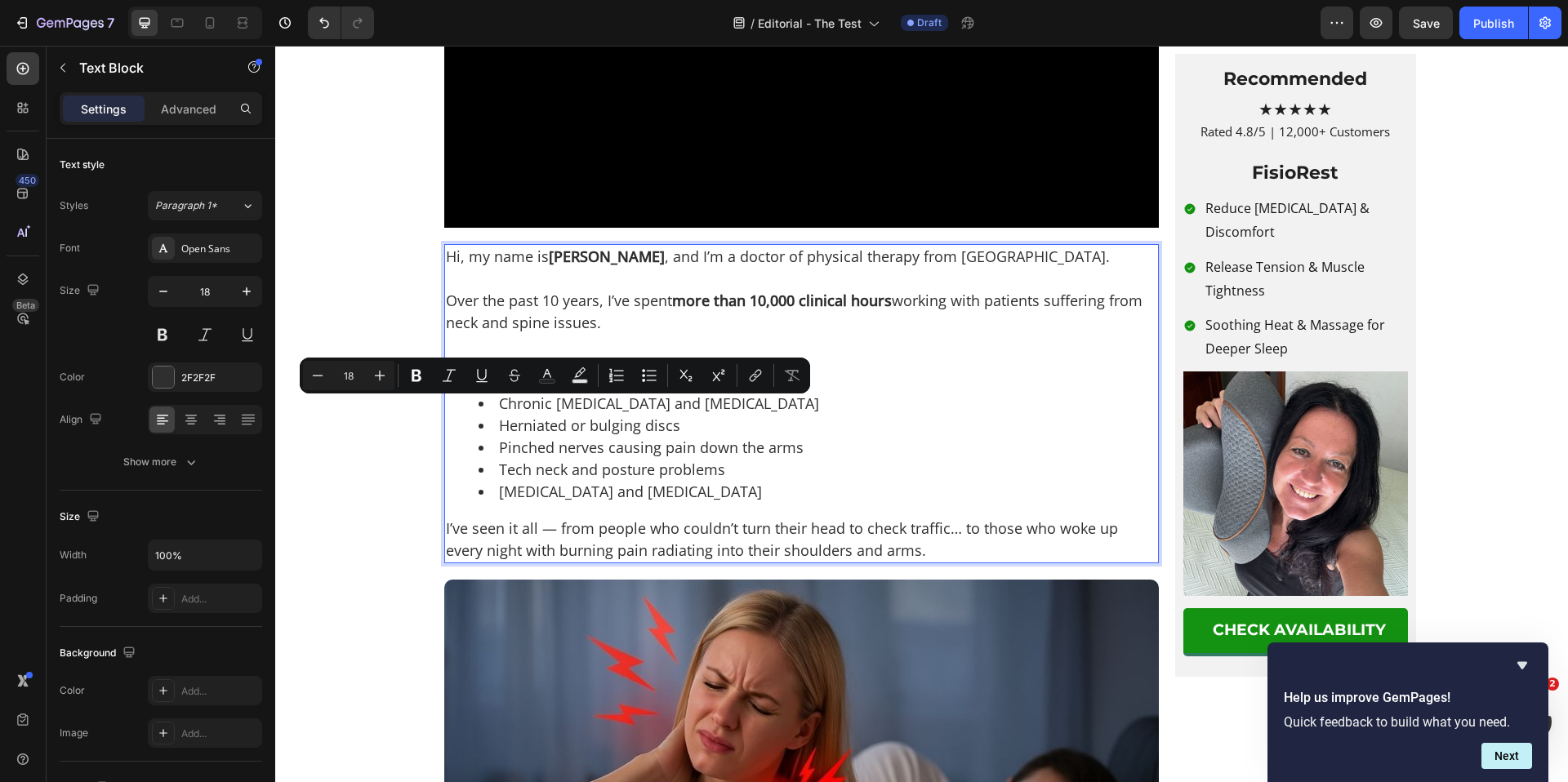
click at [598, 562] on p "I’ve seen it all — from people who couldn’t turn their head to check traffic… t…" at bounding box center [802, 539] width 712 height 44
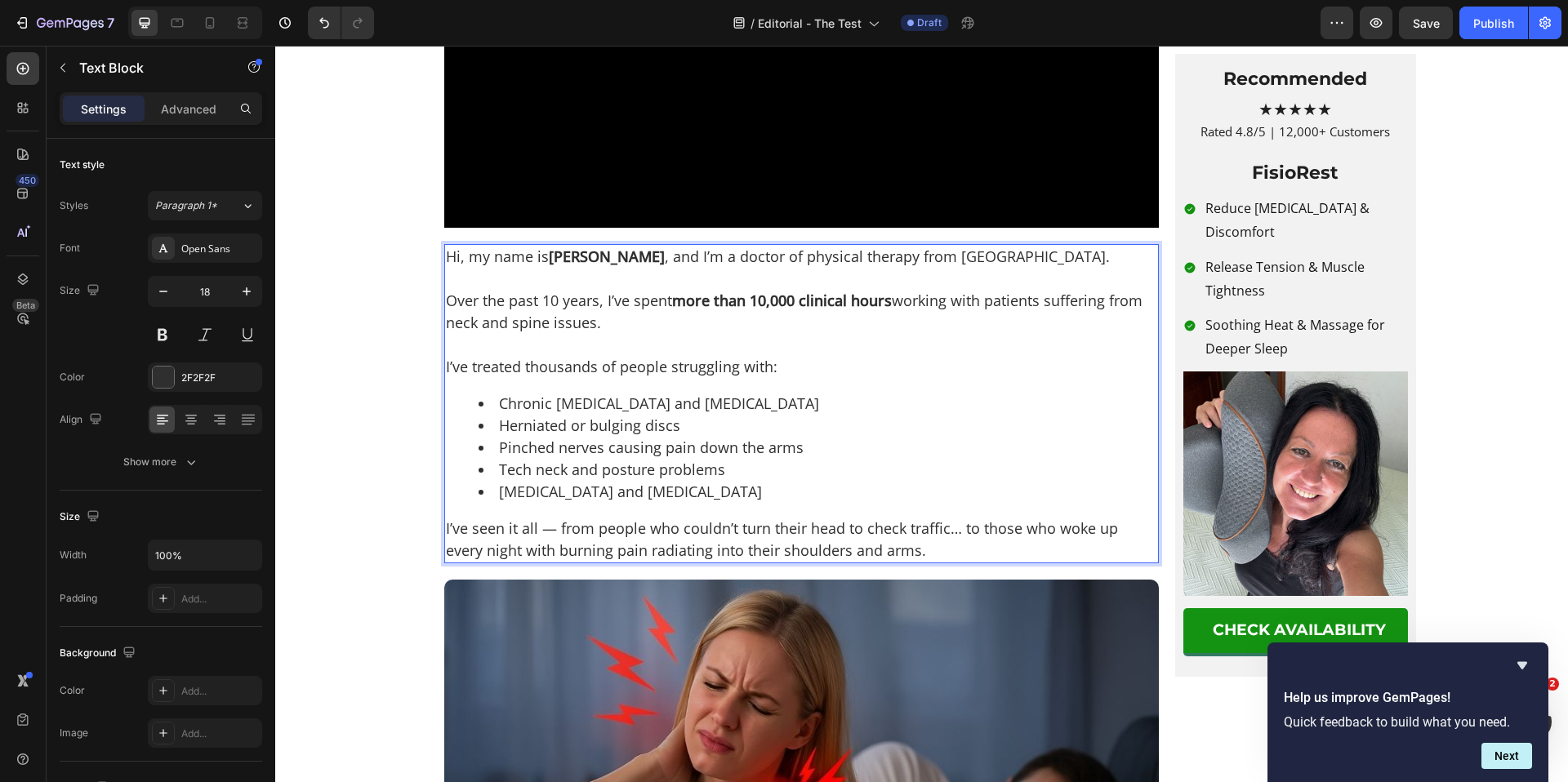
click at [551, 378] on p "I’ve treated thousands of people struggling with:" at bounding box center [802, 367] width 712 height 22
click at [610, 557] on div "Hi, my name is Dr. Kell , and I’m a doctor of physical therapy from Boston. Ove…" at bounding box center [801, 404] width 714 height 319
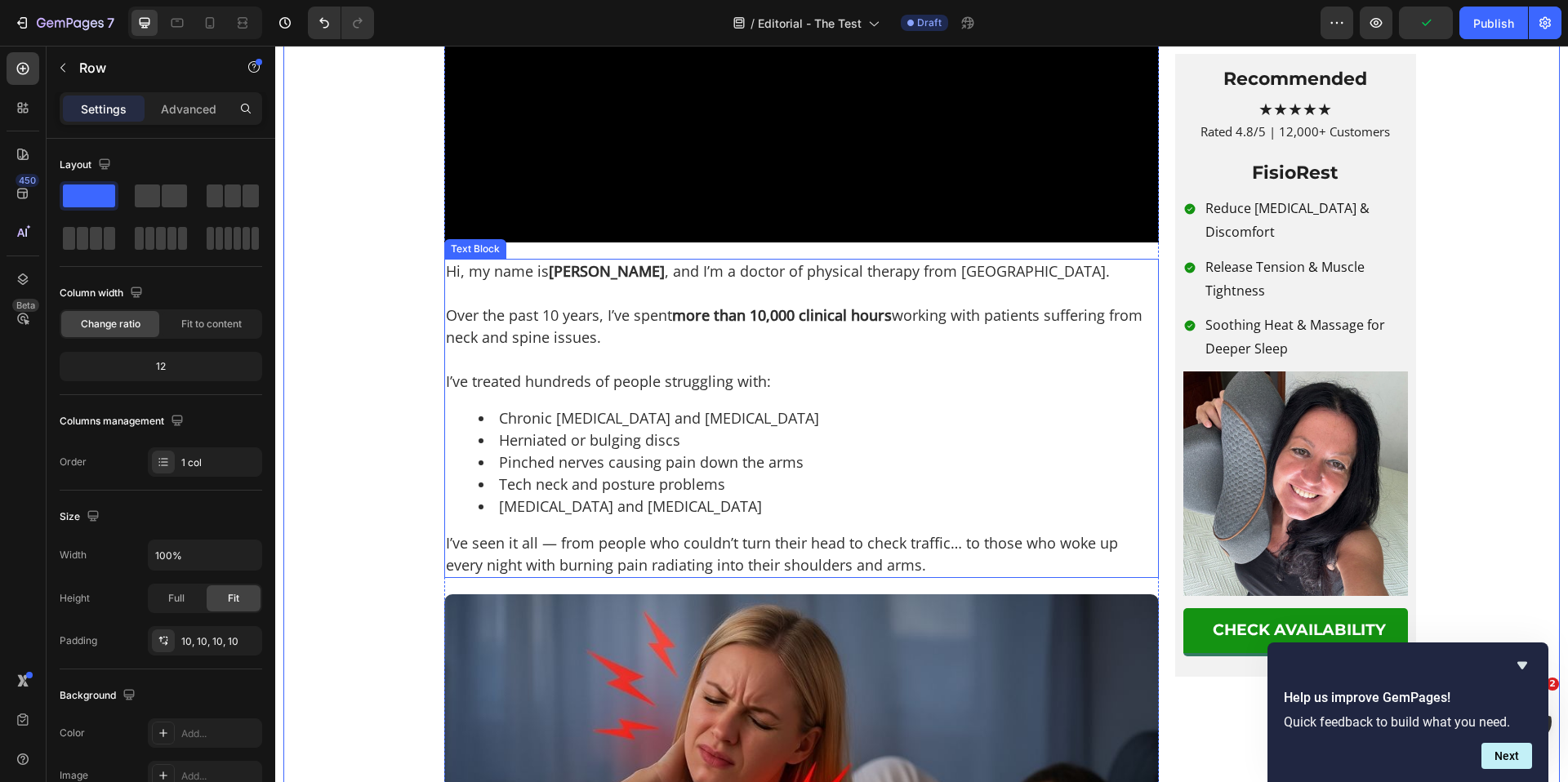
scroll to position [464, 0]
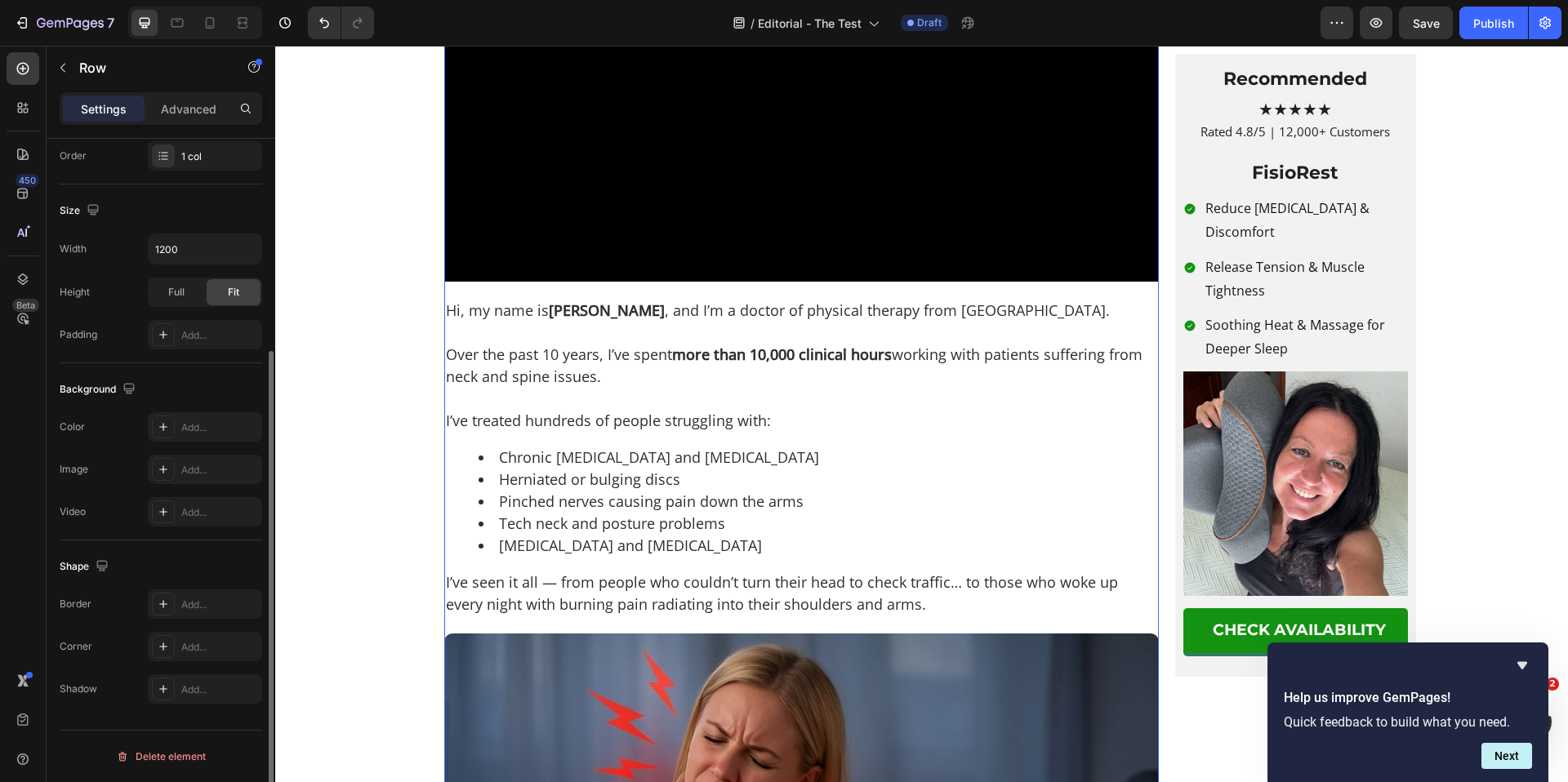
click at [565, 320] on strong "Dr. Kell" at bounding box center [607, 310] width 116 height 20
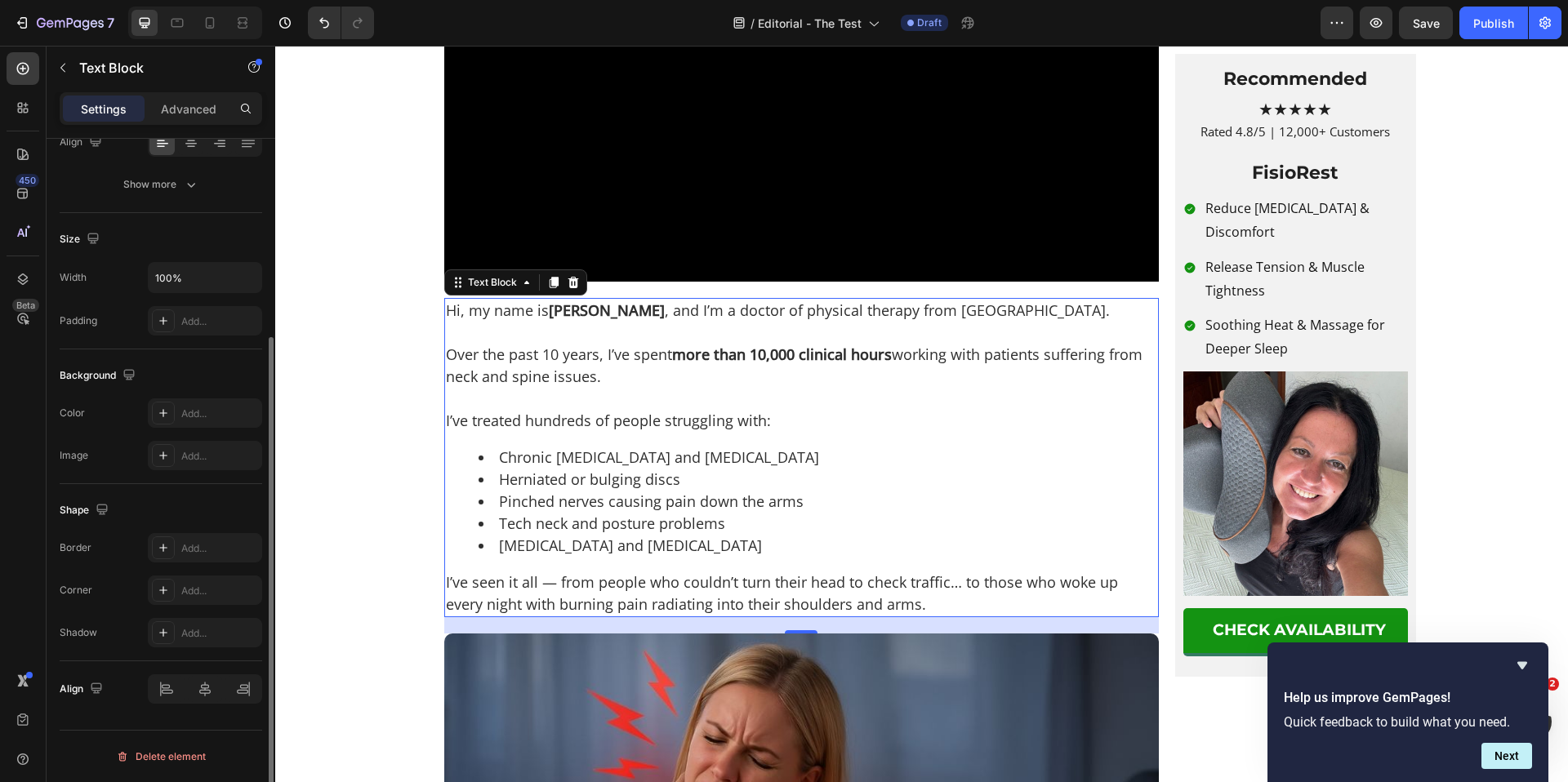
scroll to position [0, 0]
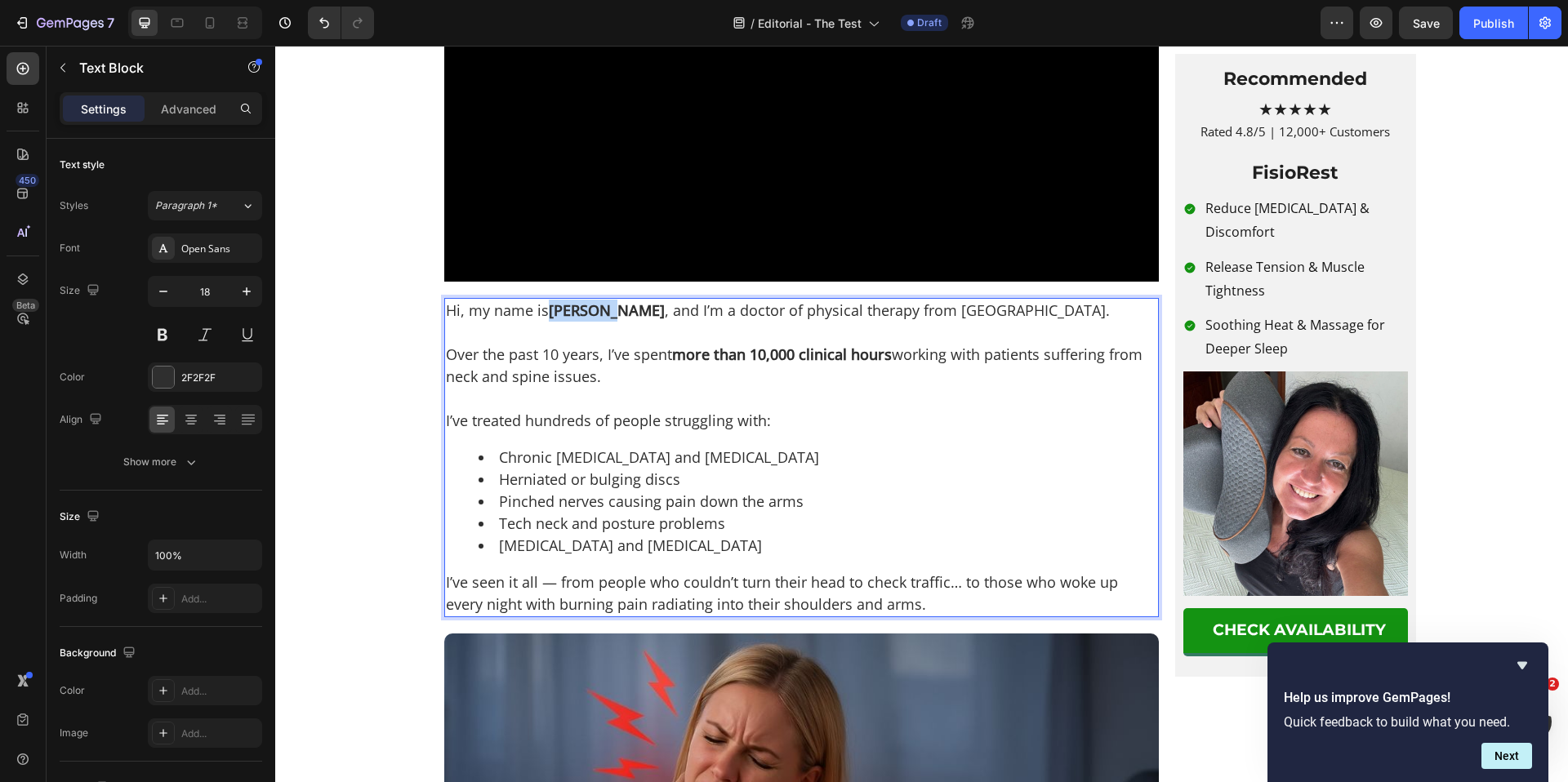
drag, startPoint x: 543, startPoint y: 357, endPoint x: 593, endPoint y: 360, distance: 50.1
click at [594, 321] on p "Hi, my name is Dr. Kell , and I’m a doctor of physical therapy from Boston." at bounding box center [802, 311] width 712 height 22
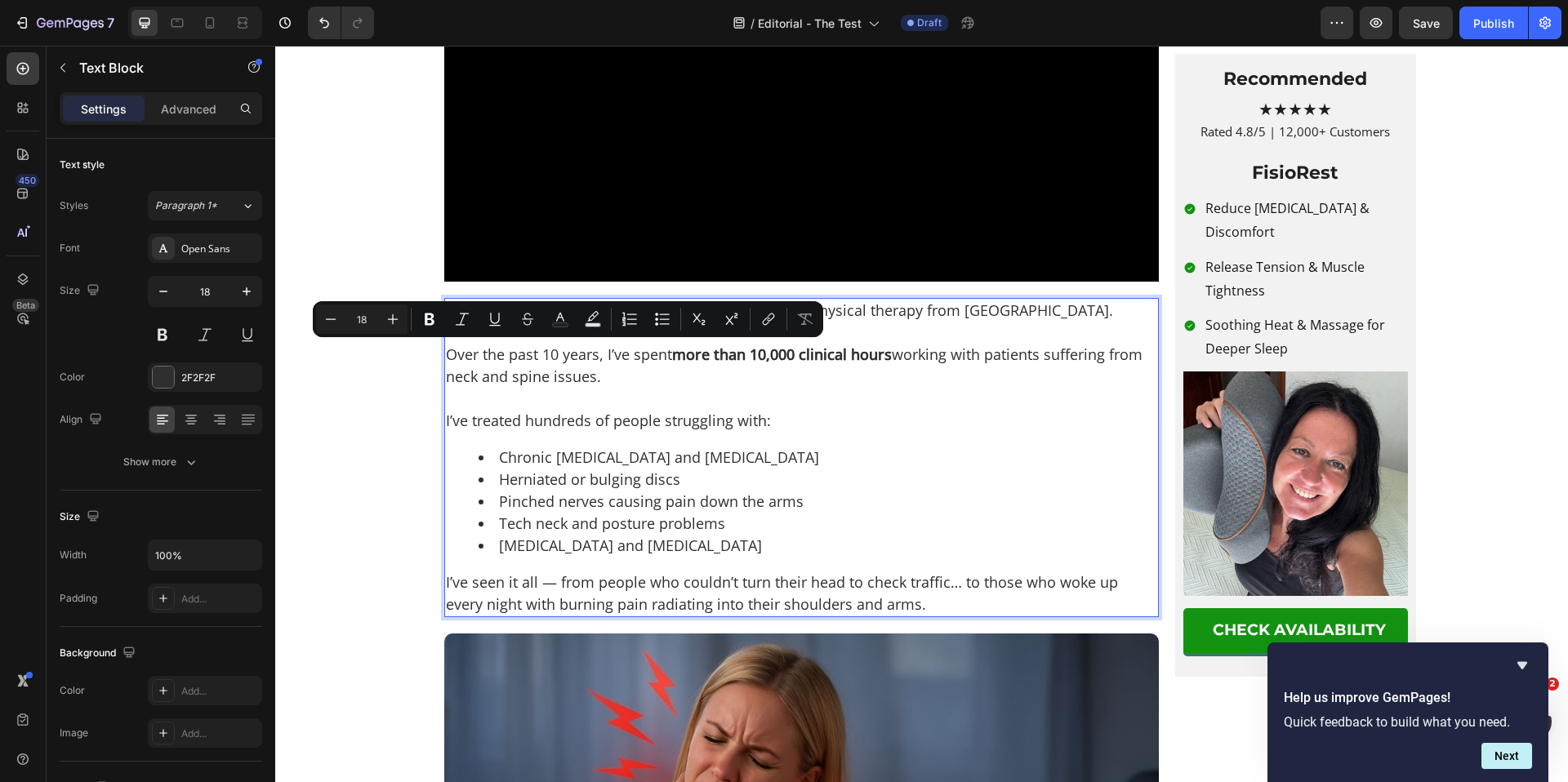
click at [613, 410] on p "Rich Text Editor. Editing area: main" at bounding box center [802, 399] width 712 height 22
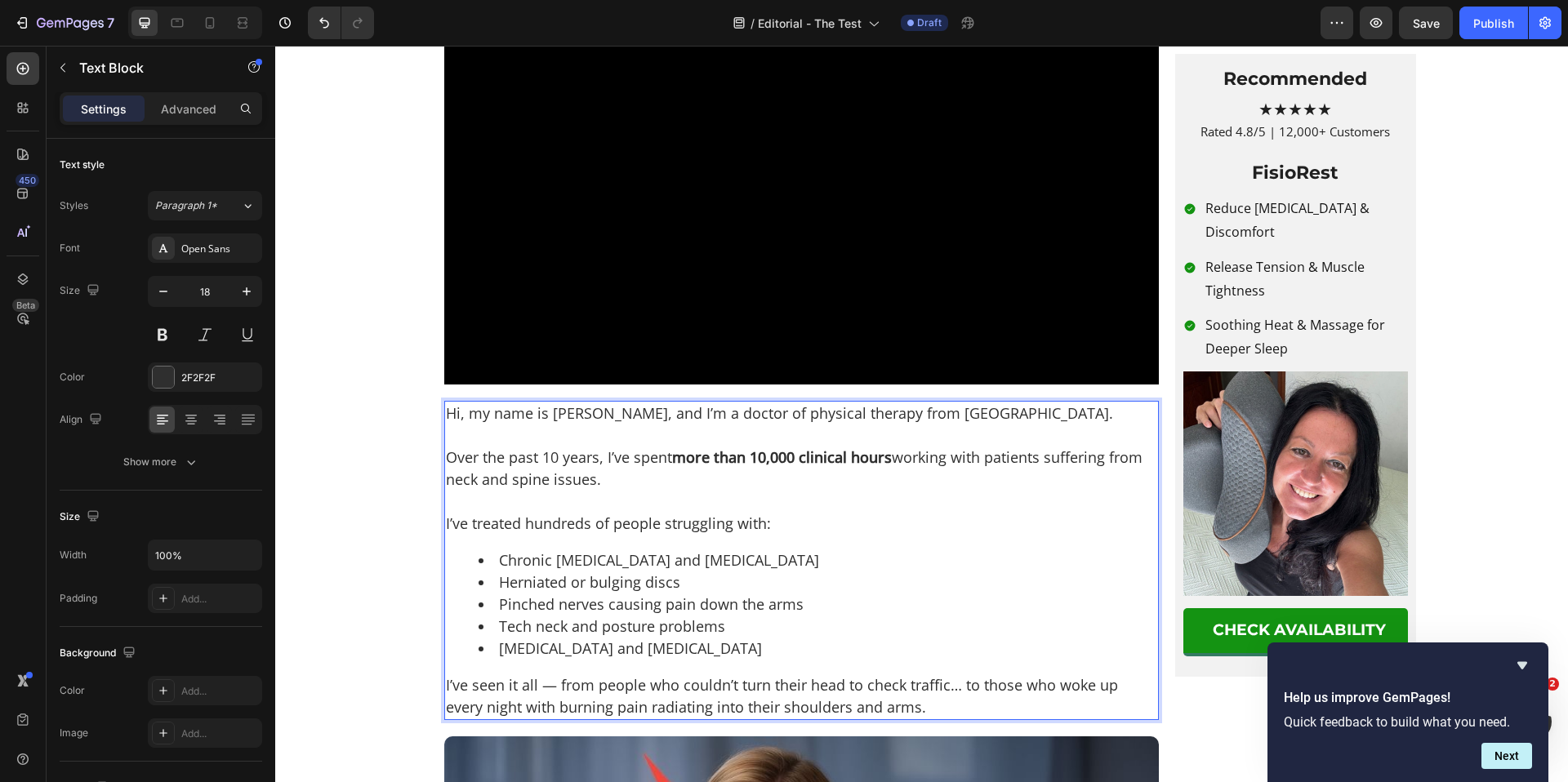
scroll to position [352, 0]
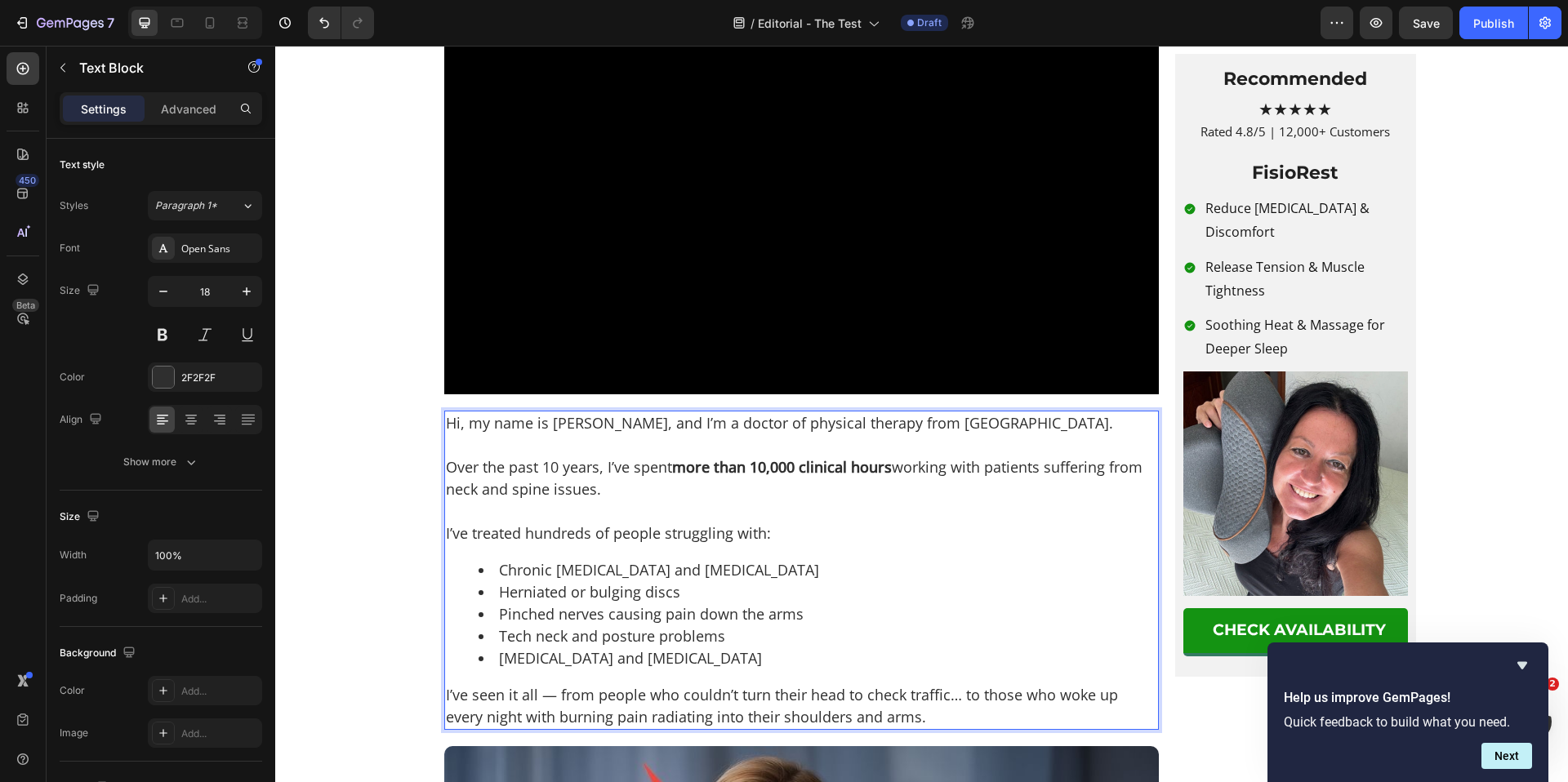
click at [699, 501] on p "Over the past 10 years, I’ve spent more than 10,000 clinical hours working with…" at bounding box center [802, 477] width 712 height 44
drag, startPoint x: 672, startPoint y: 512, endPoint x: 889, endPoint y: 519, distance: 217.1
click at [889, 501] on p "Over the past 10 years, I’ve spent more than 10,000 clinical hours working with…" at bounding box center [802, 477] width 712 height 44
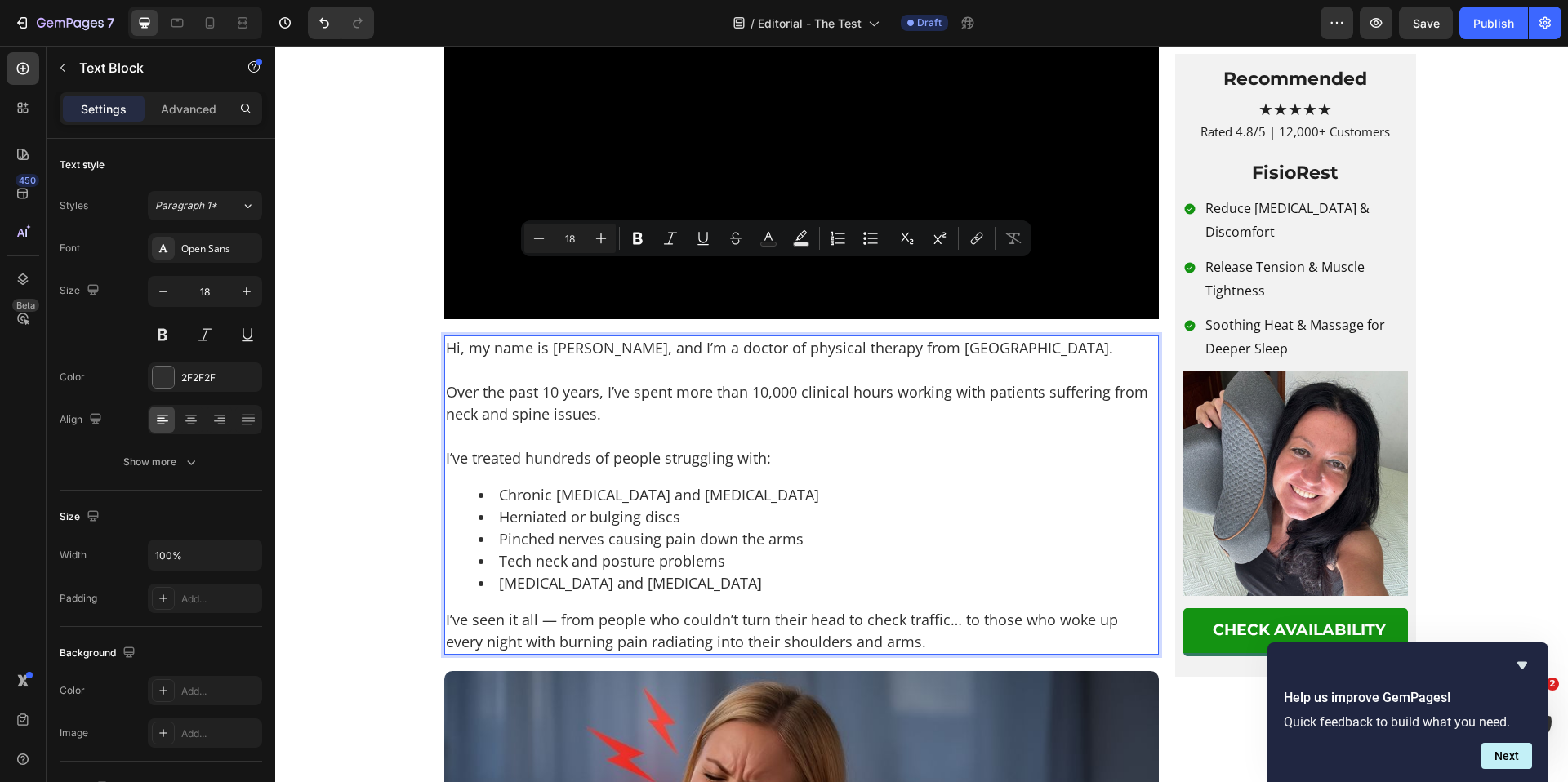
scroll to position [376, 0]
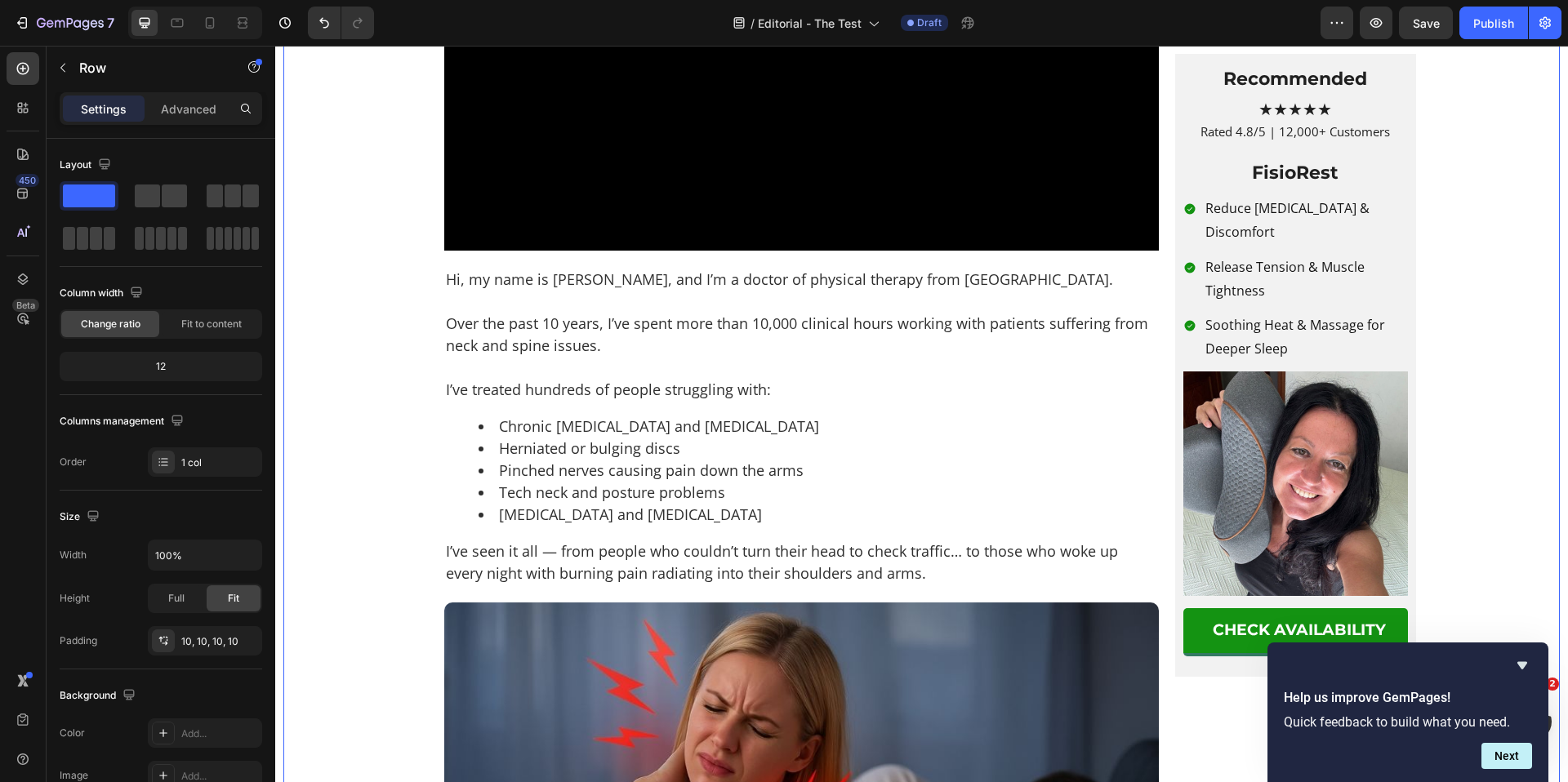
scroll to position [495, 0]
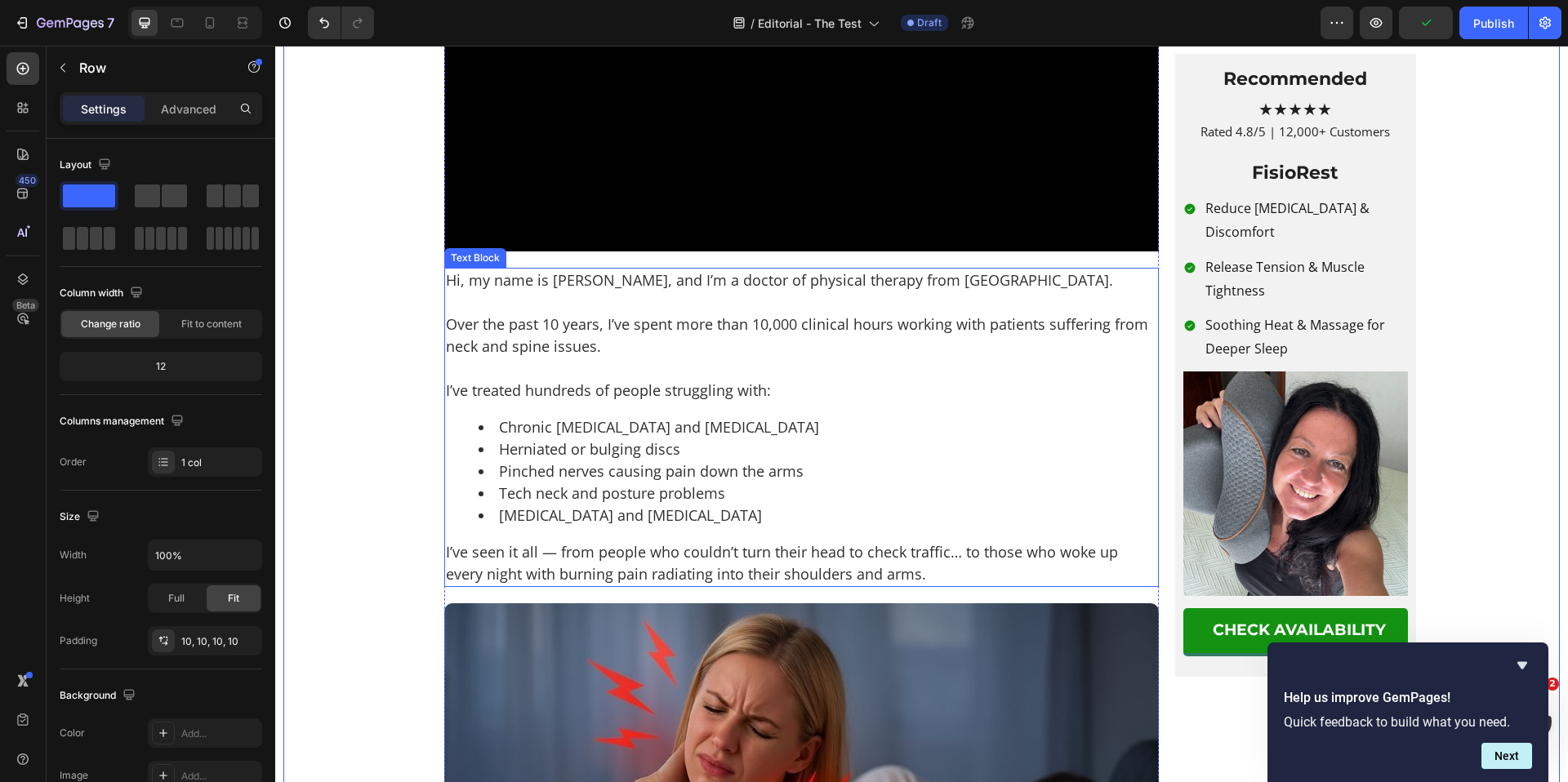
click at [570, 402] on p "I’ve treated hundreds of people struggling with:" at bounding box center [802, 391] width 712 height 22
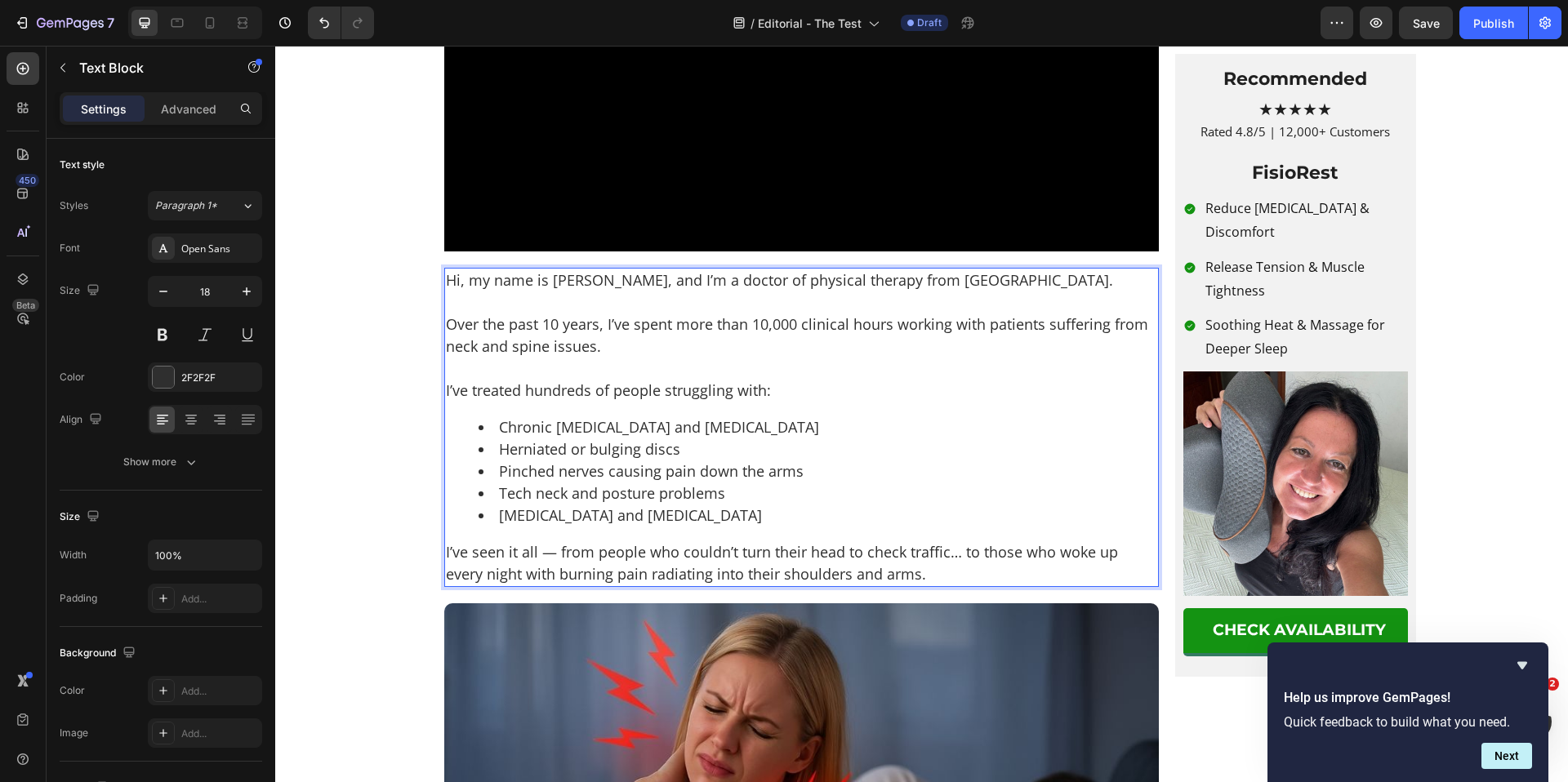
click at [686, 358] on p "Over the past 10 years, I’ve spent more than 10,000 clinical hours working with…" at bounding box center [802, 335] width 712 height 44
click at [555, 438] on li "Chronic [MEDICAL_DATA] and [MEDICAL_DATA]" at bounding box center [817, 427] width 679 height 22
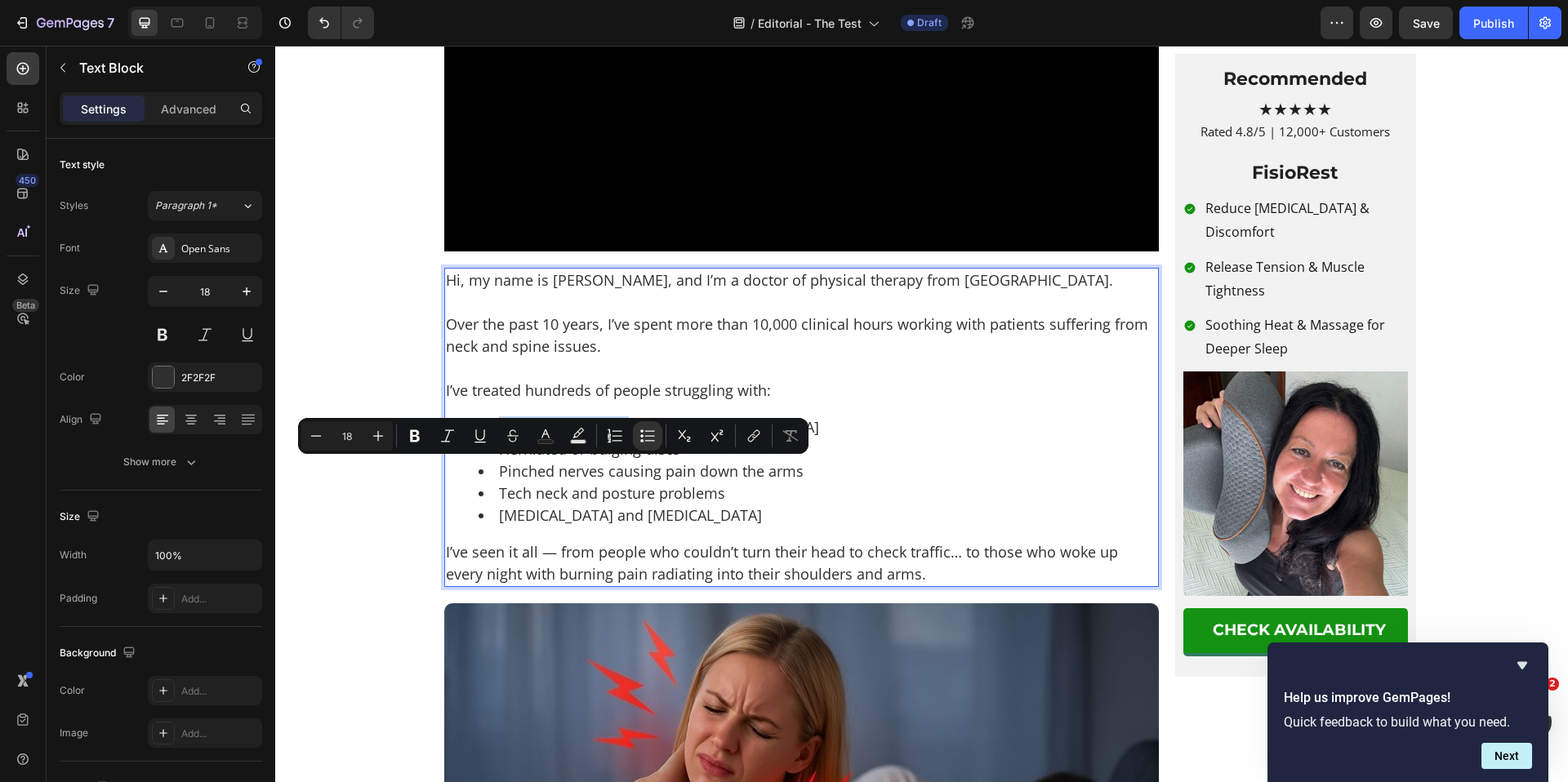
drag, startPoint x: 495, startPoint y: 474, endPoint x: 614, endPoint y: 472, distance: 119.0
click at [614, 438] on li "Chronic [MEDICAL_DATA] and [MEDICAL_DATA]" at bounding box center [817, 427] width 679 height 22
click at [614, 483] on li "Pinched nerves causing pain down the arms" at bounding box center [817, 472] width 679 height 22
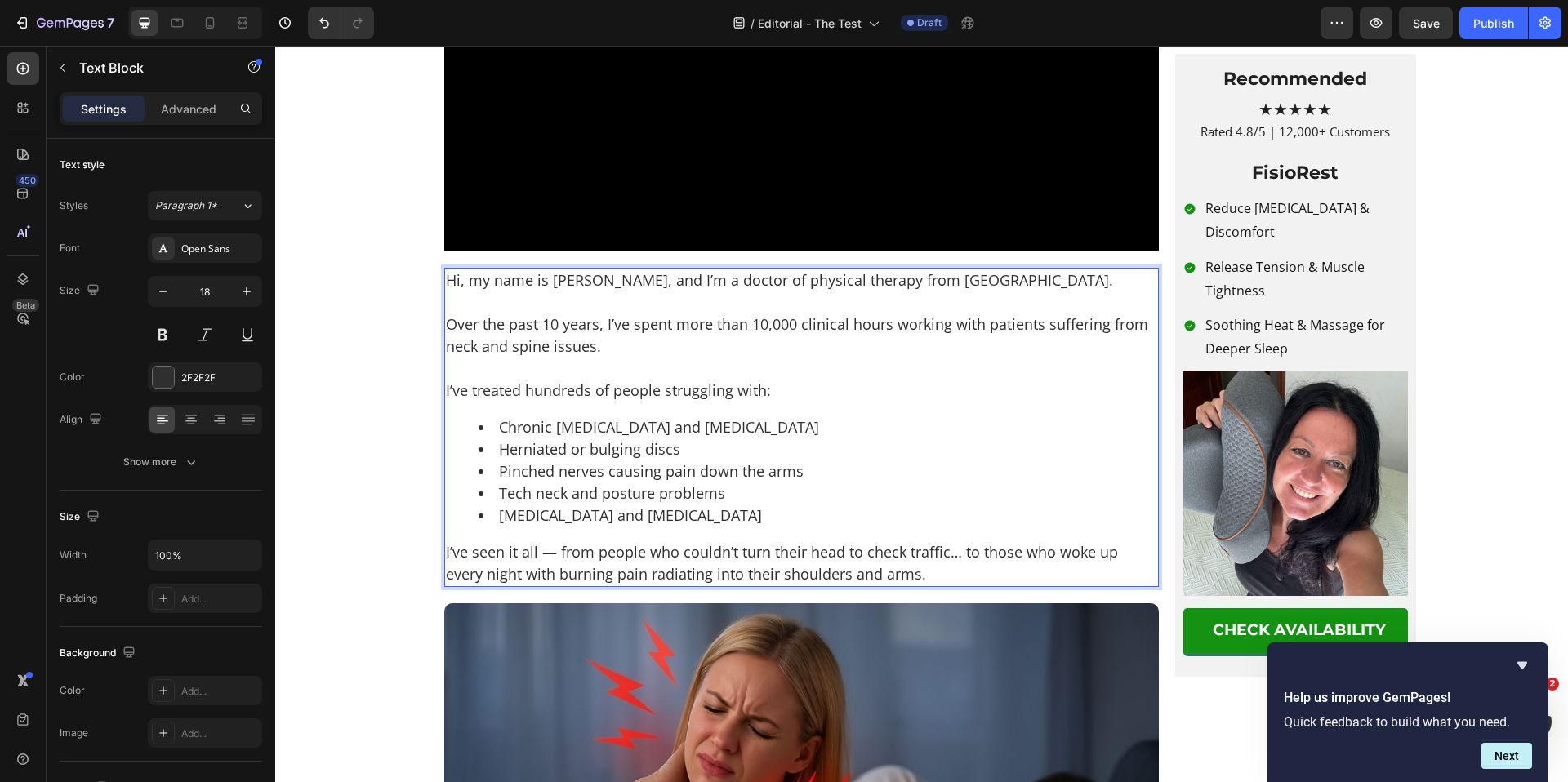
click at [517, 402] on p "I’ve treated hundreds of people struggling with:" at bounding box center [802, 391] width 712 height 22
drag, startPoint x: 466, startPoint y: 437, endPoint x: 651, endPoint y: 438, distance: 185.0
click at [653, 402] on p "I’ve treated hundreds of people struggling with:" at bounding box center [802, 391] width 712 height 22
click at [649, 483] on li "Pinched nerves causing pain down the arms" at bounding box center [817, 472] width 679 height 22
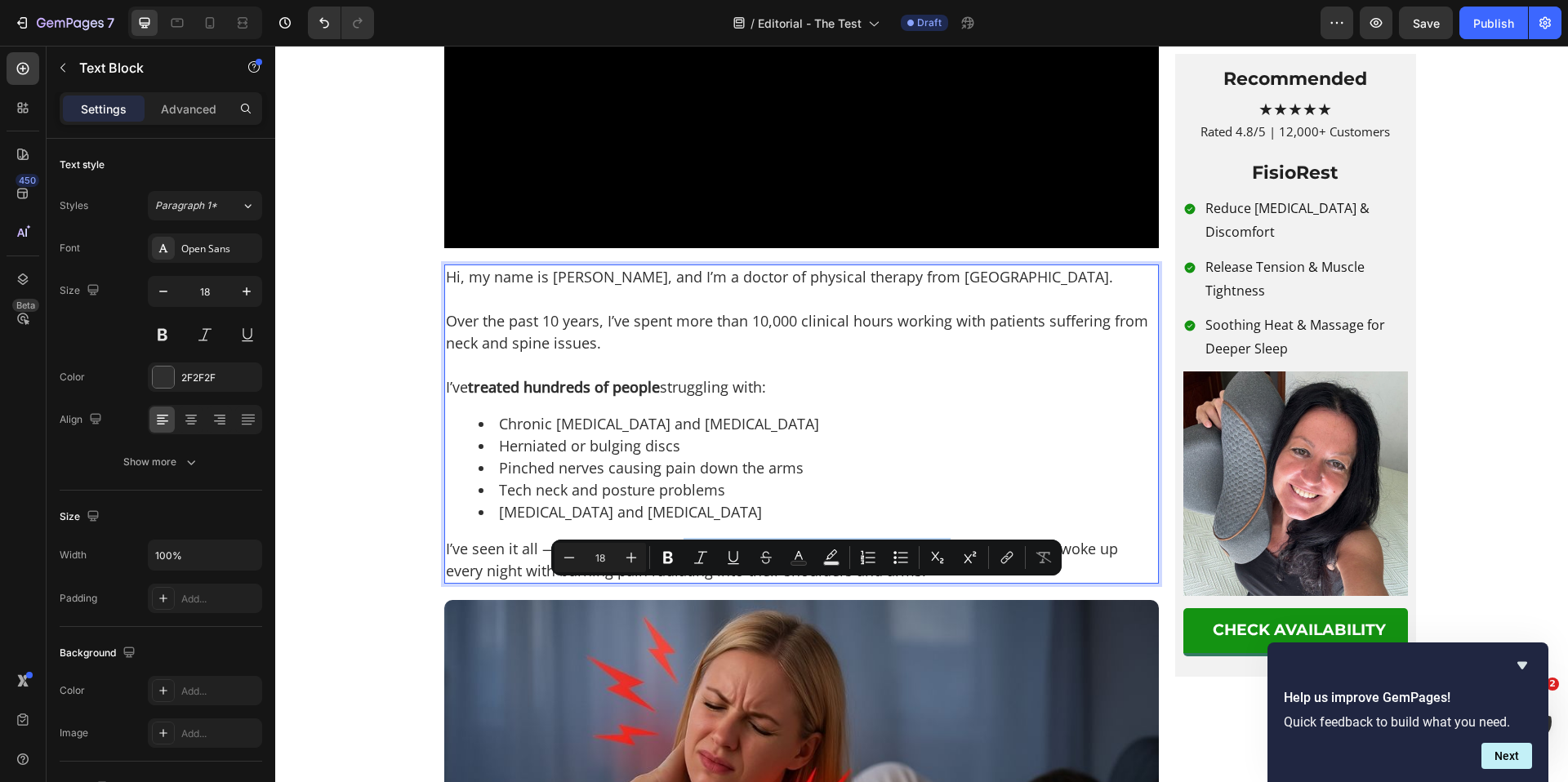
drag, startPoint x: 675, startPoint y: 593, endPoint x: 941, endPoint y: 598, distance: 266.0
click at [941, 582] on p "I’ve seen it all — from people who couldn’t turn their head to check traffic… t…" at bounding box center [802, 559] width 712 height 44
click at [596, 582] on p "I’ve seen it all — from people who couldn’t turn their head to check traffic … …" at bounding box center [802, 559] width 712 height 44
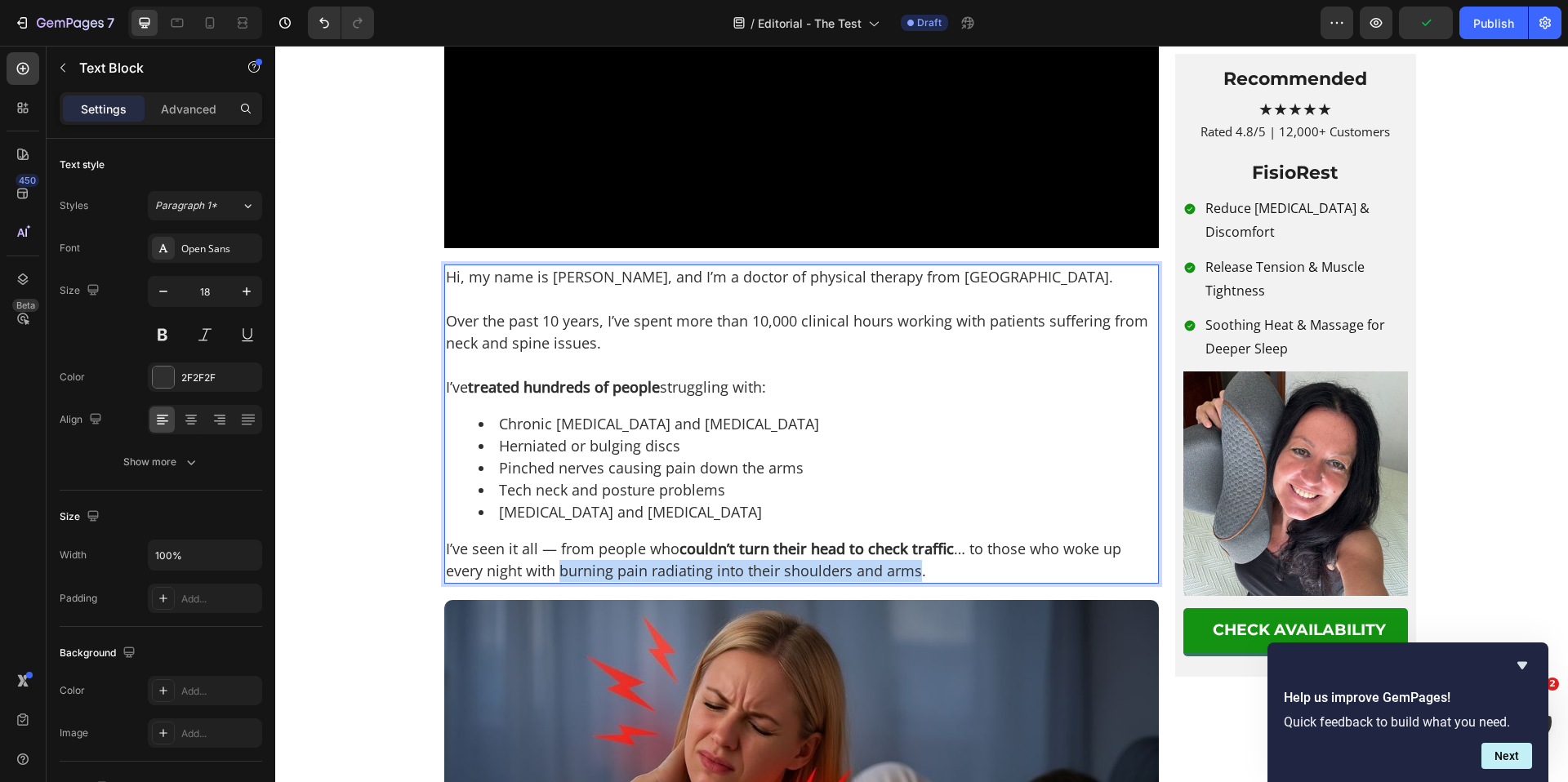
drag, startPoint x: 555, startPoint y: 616, endPoint x: 909, endPoint y: 619, distance: 354.0
click at [909, 582] on p "I’ve seen it all — from people who couldn’t turn their head to check traffic … …" at bounding box center [802, 559] width 712 height 44
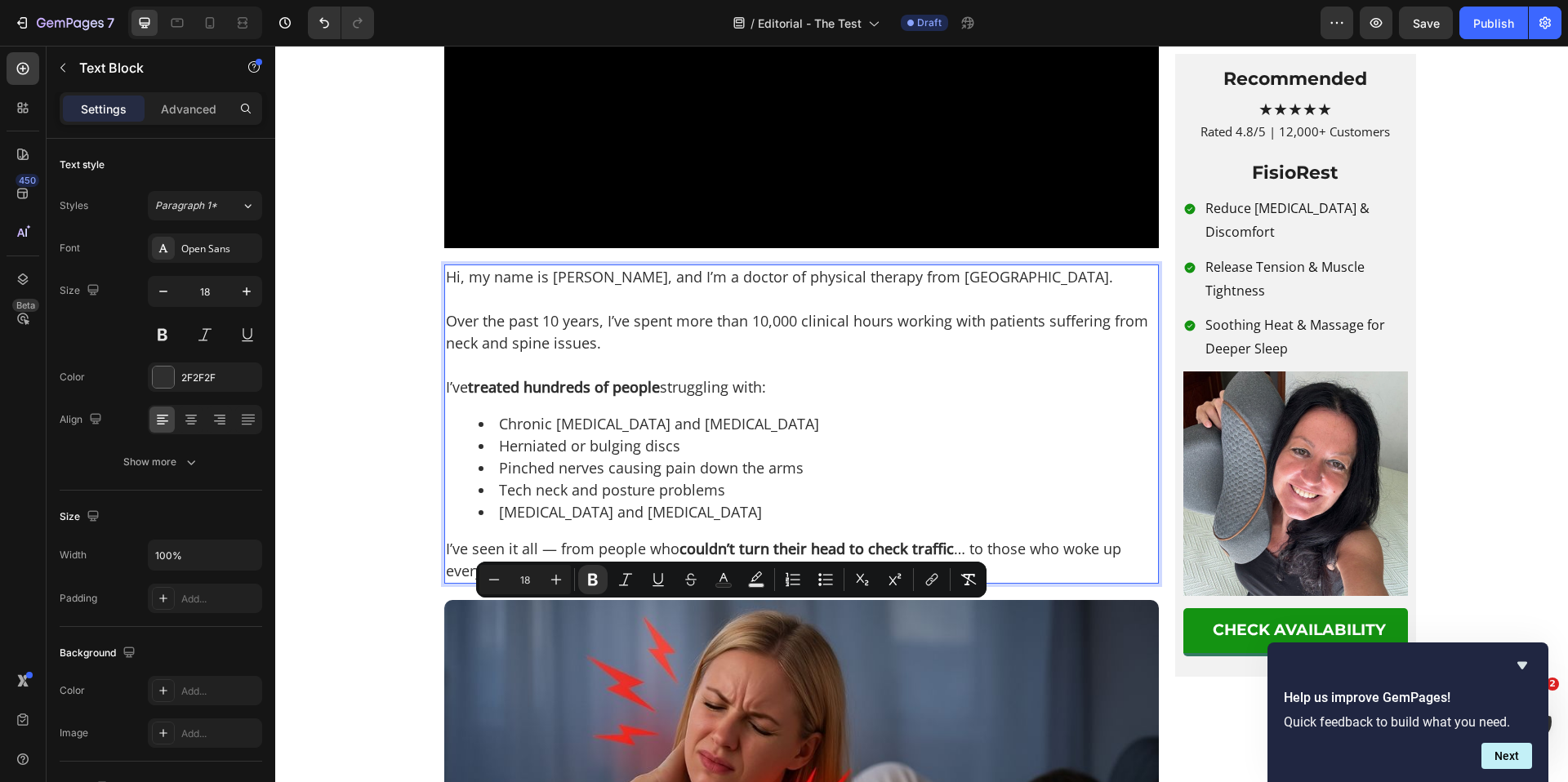
click at [866, 398] on p "I’ve treated hundreds of people struggling with:" at bounding box center [802, 387] width 712 height 22
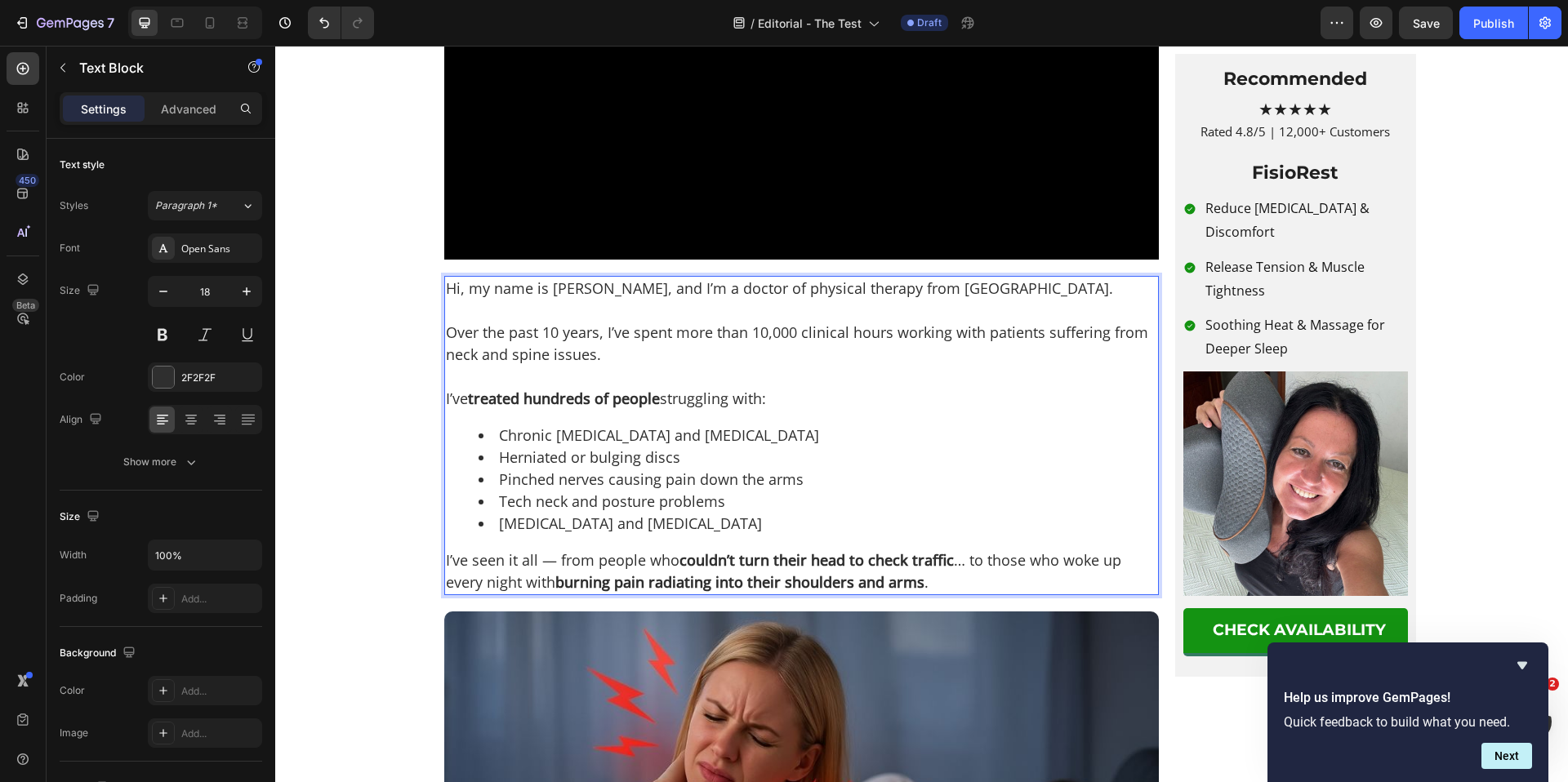
scroll to position [495, 0]
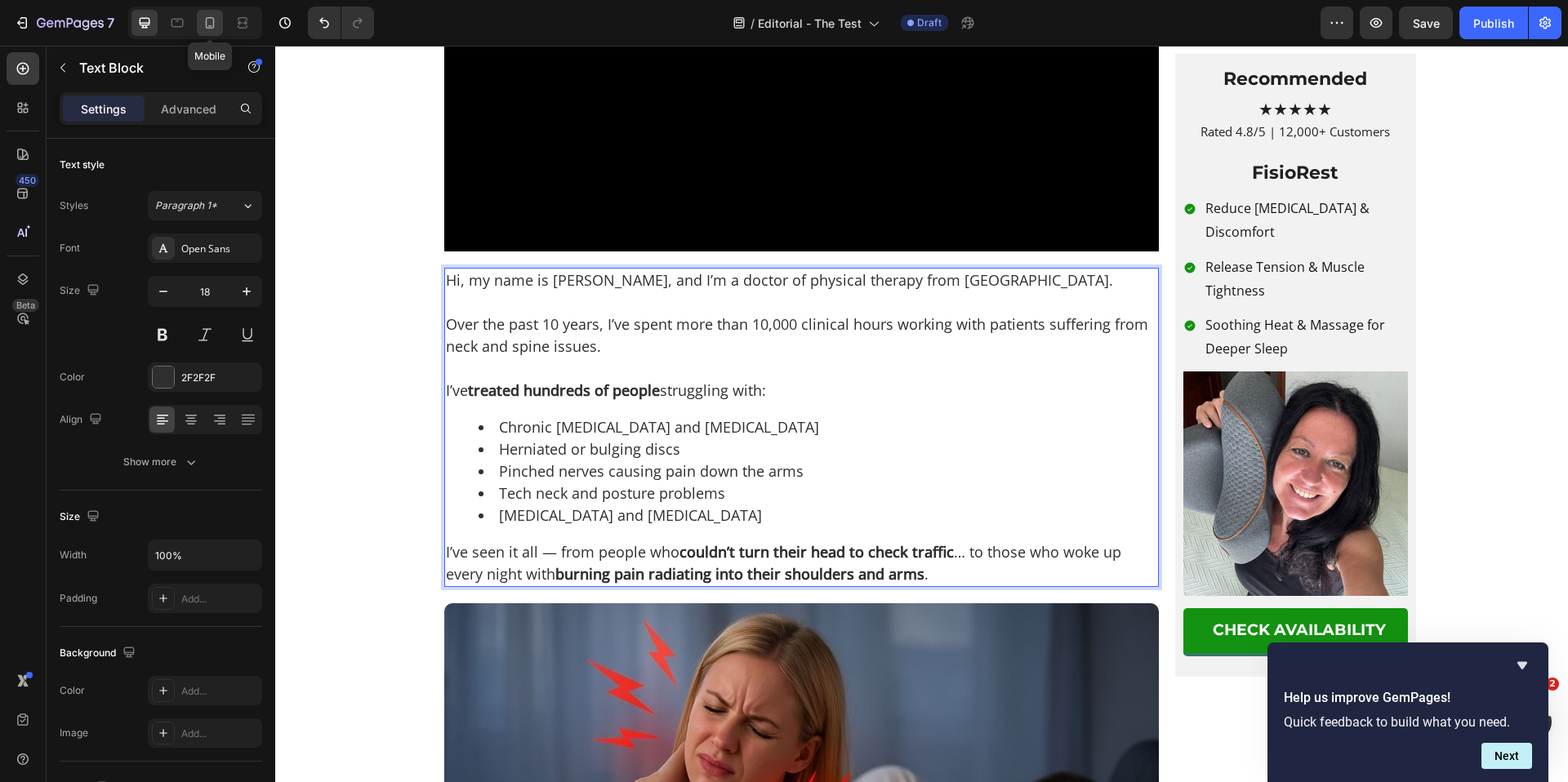
click at [211, 23] on icon at bounding box center [210, 23] width 17 height 17
type input "17"
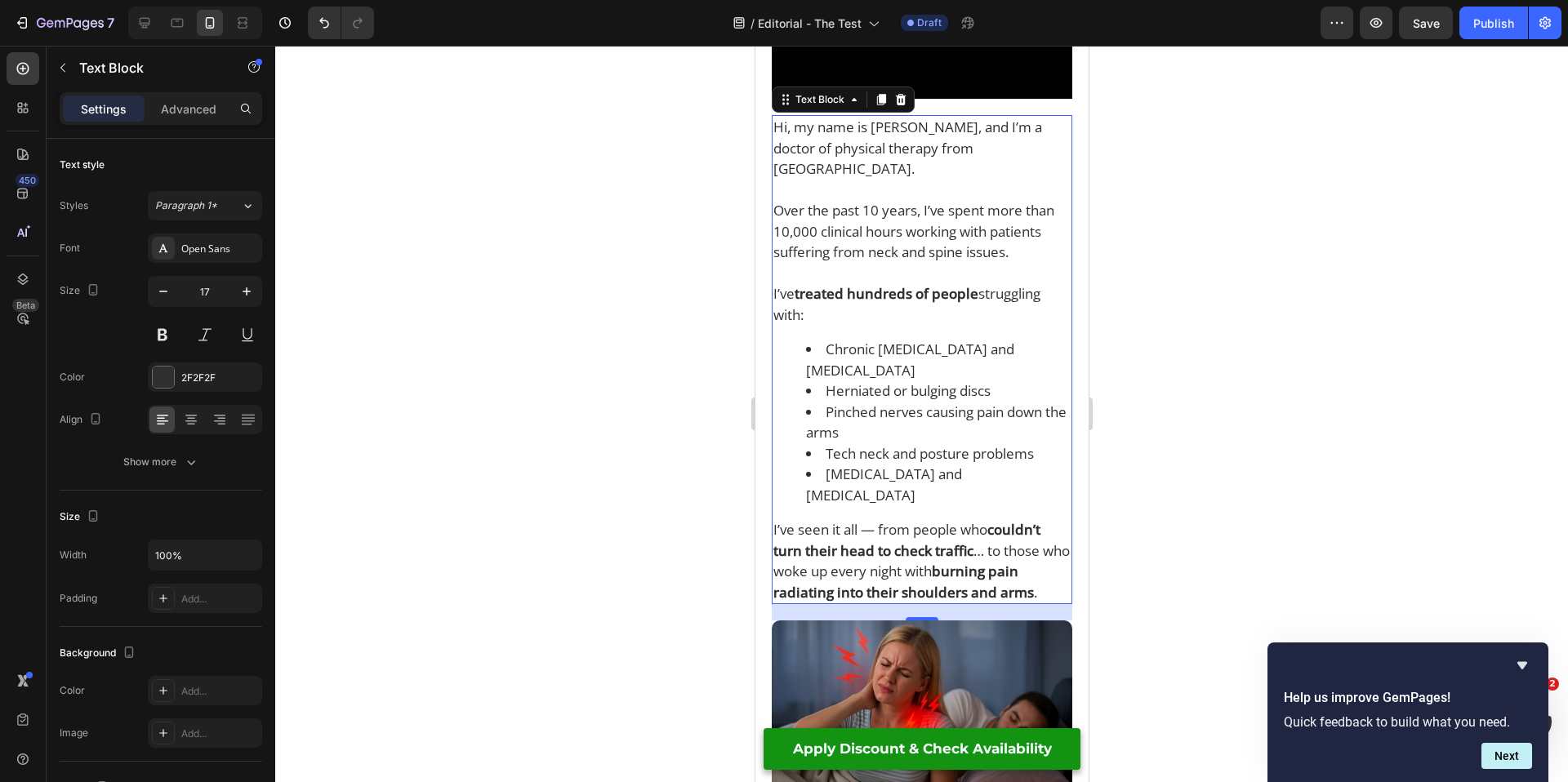
scroll to position [514, 0]
click at [647, 464] on div at bounding box center [921, 413] width 1293 height 736
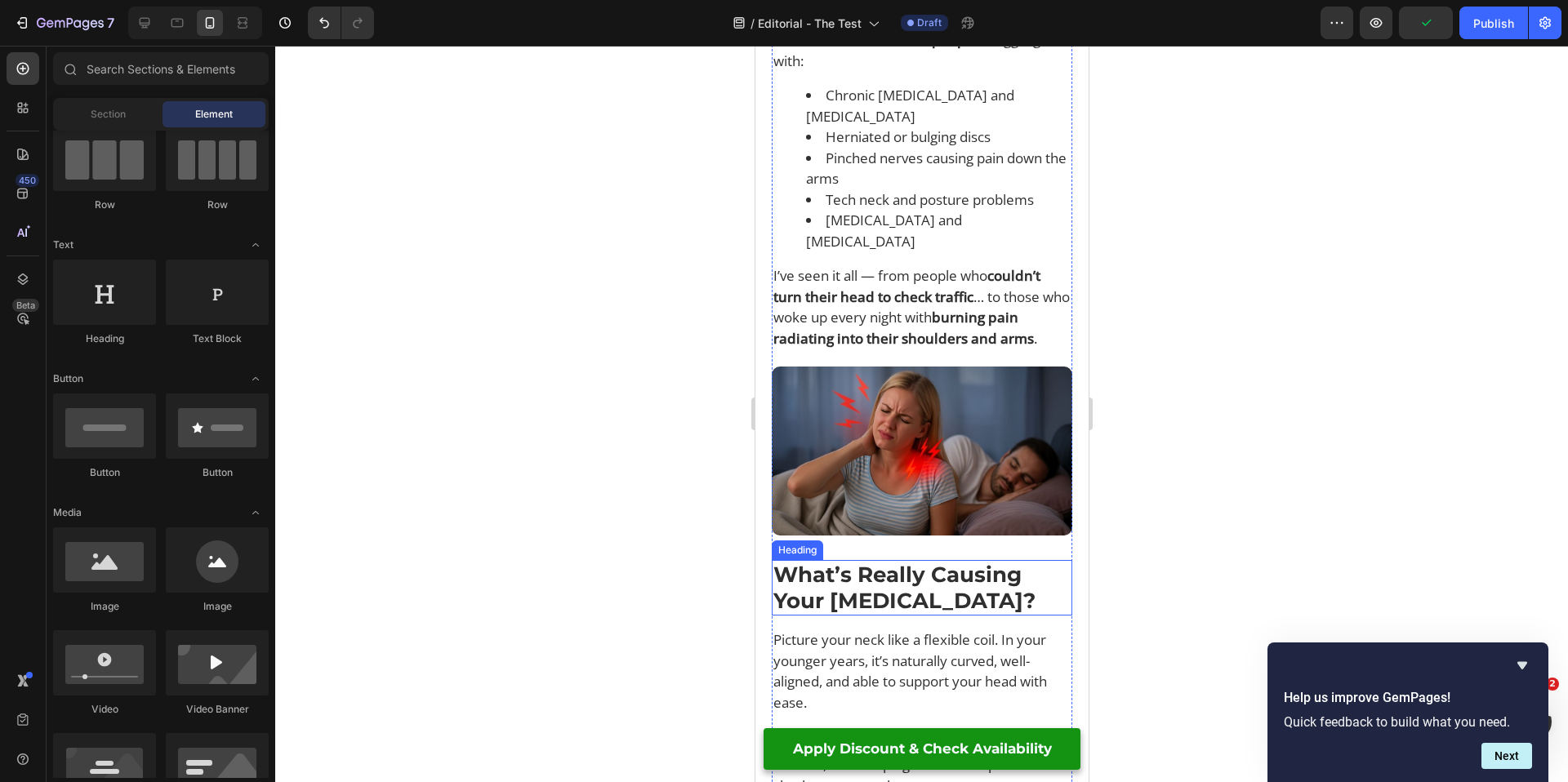
scroll to position [671, 0]
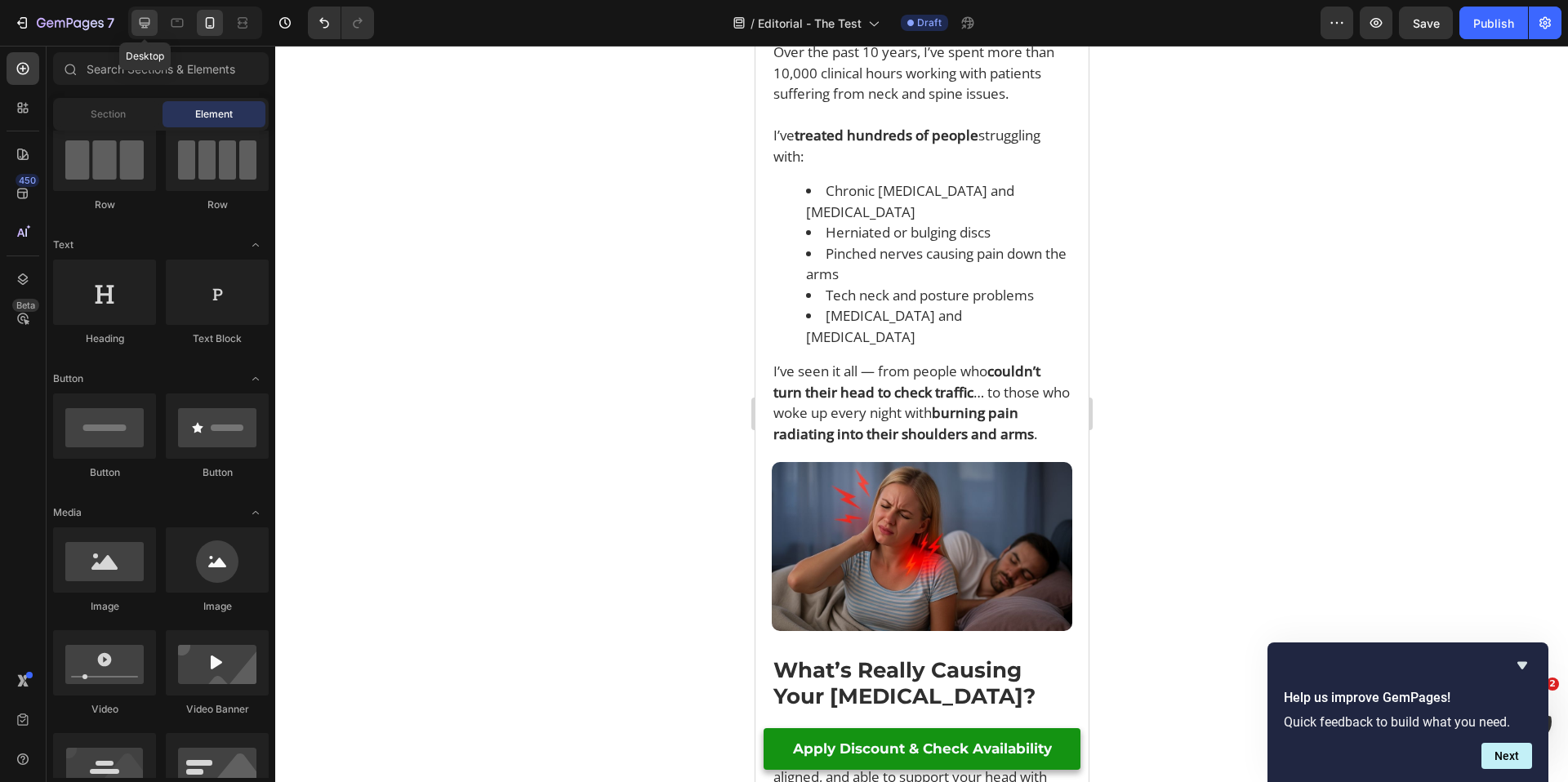
click at [147, 21] on icon at bounding box center [145, 23] width 17 height 17
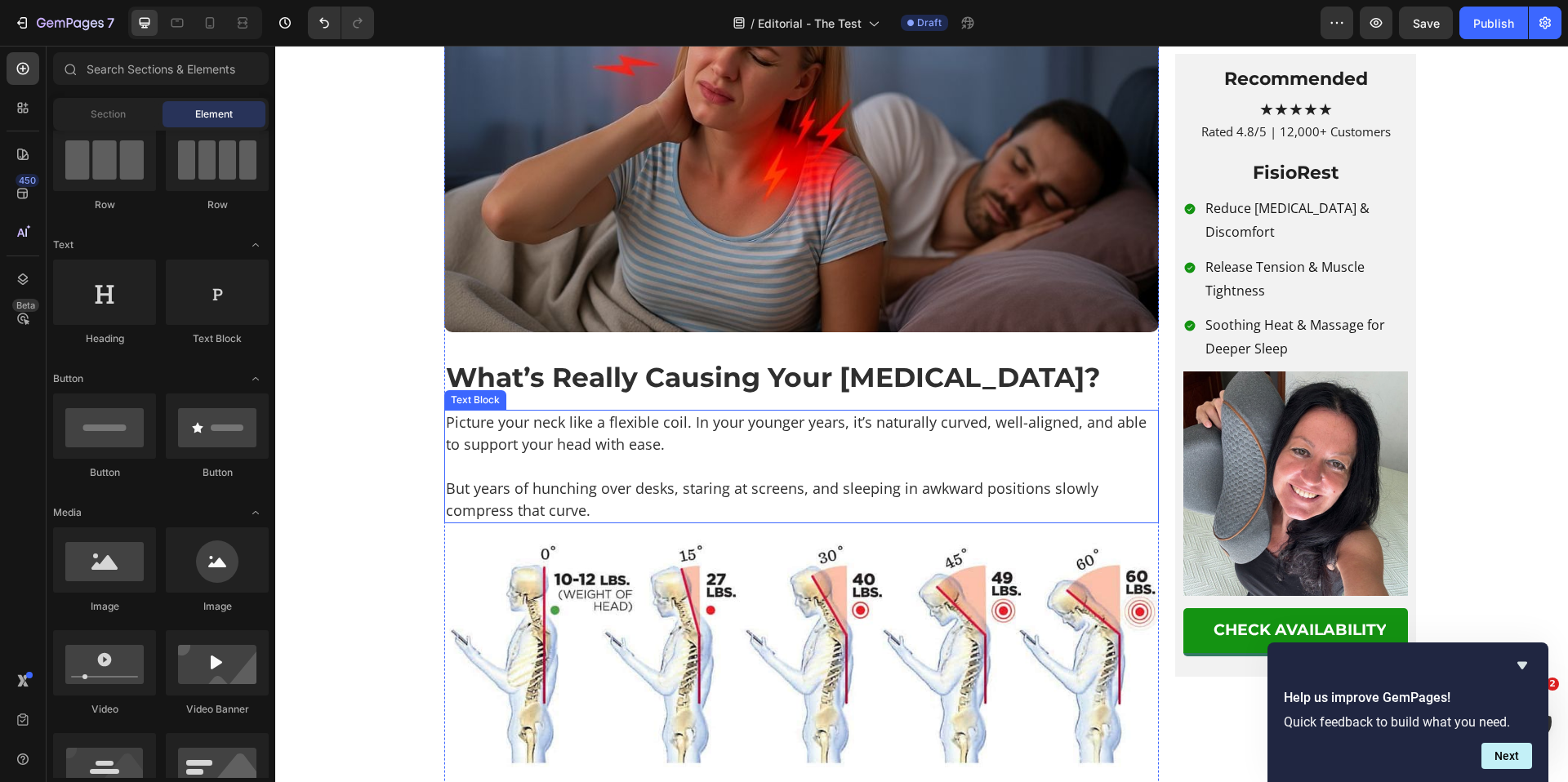
scroll to position [1199, 0]
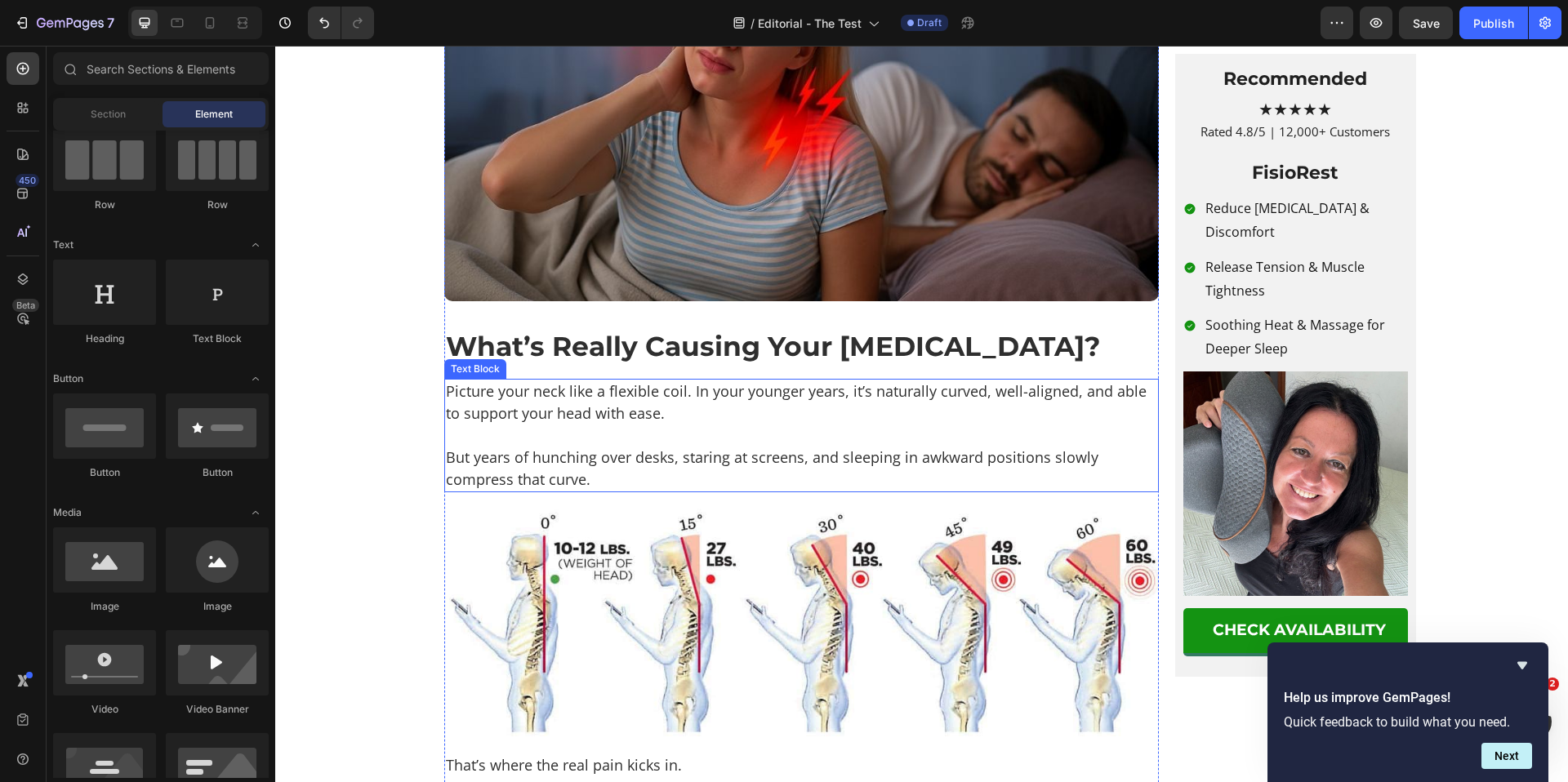
click at [660, 424] on p "Picture your neck like a flexible coil. In your younger years, it’s naturally c…" at bounding box center [802, 402] width 712 height 44
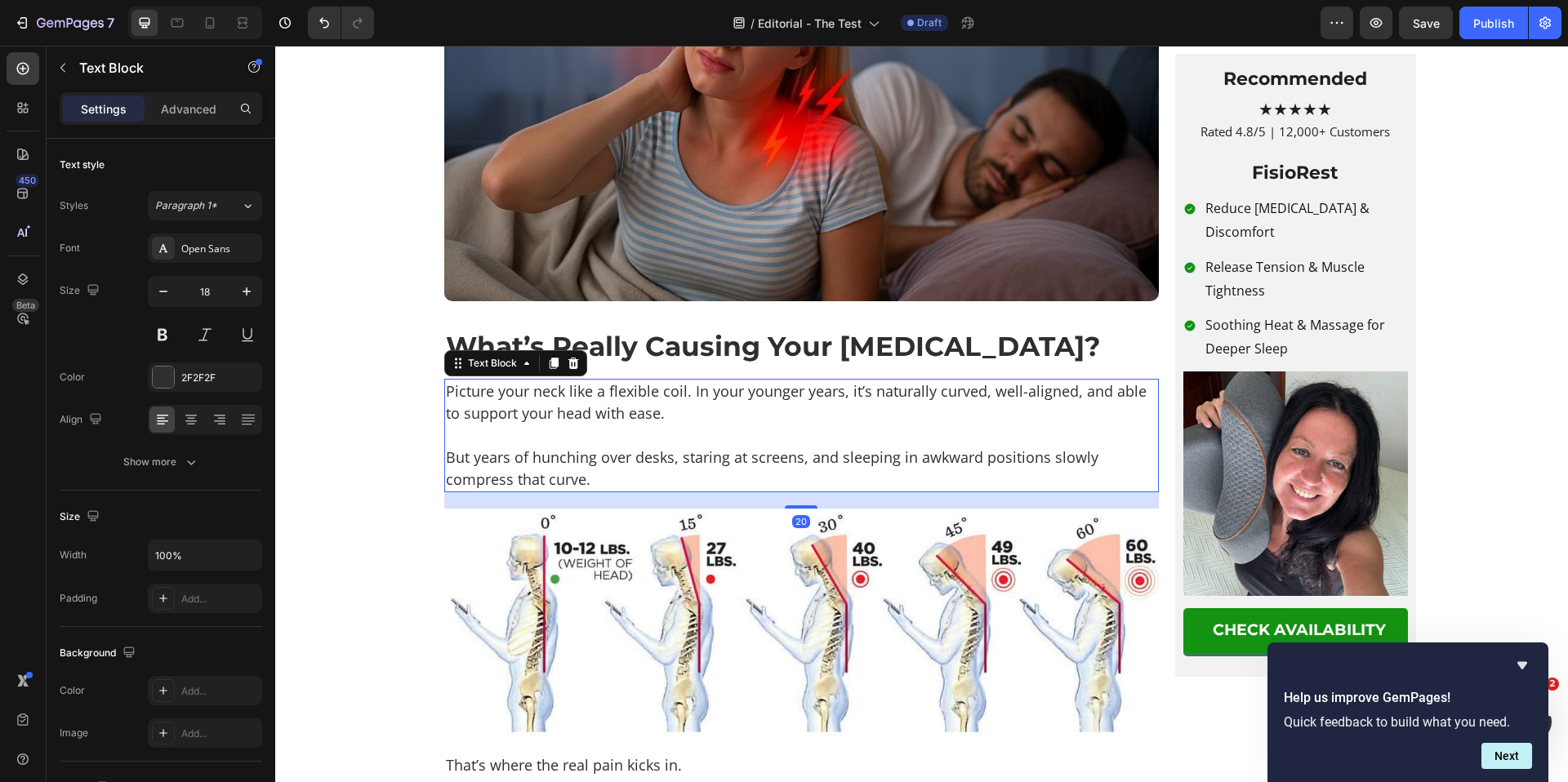
click at [595, 424] on p "Picture your neck like a flexible coil. In your younger years, it’s naturally c…" at bounding box center [802, 402] width 712 height 44
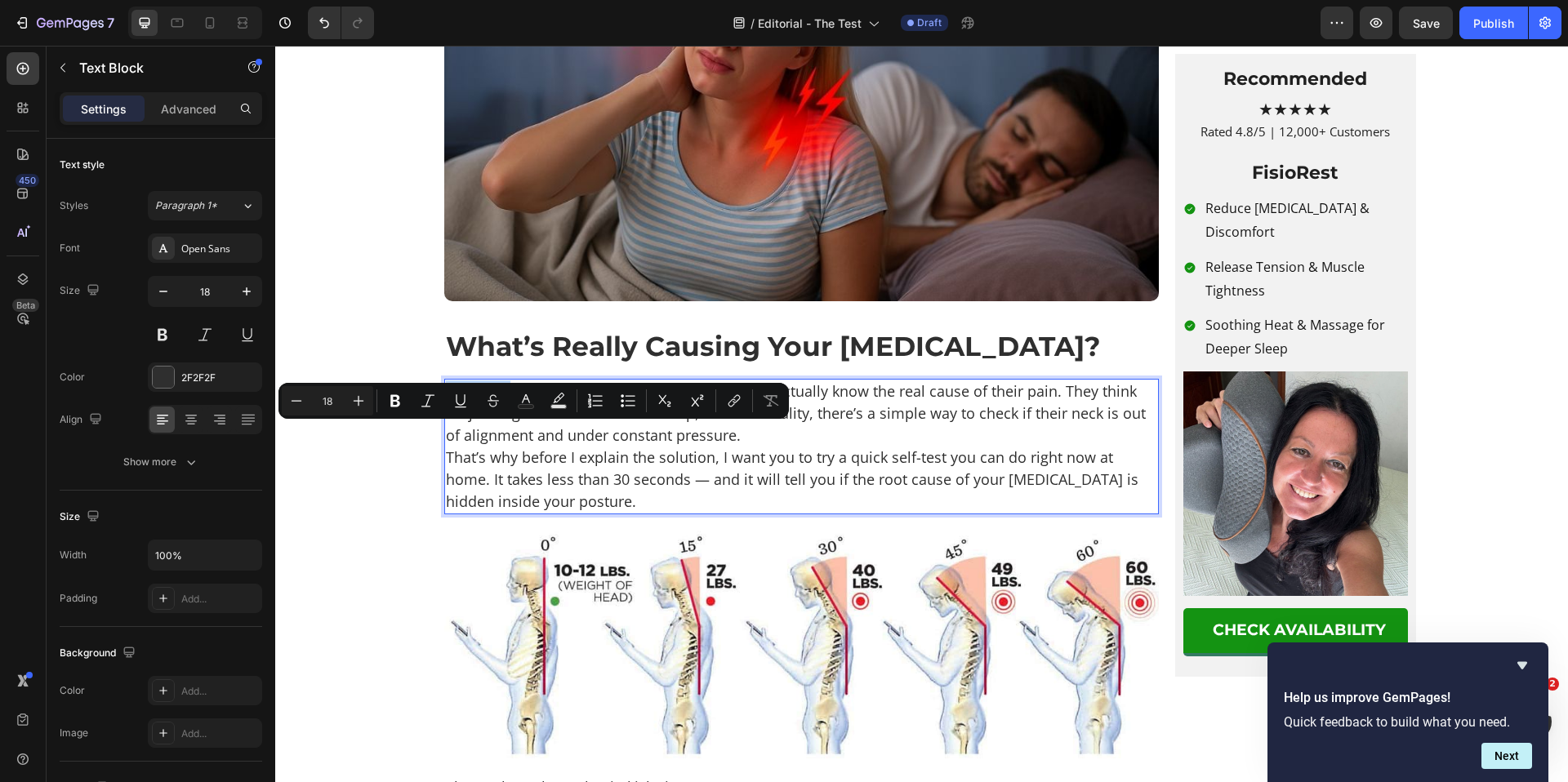
drag, startPoint x: 438, startPoint y: 435, endPoint x: 503, endPoint y: 442, distance: 65.4
click at [503, 442] on p "And what I’ve learned is this: most people don’t actually know the real cause o…" at bounding box center [802, 413] width 712 height 66
drag, startPoint x: 602, startPoint y: 436, endPoint x: 645, endPoint y: 440, distance: 43.2
click at [645, 440] on p "Here's what I’ve learned is this: most people don’t actually know the real caus…" at bounding box center [802, 413] width 712 height 66
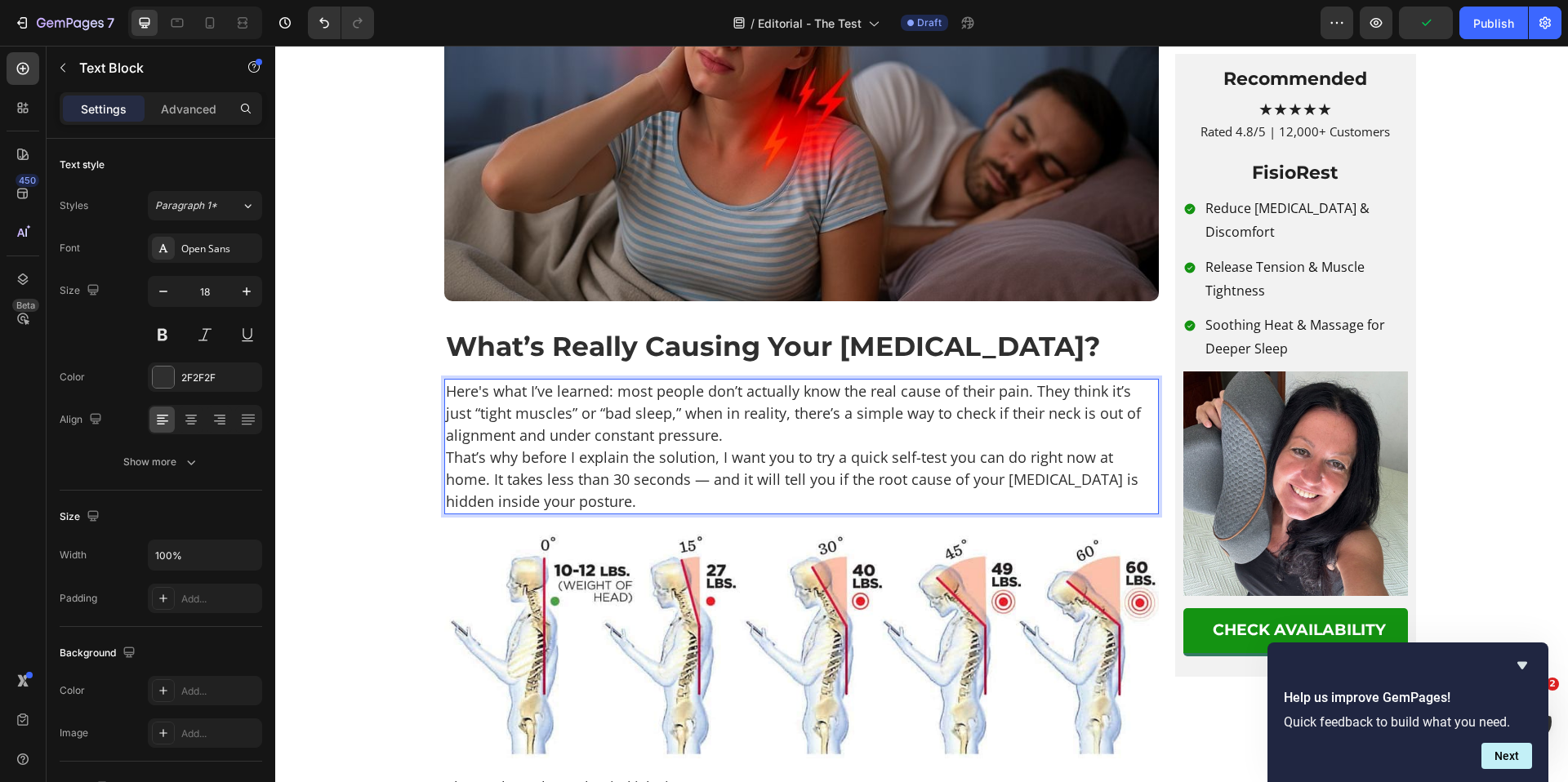
click at [784, 447] on p "Here's what I’ve learned: most people don’t actually know the real cause of the…" at bounding box center [802, 413] width 712 height 66
click at [1026, 435] on p "Here's what I’ve learned: most people don’t actually know the real cause of the…" at bounding box center [802, 413] width 712 height 66
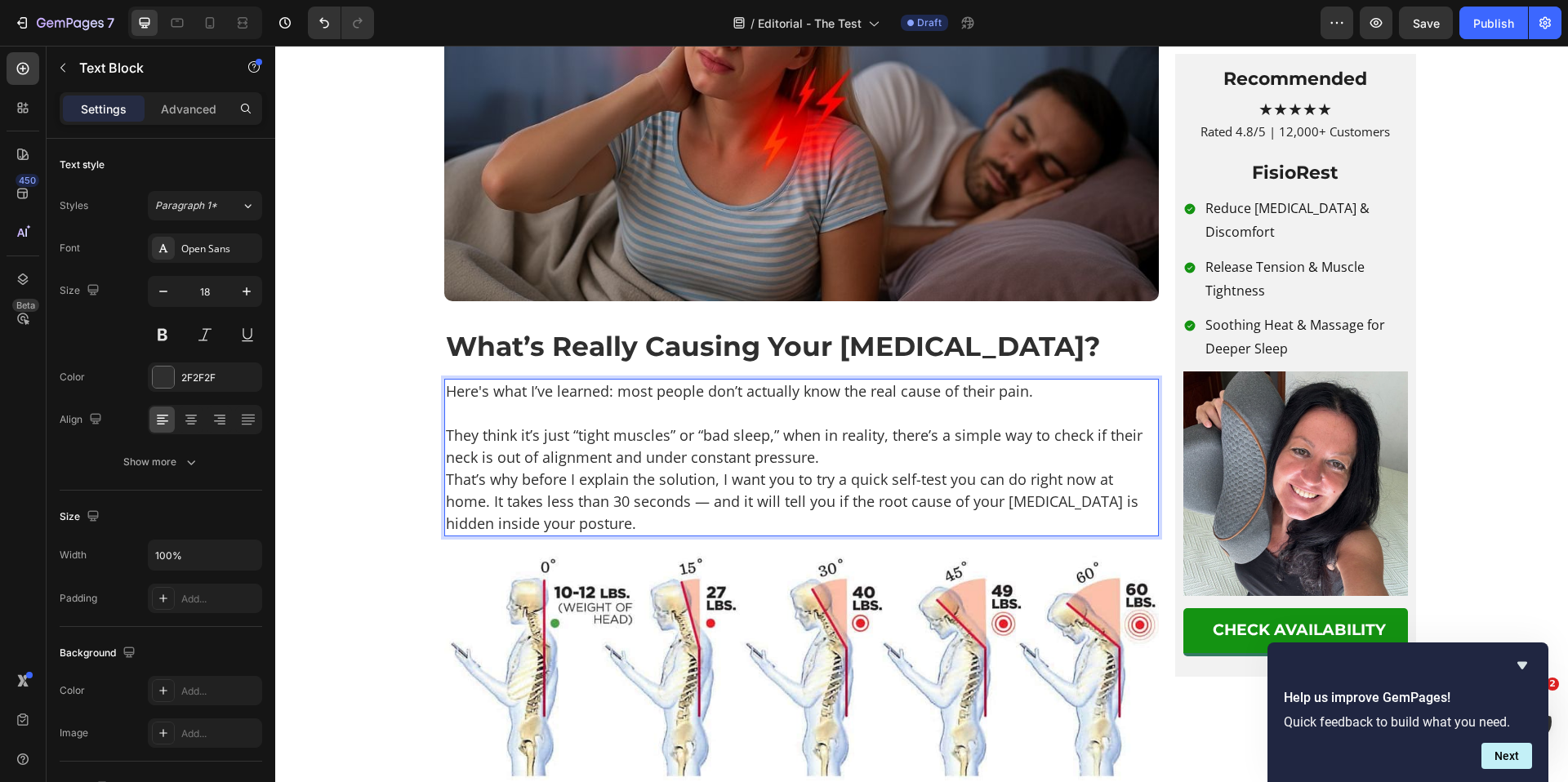
click at [446, 524] on p "That’s why before I explain the solution, I want you to try a quick self-test y…" at bounding box center [802, 502] width 712 height 66
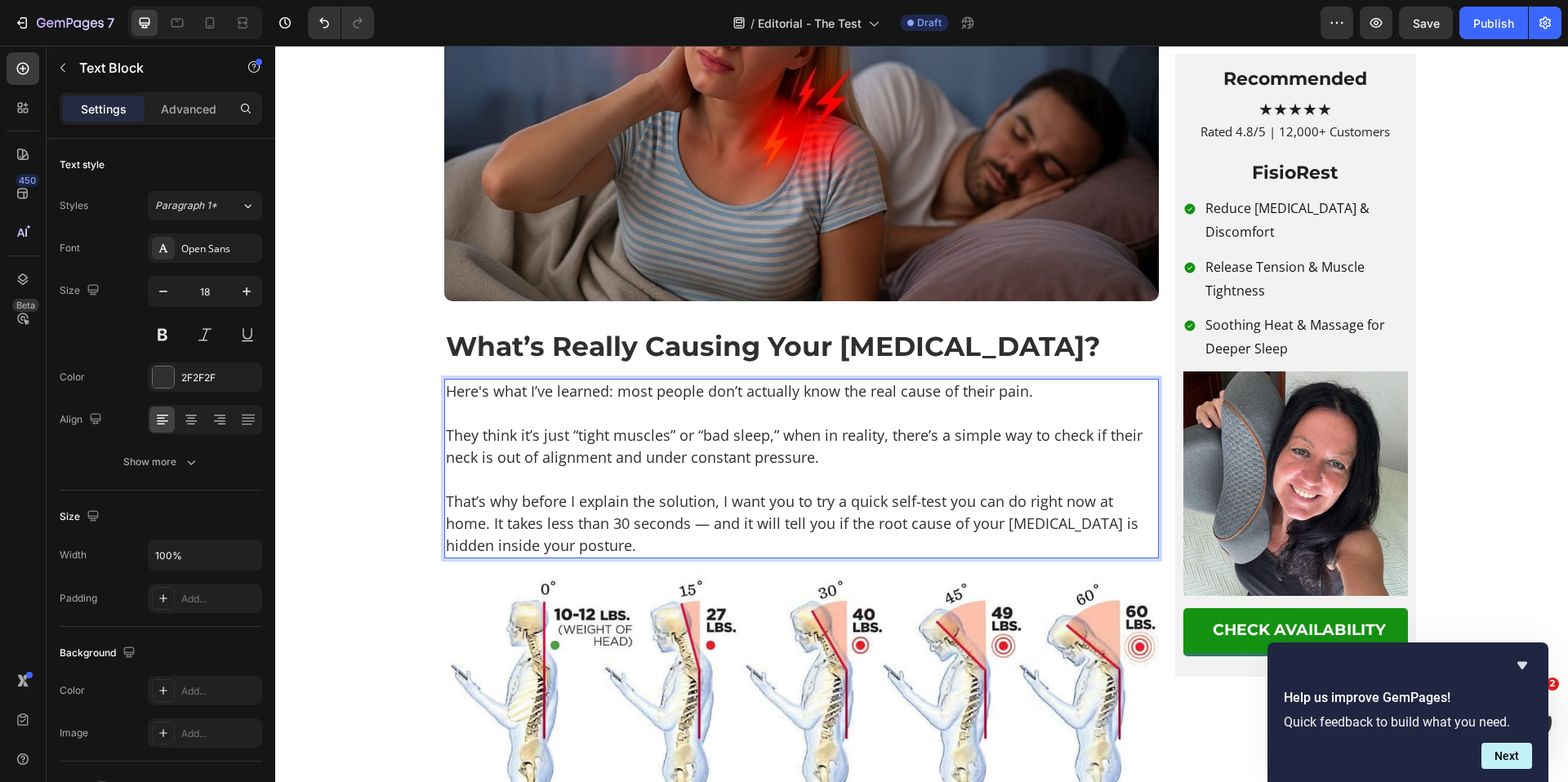
click at [620, 557] on p "That’s why before I explain the solution, I want you to try a quick self-test y…" at bounding box center [802, 523] width 712 height 66
drag, startPoint x: 517, startPoint y: 548, endPoint x: 704, endPoint y: 551, distance: 187.0
click at [704, 551] on p "That’s why before I explain the solution, I want you to try a quick self-test y…" at bounding box center [802, 523] width 712 height 66
click at [767, 557] on p "That’s why before I explain the solution , I want you to try a quick self-test …" at bounding box center [802, 523] width 712 height 66
drag, startPoint x: 810, startPoint y: 545, endPoint x: 941, endPoint y: 551, distance: 131.1
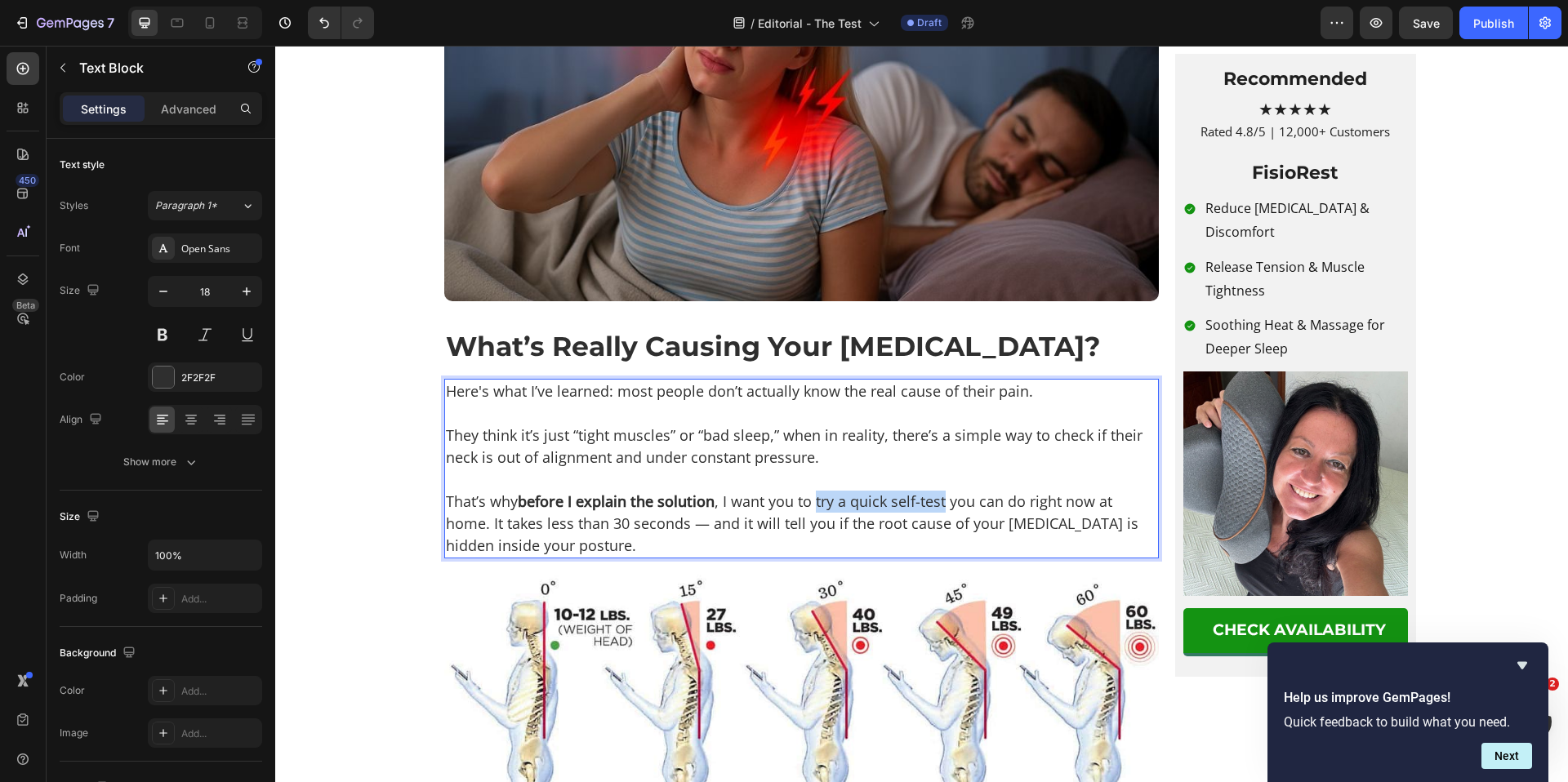
click at [941, 551] on p "That’s why before I explain the solution , I want you to try a quick self-test …" at bounding box center [802, 523] width 712 height 66
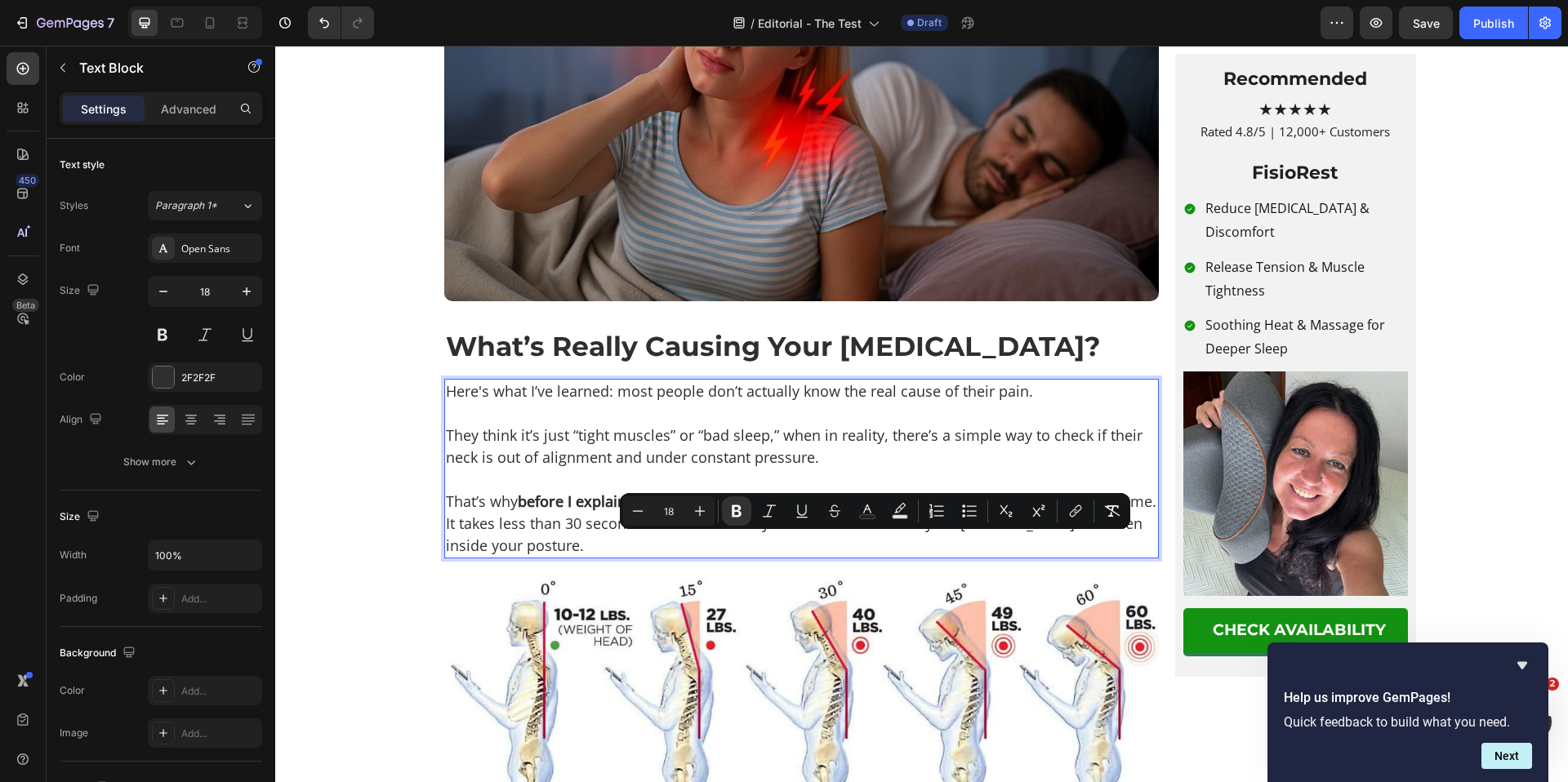
click at [869, 557] on p "That’s why before I explain the solution , I want you to try a quick self-test …" at bounding box center [802, 523] width 712 height 66
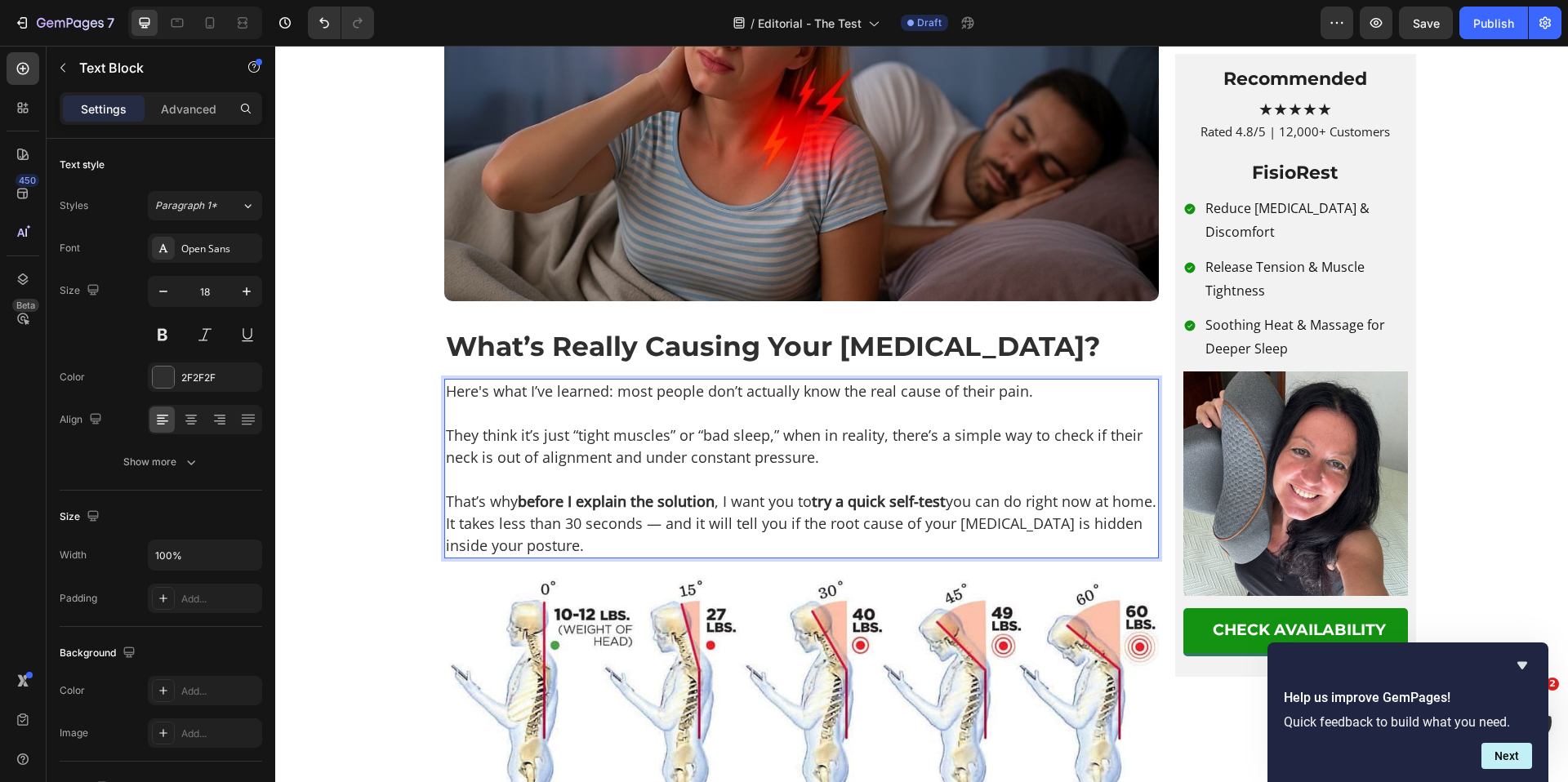
click at [484, 557] on p "That’s why before I explain the solution , I want you to try a quick self-test …" at bounding box center [802, 523] width 712 height 66
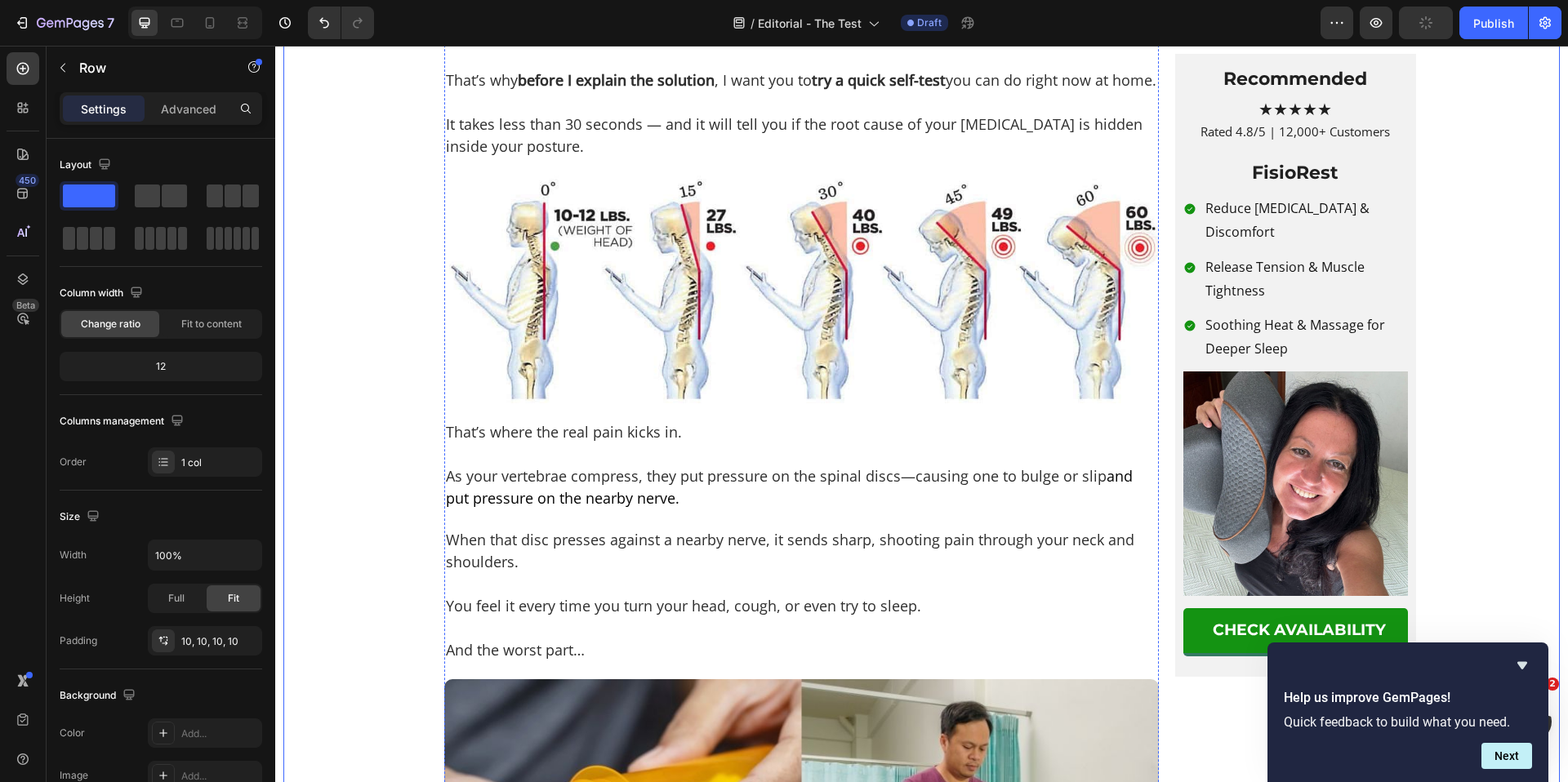
scroll to position [1620, 0]
click at [699, 404] on img at bounding box center [801, 290] width 714 height 228
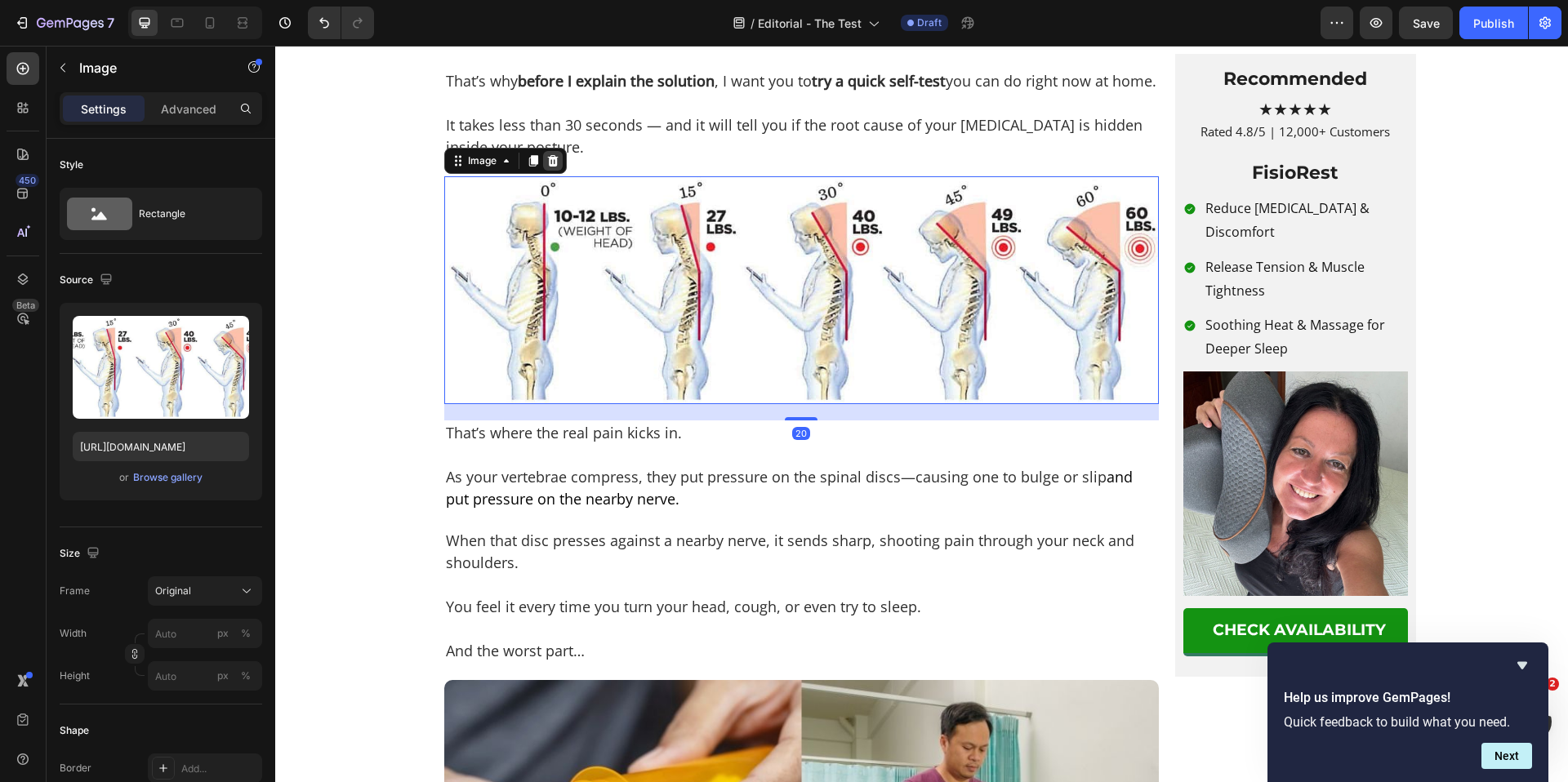
click at [547, 167] on icon at bounding box center [553, 161] width 13 height 13
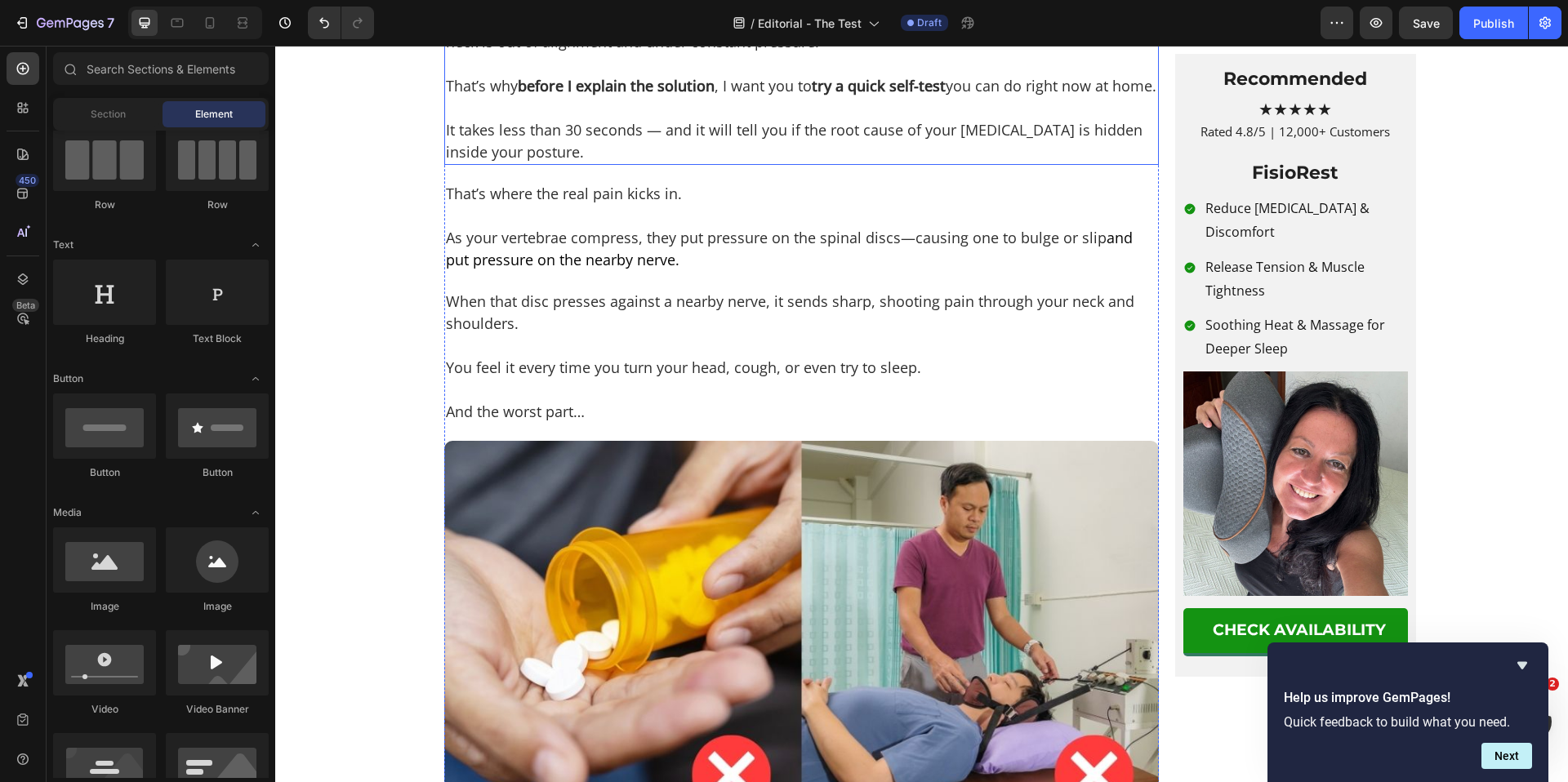
scroll to position [1355, 0]
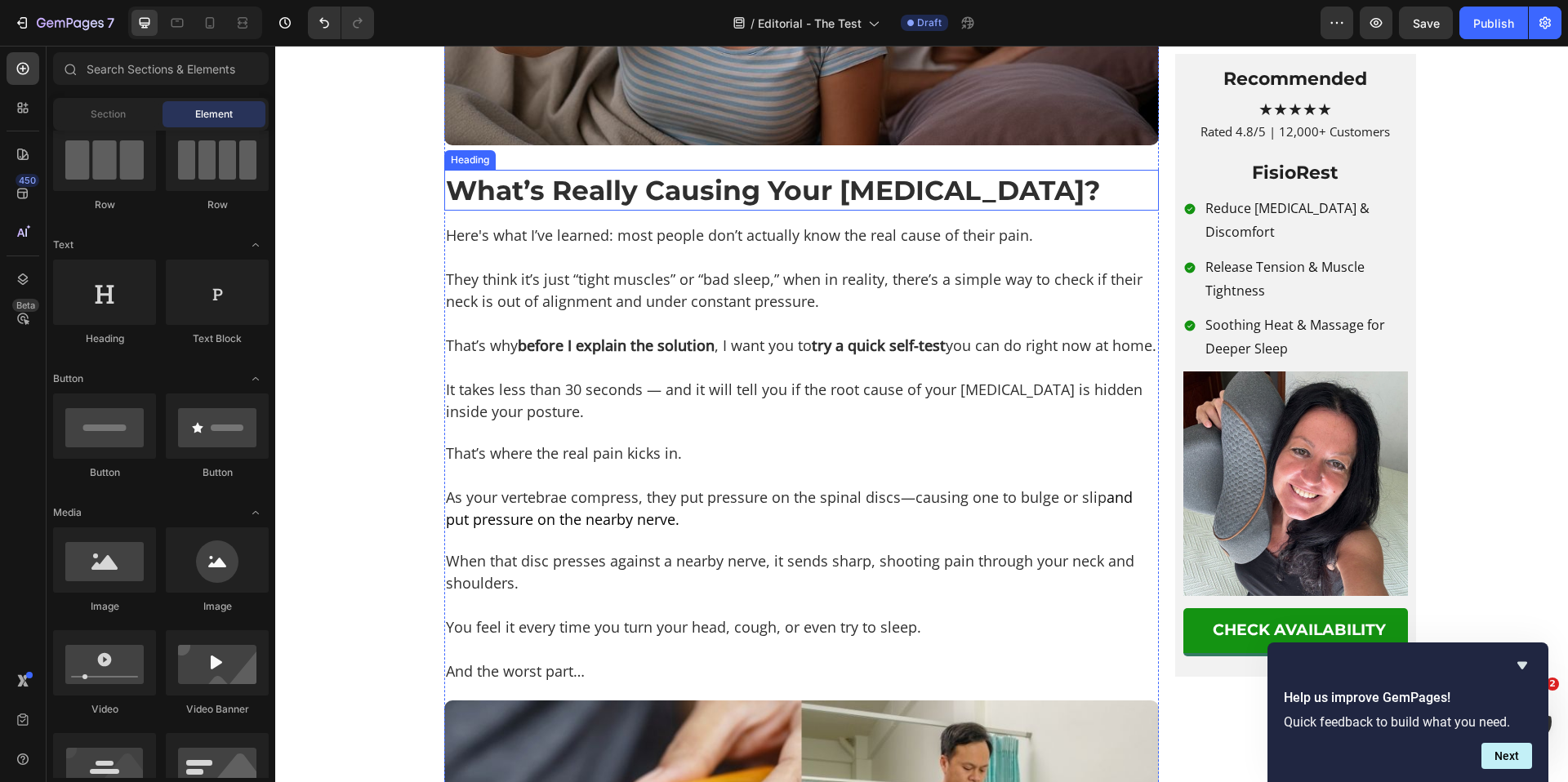
click at [624, 211] on h2 "What’s Really Causing Your [MEDICAL_DATA]?" at bounding box center [801, 190] width 714 height 41
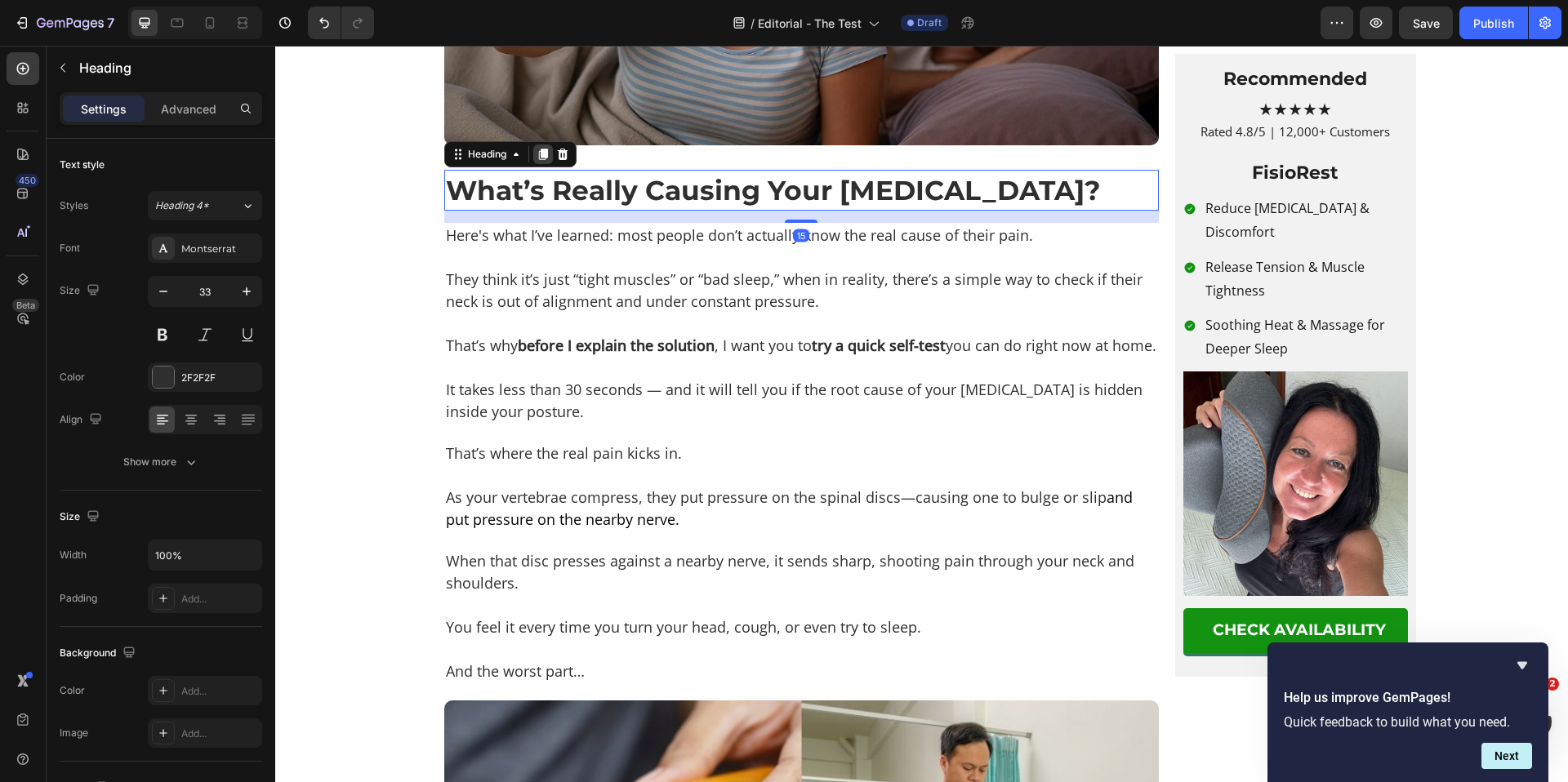
click at [538, 160] on icon at bounding box center [542, 154] width 9 height 11
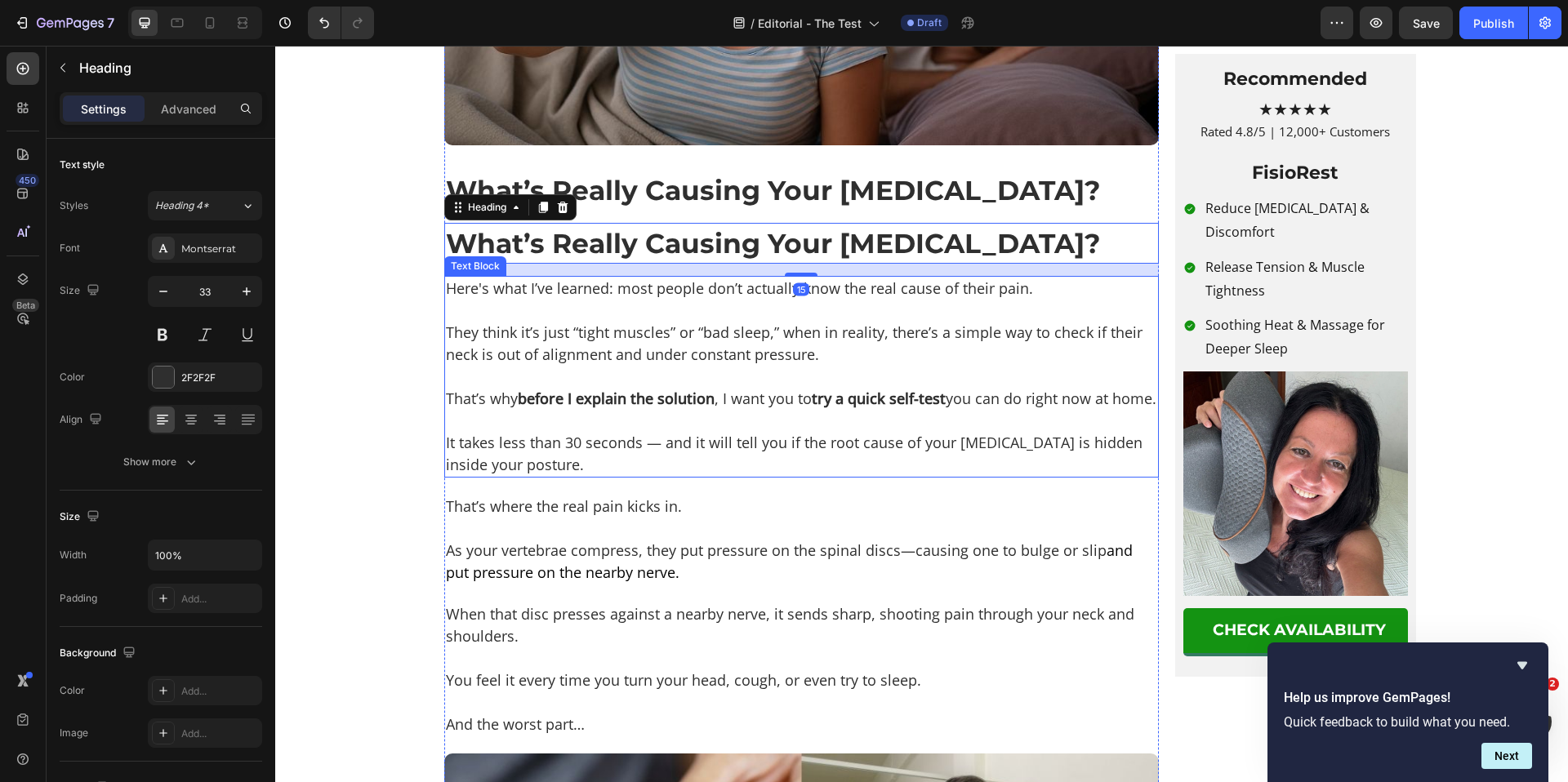
scroll to position [1406, 0]
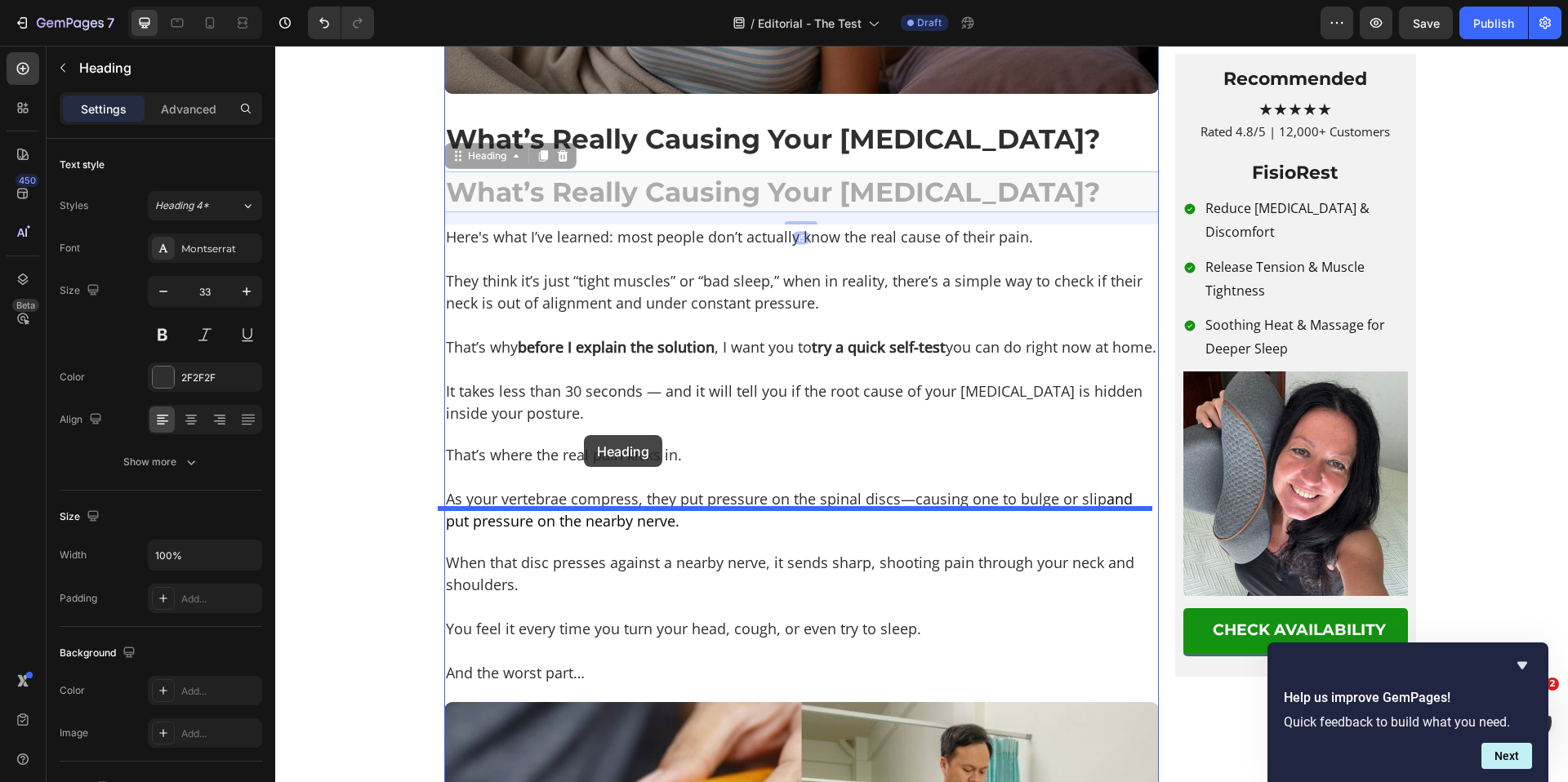
drag, startPoint x: 448, startPoint y: 198, endPoint x: 583, endPoint y: 442, distance: 278.9
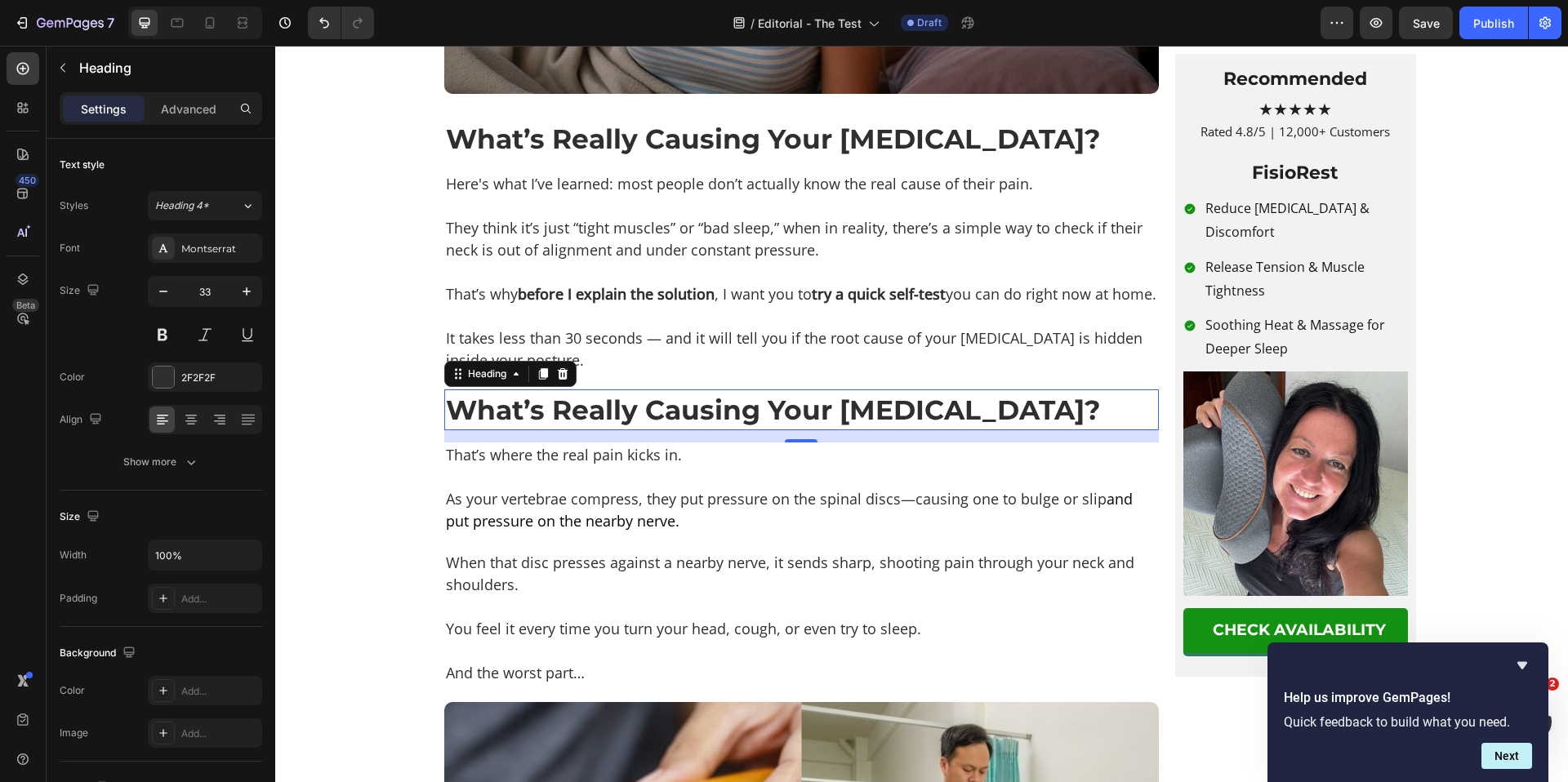
click at [607, 430] on h2 "What’s Really Causing Your [MEDICAL_DATA]?" at bounding box center [801, 410] width 714 height 41
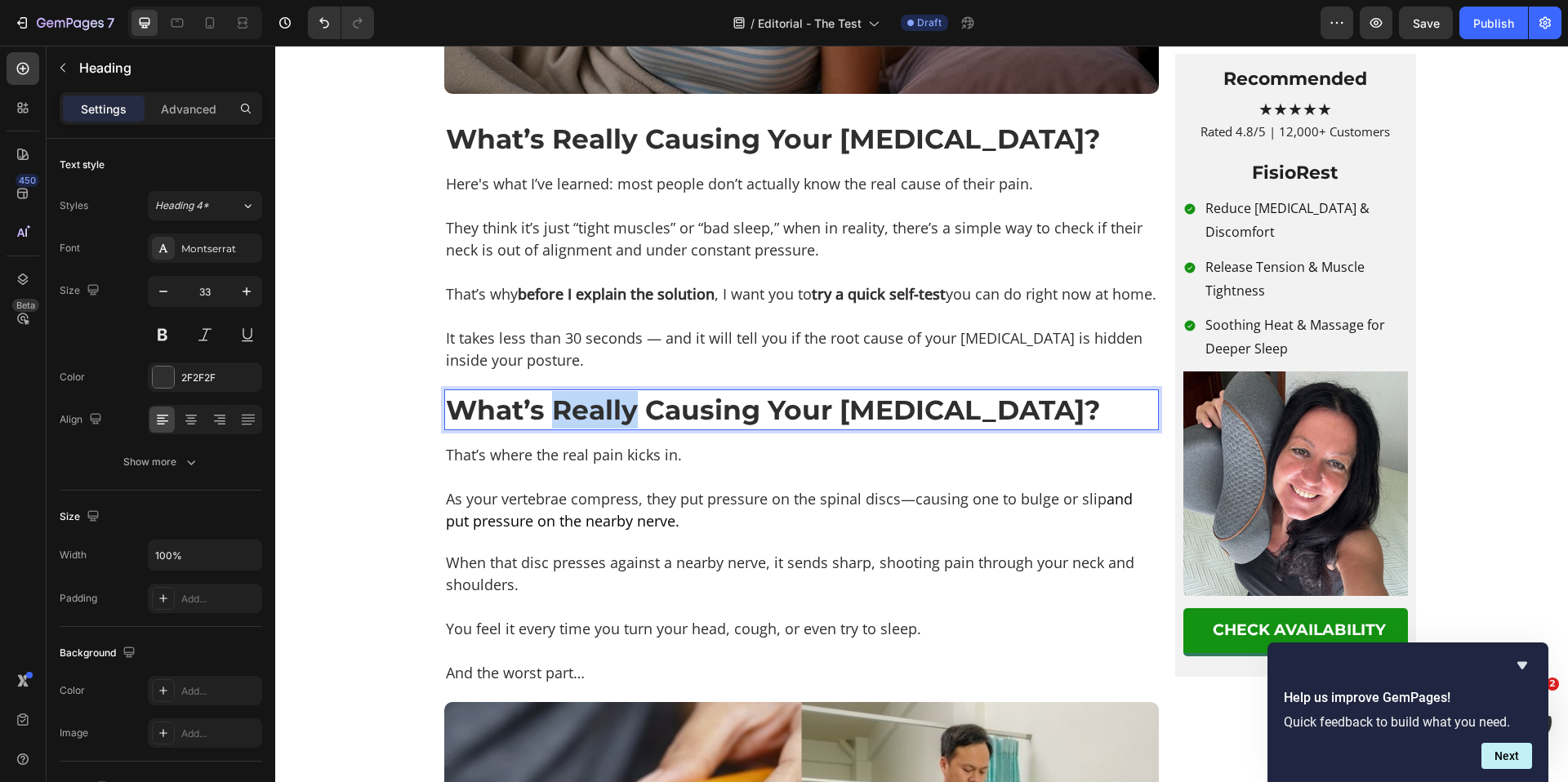
click at [607, 429] on p "What’s Really Causing Your [MEDICAL_DATA]?" at bounding box center [802, 410] width 712 height 37
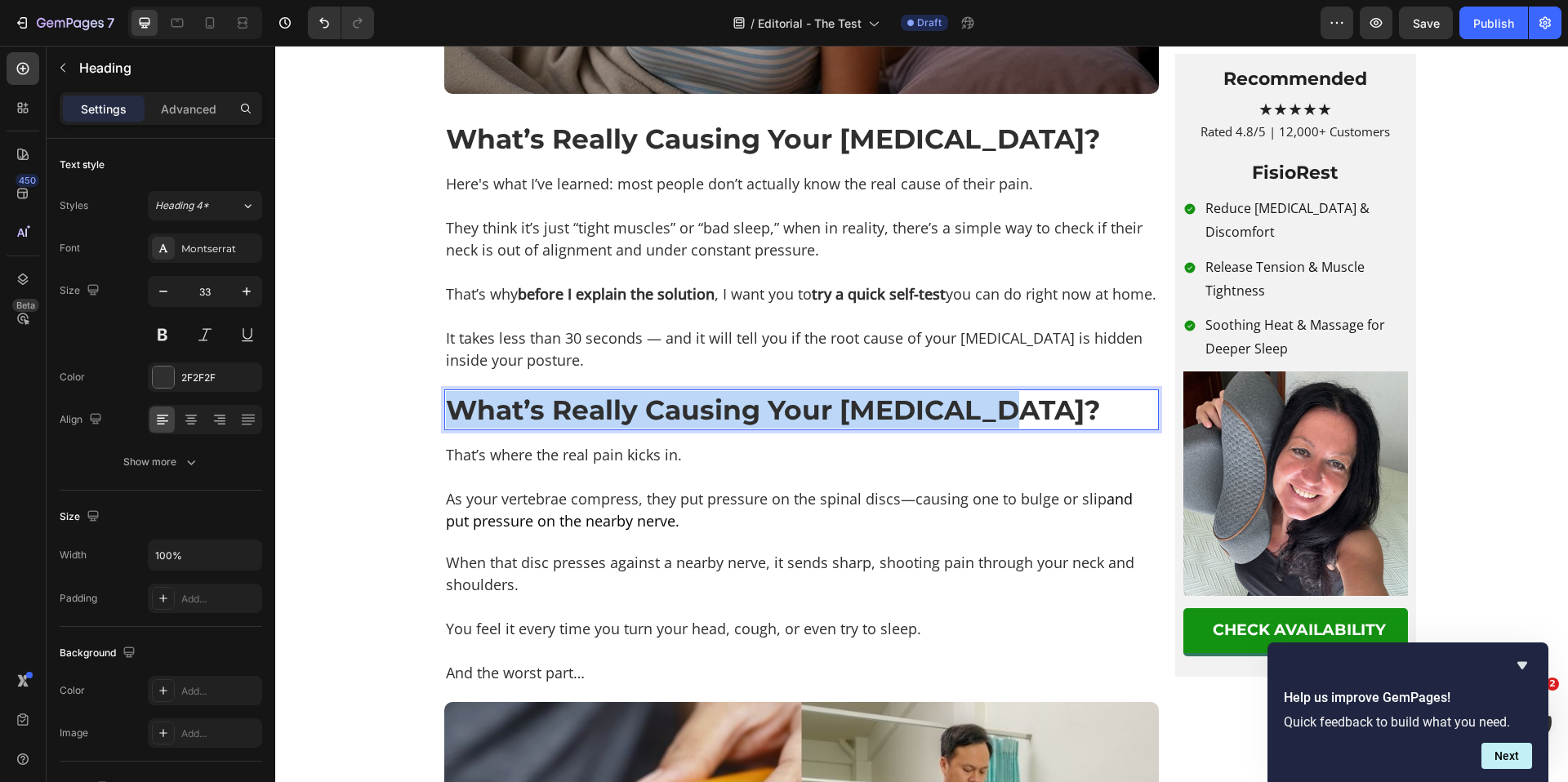
click at [607, 429] on p "What’s Really Causing Your [MEDICAL_DATA]?" at bounding box center [802, 410] width 712 height 37
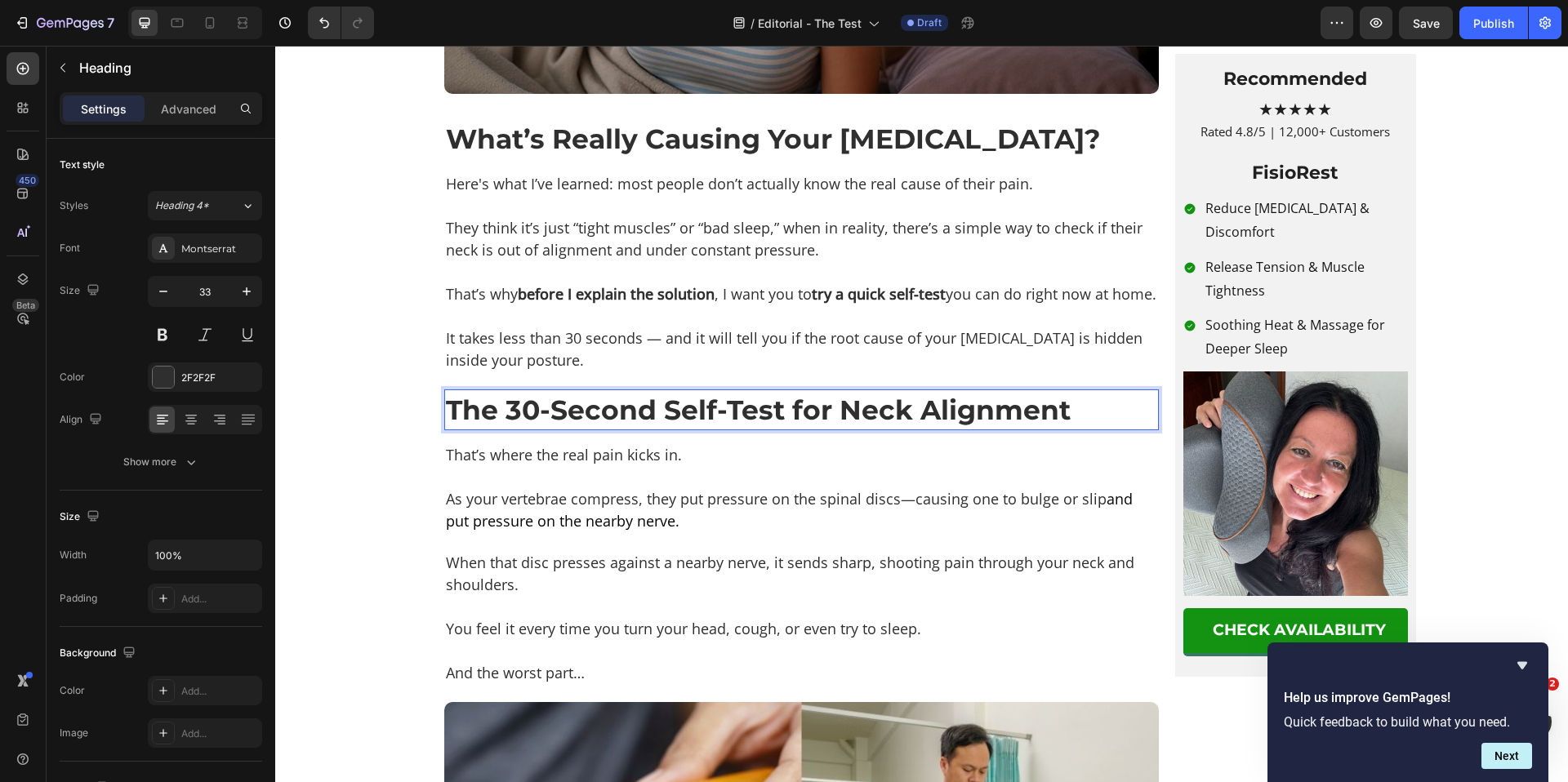
click at [789, 429] on p "The 30-Second Self-Test for Neck Alignment" at bounding box center [802, 410] width 712 height 37
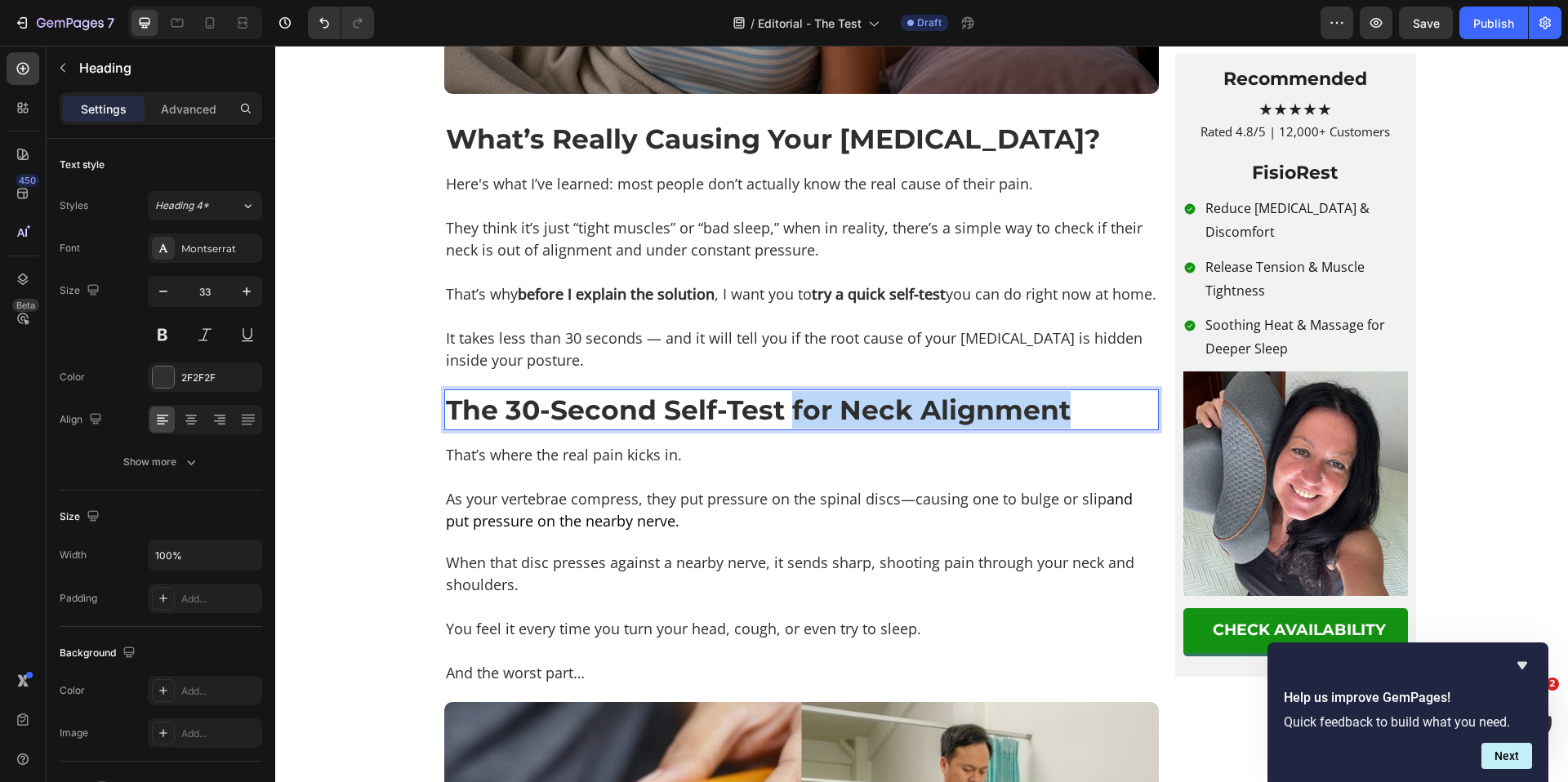
drag, startPoint x: 784, startPoint y: 476, endPoint x: 1070, endPoint y: 483, distance: 286.1
click at [1071, 429] on p "The 30-Second Self-Test for Neck Alignment" at bounding box center [802, 410] width 712 height 37
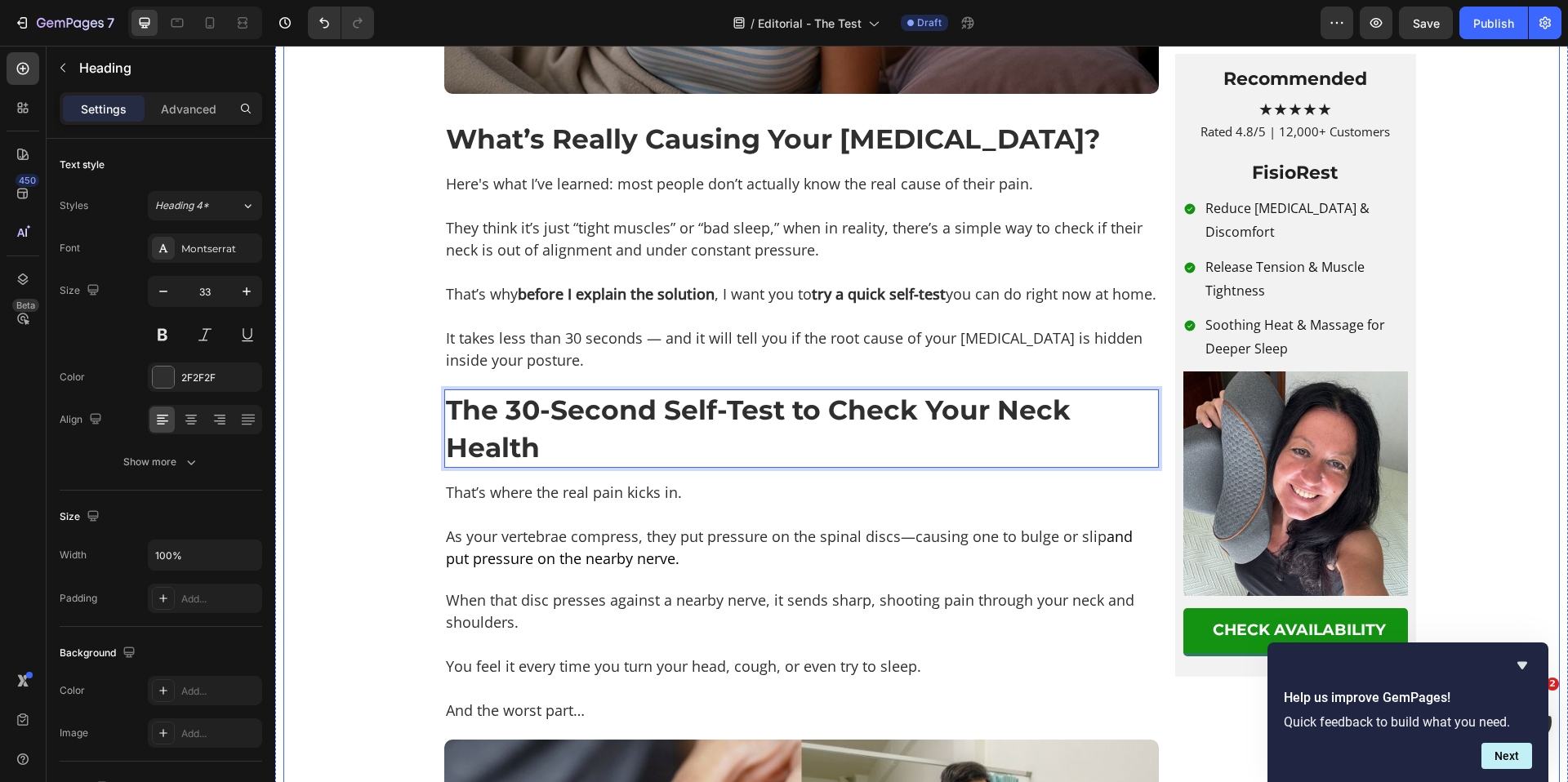
click at [446, 526] on p at bounding box center [802, 515] width 712 height 22
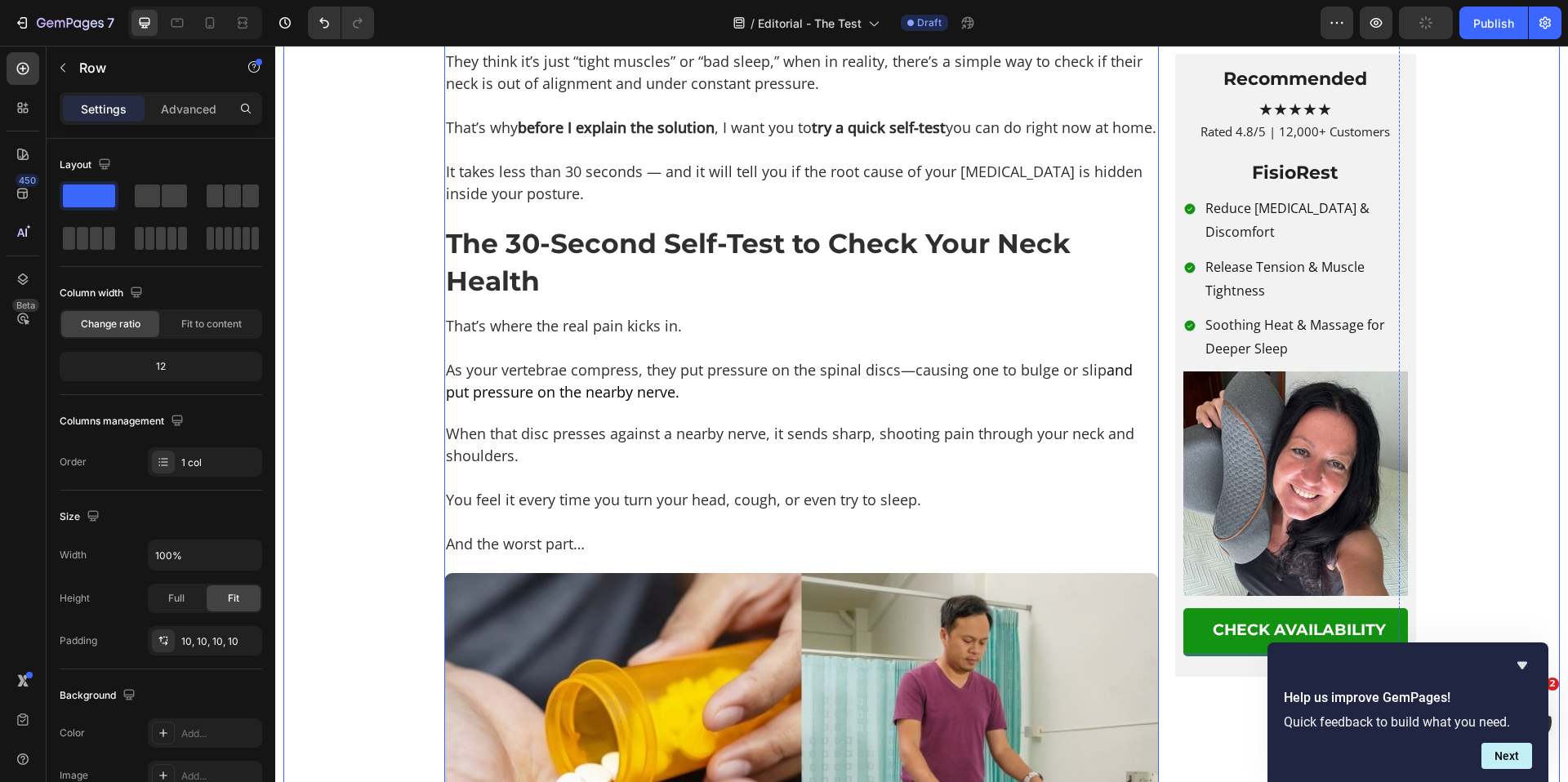
scroll to position [1590, 0]
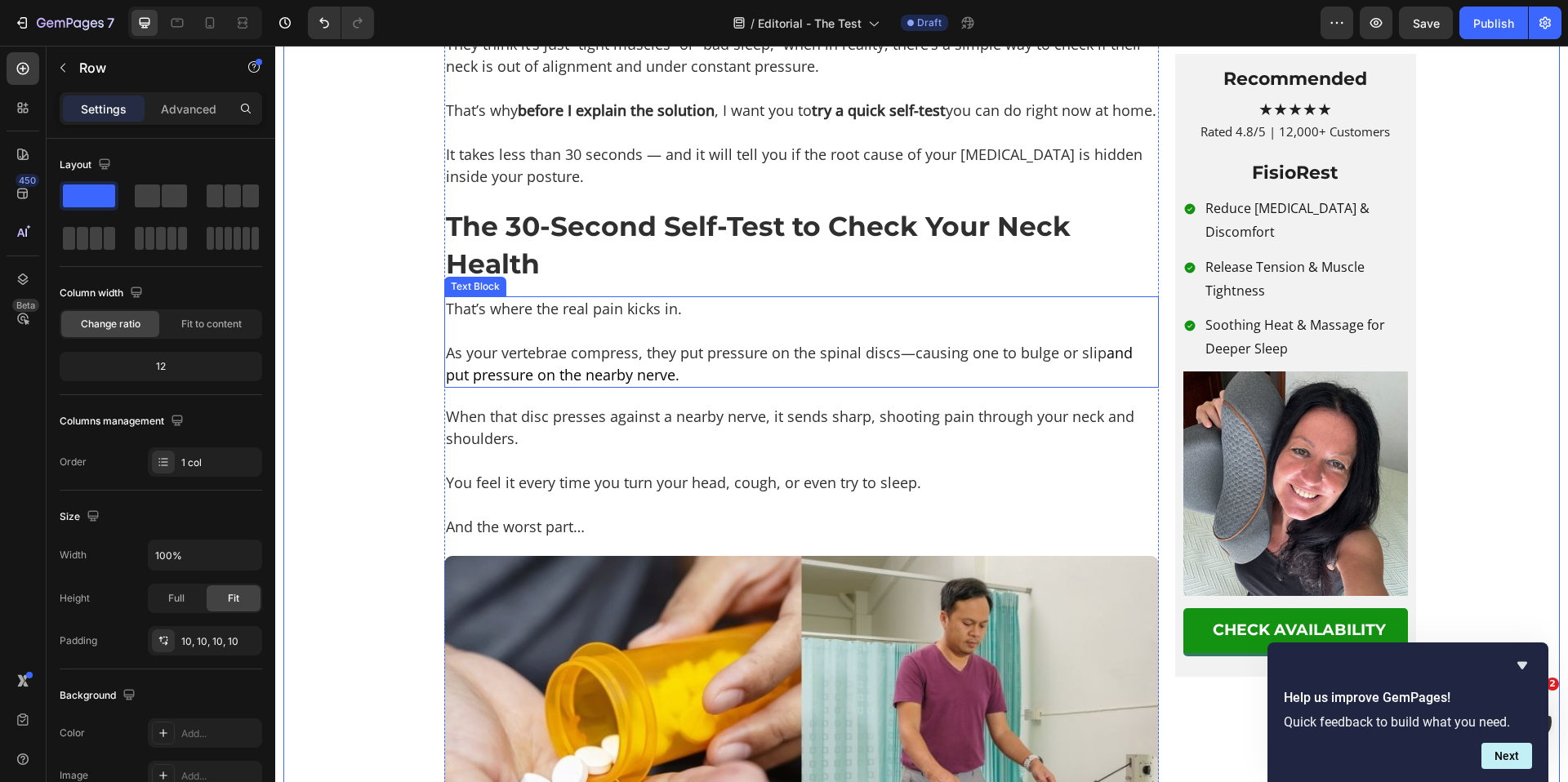
click at [579, 320] on p "That’s where the real pain kicks in." at bounding box center [802, 309] width 712 height 22
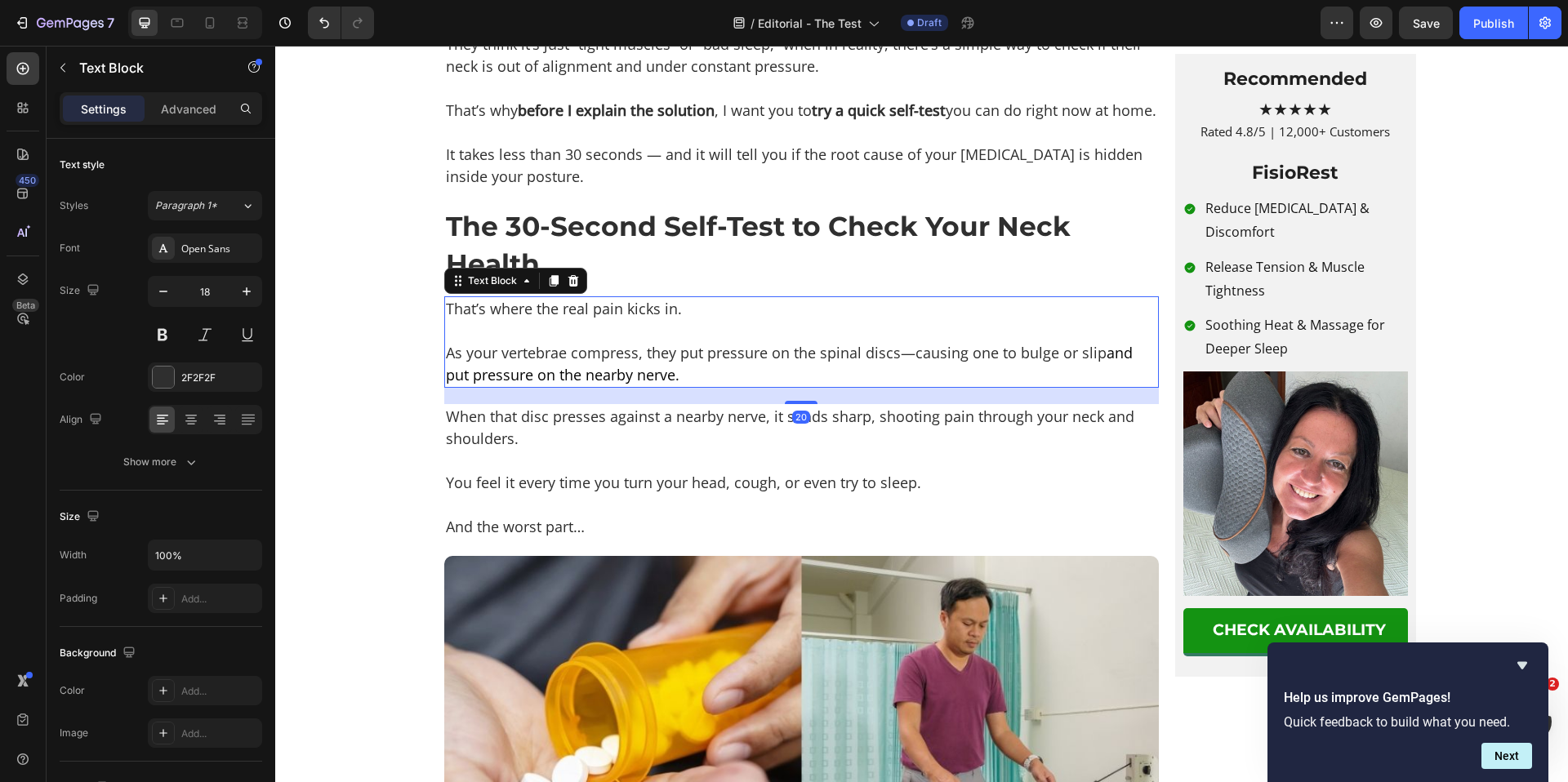
click at [598, 320] on p "That’s where the real pain kicks in." at bounding box center [802, 309] width 712 height 22
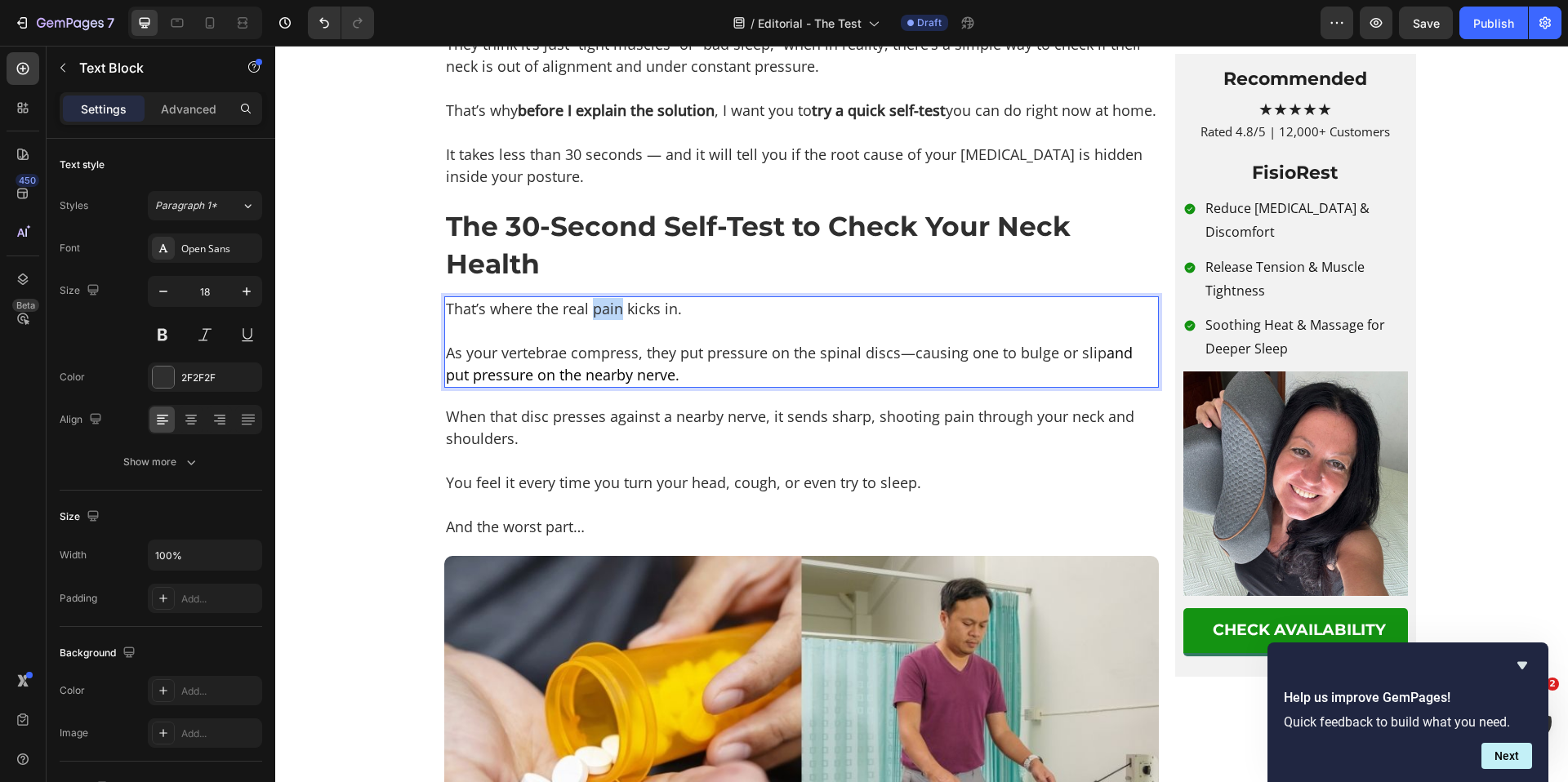
click at [598, 320] on p "That’s where the real pain kicks in." at bounding box center [802, 309] width 712 height 22
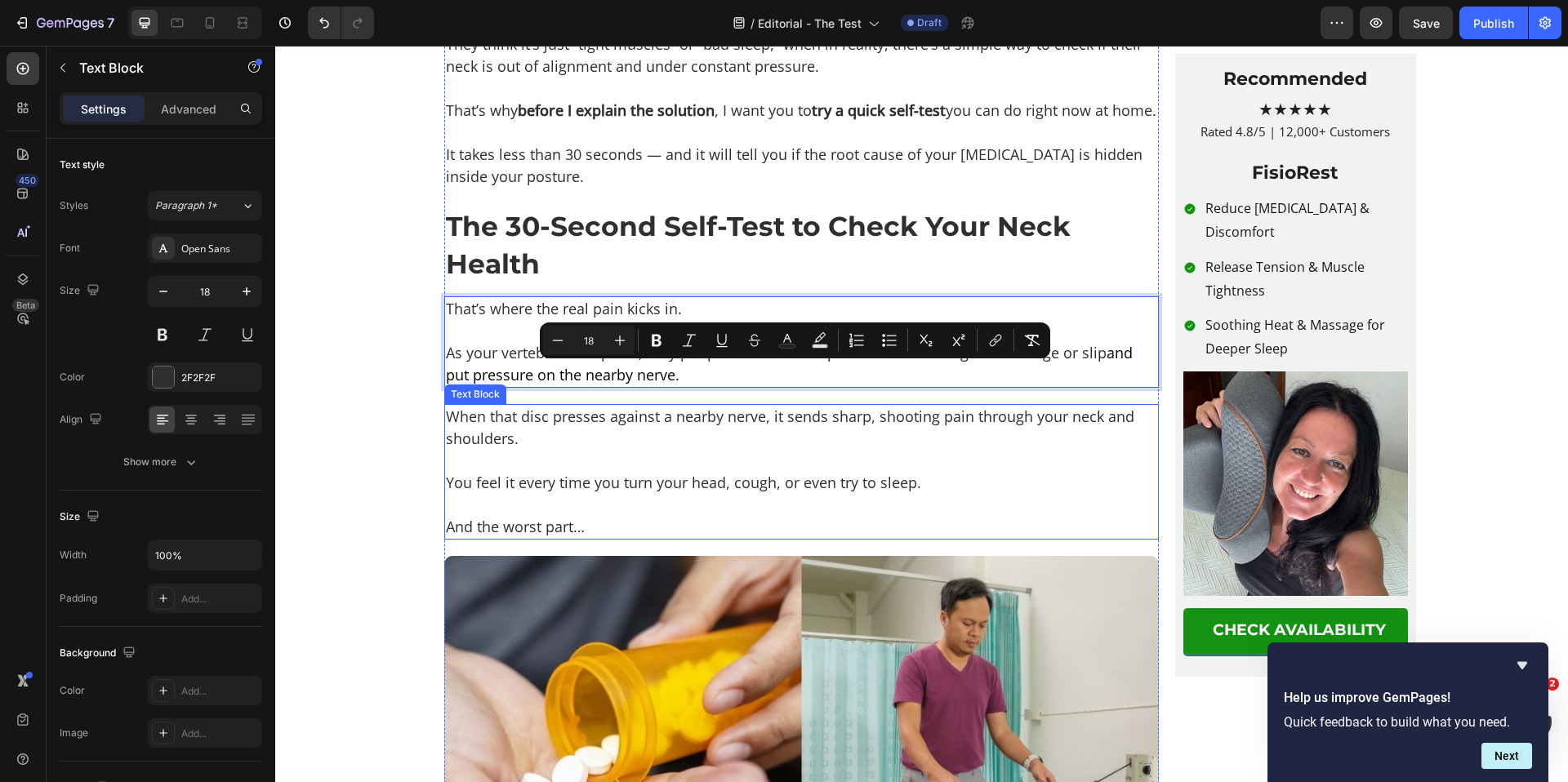
click at [494, 450] on p "When that disc presses against a nearby nerve, it sends sharp, shooting pain th…" at bounding box center [802, 427] width 712 height 44
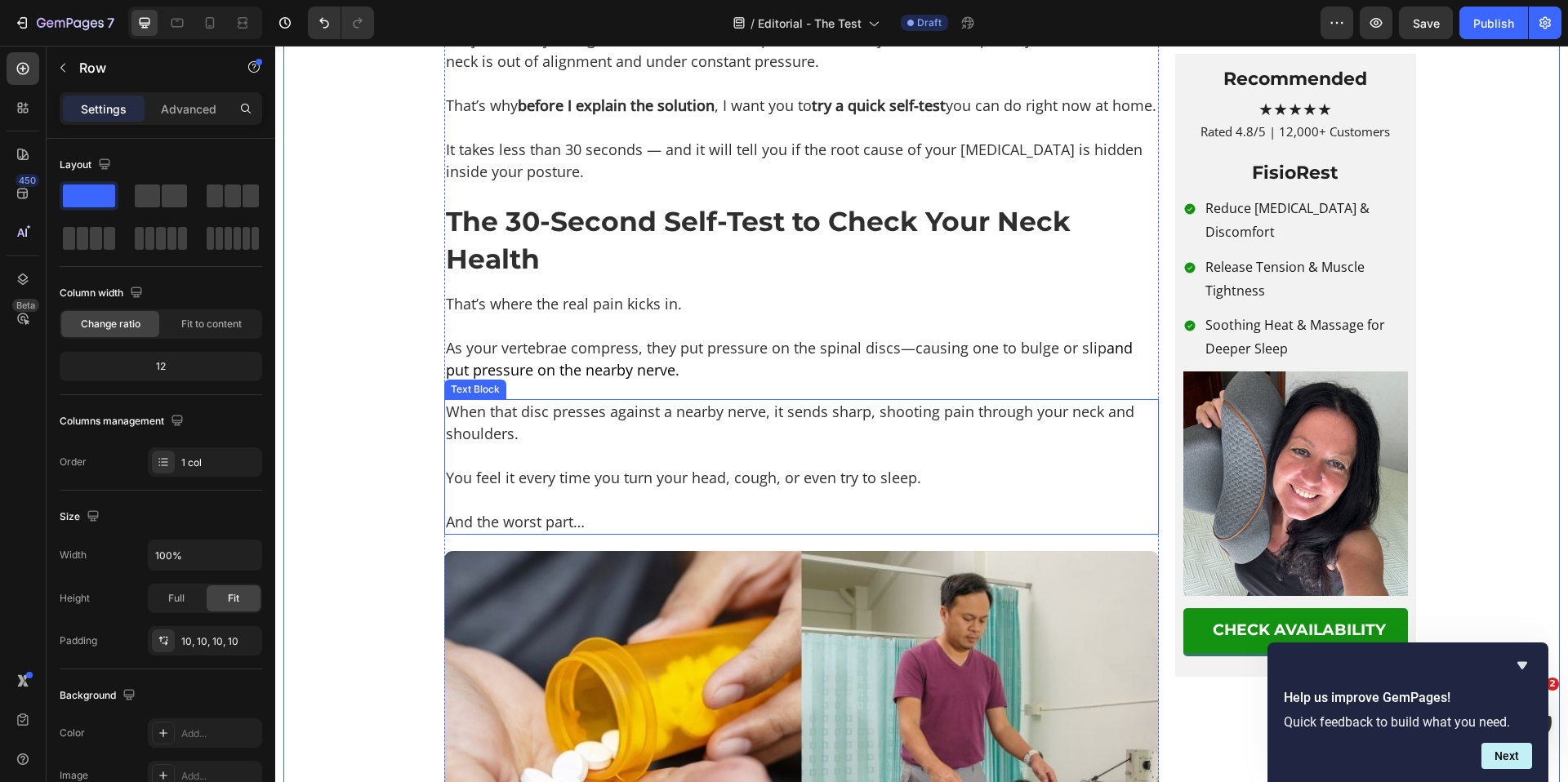
scroll to position [1599, 0]
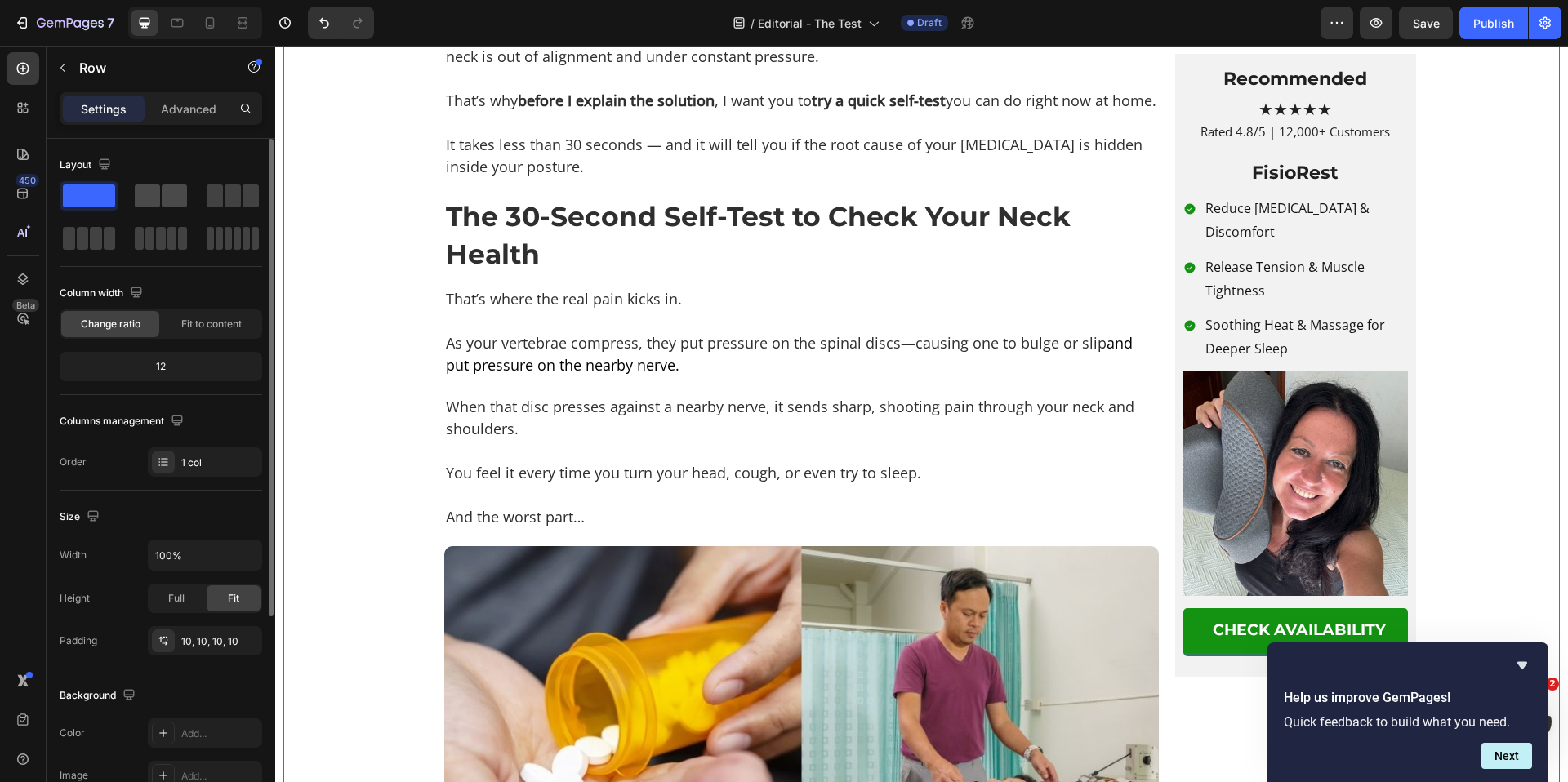
drag, startPoint x: 168, startPoint y: 187, endPoint x: 163, endPoint y: 198, distance: 12.1
click at [147, 185] on div at bounding box center [161, 196] width 52 height 23
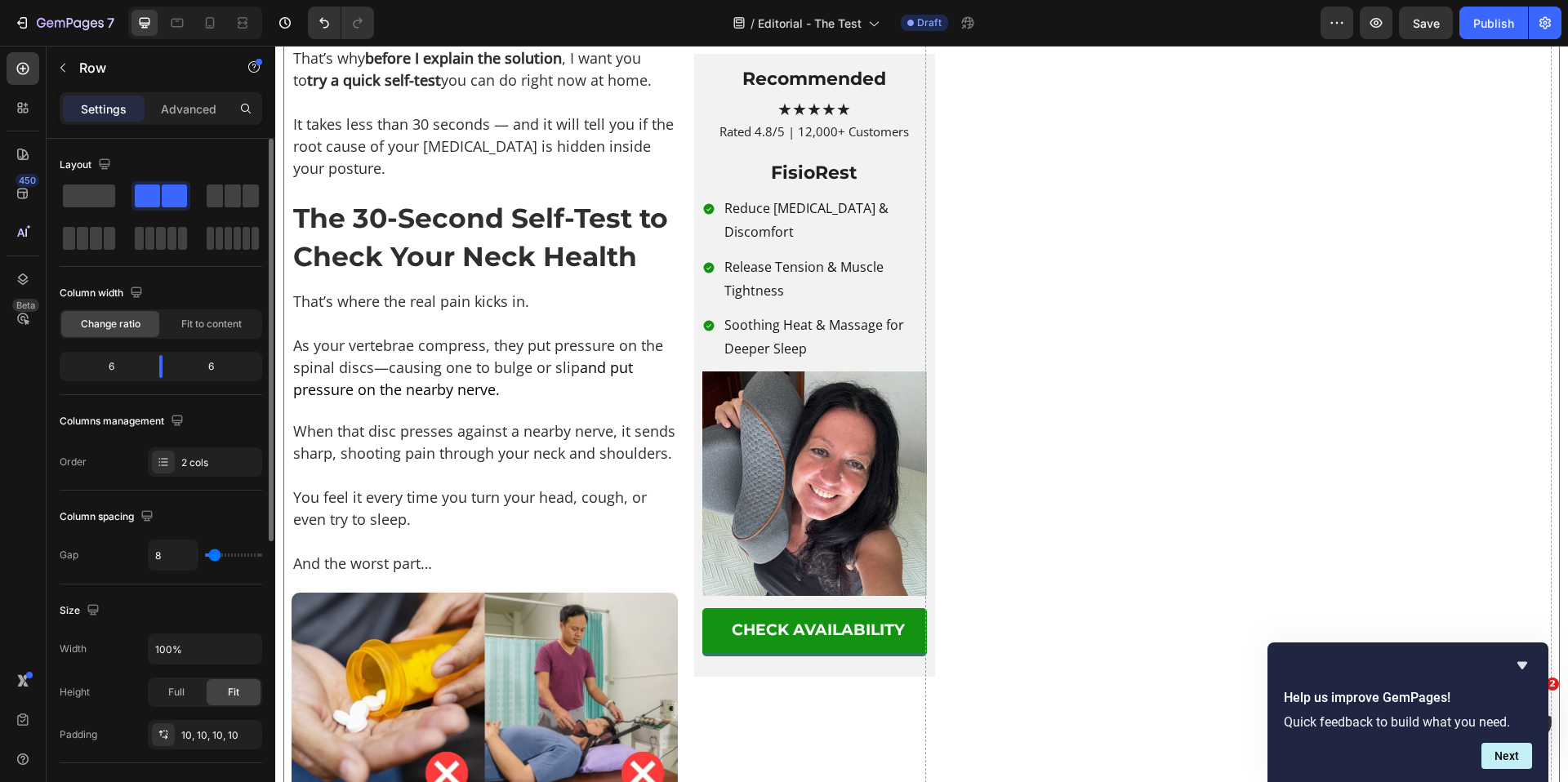
scroll to position [1486, 0]
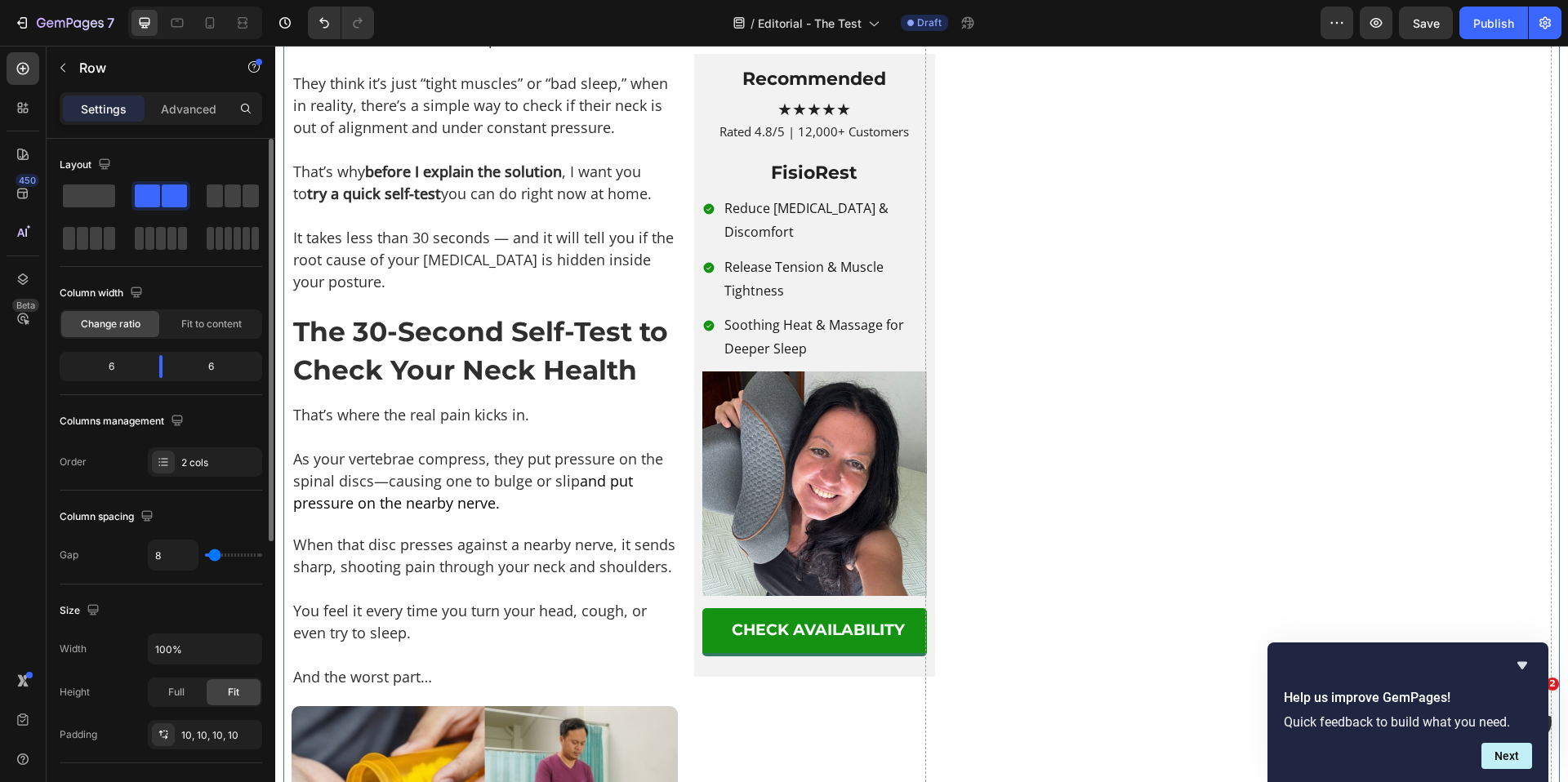
click at [163, 198] on span at bounding box center [174, 196] width 25 height 23
click at [321, 16] on icon "Undo/Redo" at bounding box center [324, 23] width 17 height 17
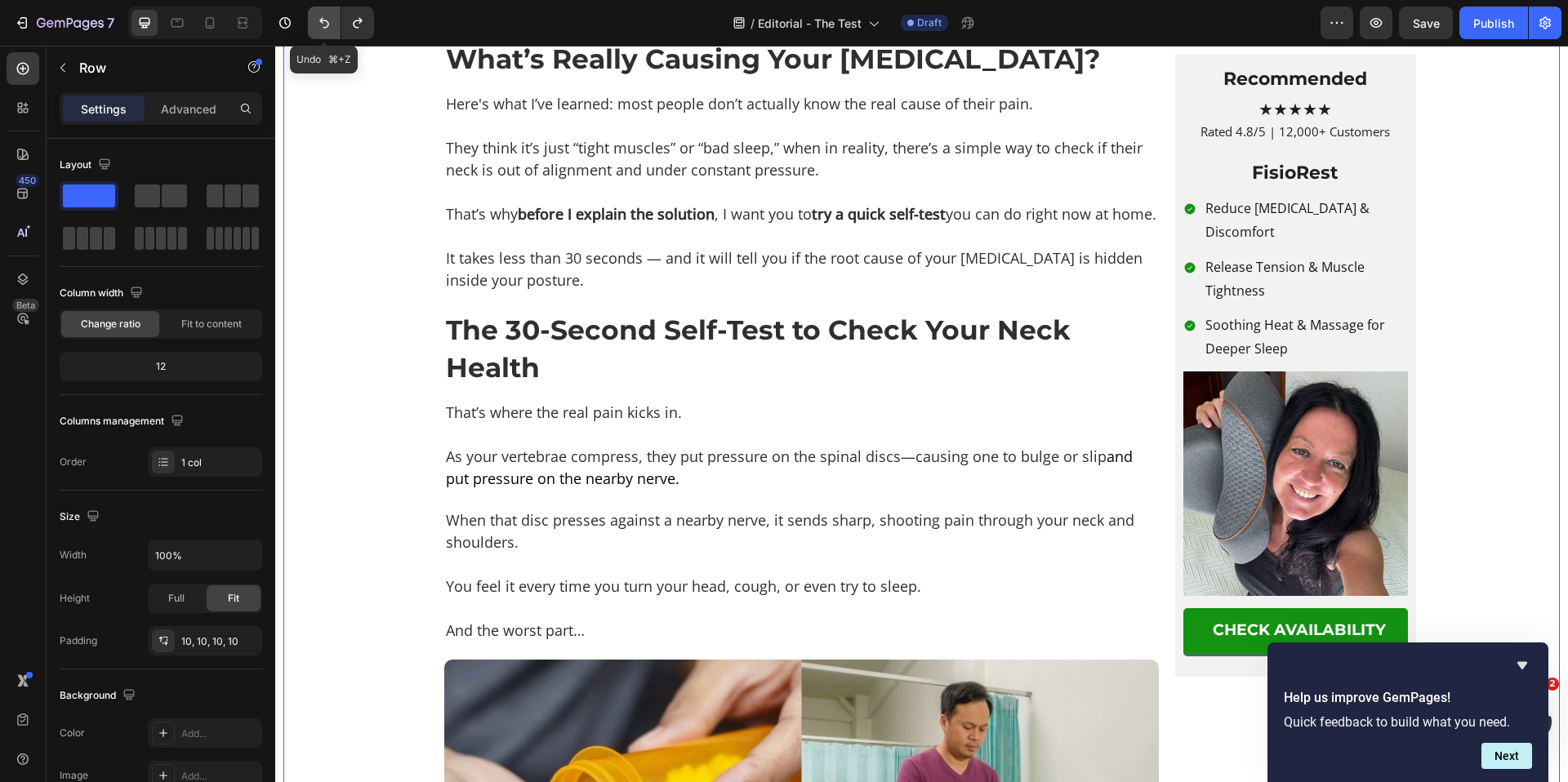
scroll to position [1599, 0]
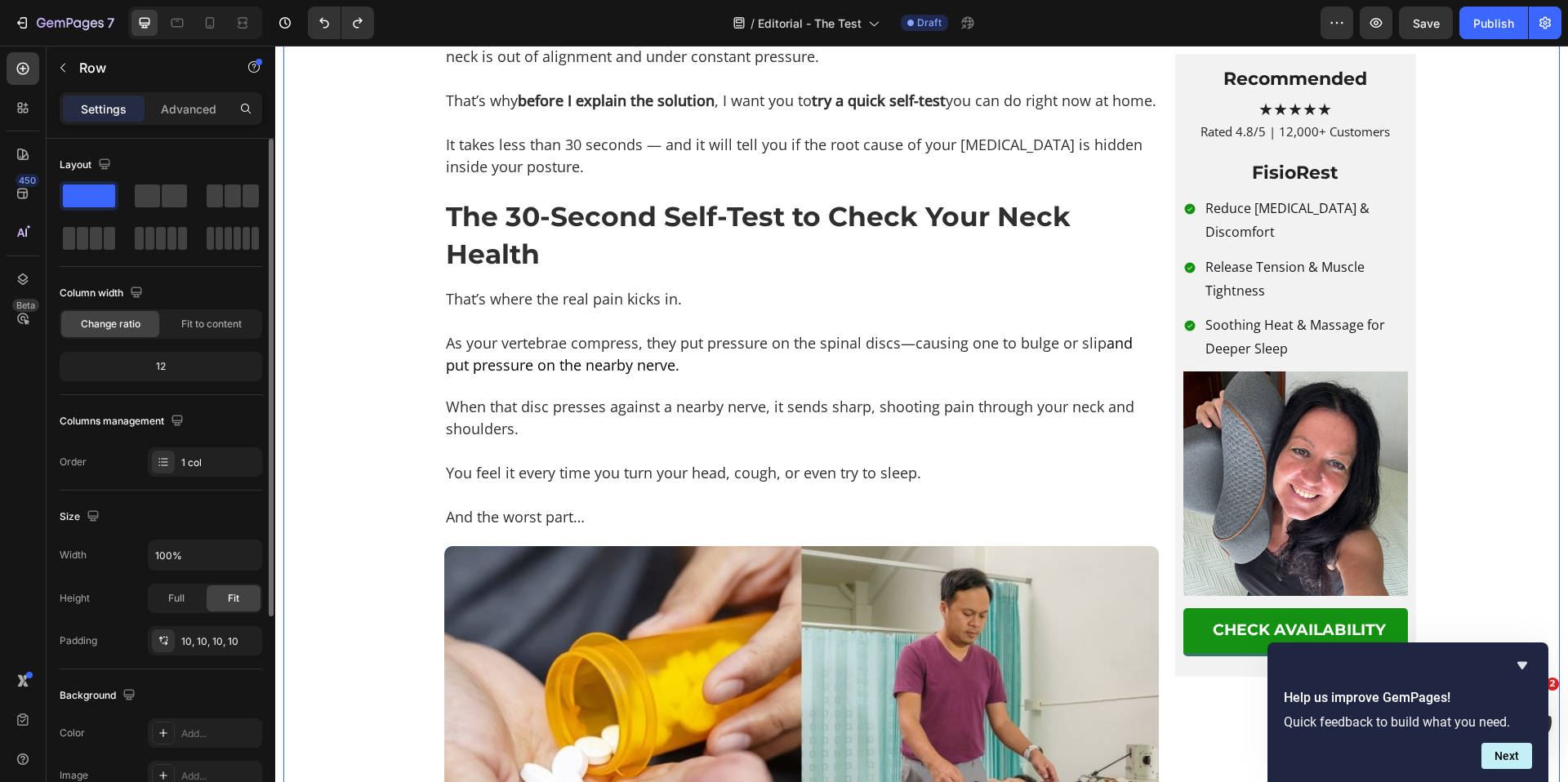
drag, startPoint x: 163, startPoint y: 196, endPoint x: 120, endPoint y: 197, distance: 43.0
click at [118, 197] on div at bounding box center [161, 216] width 203 height 72
click at [155, 197] on span at bounding box center [147, 196] width 25 height 23
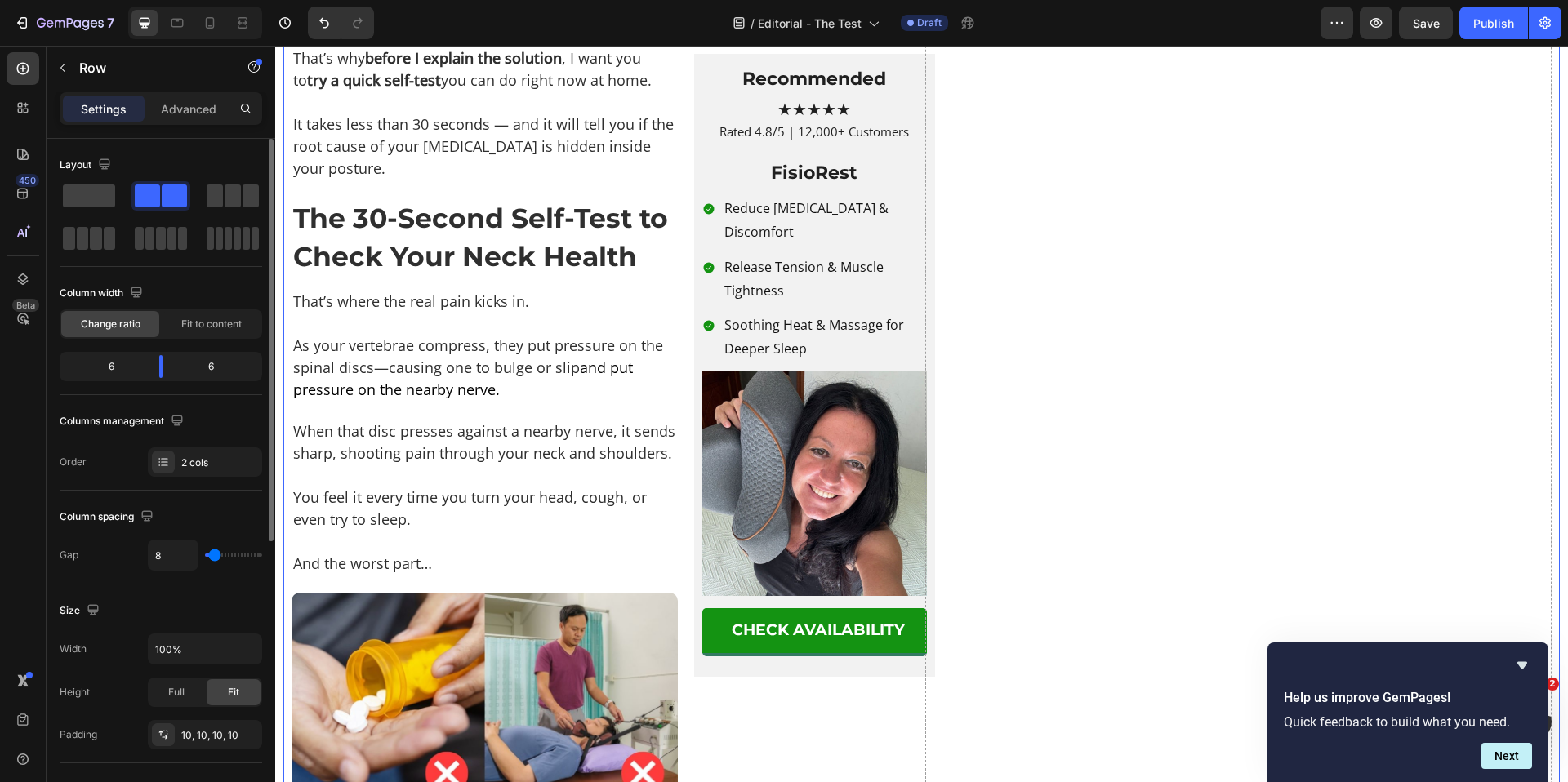
scroll to position [1486, 0]
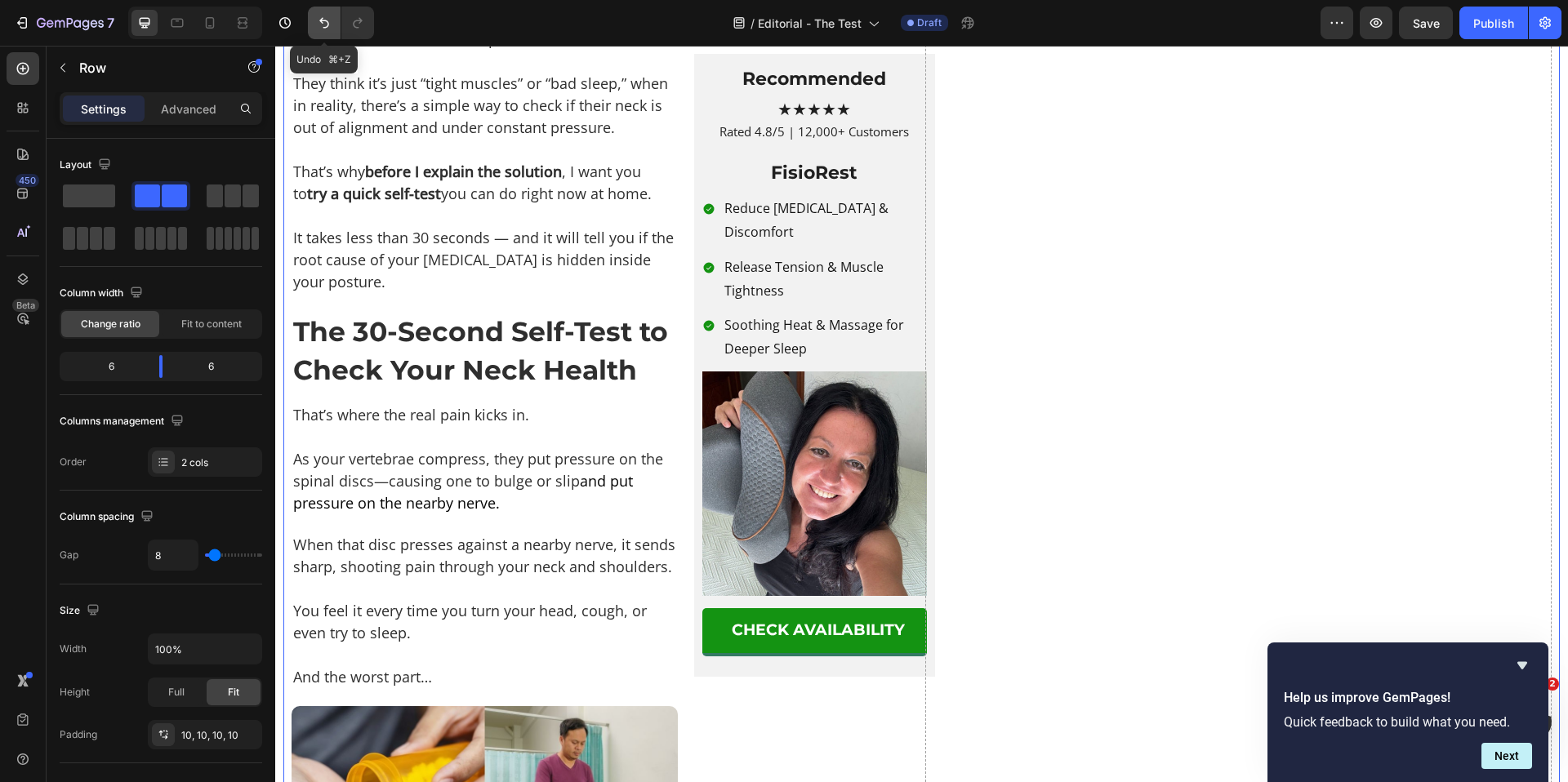
drag, startPoint x: 328, startPoint y: 18, endPoint x: 271, endPoint y: 296, distance: 283.8
click at [328, 18] on icon "Undo/Redo" at bounding box center [324, 23] width 17 height 17
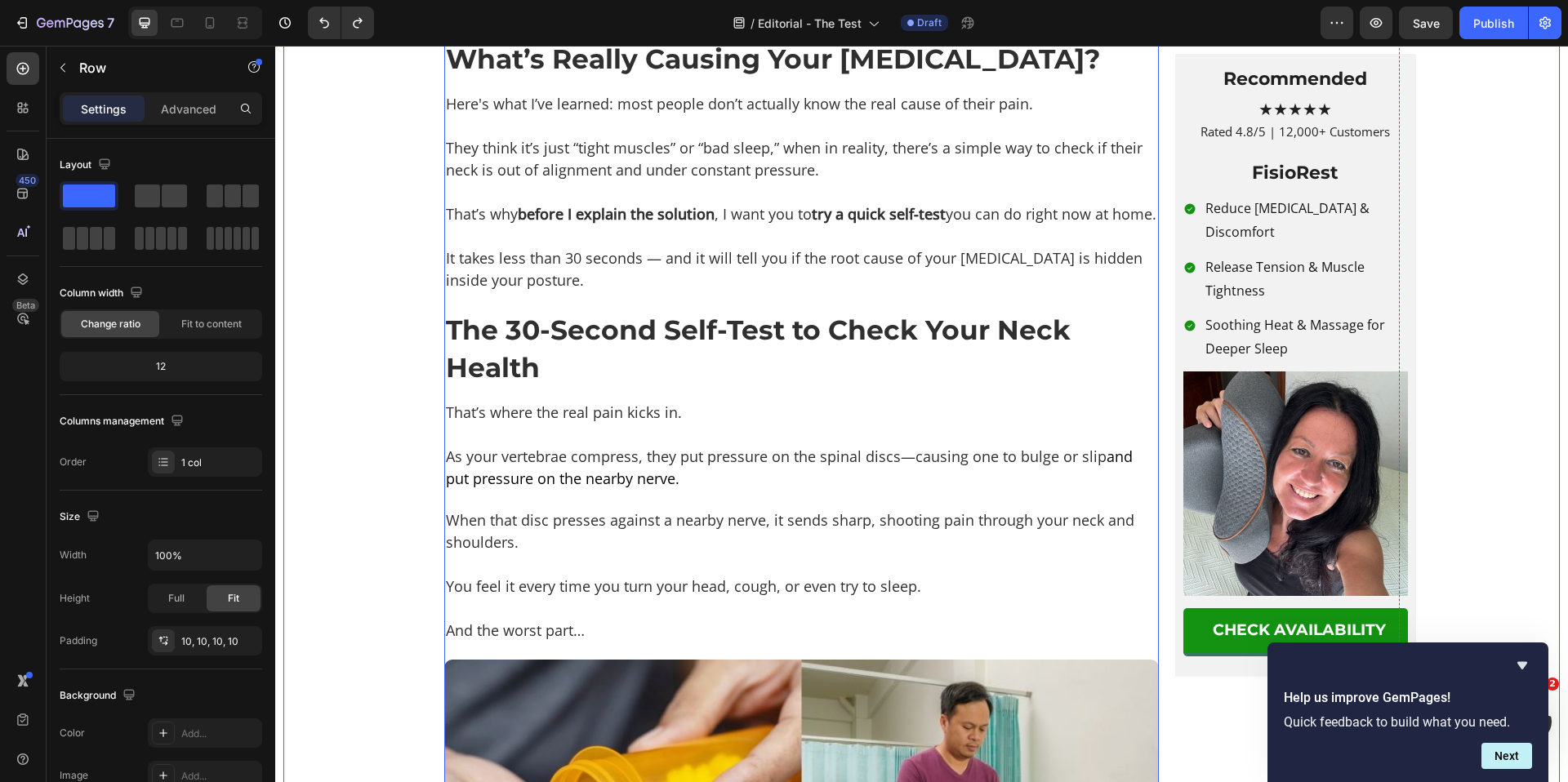
scroll to position [1599, 0]
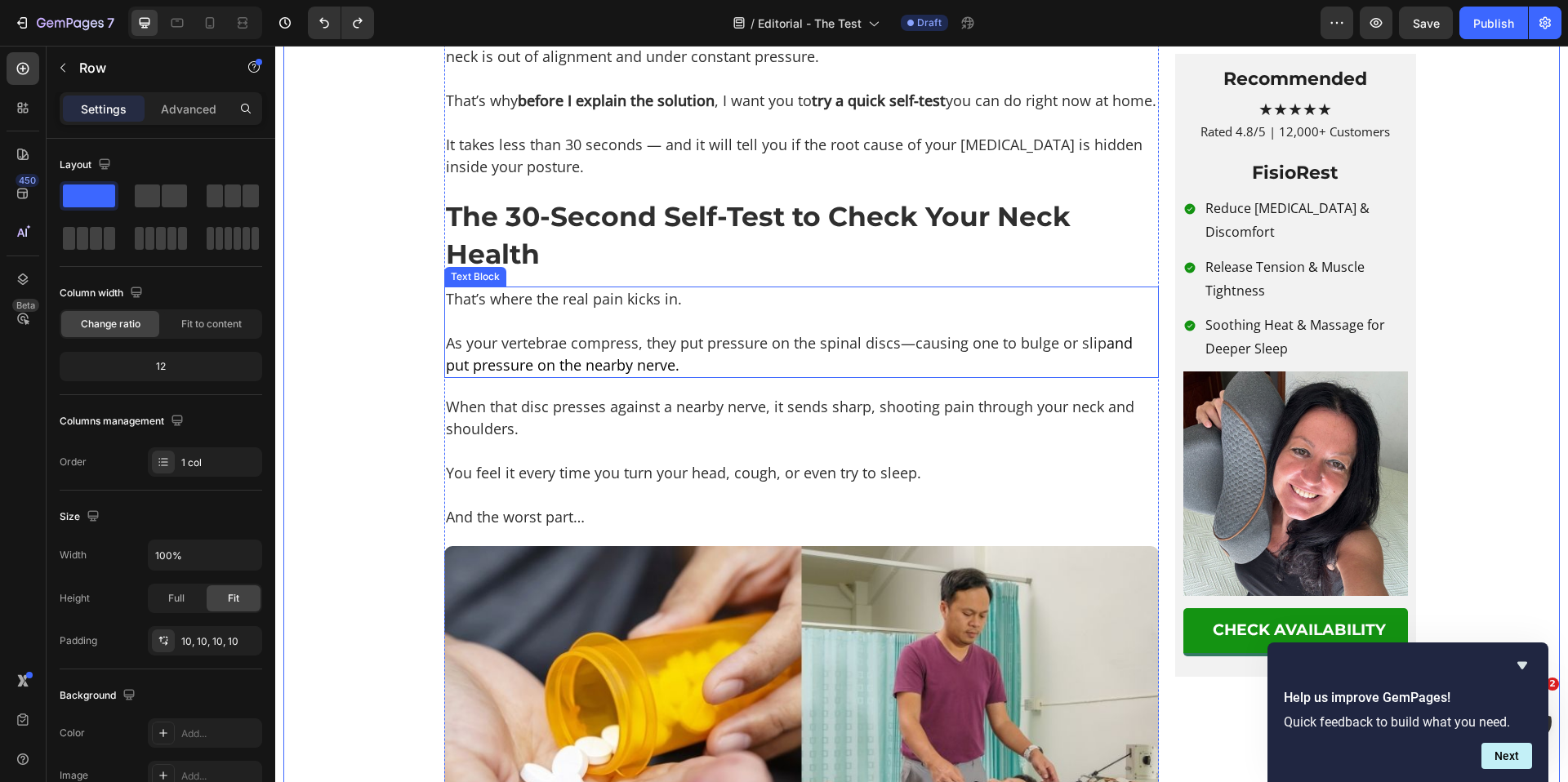
click at [741, 273] on p "The 30-Second Self-Test to Check Your Neck Health" at bounding box center [802, 235] width 712 height 75
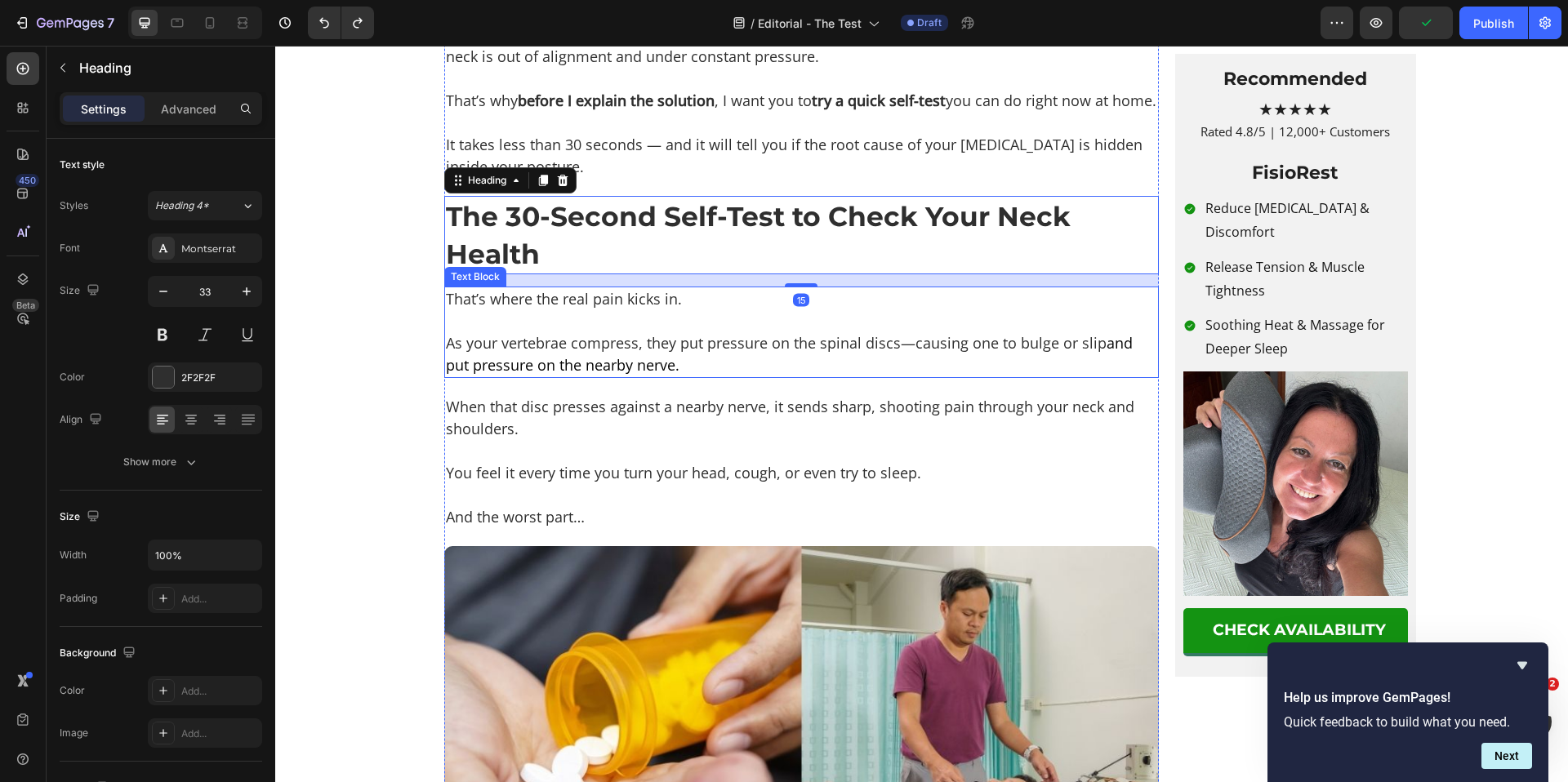
click at [600, 310] on p "That’s where the real pain kicks in." at bounding box center [802, 299] width 712 height 22
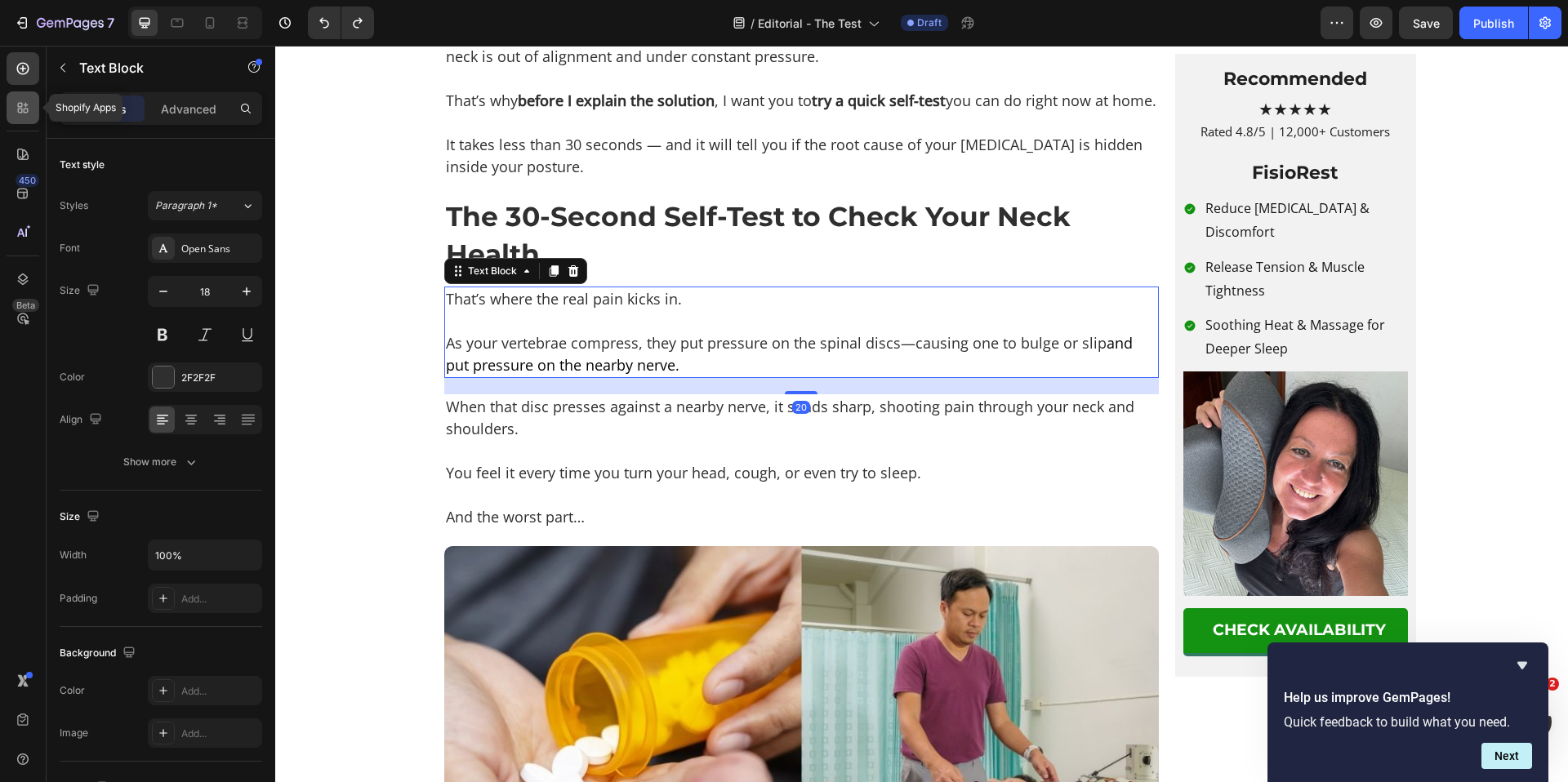
click at [17, 109] on icon at bounding box center [23, 108] width 17 height 17
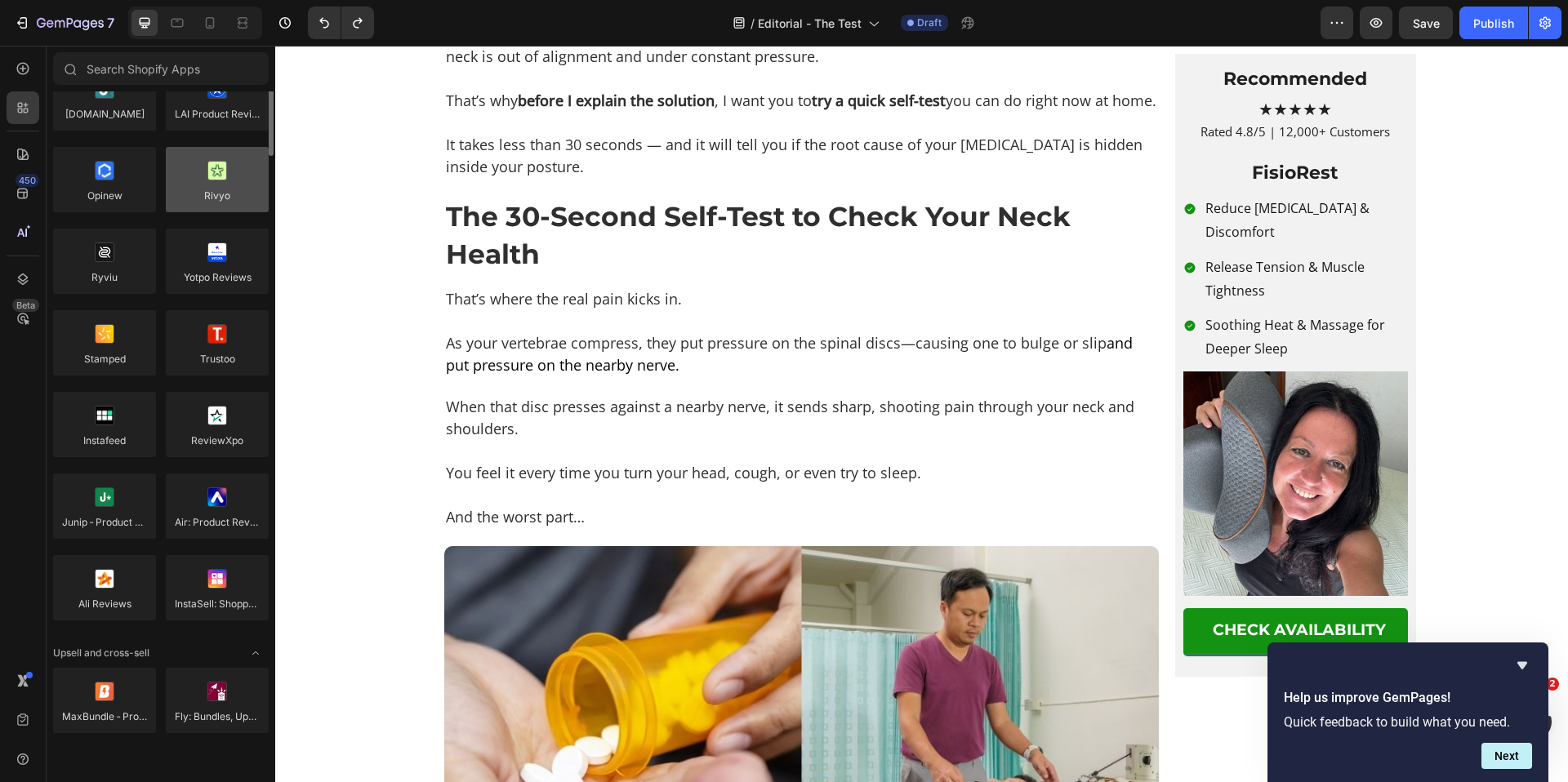
scroll to position [0, 0]
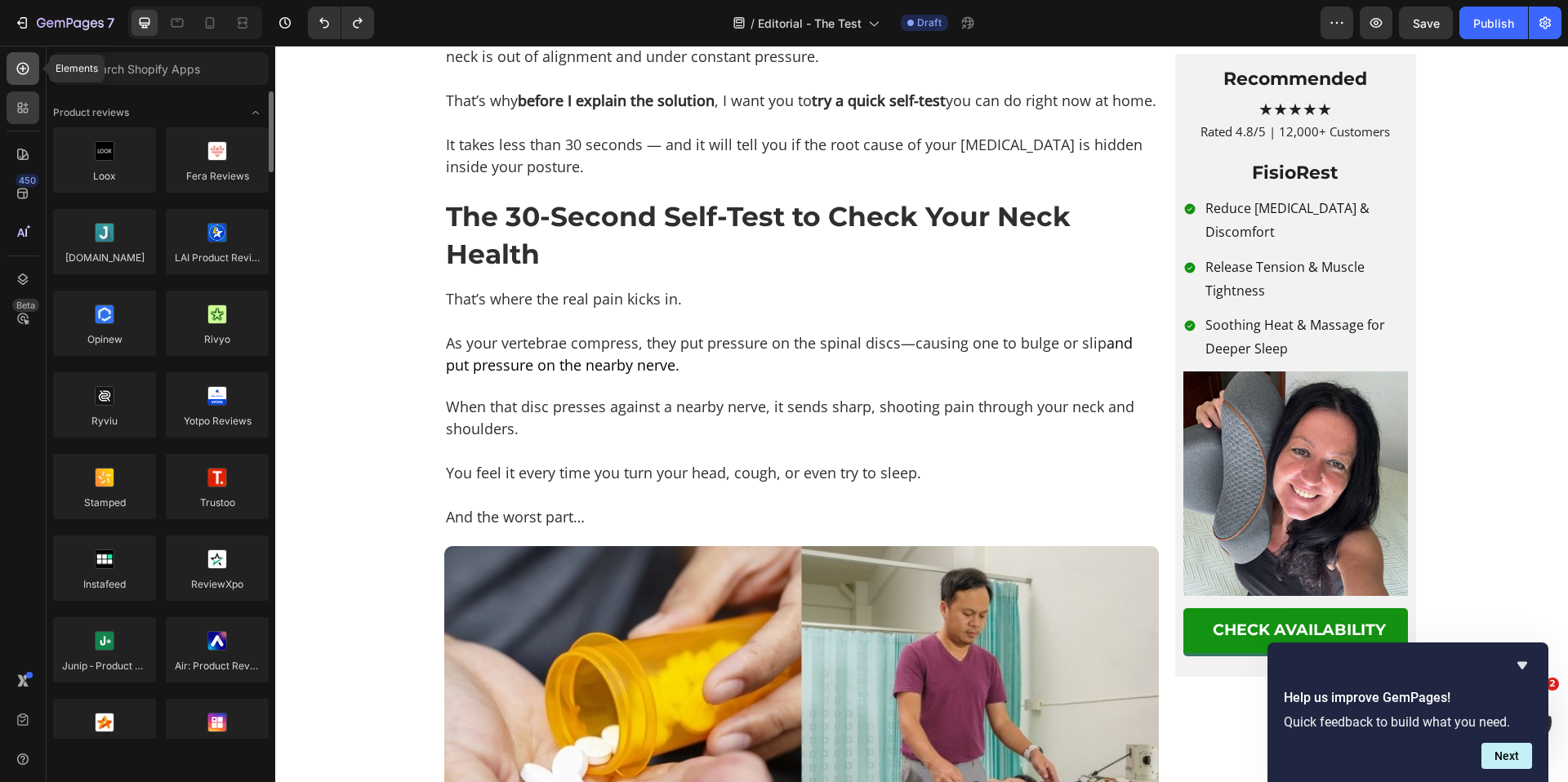
click at [31, 70] on icon at bounding box center [23, 69] width 17 height 17
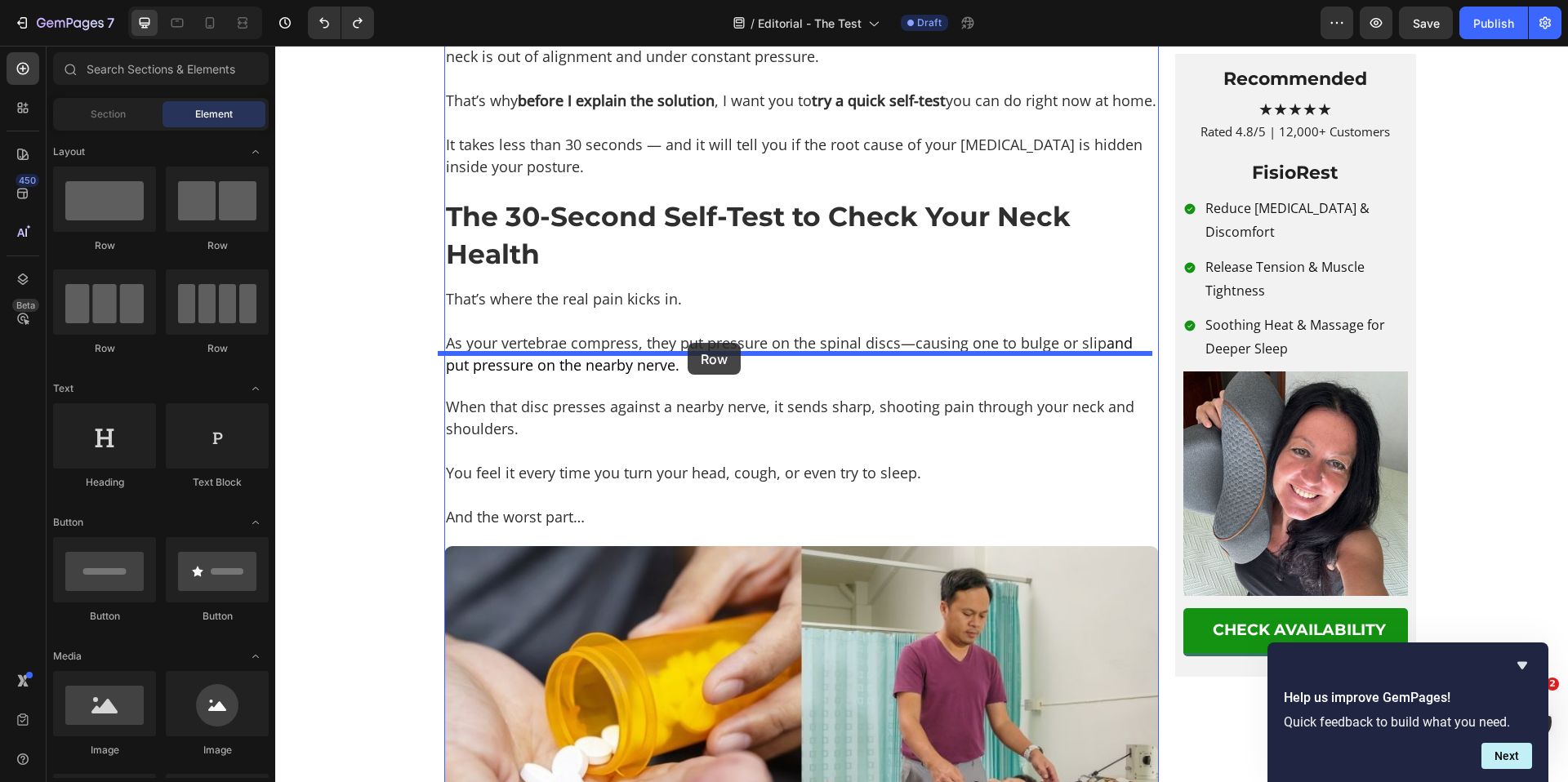
drag, startPoint x: 499, startPoint y: 250, endPoint x: 686, endPoint y: 346, distance: 210.2
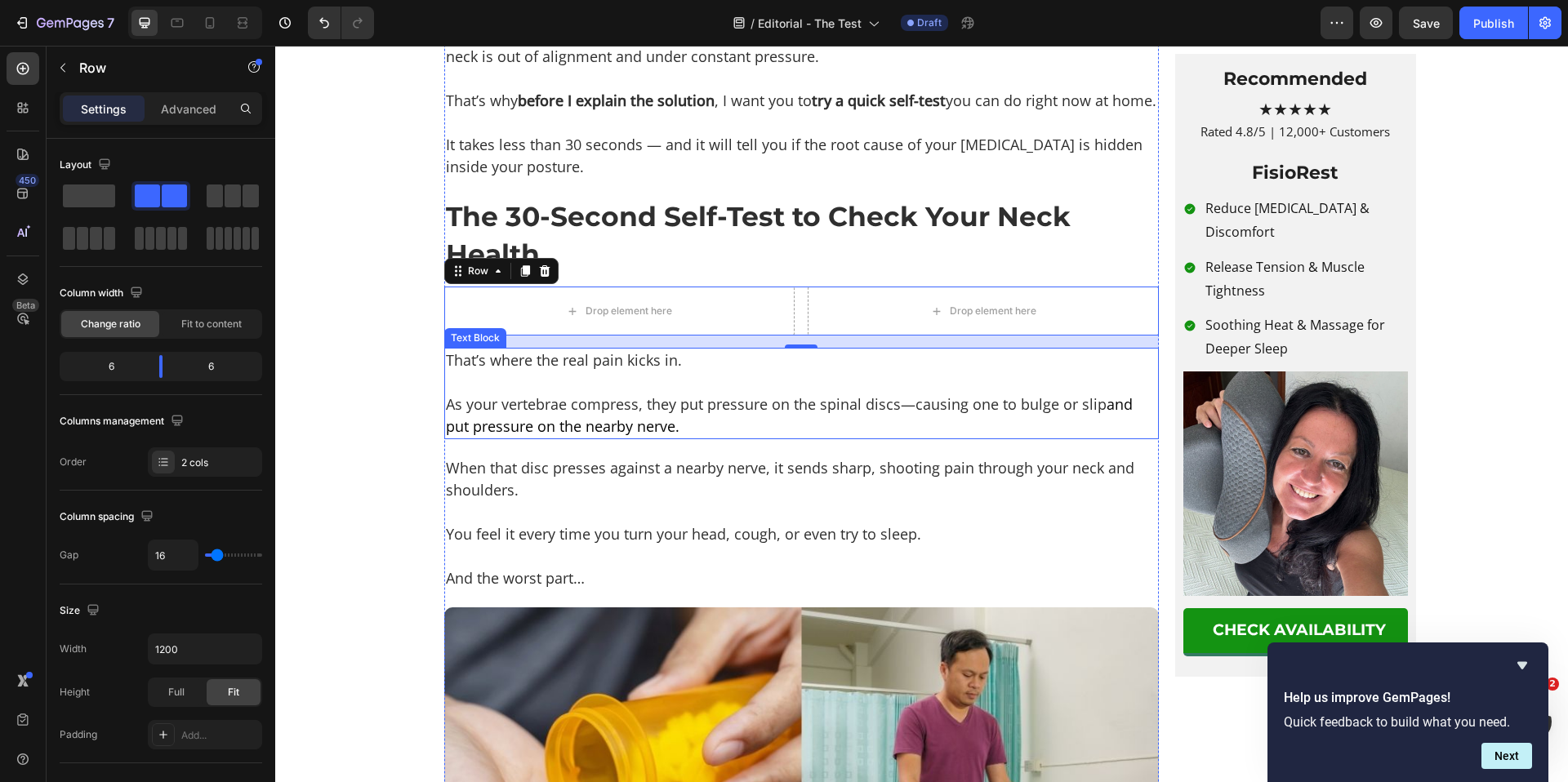
click at [639, 437] on p "As your vertebrae compress, they put pressure on the spinal discs—causing one t…" at bounding box center [802, 415] width 712 height 44
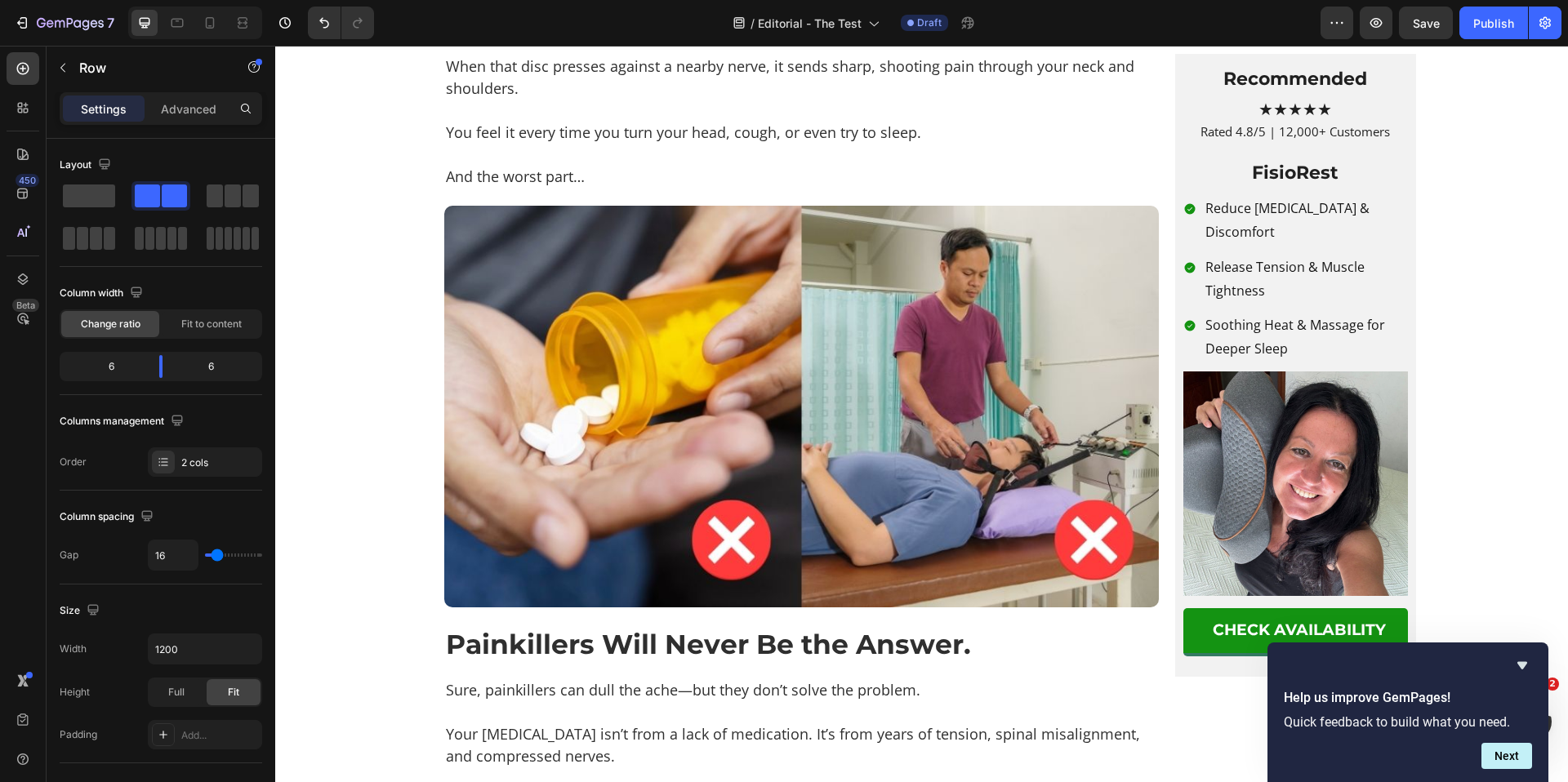
scroll to position [1599, 0]
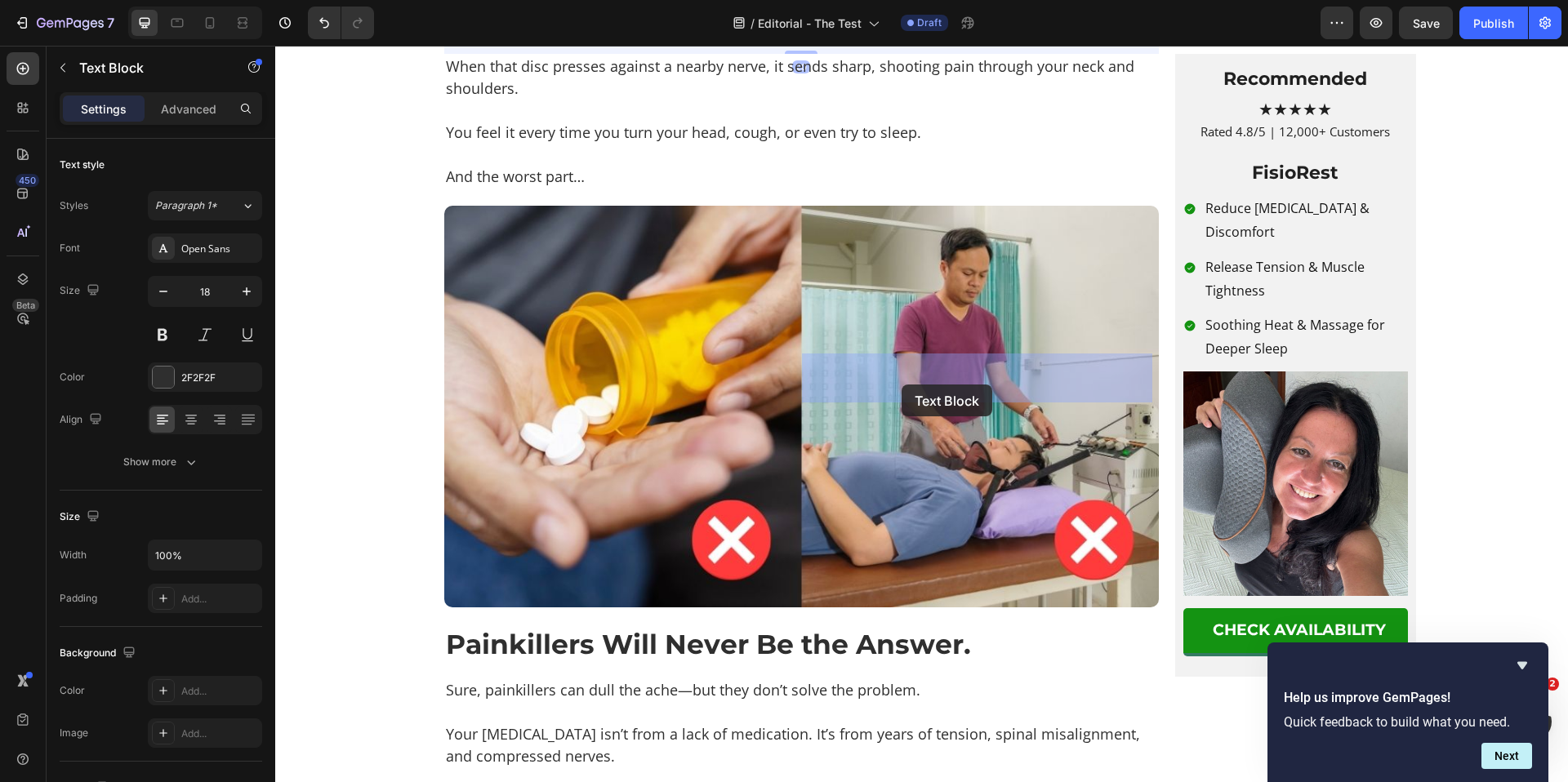
drag, startPoint x: 450, startPoint y: 396, endPoint x: 900, endPoint y: 384, distance: 450.2
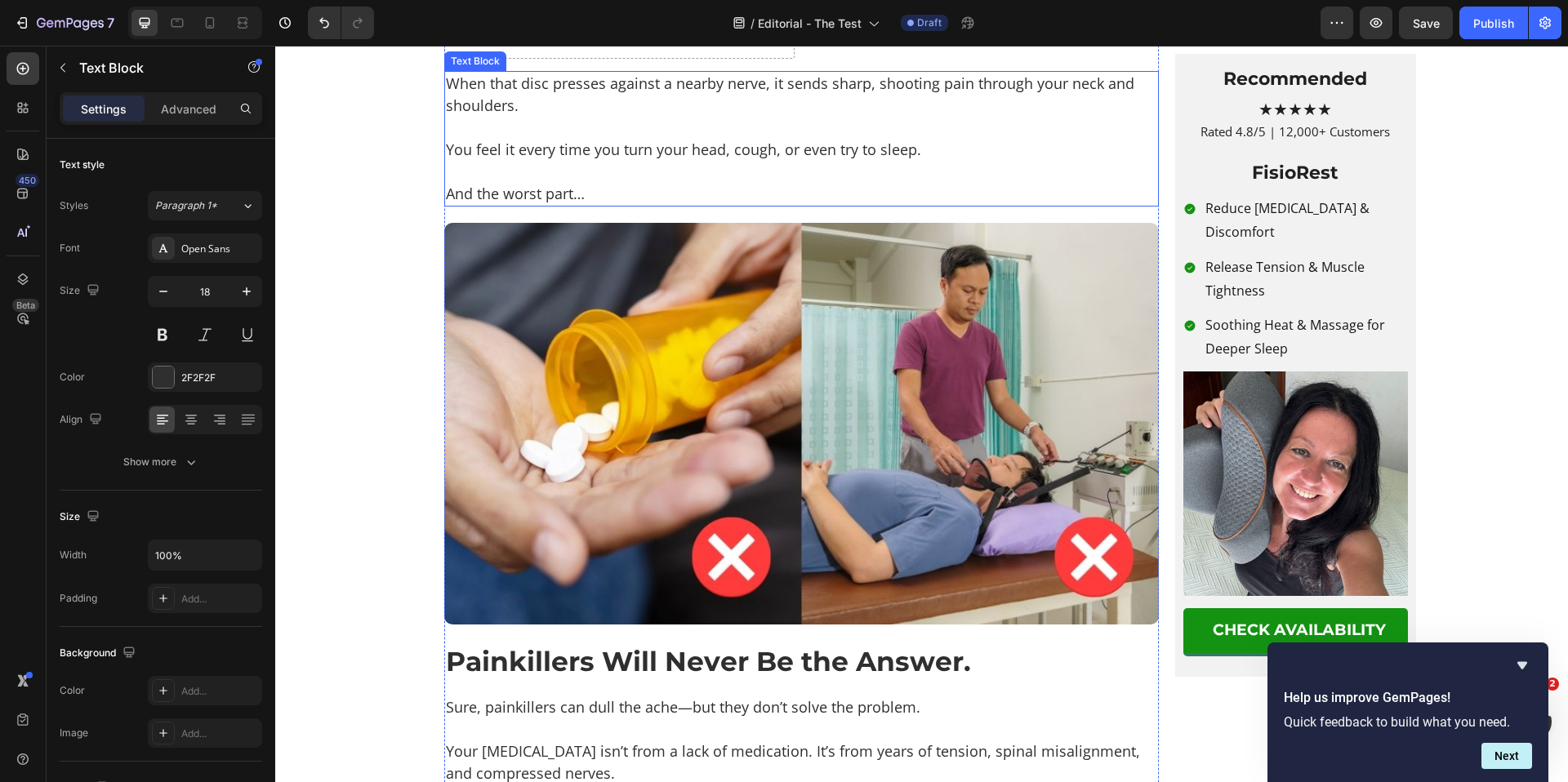
click at [712, 117] on p "When that disc presses against a nearby nerve, it sends sharp, shooting pain th…" at bounding box center [802, 94] width 712 height 44
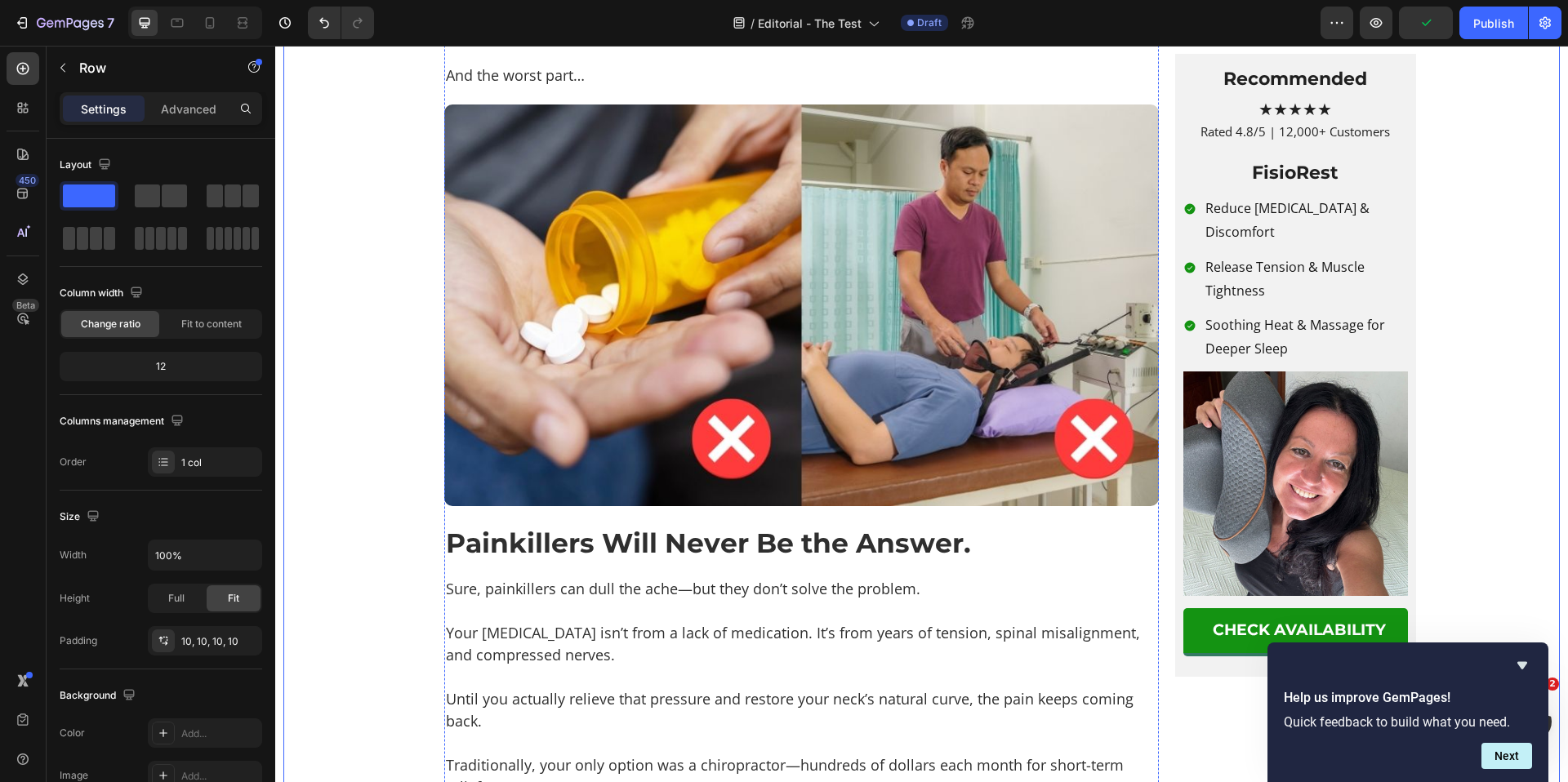
scroll to position [1728, 0]
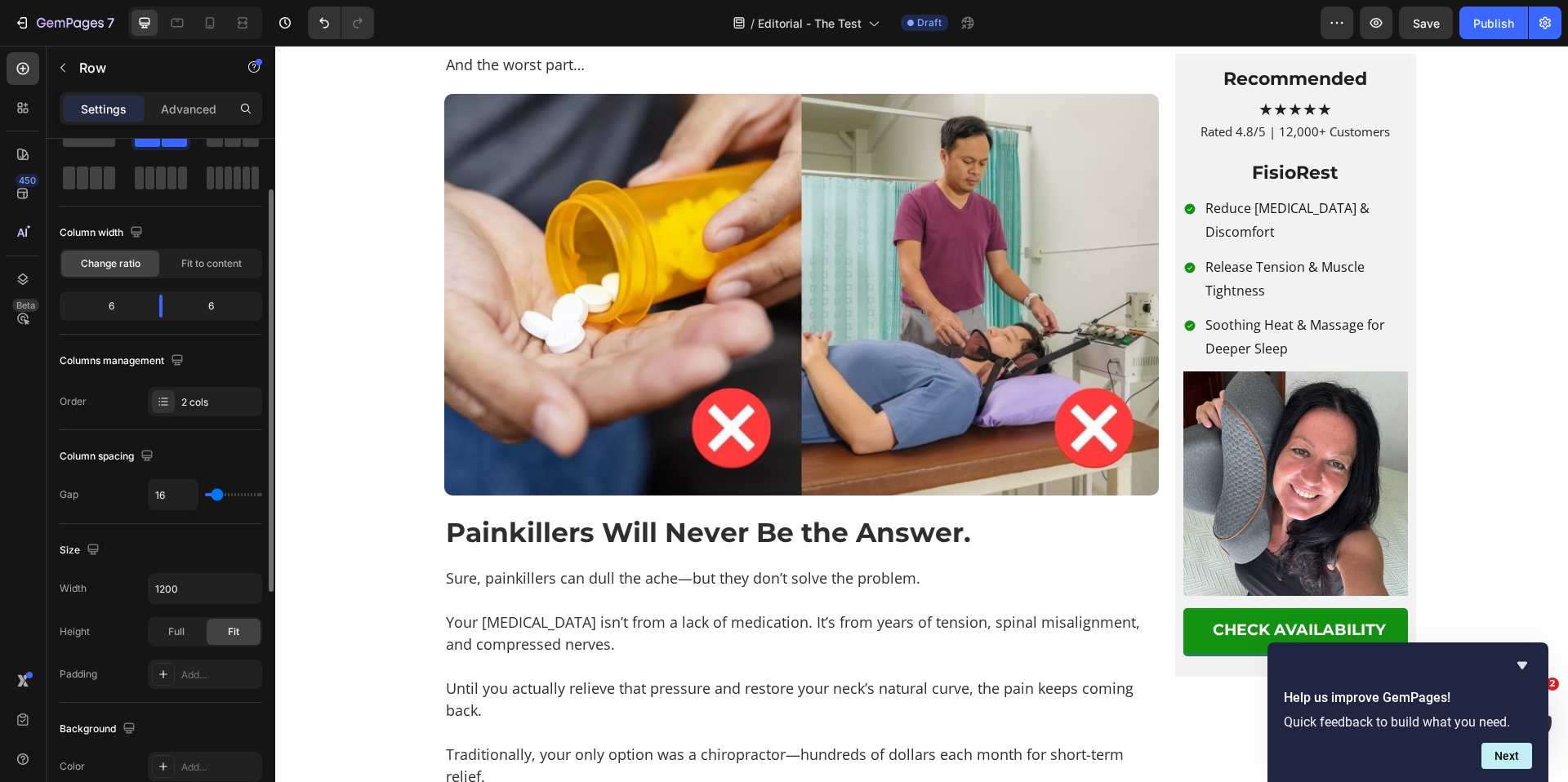
scroll to position [71, 0]
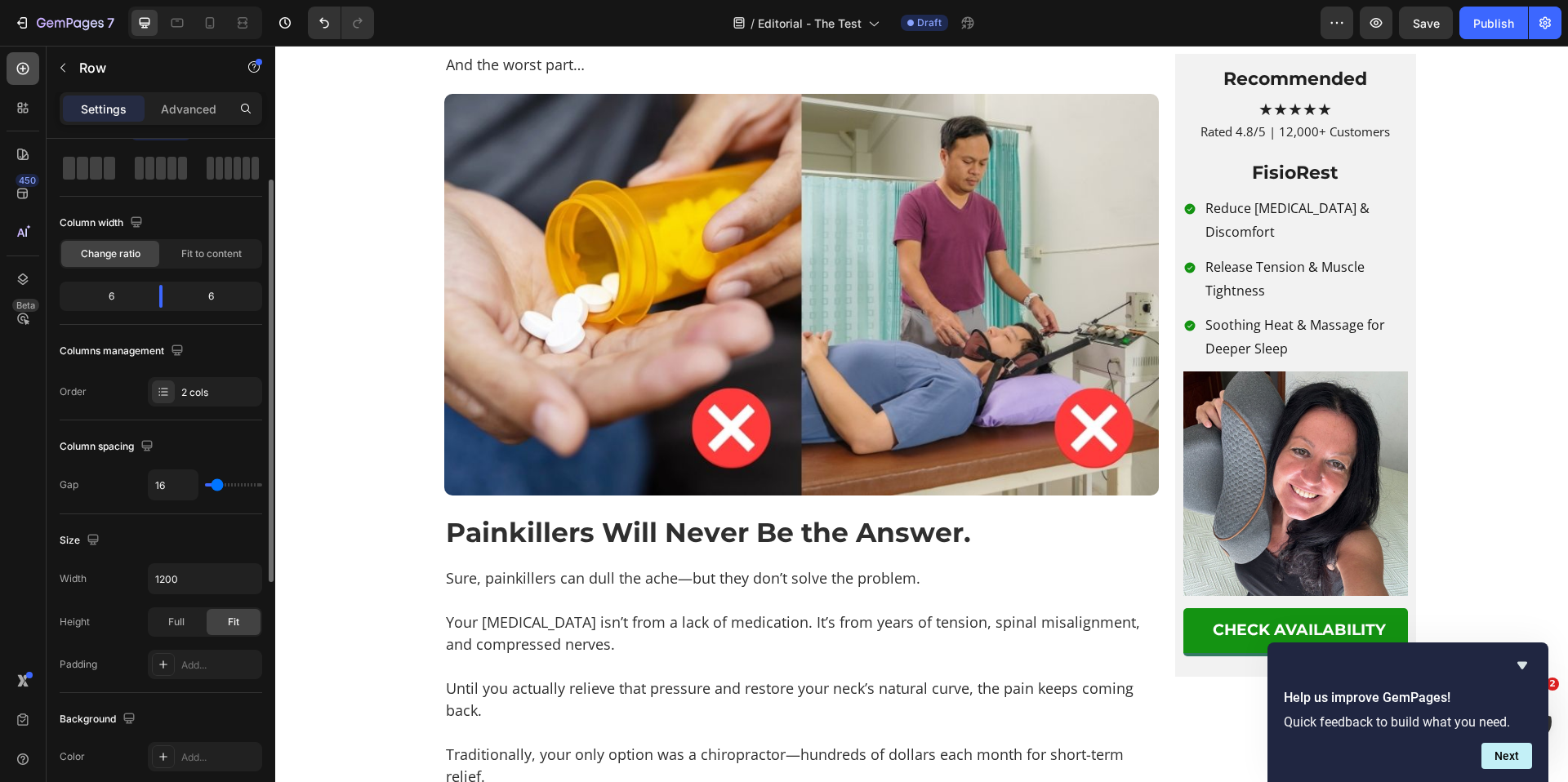
click at [25, 72] on icon at bounding box center [23, 69] width 17 height 17
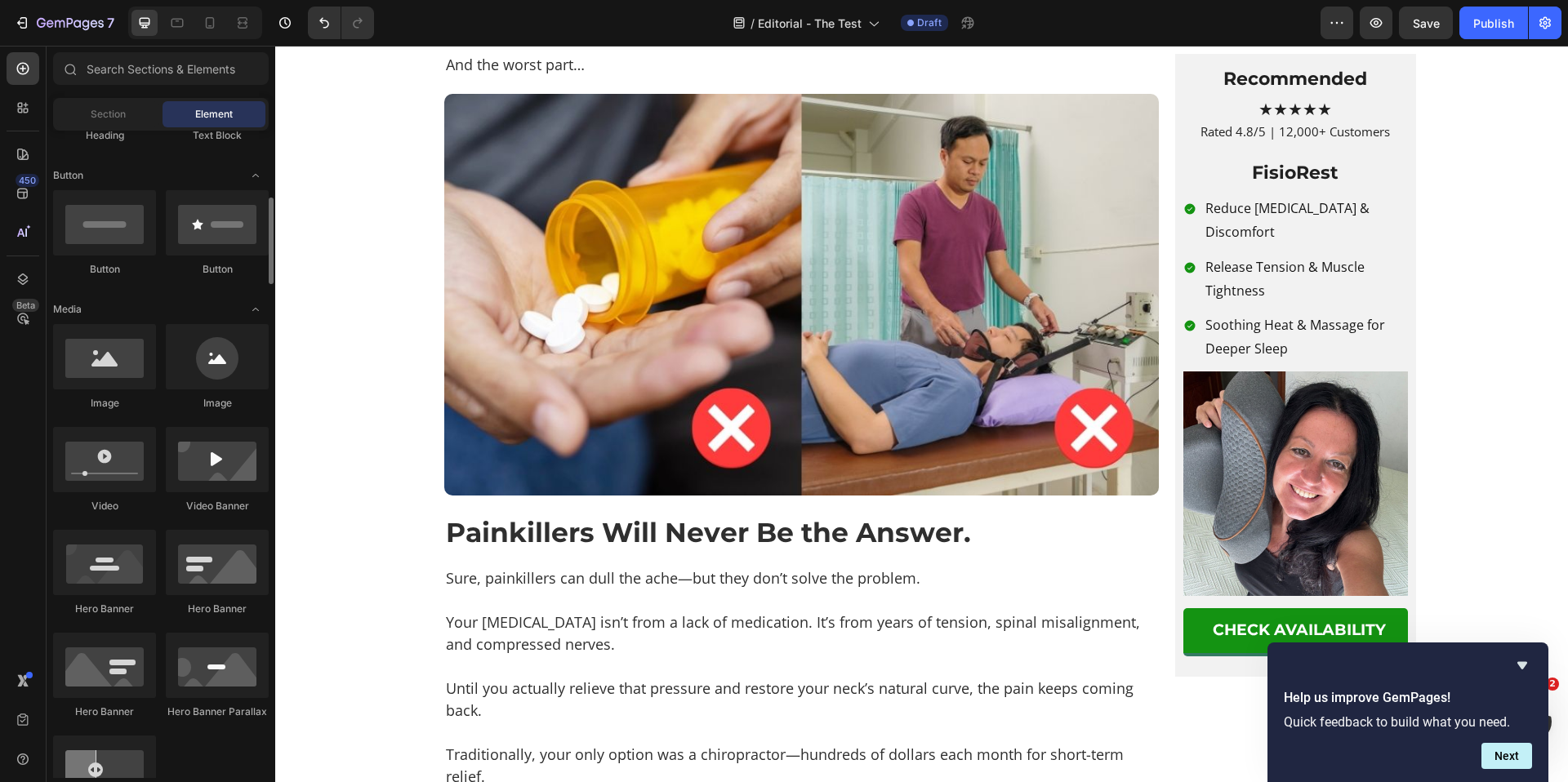
scroll to position [370, 0]
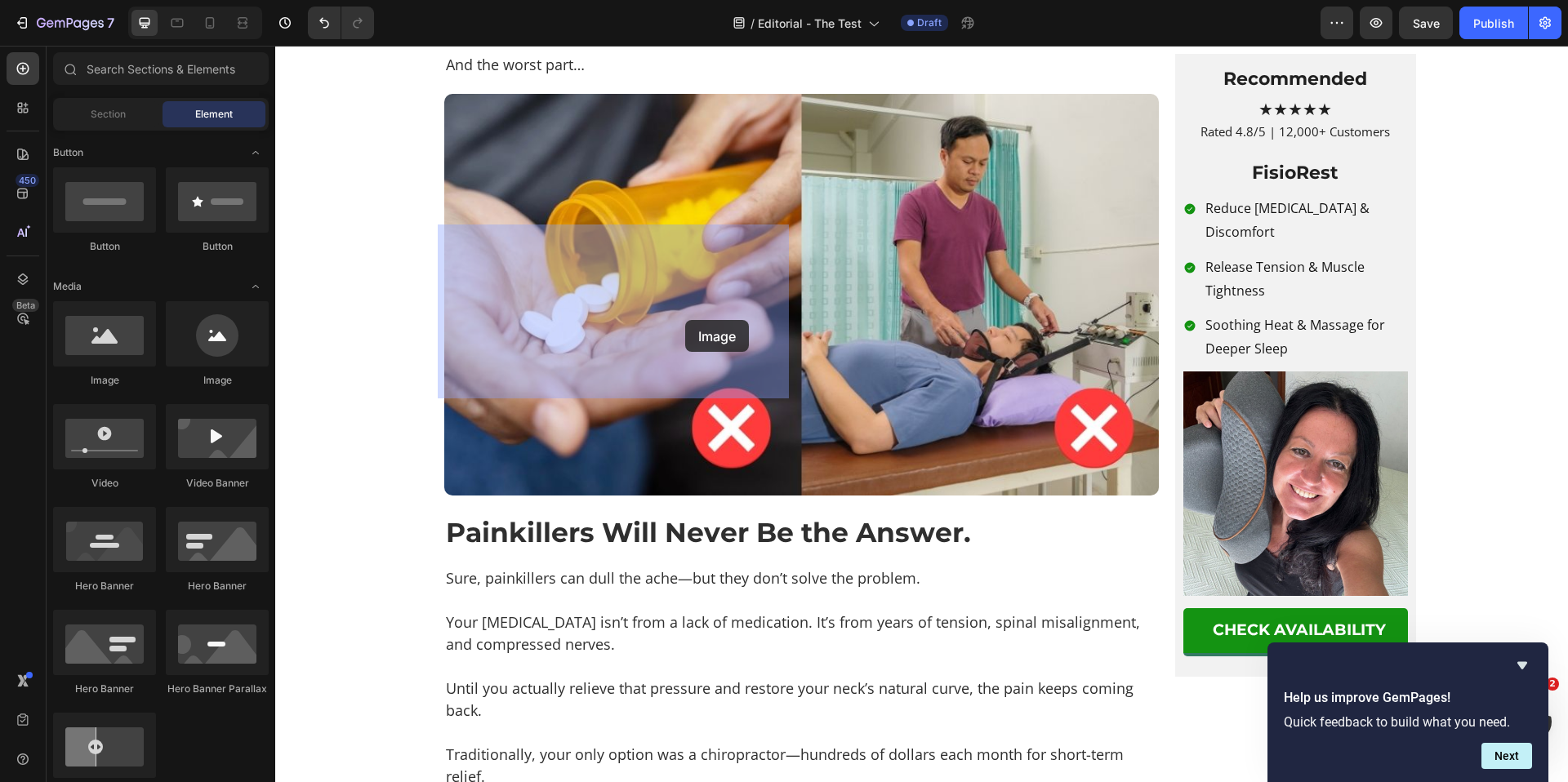
drag, startPoint x: 372, startPoint y: 393, endPoint x: 677, endPoint y: 496, distance: 321.9
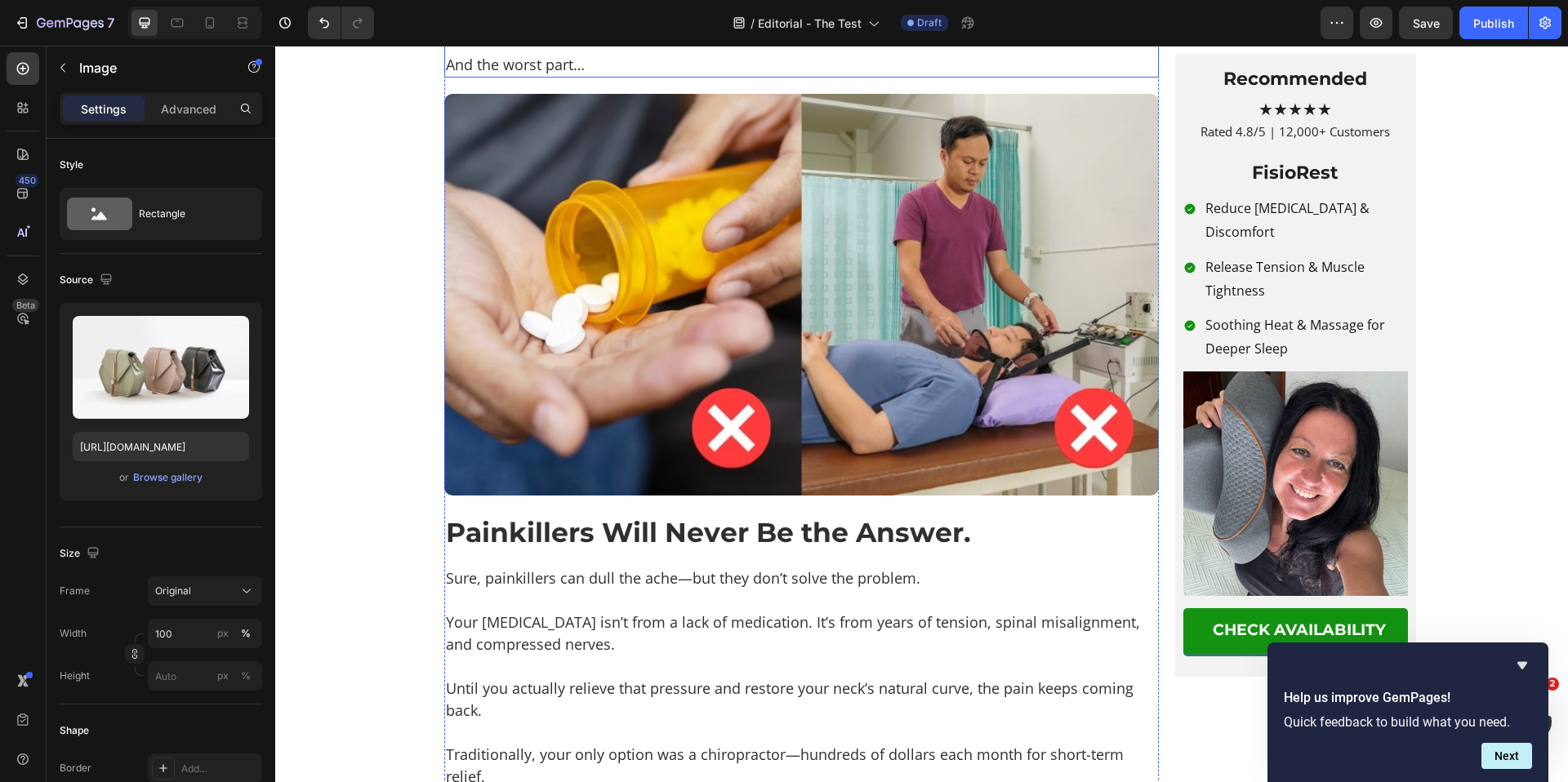
click at [773, 32] on p "You feel it every time you turn your head, cough, or even try to sleep." at bounding box center [802, 21] width 712 height 22
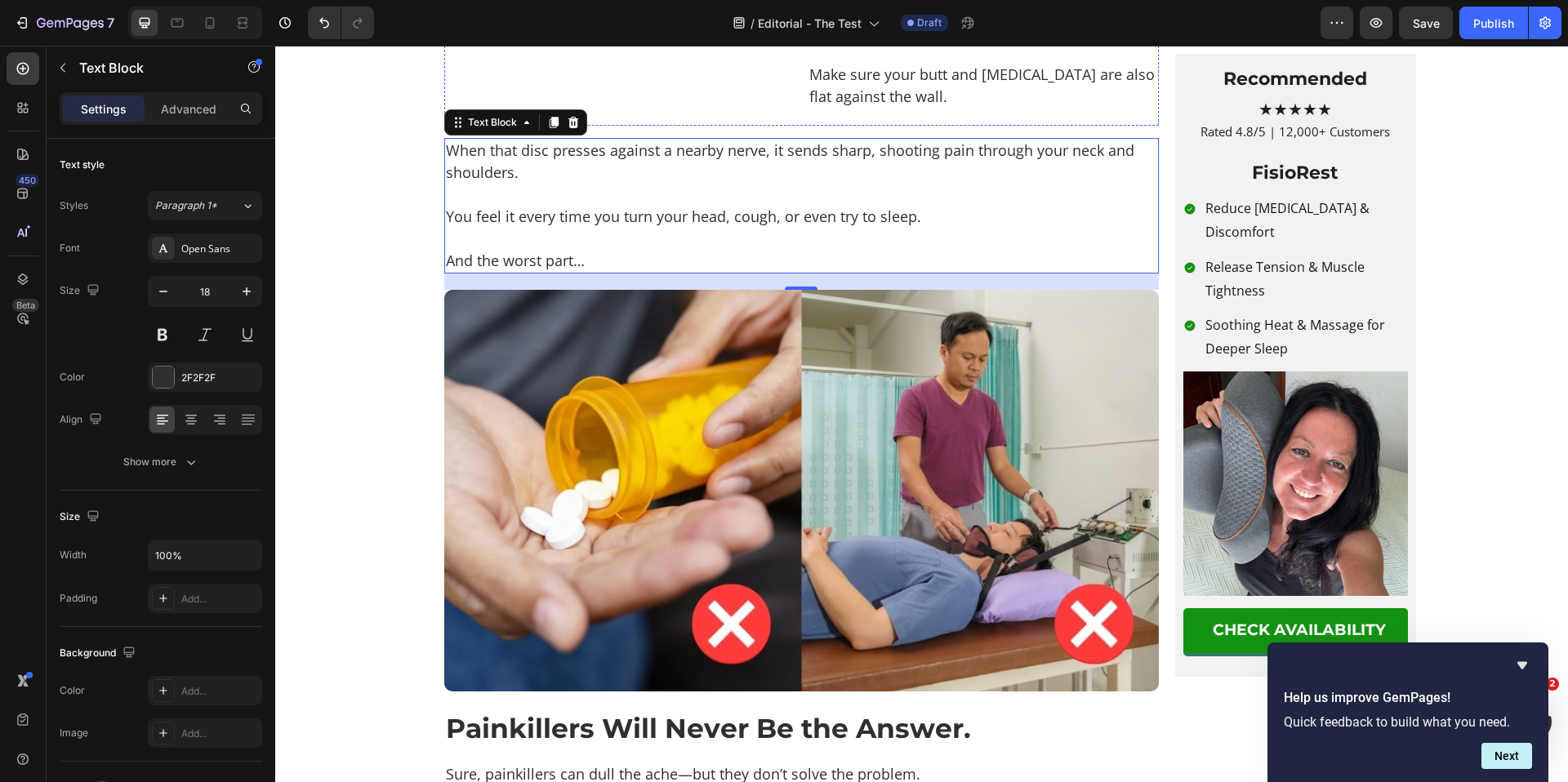
scroll to position [1545, 0]
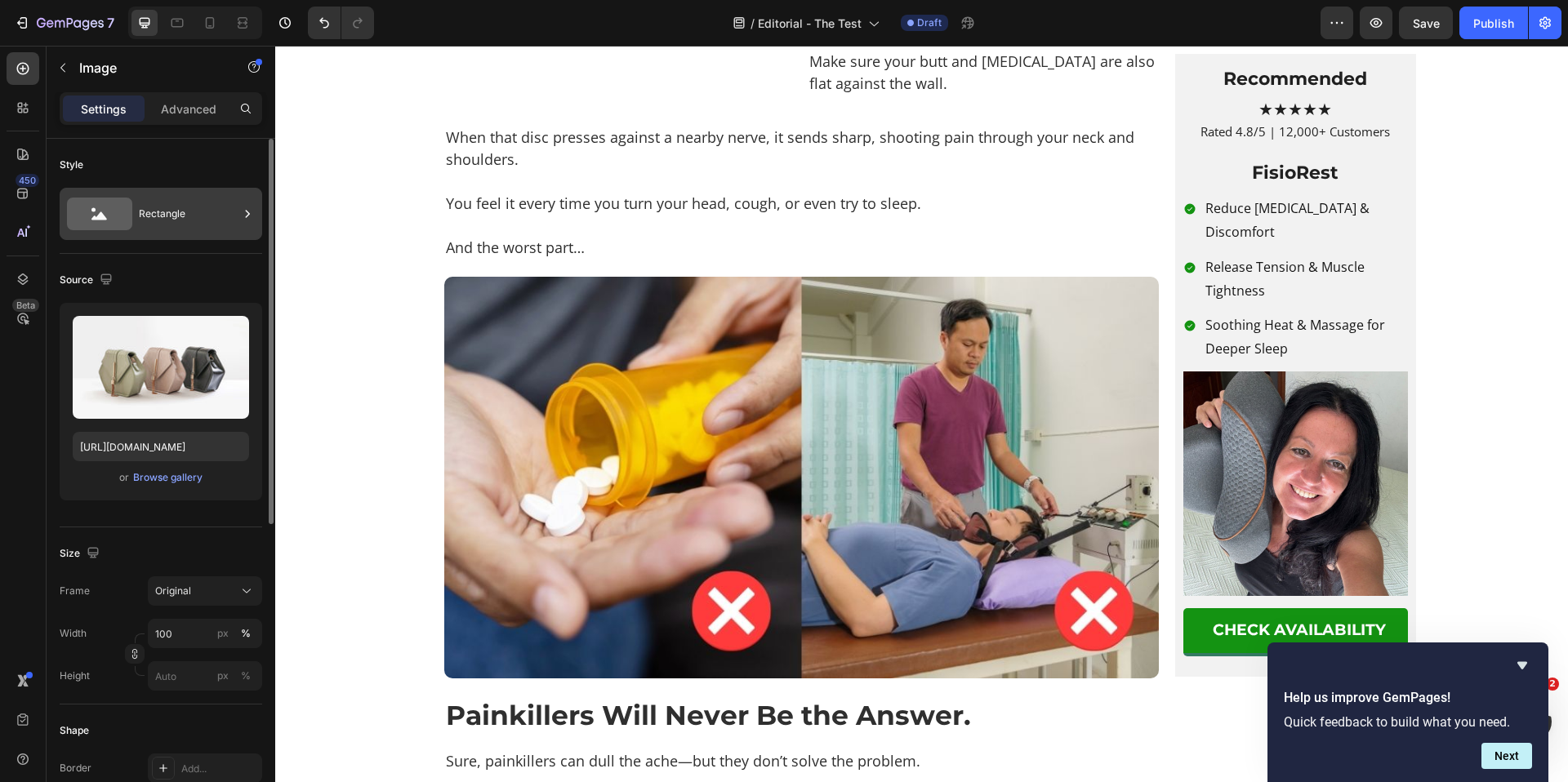
click at [155, 224] on div "Rectangle" at bounding box center [188, 214] width 99 height 37
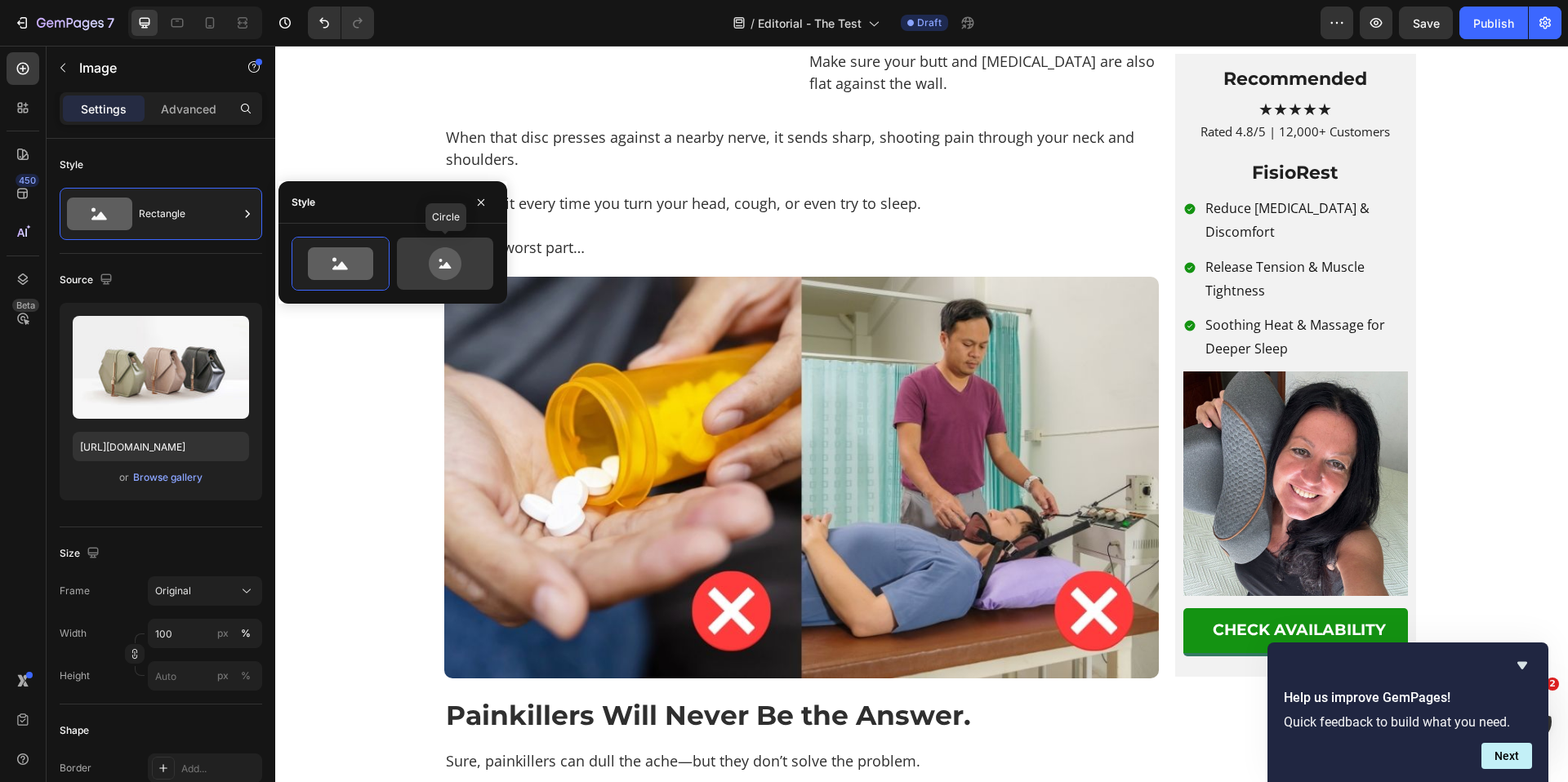
click at [438, 274] on icon at bounding box center [445, 263] width 33 height 33
type input "80"
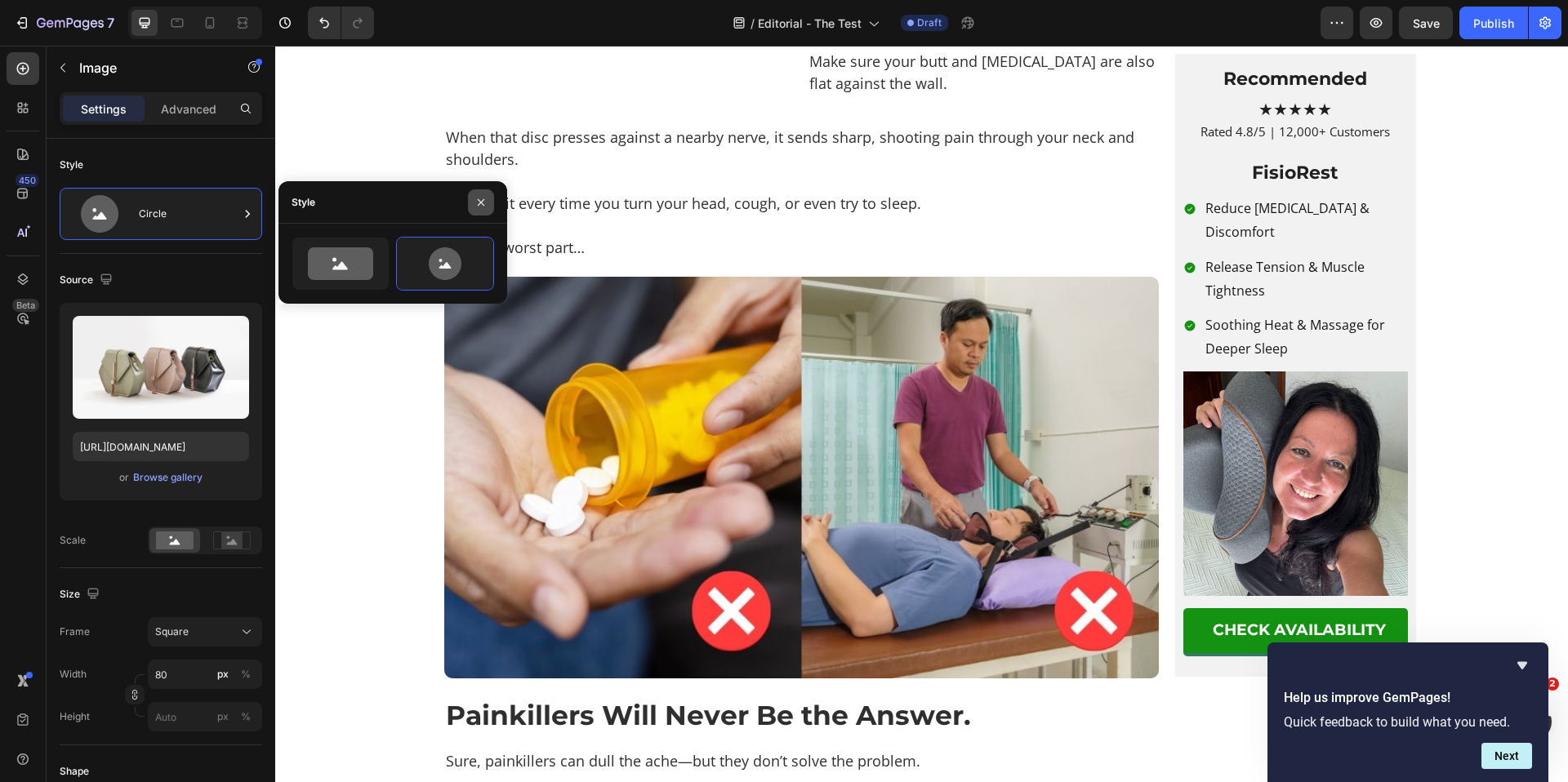
click at [484, 200] on icon "button" at bounding box center [481, 202] width 13 height 13
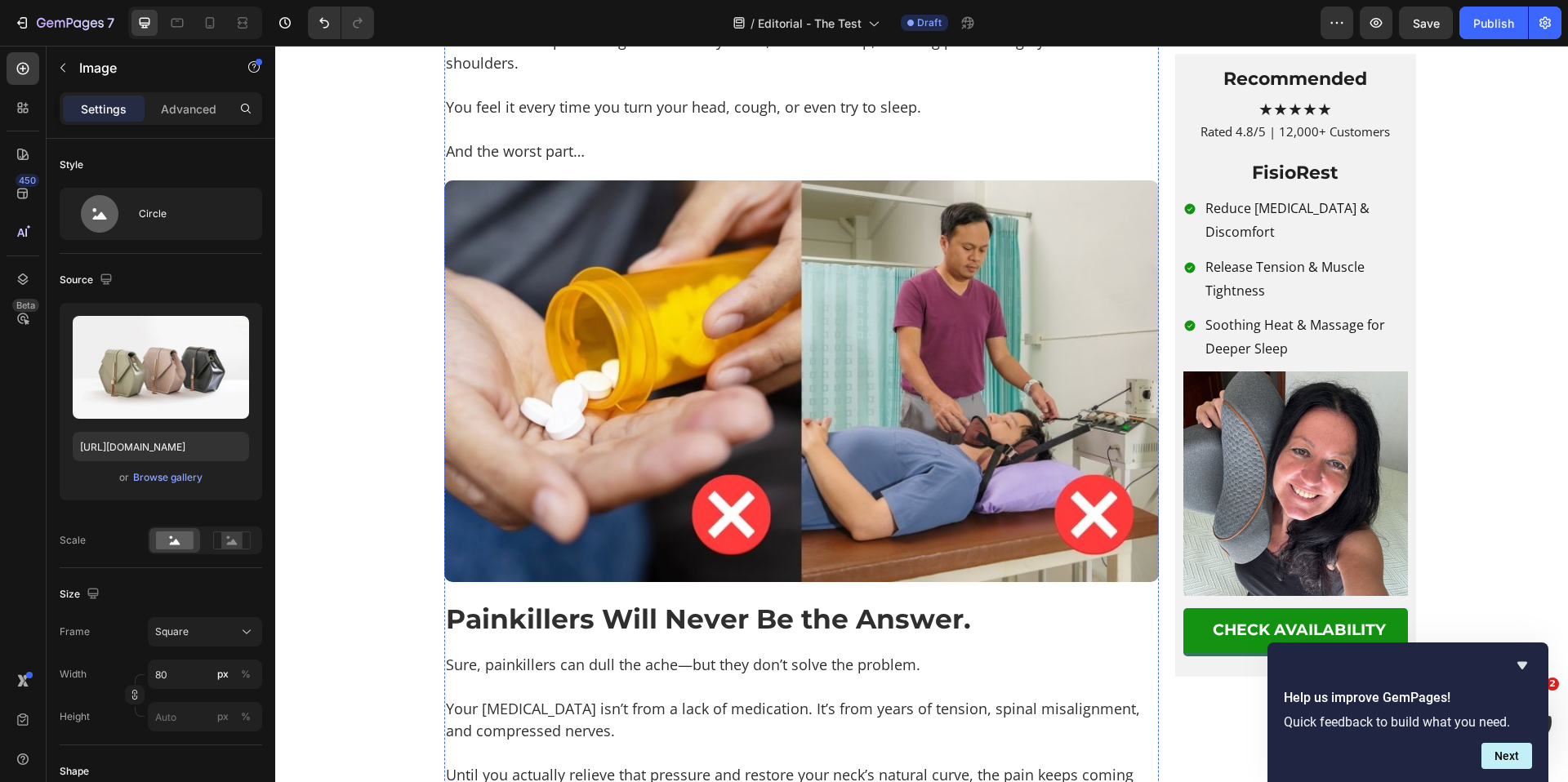
scroll to position [1650, 0]
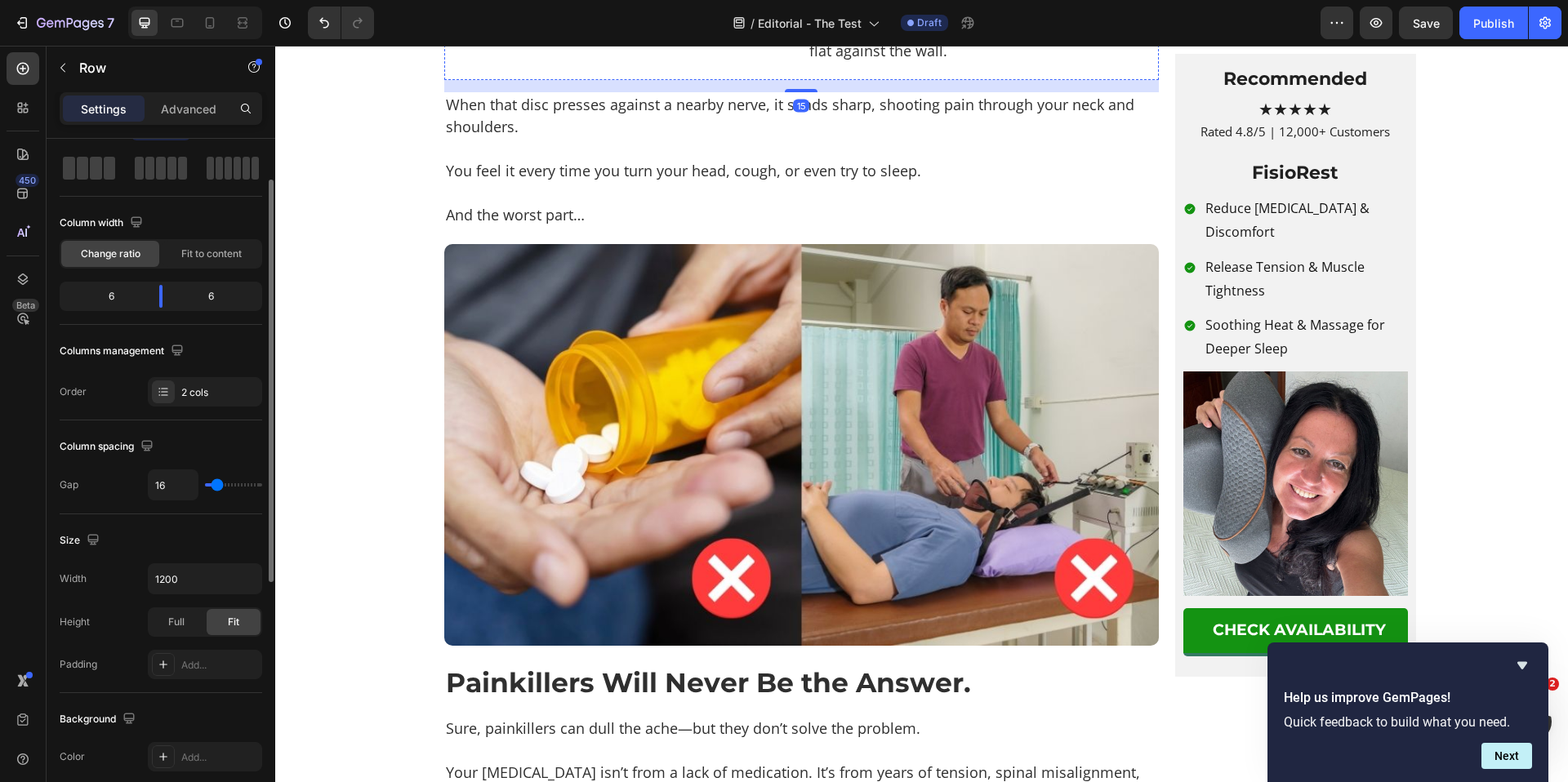
scroll to position [1773, 0]
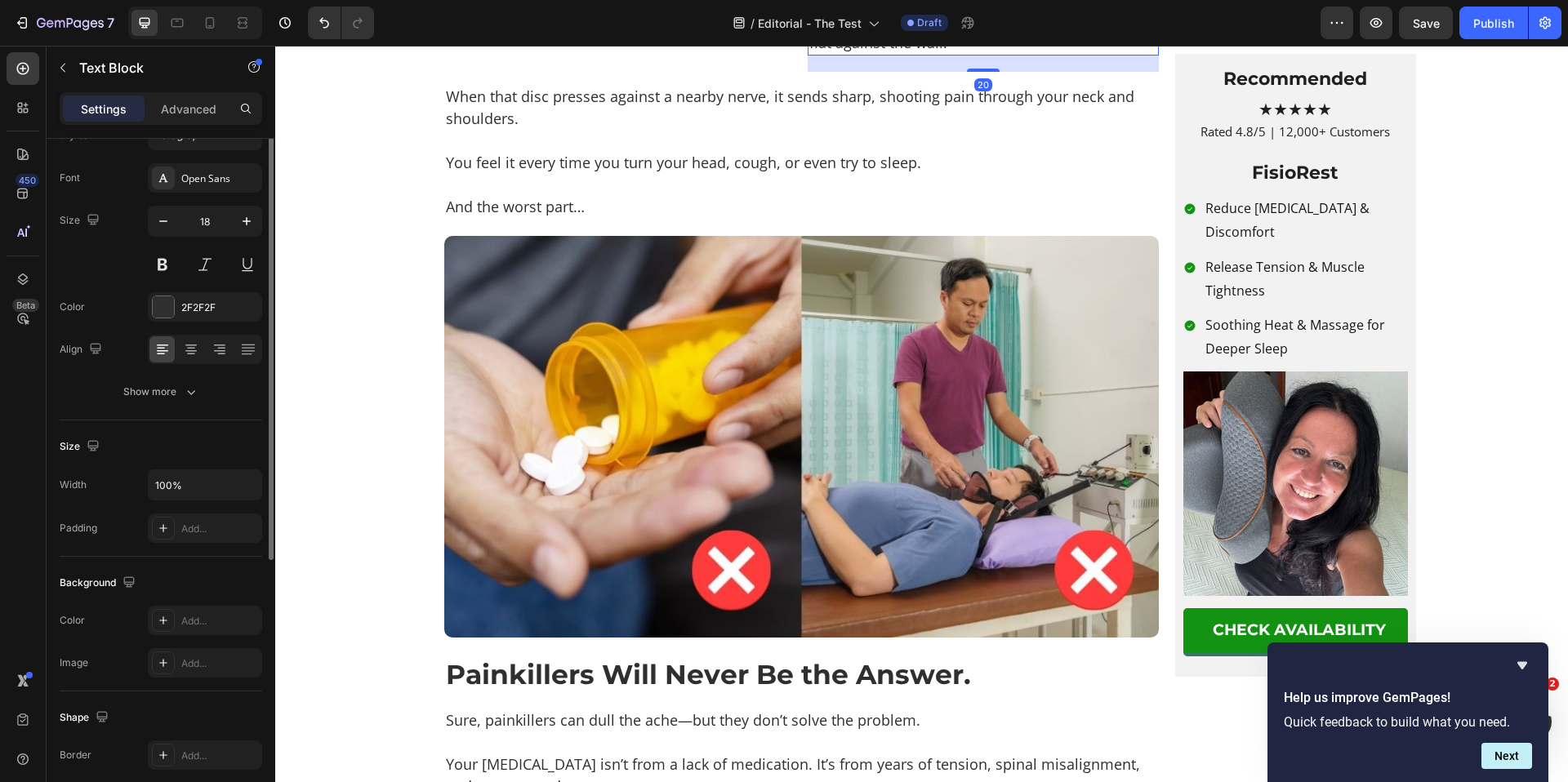
scroll to position [0, 0]
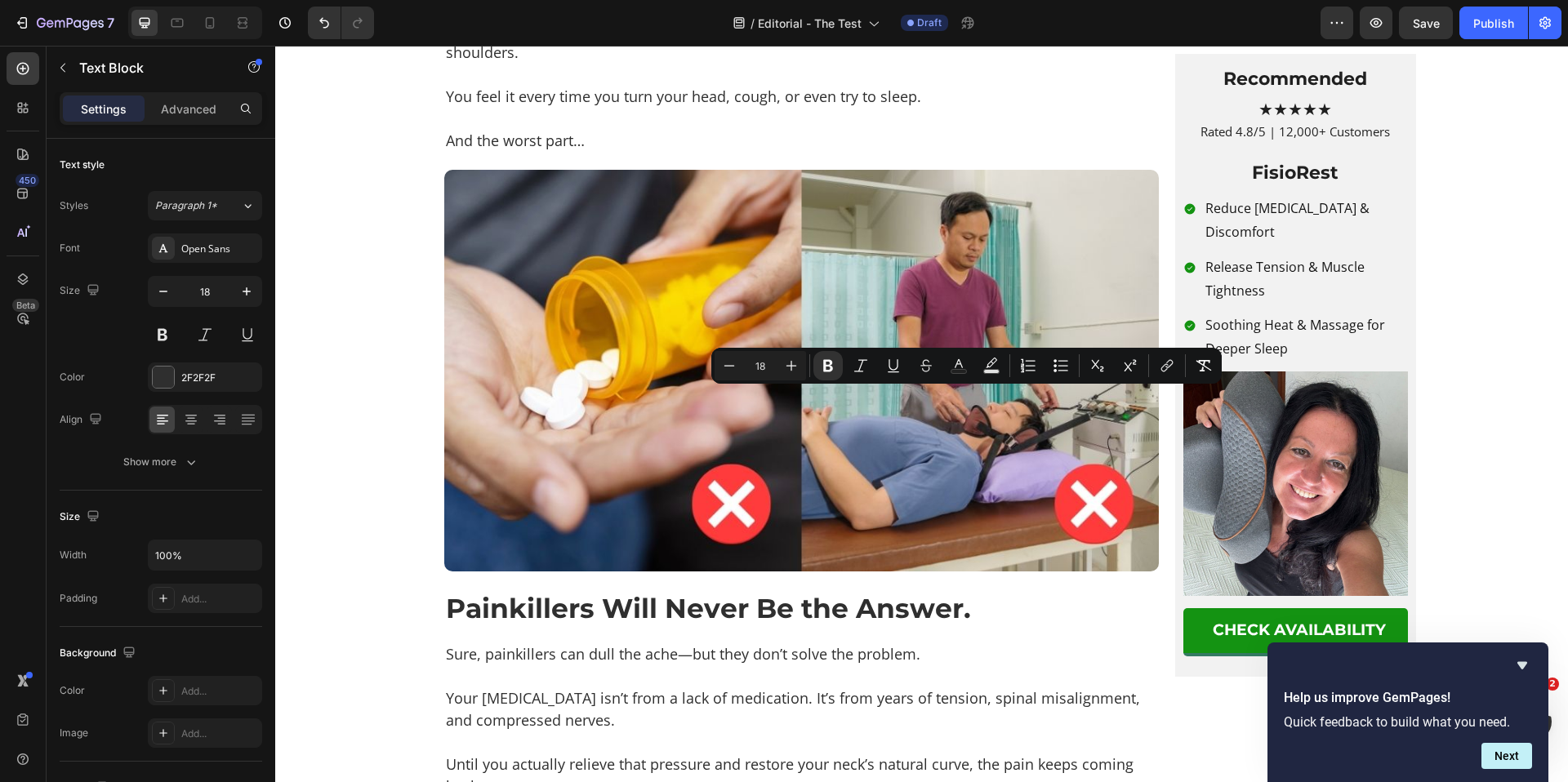
drag, startPoint x: 1135, startPoint y: 443, endPoint x: 802, endPoint y: 401, distance: 335.6
drag, startPoint x: 826, startPoint y: 363, endPoint x: 632, endPoint y: 379, distance: 194.7
click at [826, 363] on icon "Editor contextual toolbar" at bounding box center [829, 366] width 17 height 17
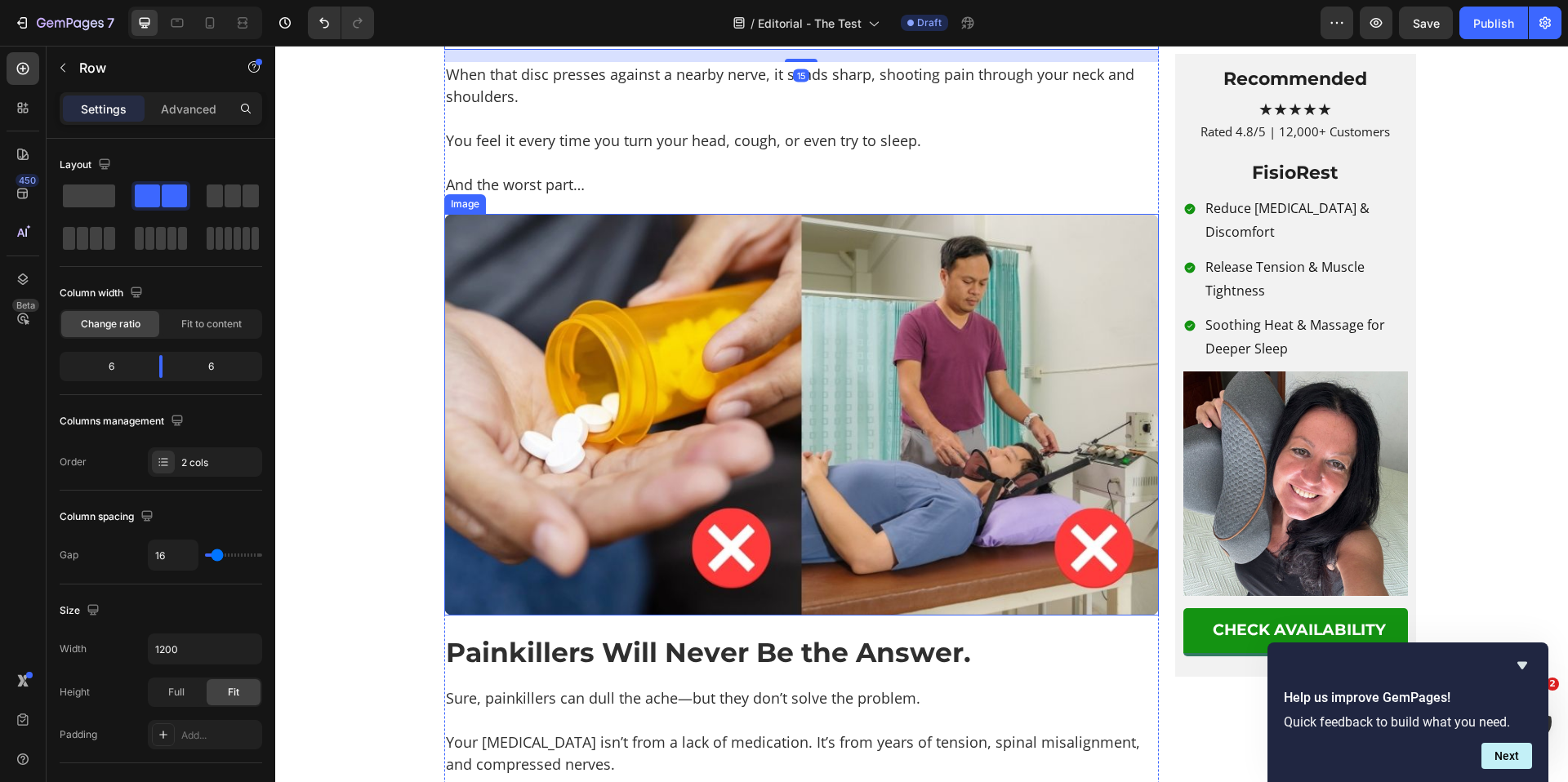
click at [462, 196] on p "And the worst part…" at bounding box center [802, 185] width 712 height 22
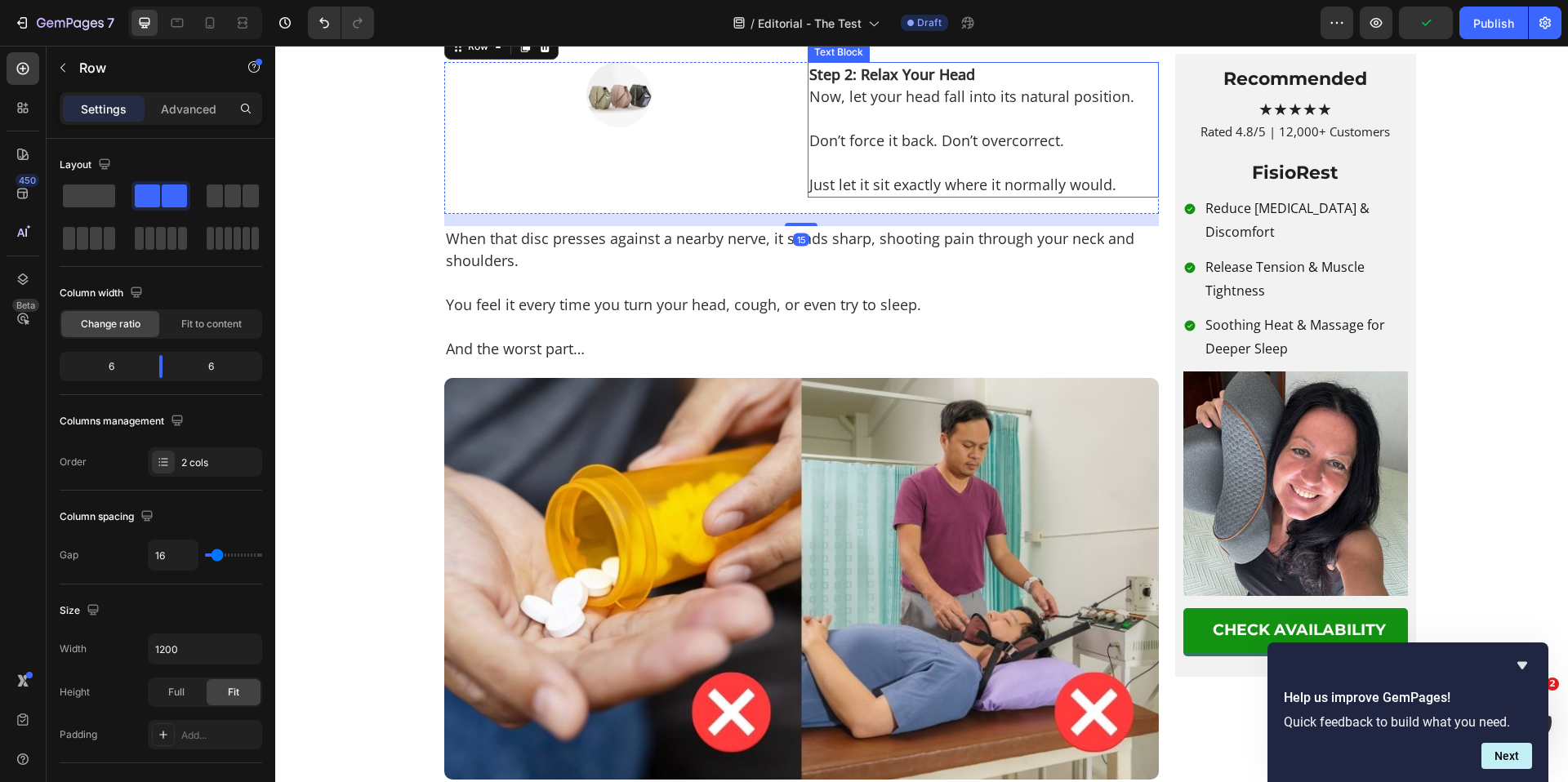
click at [877, 85] on strong "Step 2: Relax Your Head" at bounding box center [892, 73] width 165 height 20
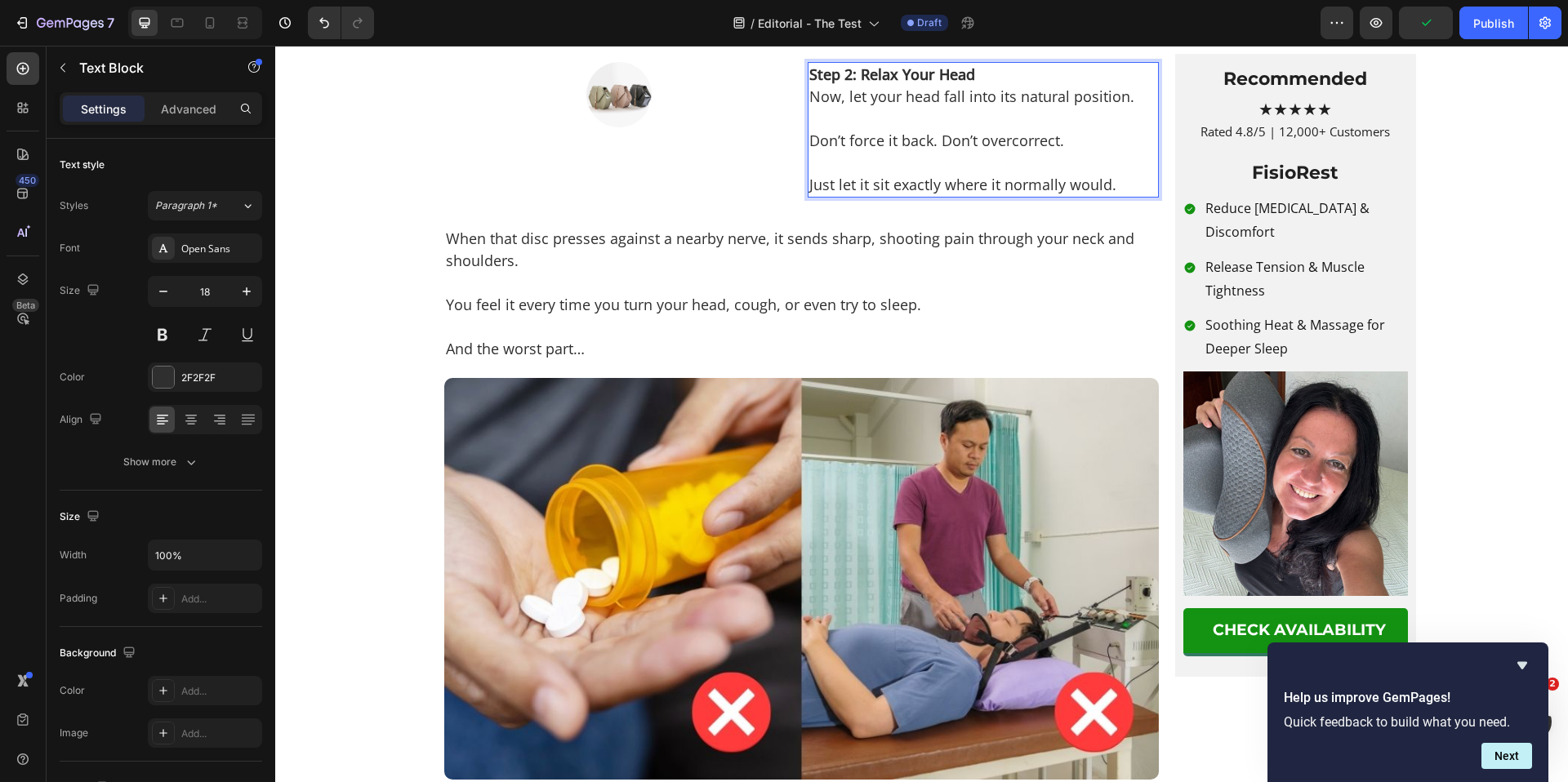
click at [843, 85] on strong "Step 2: Relax Your Head" at bounding box center [892, 73] width 165 height 20
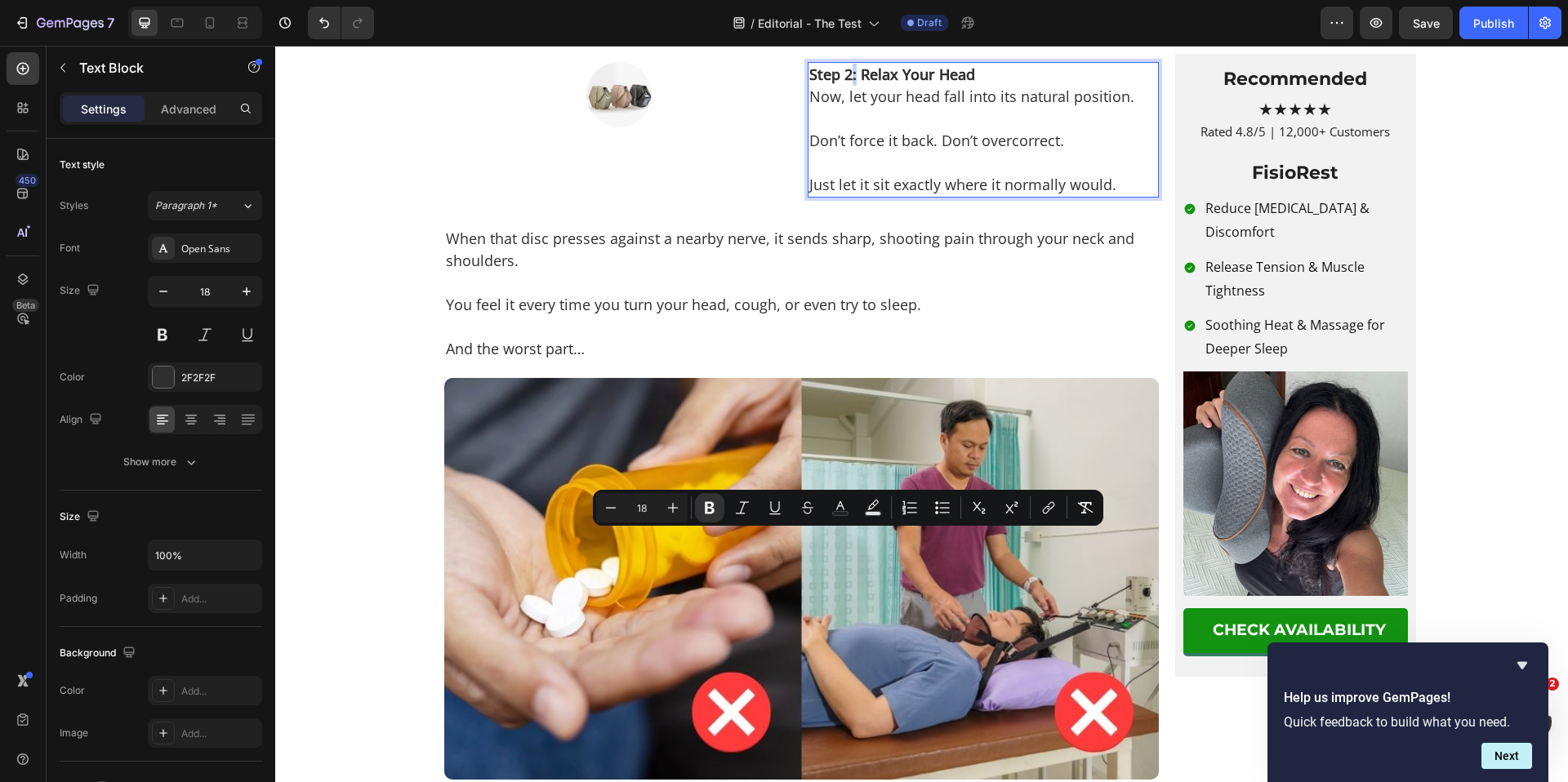
click at [843, 85] on strong "Step 2: Relax Your Head" at bounding box center [892, 73] width 165 height 20
click at [842, 85] on strong "Step 2: Relax Your Head" at bounding box center [892, 73] width 165 height 20
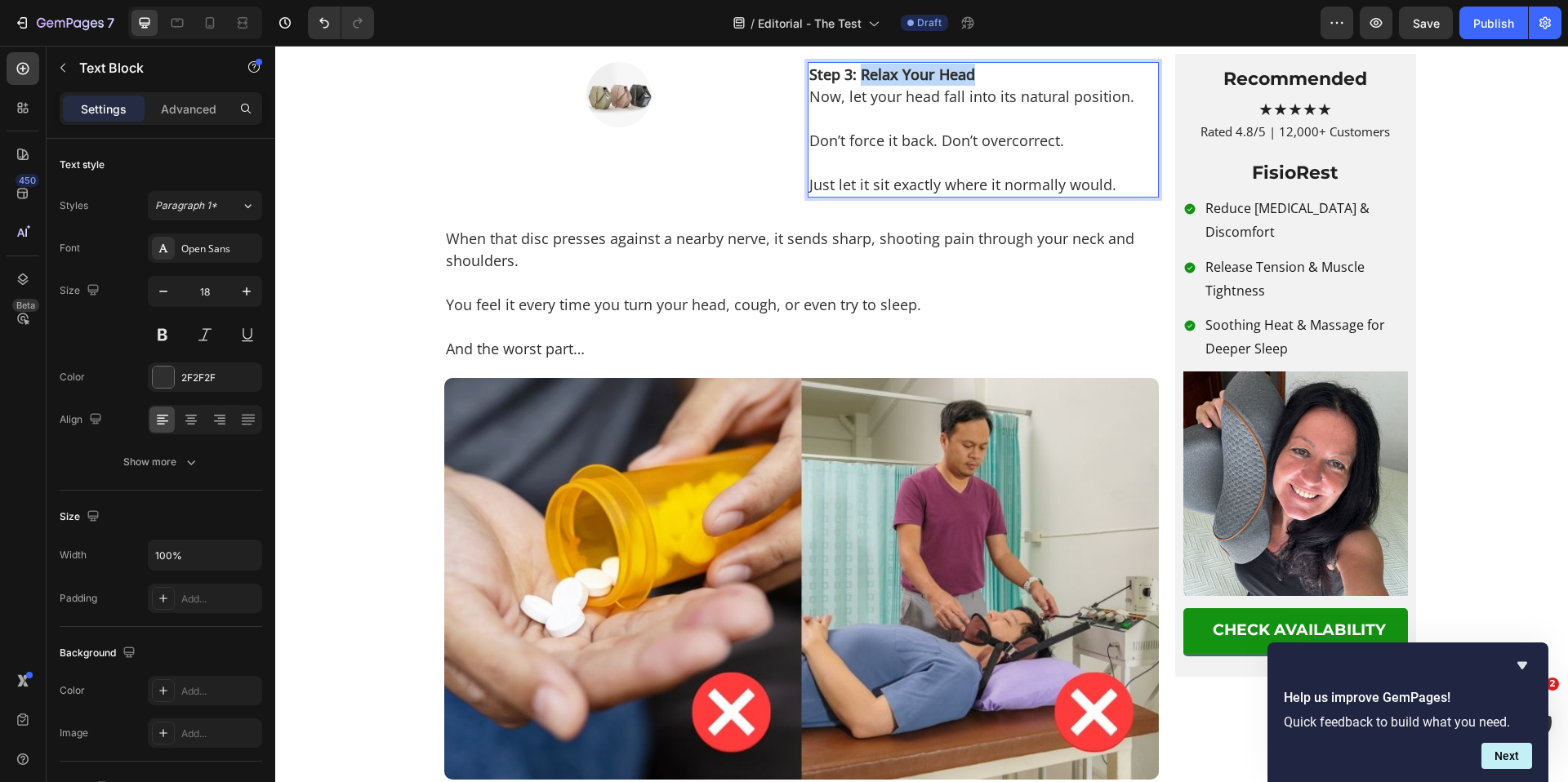
drag, startPoint x: 855, startPoint y: 544, endPoint x: 1011, endPoint y: 549, distance: 156.1
click at [1011, 108] on p "Step 3: Relax Your Head Now, let your head fall into its natural position." at bounding box center [983, 85] width 348 height 44
click at [1031, 196] on p "Just let it sit exactly where it normally would." at bounding box center [983, 174] width 348 height 44
click at [739, 127] on div at bounding box center [620, 95] width 351 height 65
click at [895, 152] on p "Don’t force it back. Don’t overcorrect." at bounding box center [983, 129] width 348 height 44
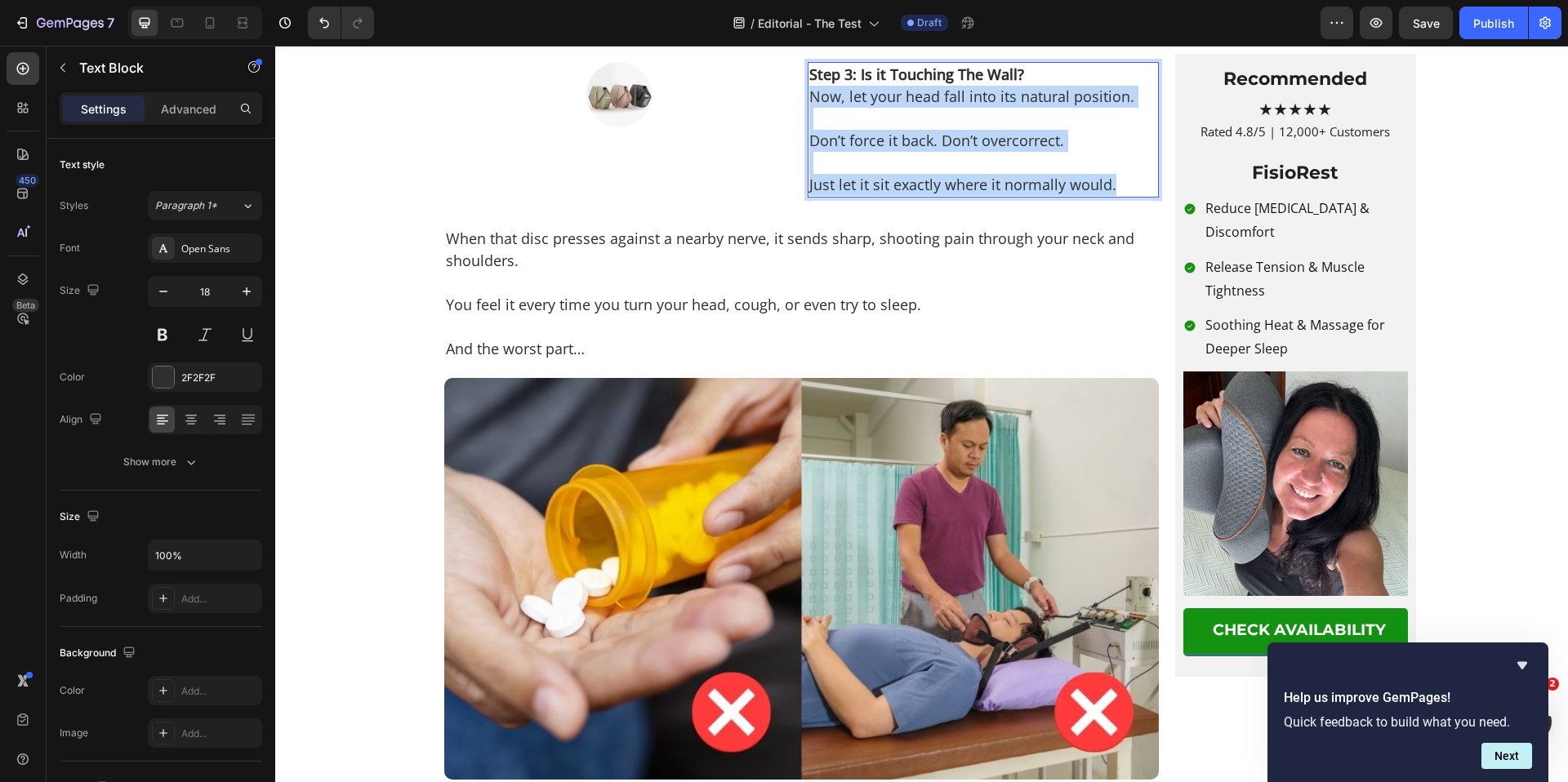
drag, startPoint x: 1117, startPoint y: 651, endPoint x: 804, endPoint y: 571, distance: 323.1
click at [808, 198] on div "Step 3: Is it Touching The Wall? Now, let your head fall into its natural posit…" at bounding box center [984, 130] width 351 height 136
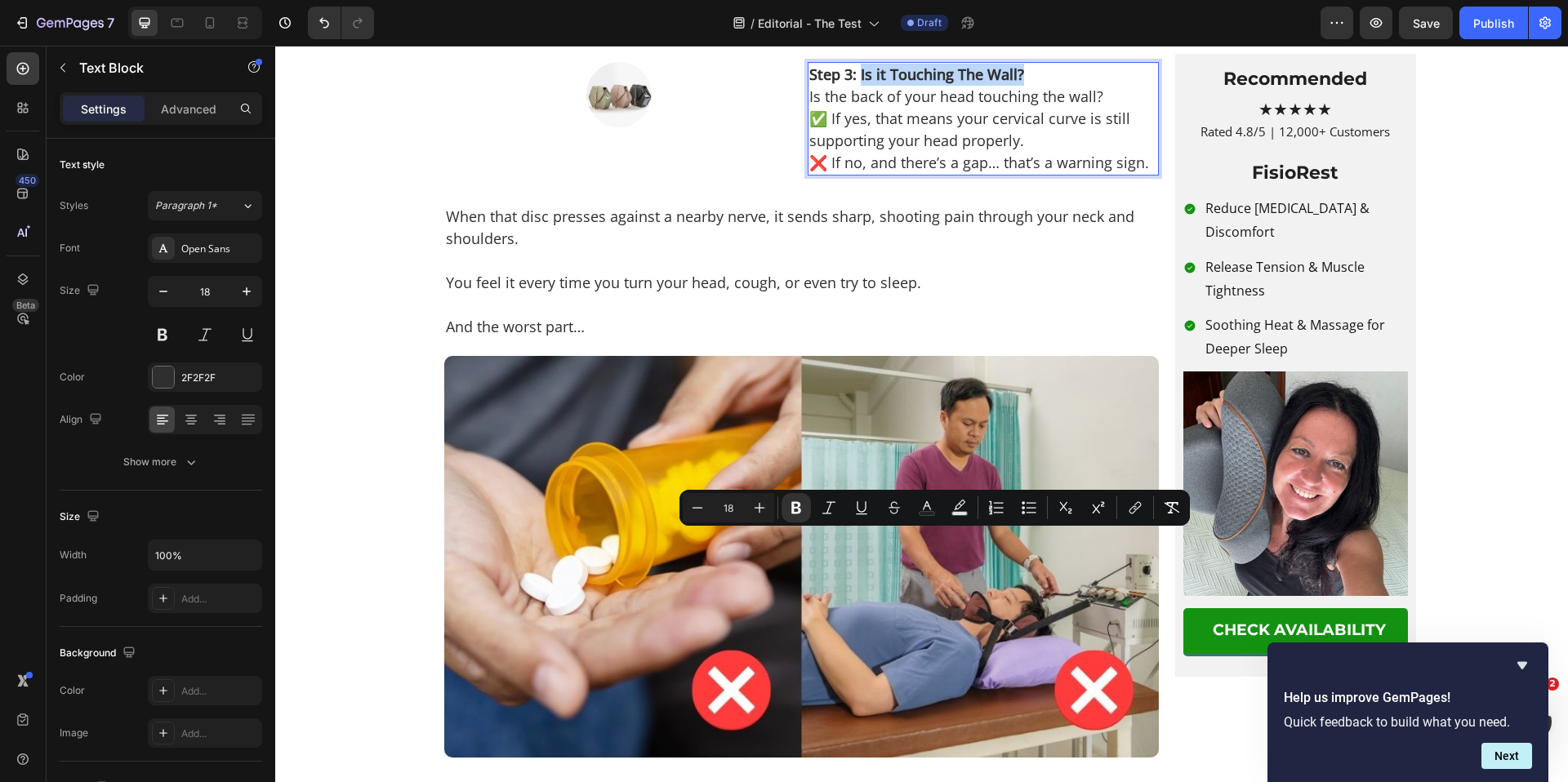
drag, startPoint x: 854, startPoint y: 543, endPoint x: 1027, endPoint y: 542, distance: 173.0
click at [1027, 108] on p "Step 3: Is it Touching The Wall? Is the back of your head touching the wall?" at bounding box center [983, 85] width 348 height 44
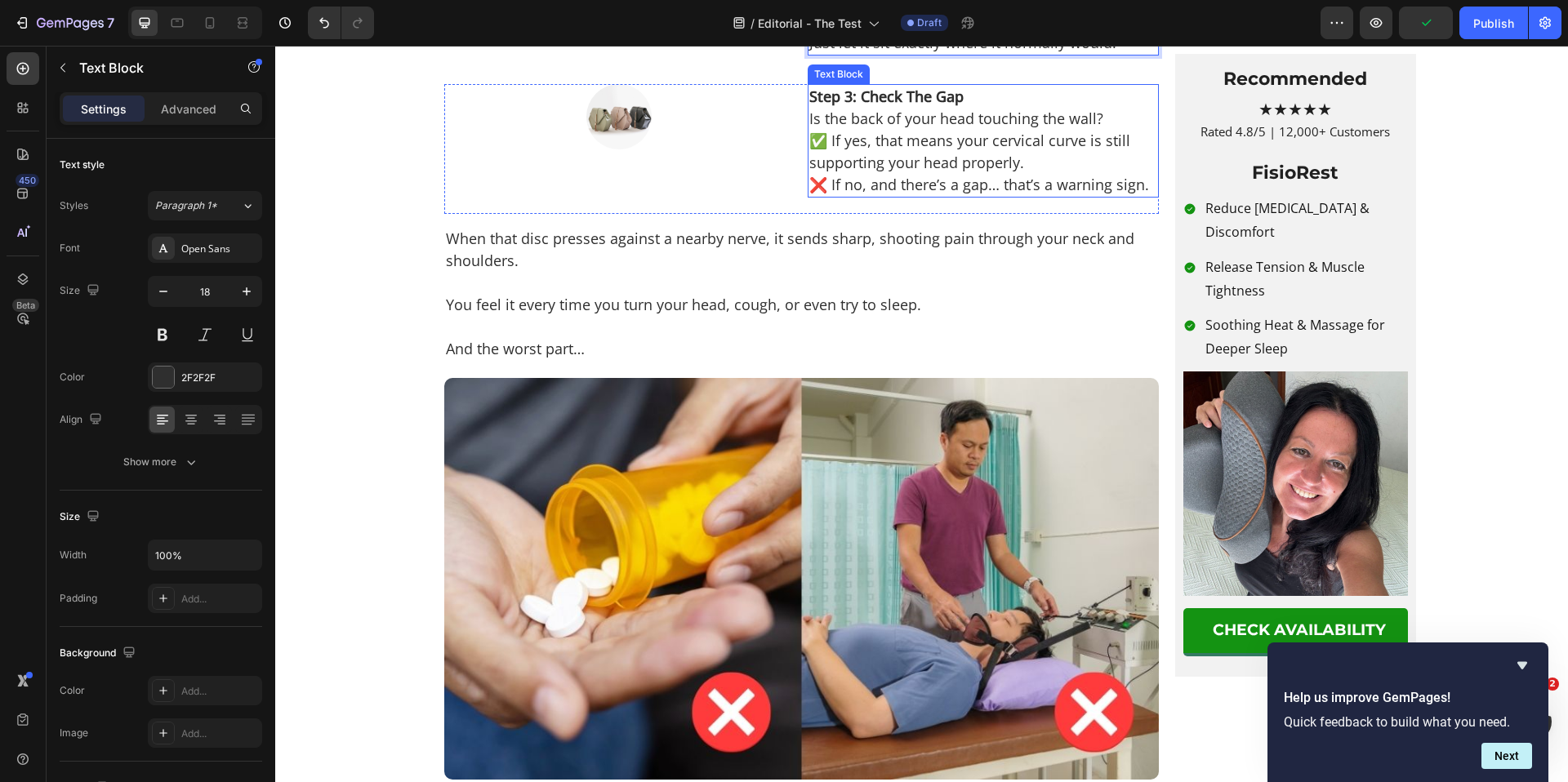
click at [945, 130] on p "Step 3: Check The Gap Is the back of your head touching the wall?" at bounding box center [983, 107] width 348 height 44
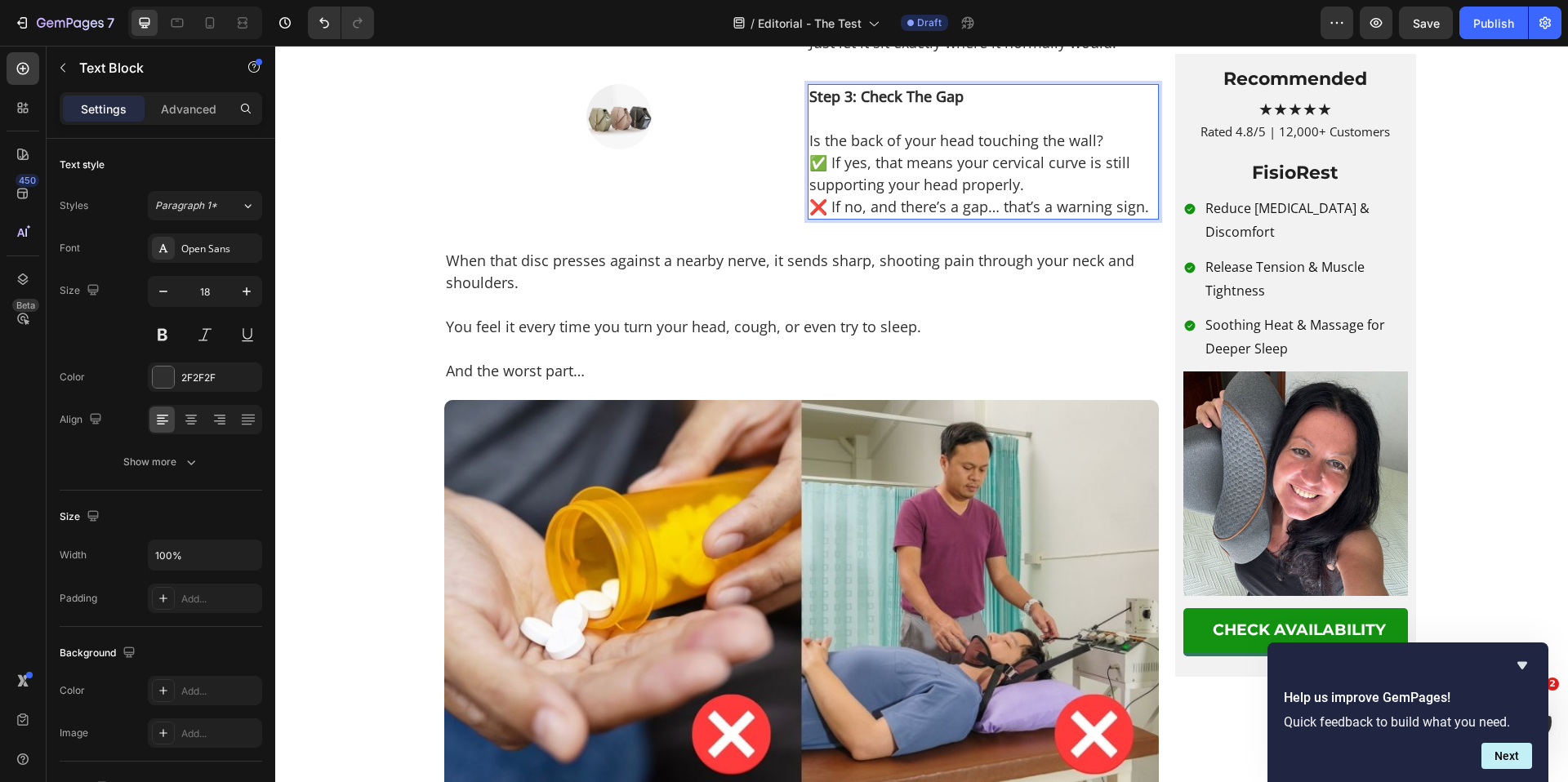
click at [1099, 152] on p "⁠⁠⁠⁠⁠⁠⁠ Is the back of your head touching the wall?" at bounding box center [983, 129] width 348 height 44
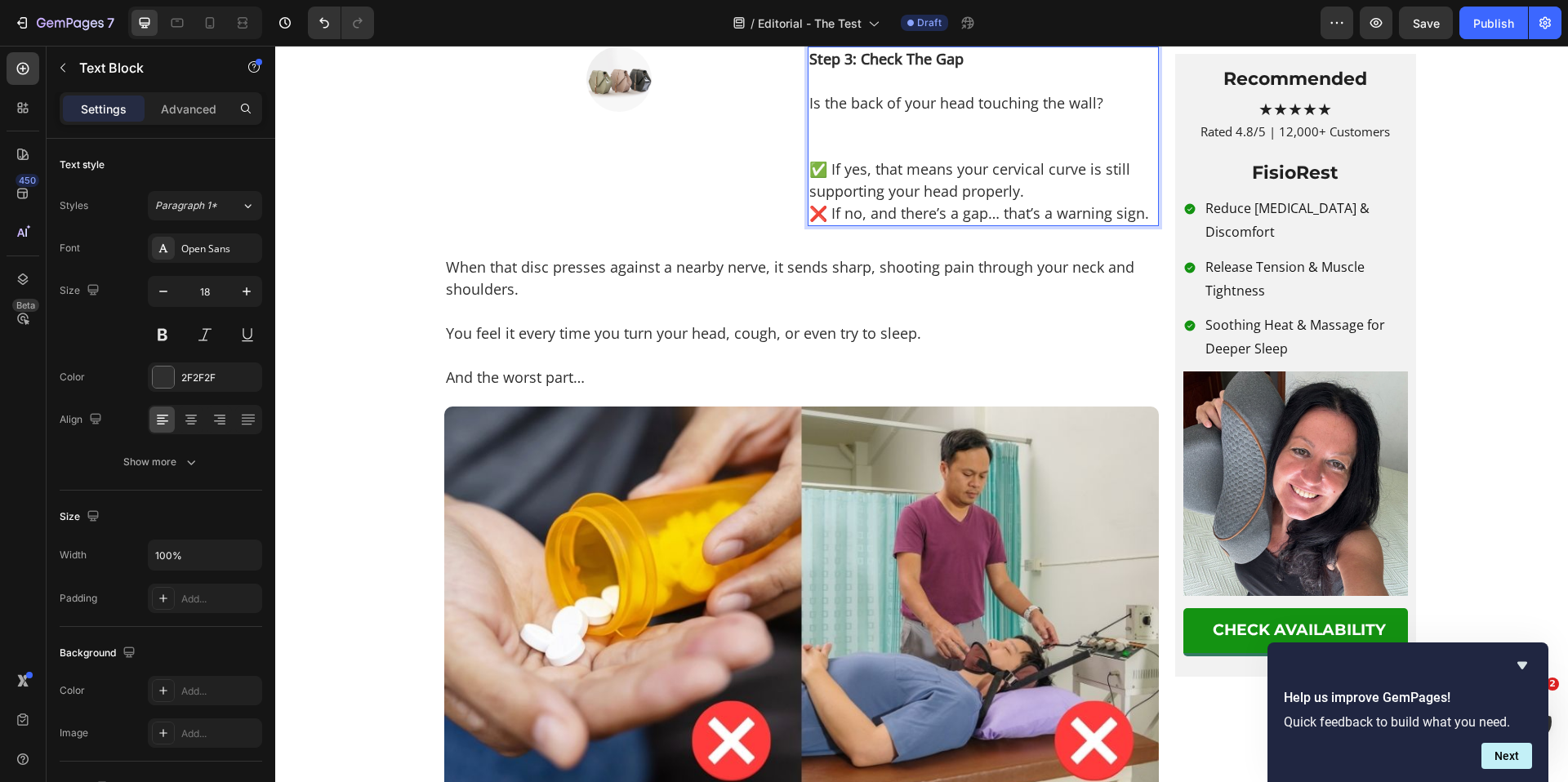
scroll to position [1809, 0]
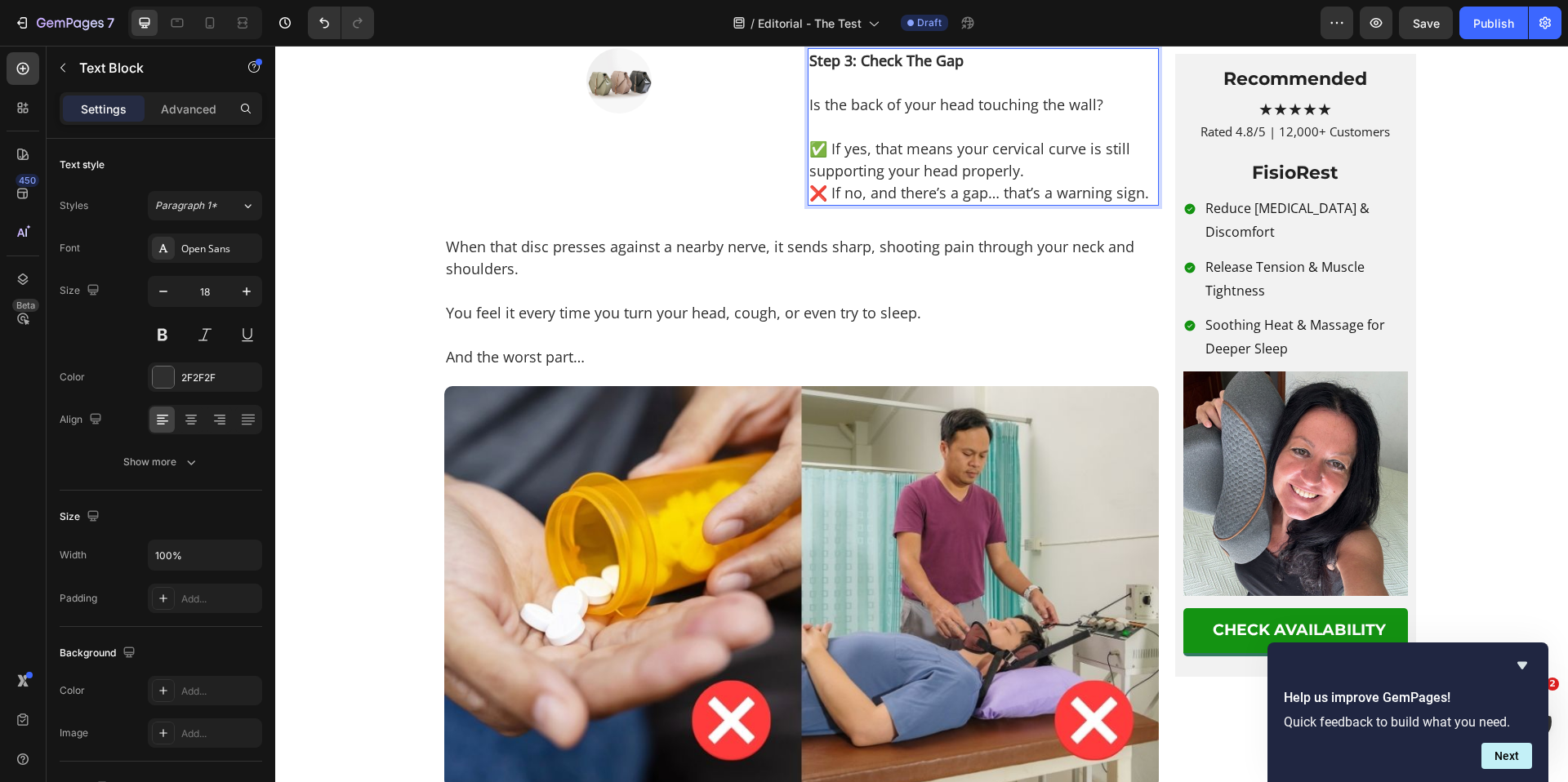
click at [1028, 182] on p "✅ If yes, that means your cervical curve is still supporting your head properly." at bounding box center [983, 160] width 348 height 44
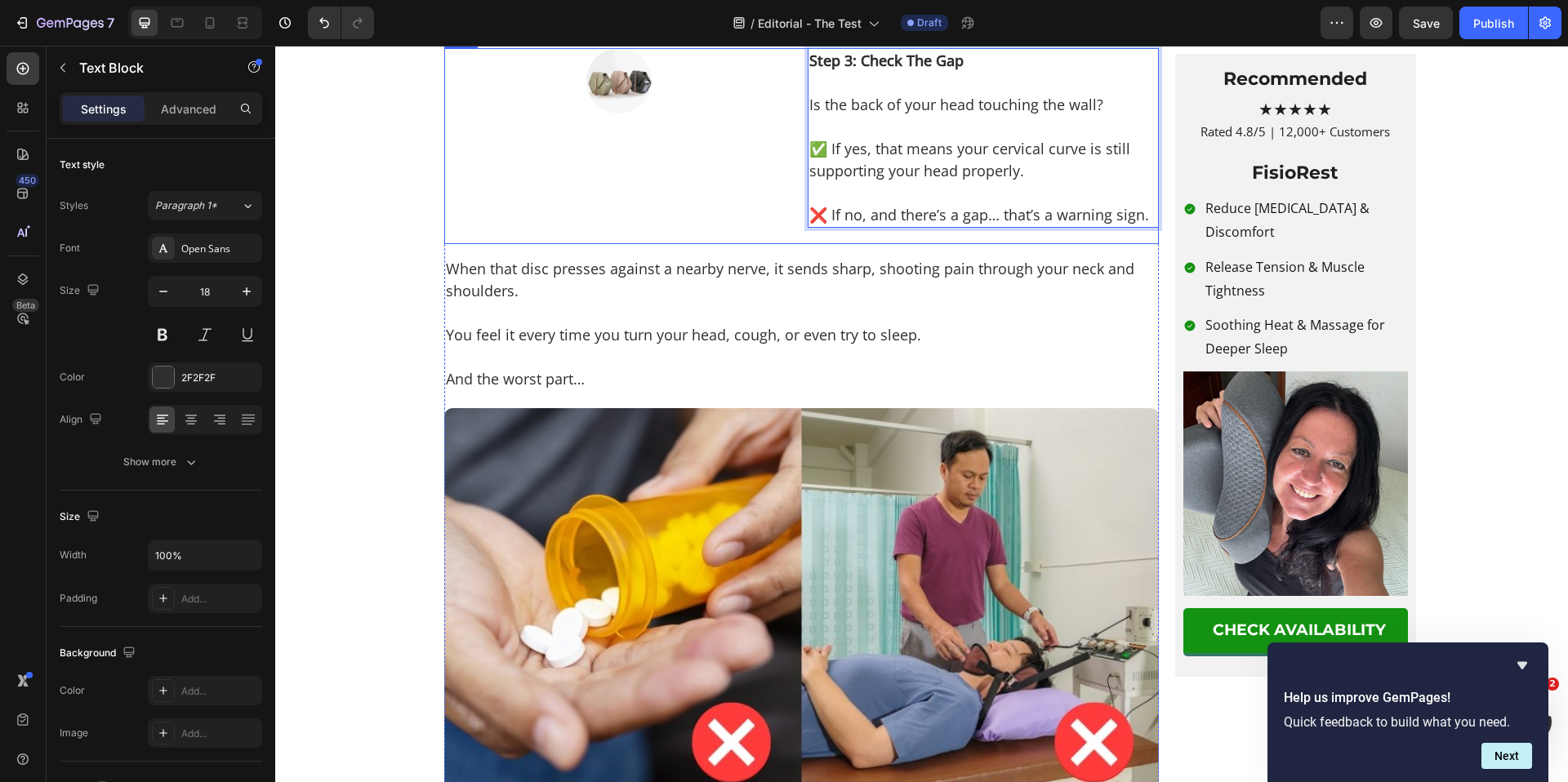
click at [714, 244] on div "Image" at bounding box center [620, 146] width 351 height 196
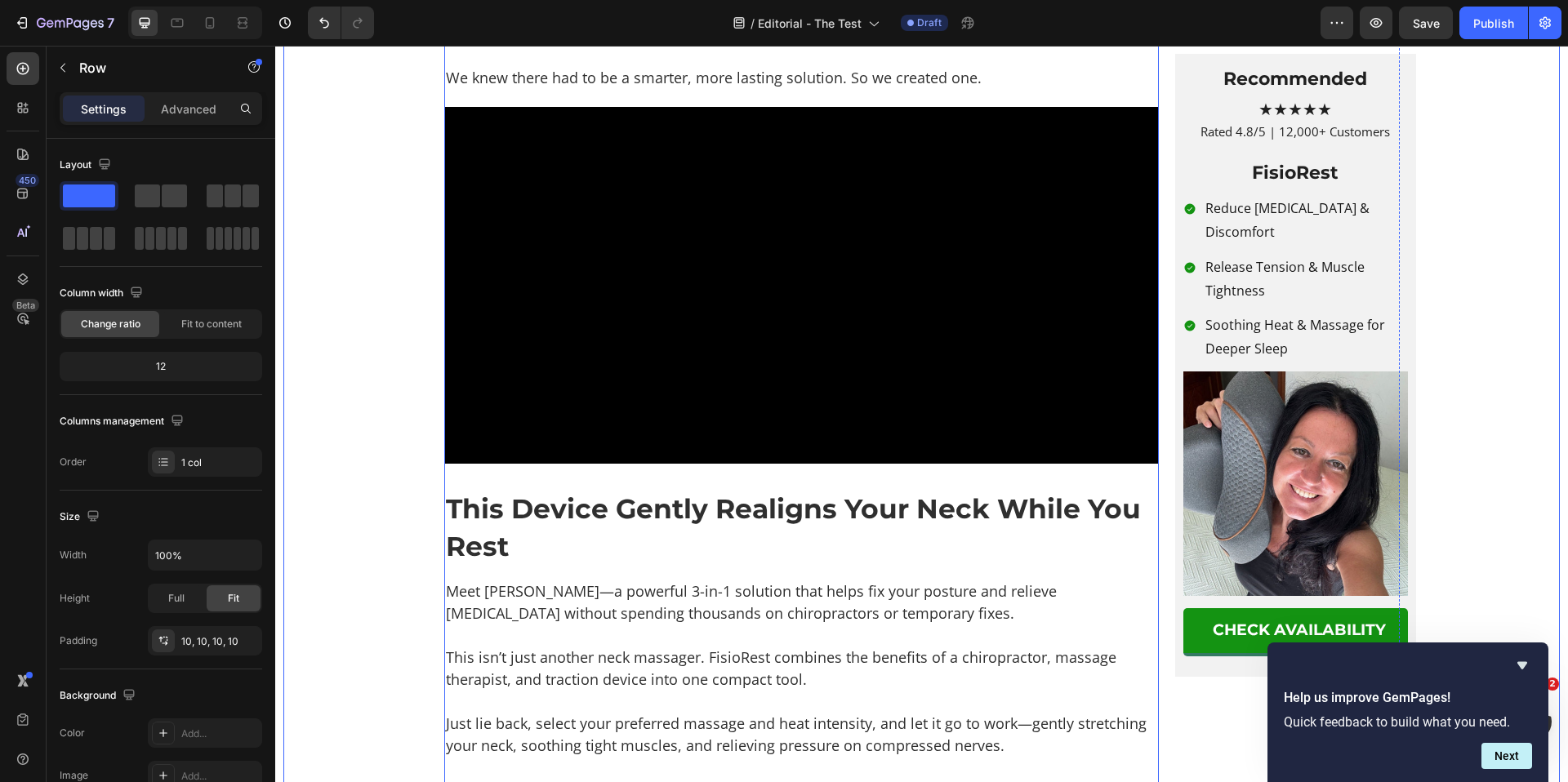
scroll to position [2361, 0]
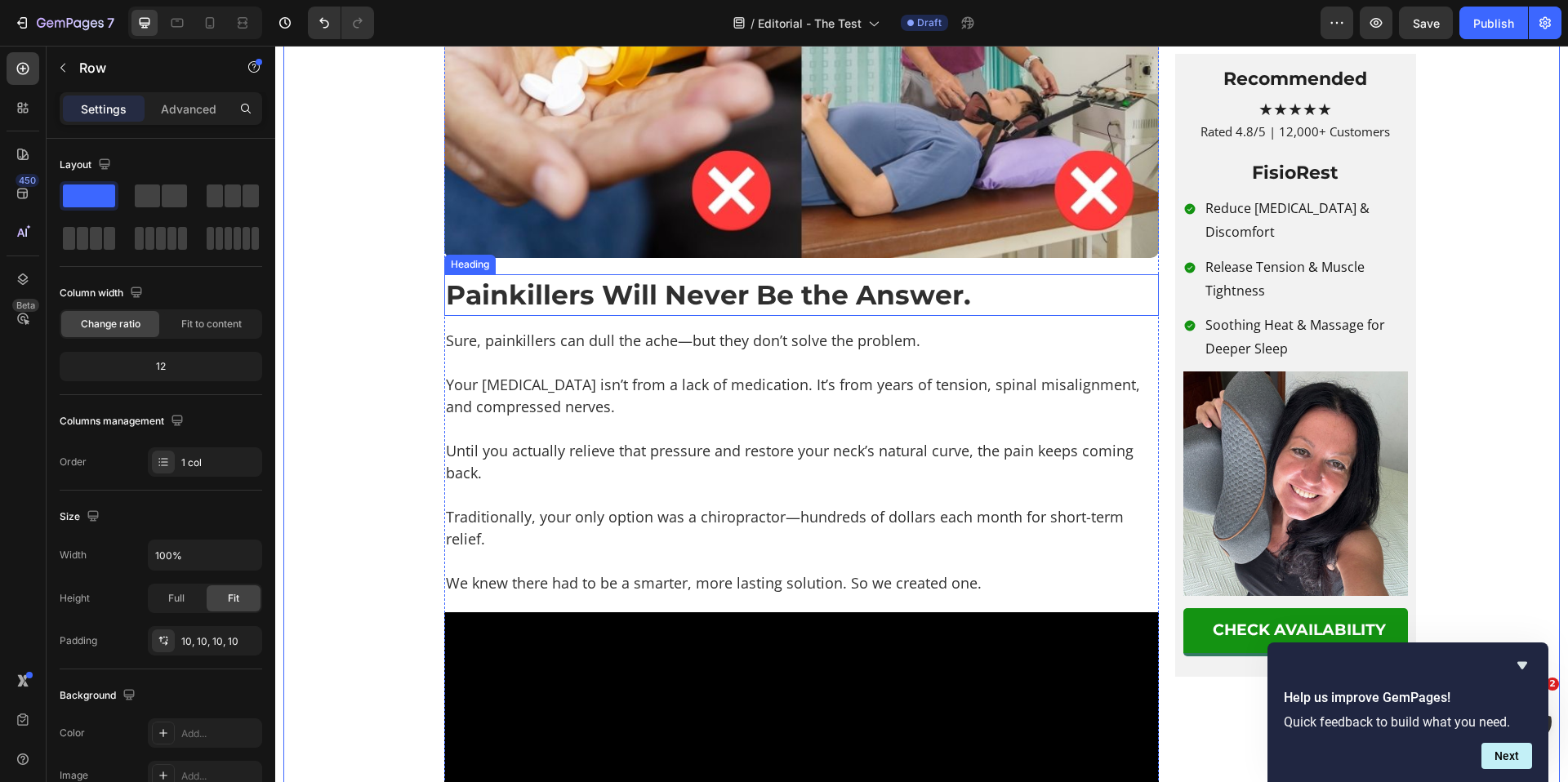
click at [701, 315] on h2 "Painkillers Will Never Be the Answer." at bounding box center [801, 294] width 714 height 41
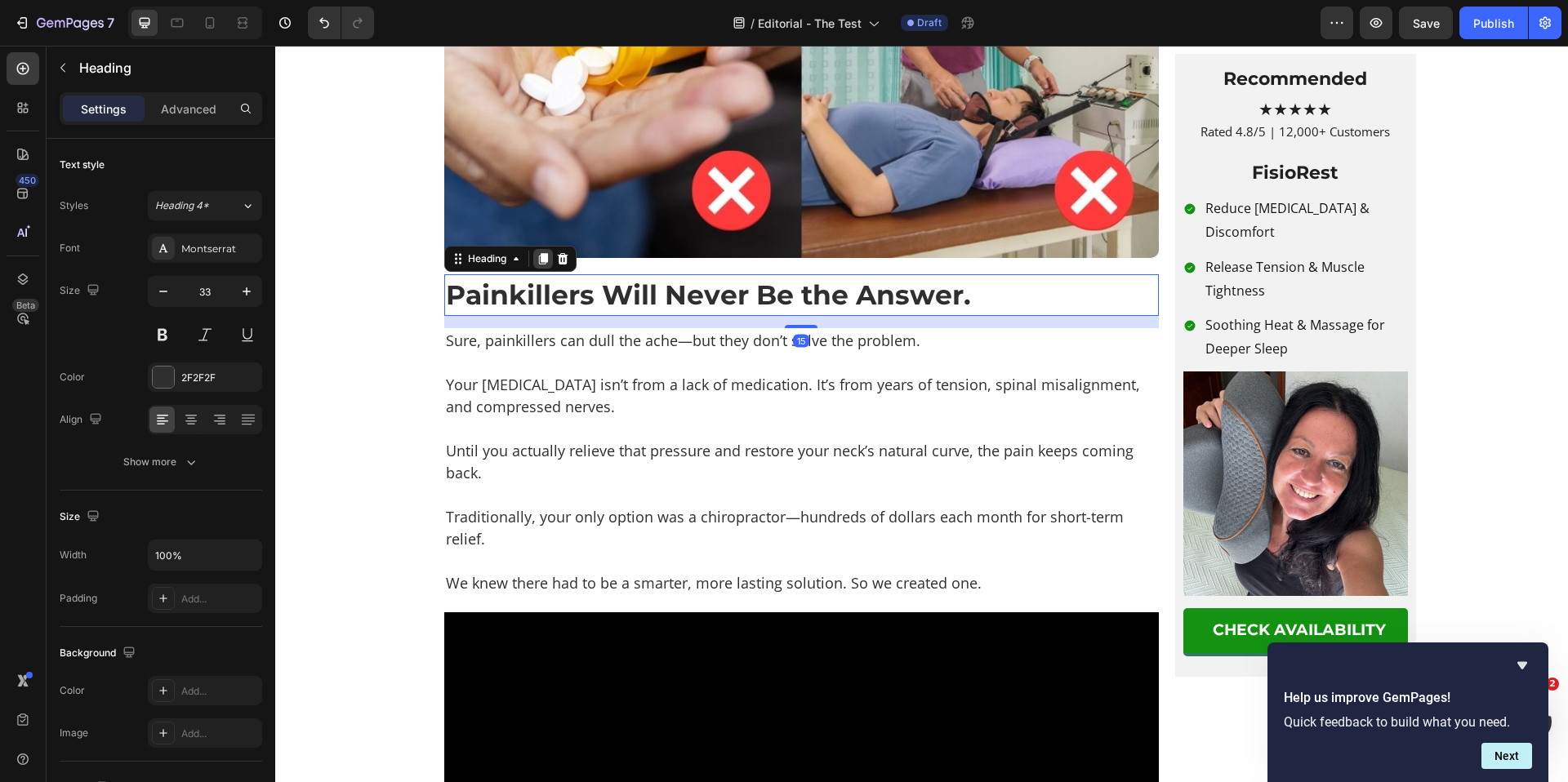
click at [533, 268] on div at bounding box center [542, 258] width 20 height 20
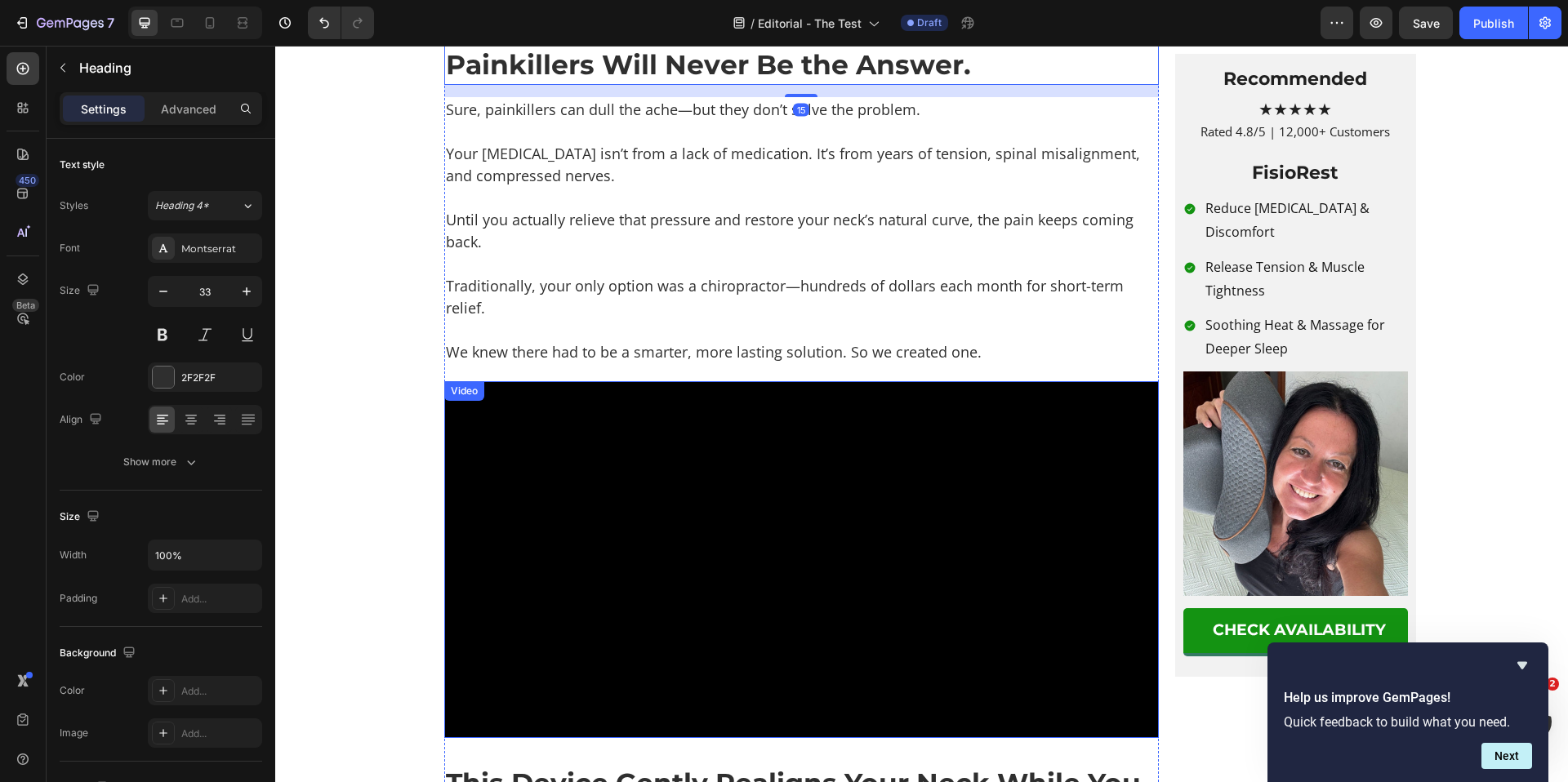
scroll to position [2590, 0]
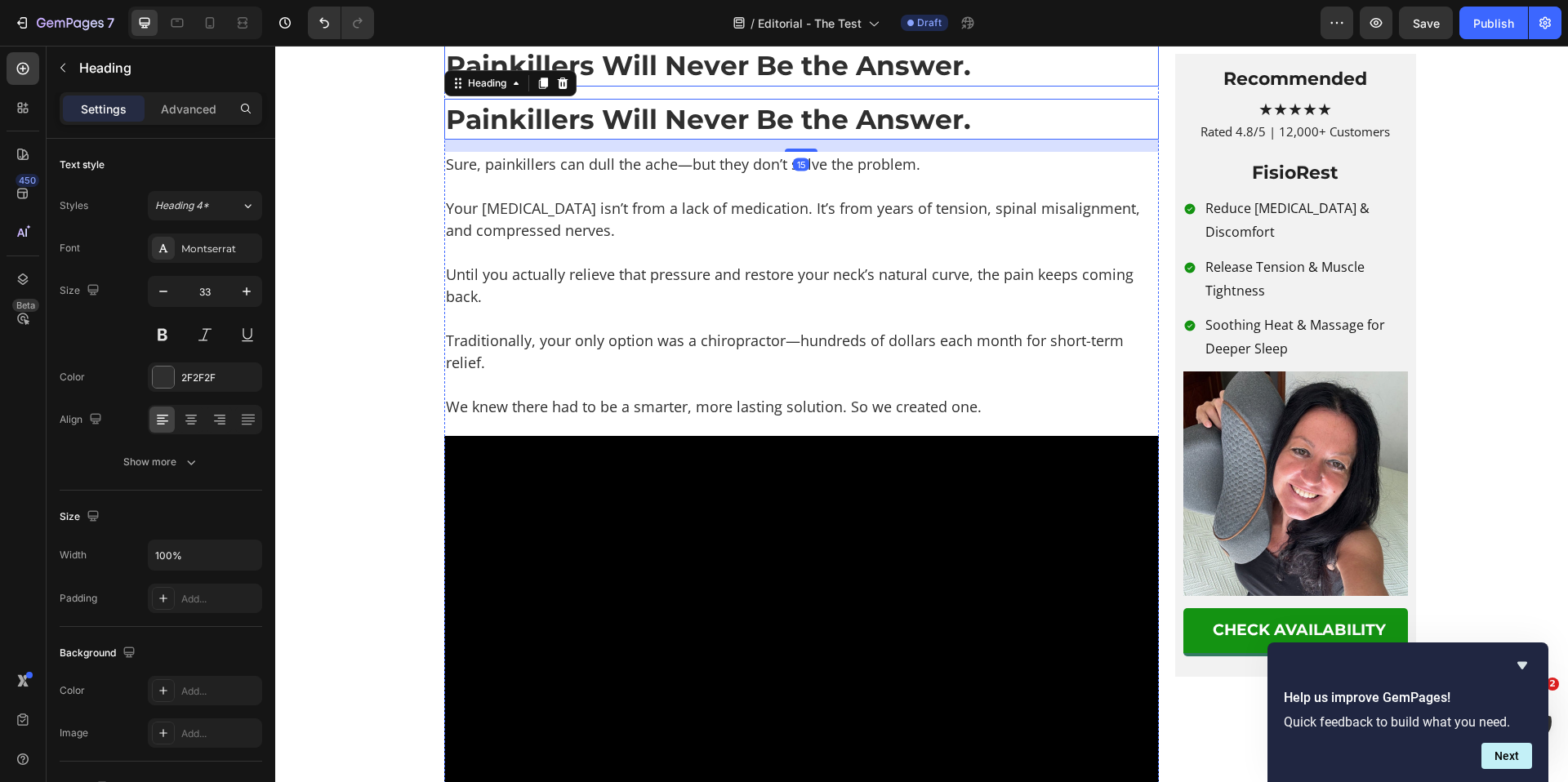
click at [463, 85] on h2 "Painkillers Will Never Be the Answer." at bounding box center [801, 65] width 714 height 41
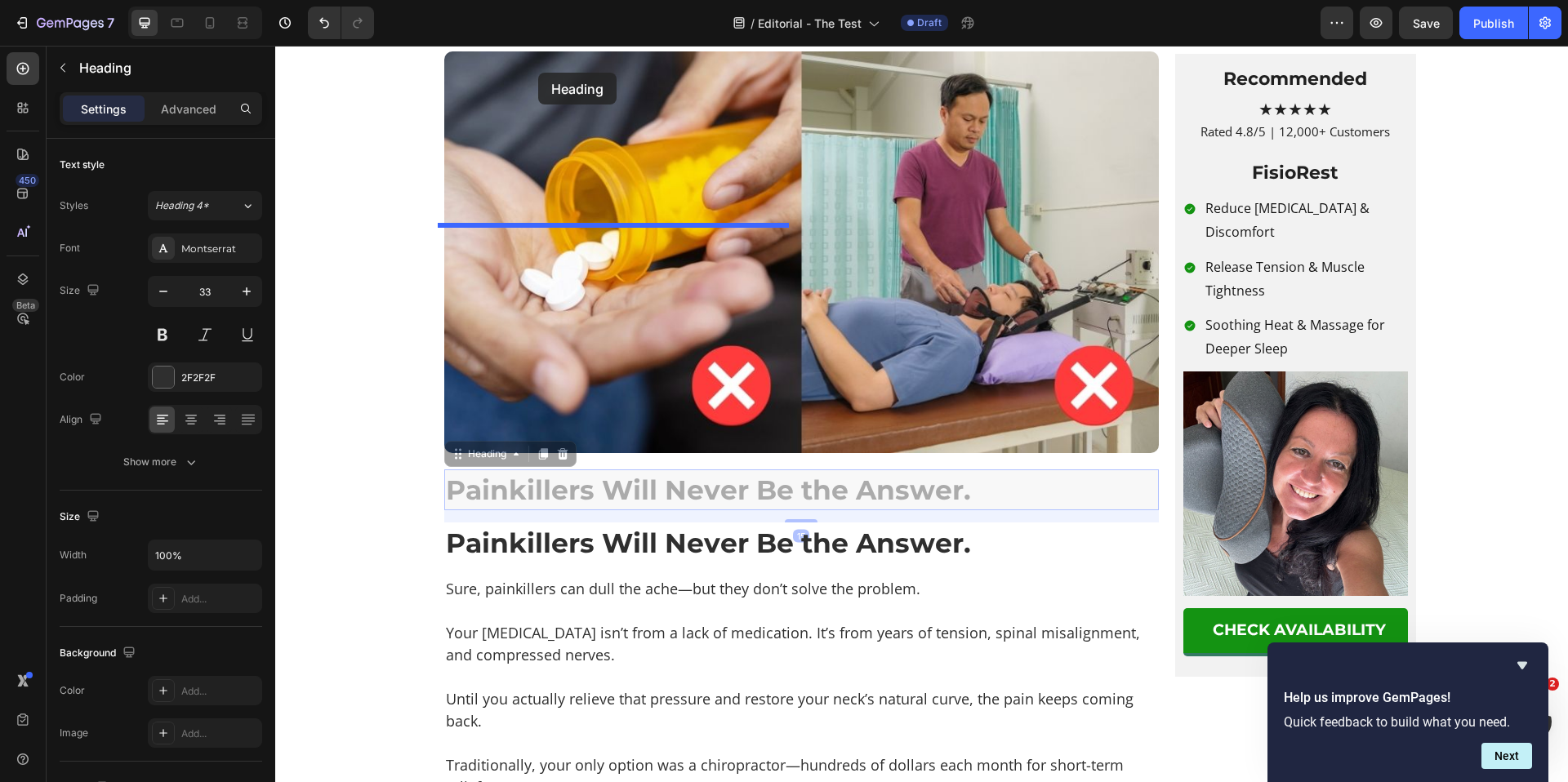
scroll to position [2108, 0]
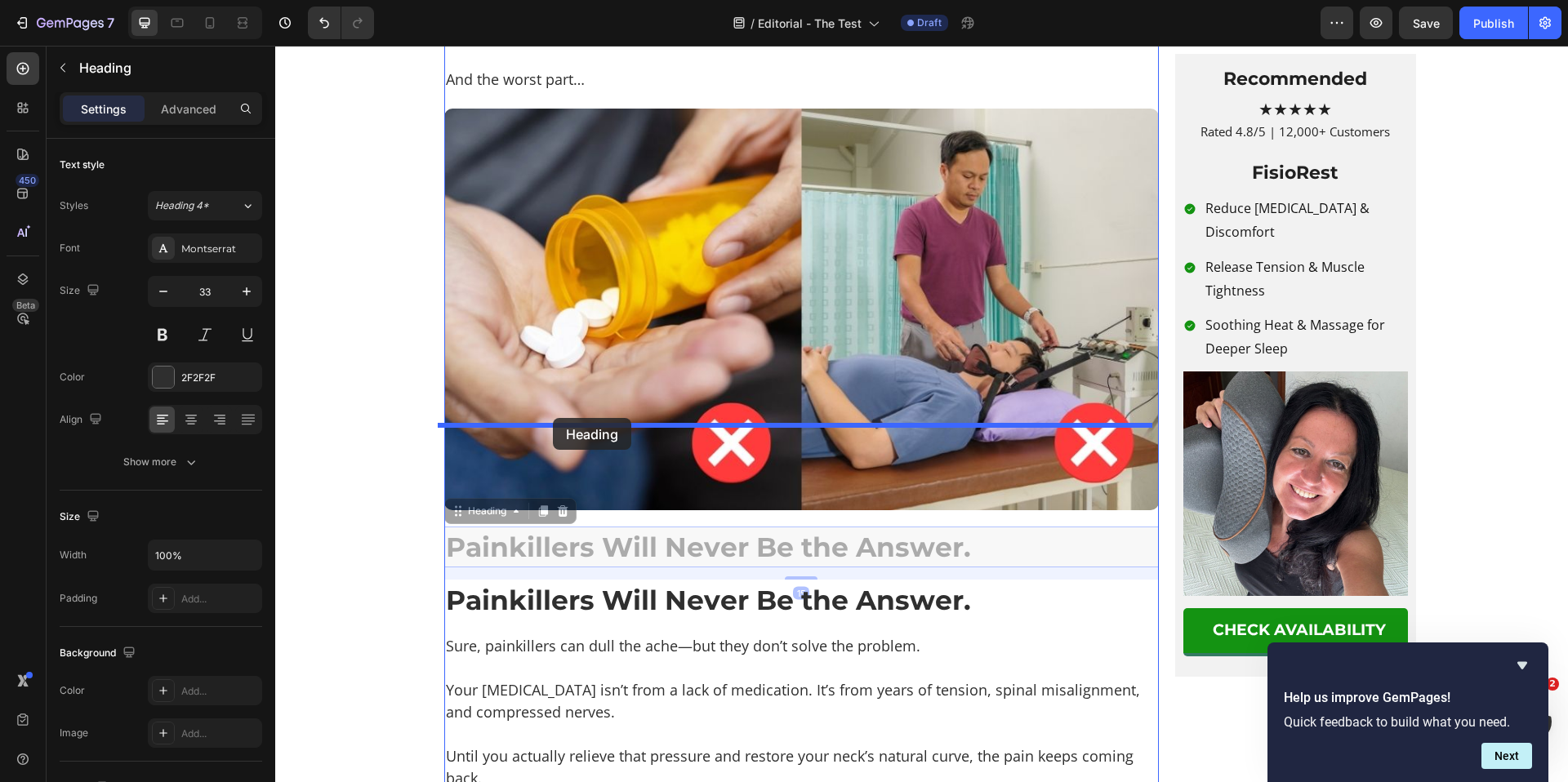
drag, startPoint x: 452, startPoint y: 501, endPoint x: 553, endPoint y: 418, distance: 130.7
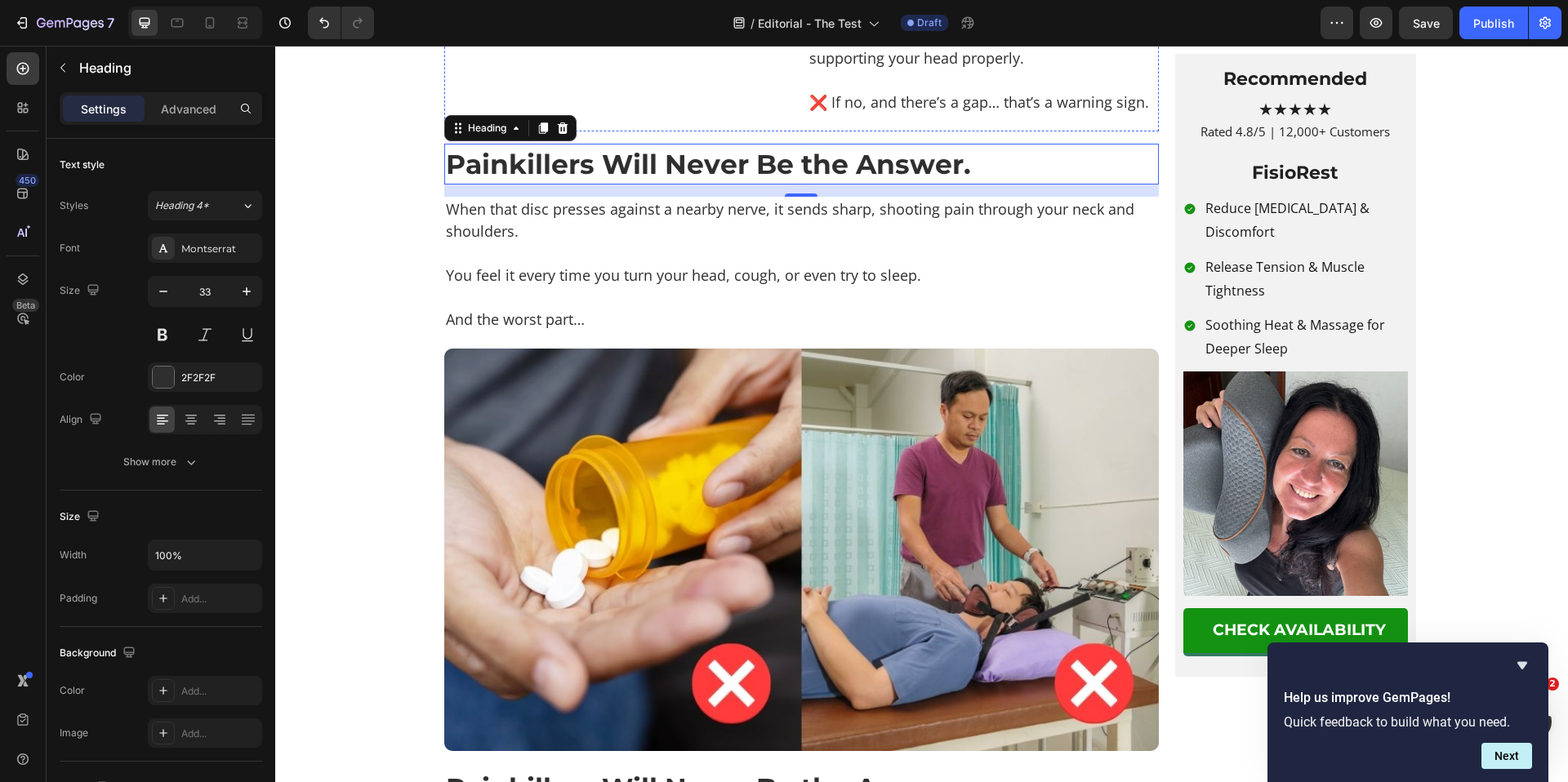
scroll to position [1649, 0]
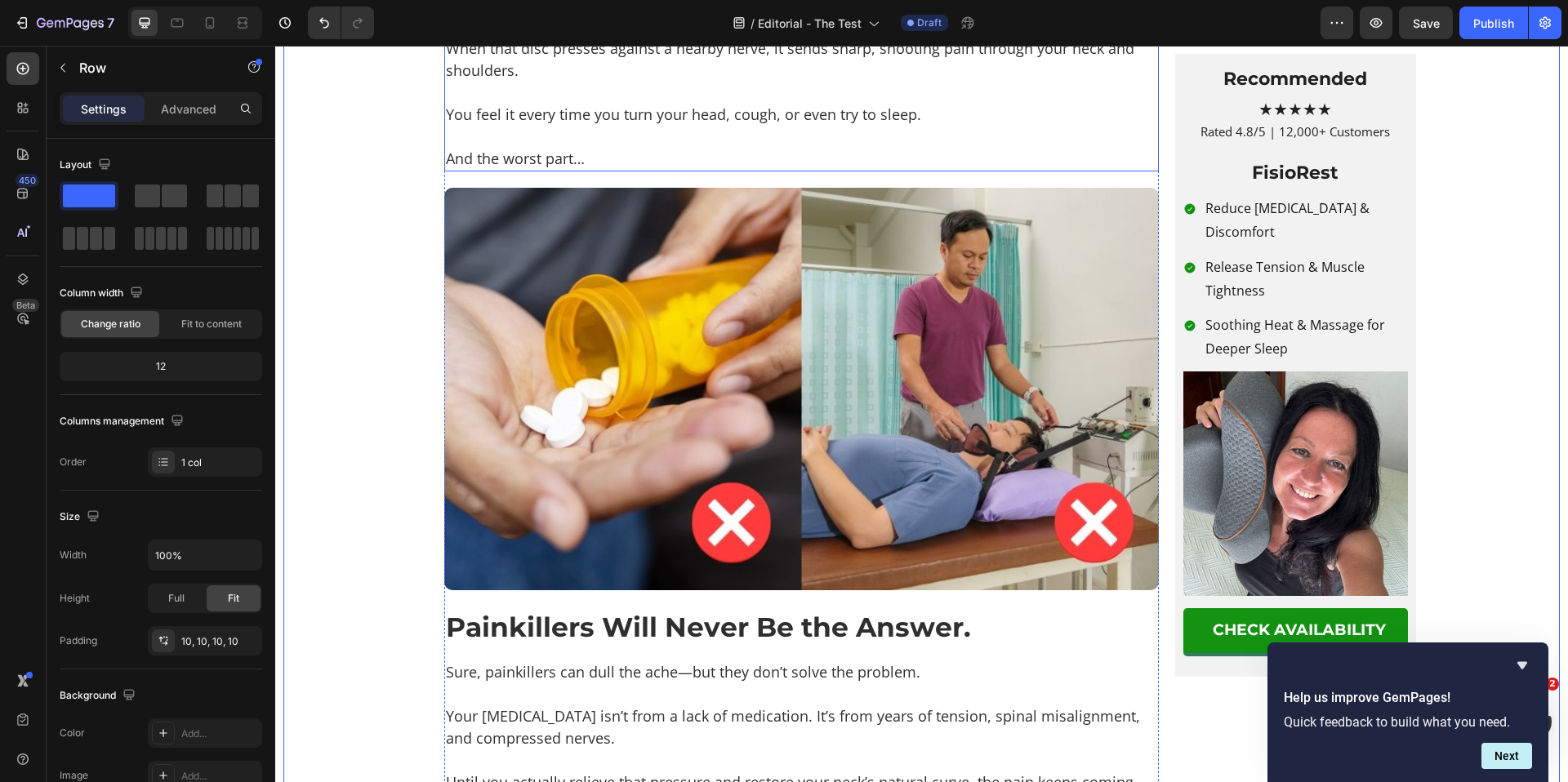
scroll to position [1822, 0]
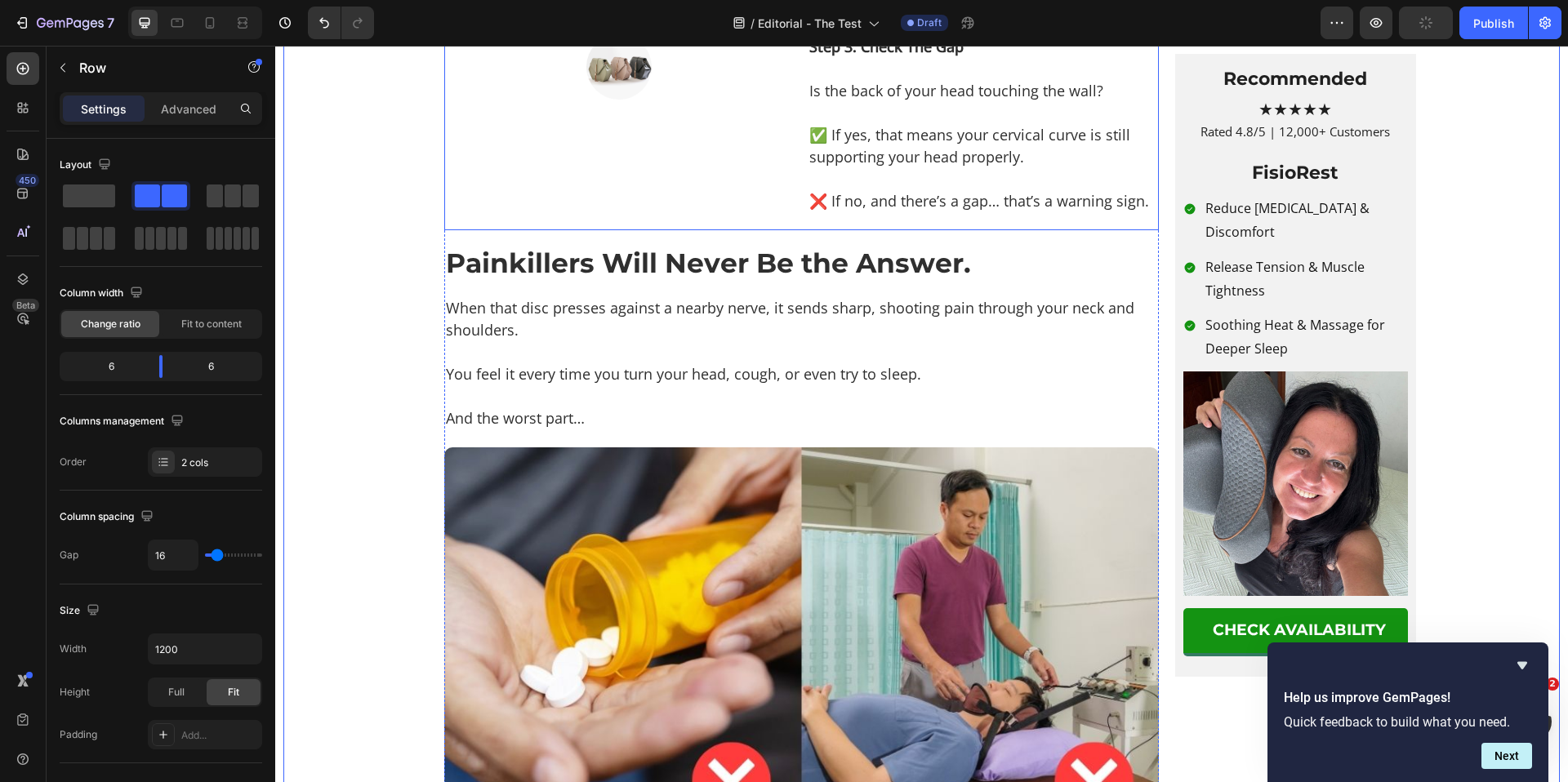
click at [762, 230] on div "Image" at bounding box center [620, 132] width 351 height 196
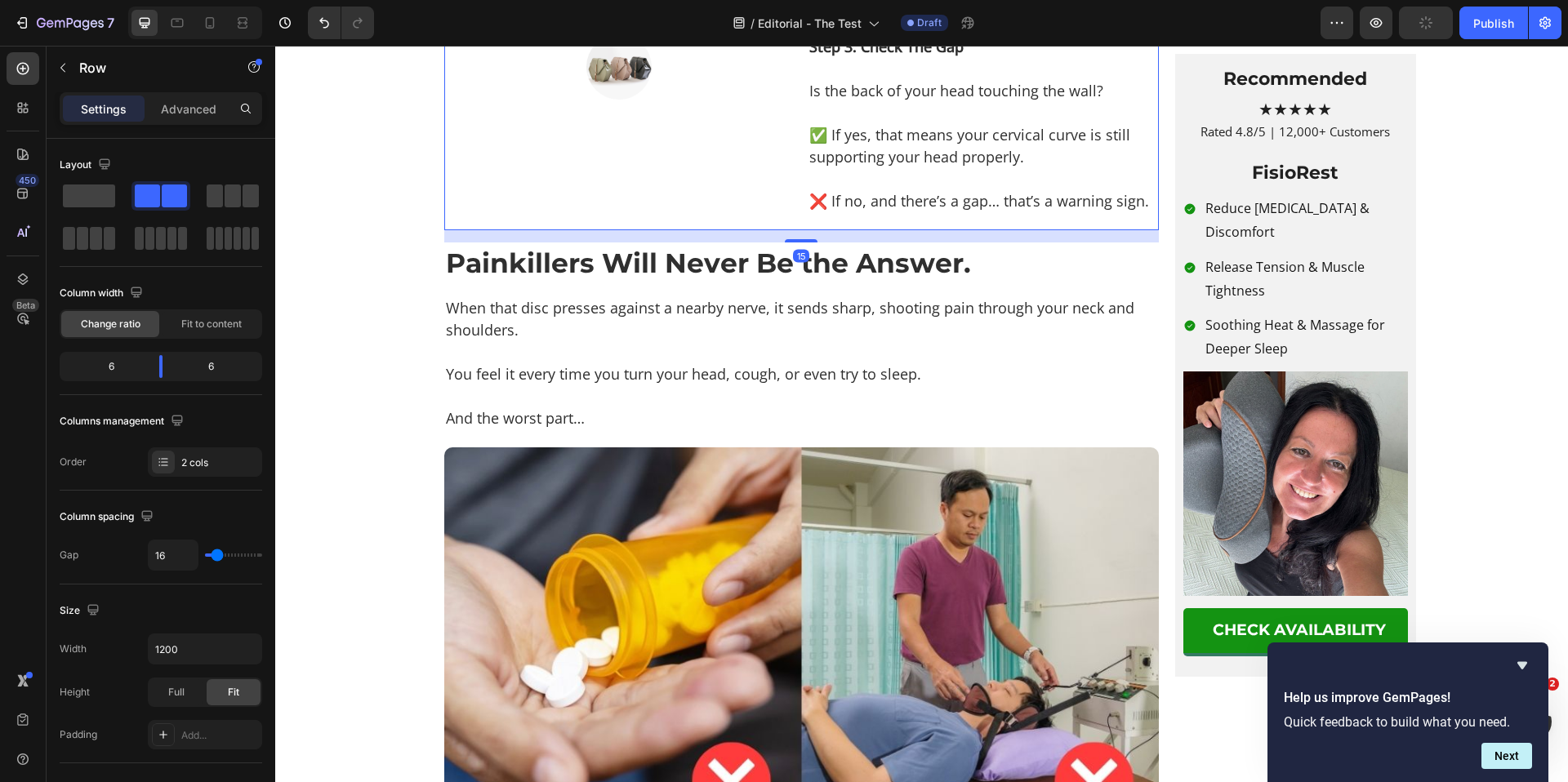
click at [762, 230] on div "Image" at bounding box center [620, 132] width 351 height 196
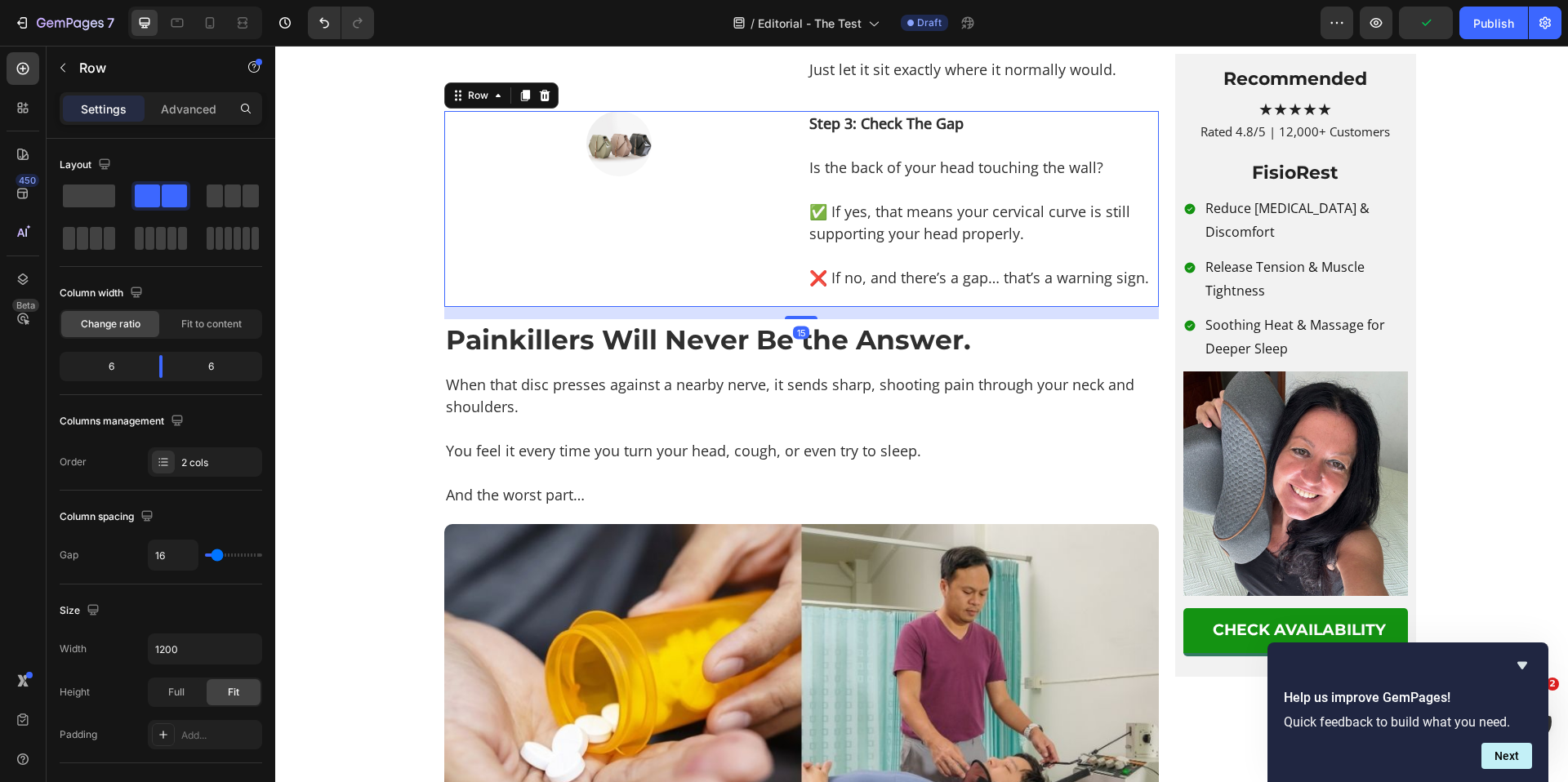
scroll to position [1656, 0]
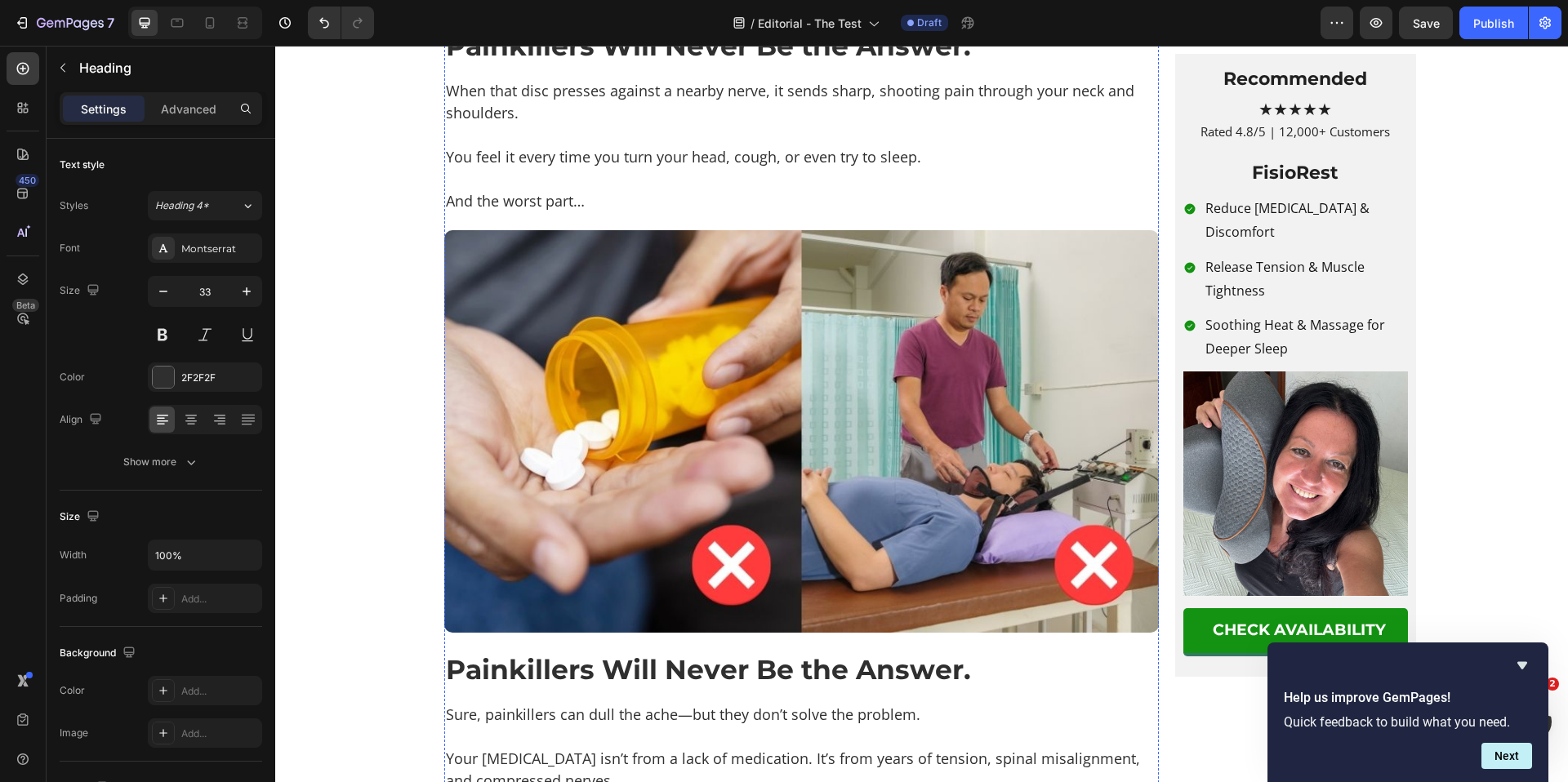
scroll to position [2041, 0]
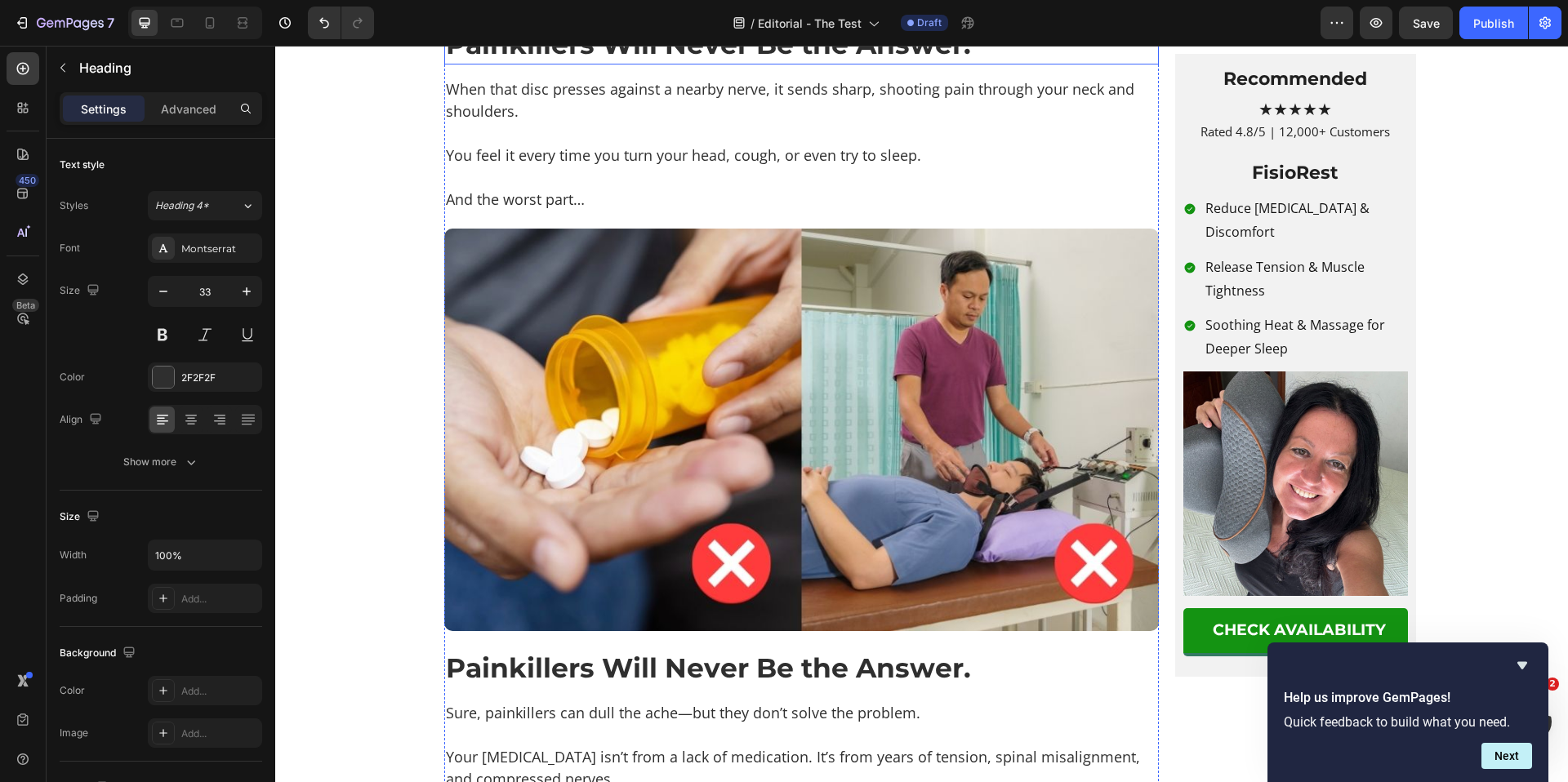
click at [735, 64] on h2 "Painkillers Will Never Be the Answer." at bounding box center [801, 44] width 714 height 41
click at [668, 166] on p "You feel it every time you turn your head, cough, or even try to sleep." at bounding box center [802, 156] width 712 height 22
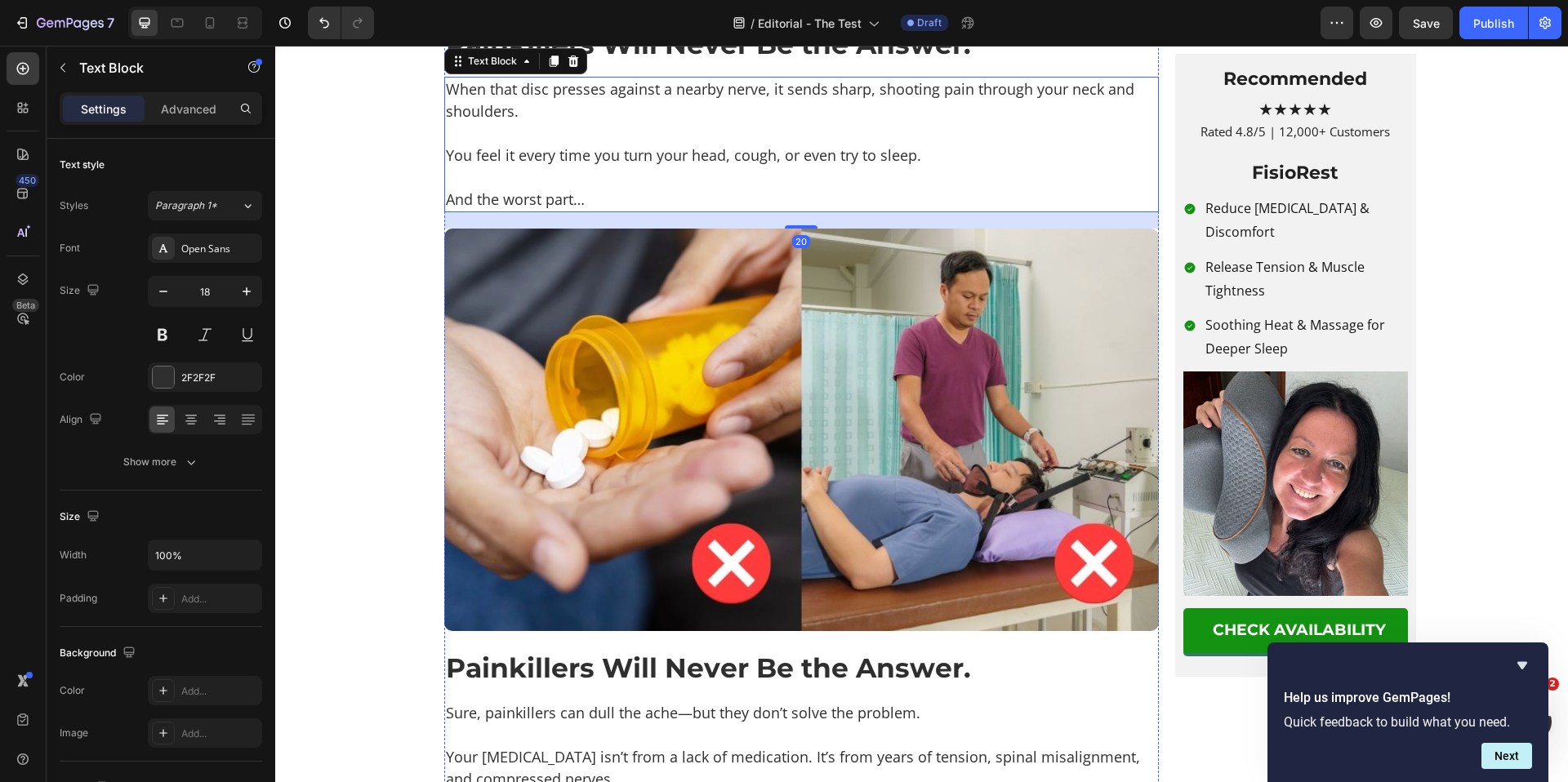
scroll to position [1826, 0]
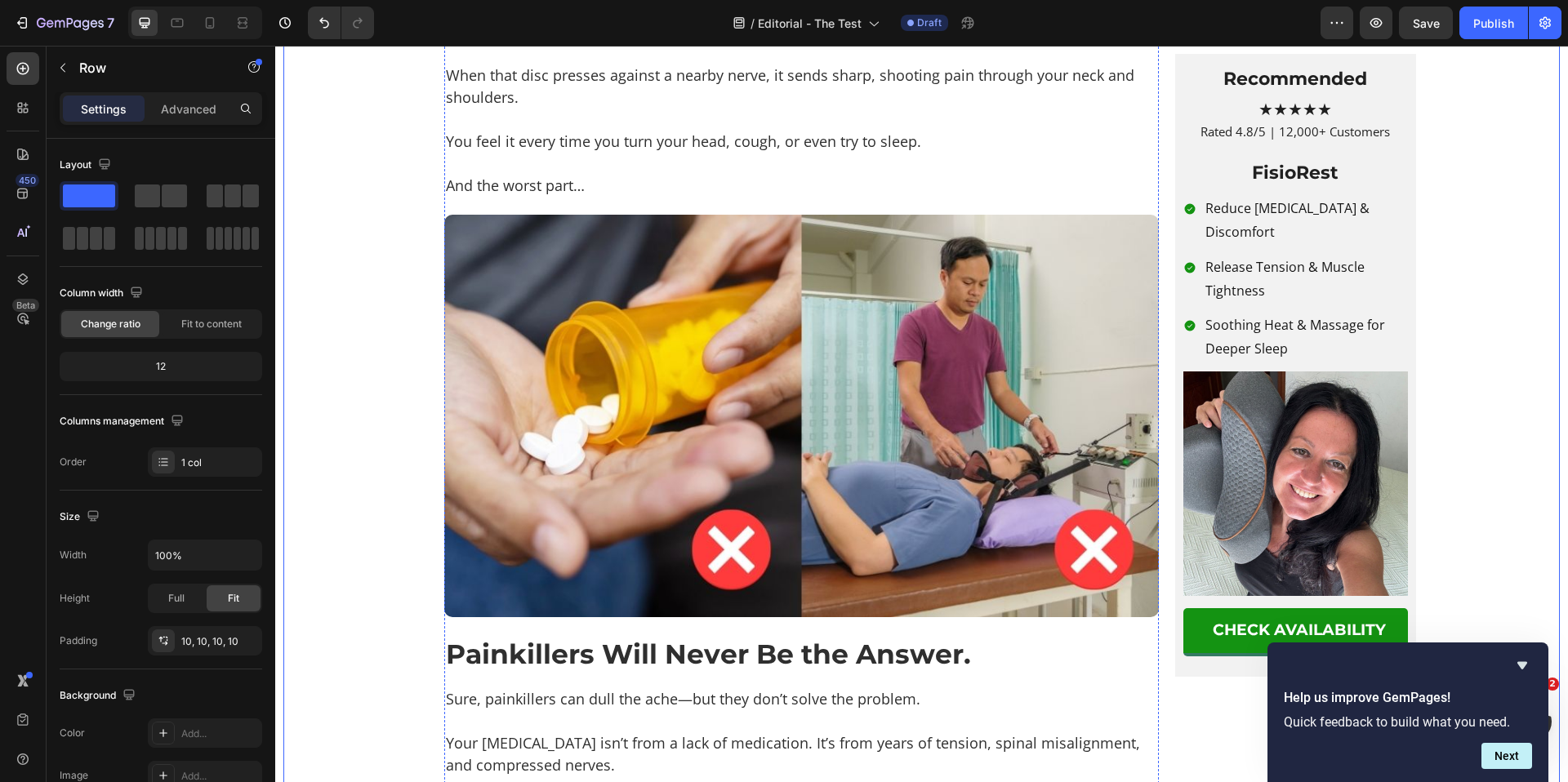
scroll to position [2077, 0]
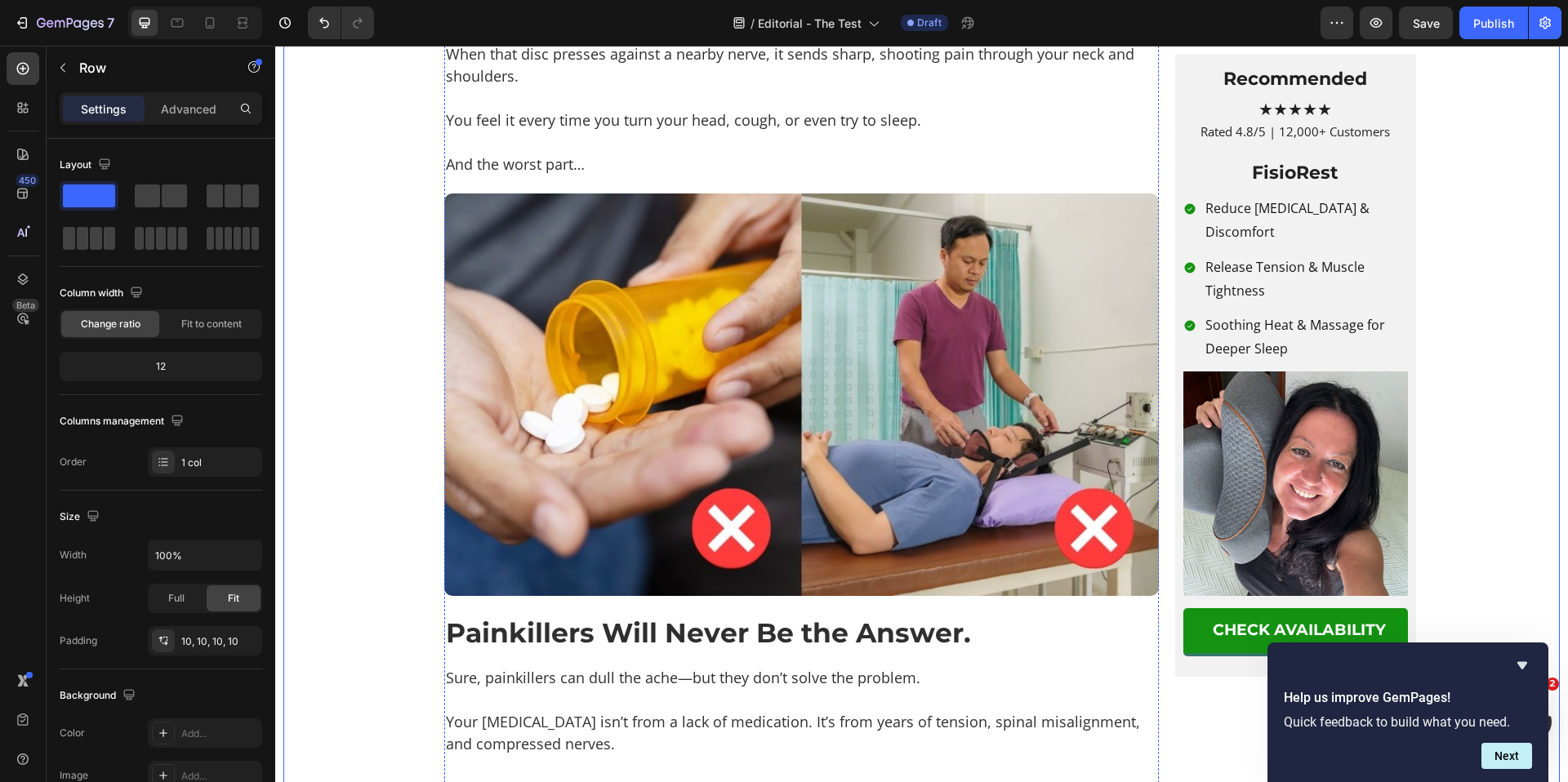
click at [692, 30] on h2 "Painkillers Will Never Be the Answer." at bounding box center [801, 9] width 714 height 41
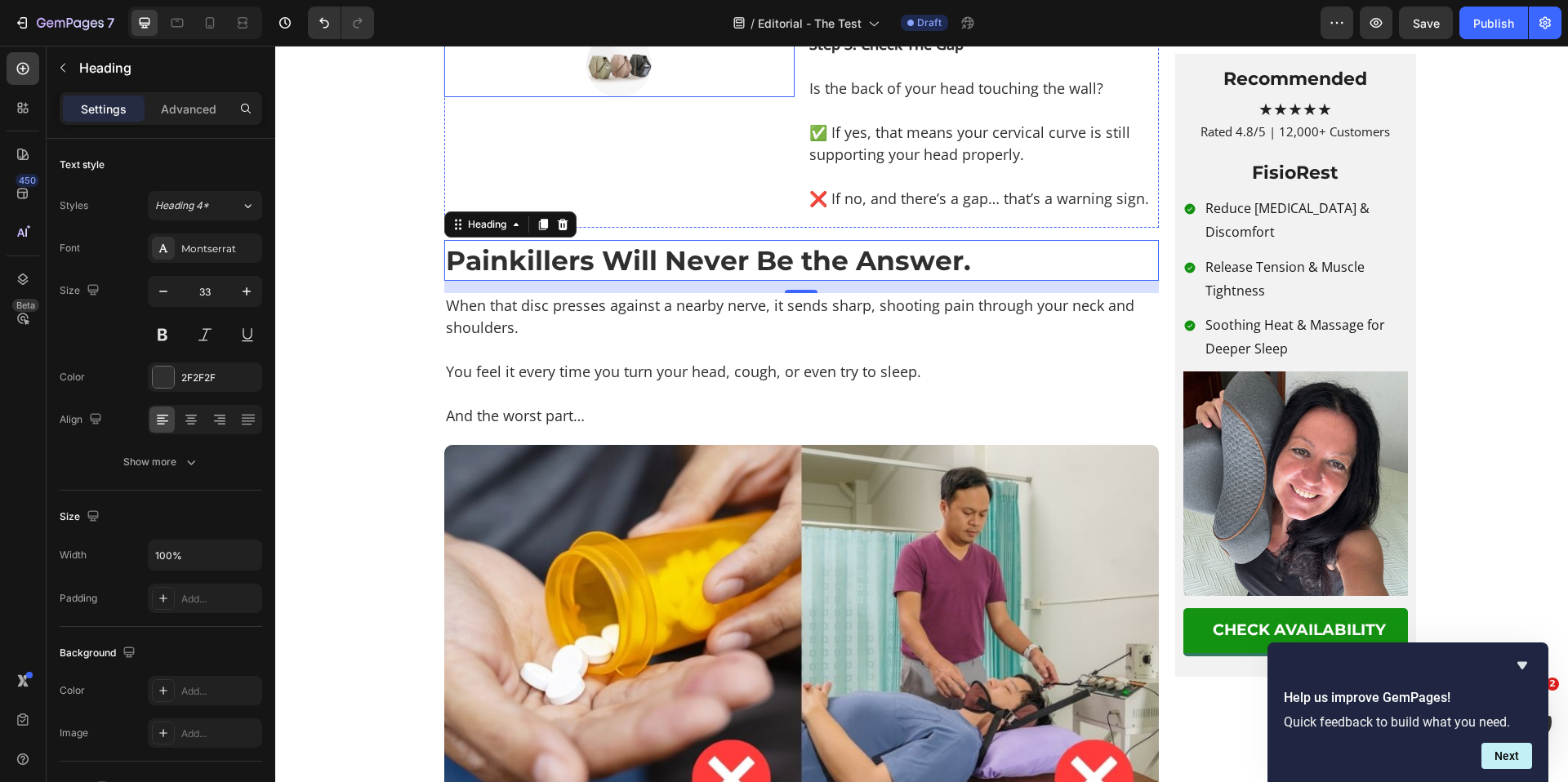
scroll to position [1739, 0]
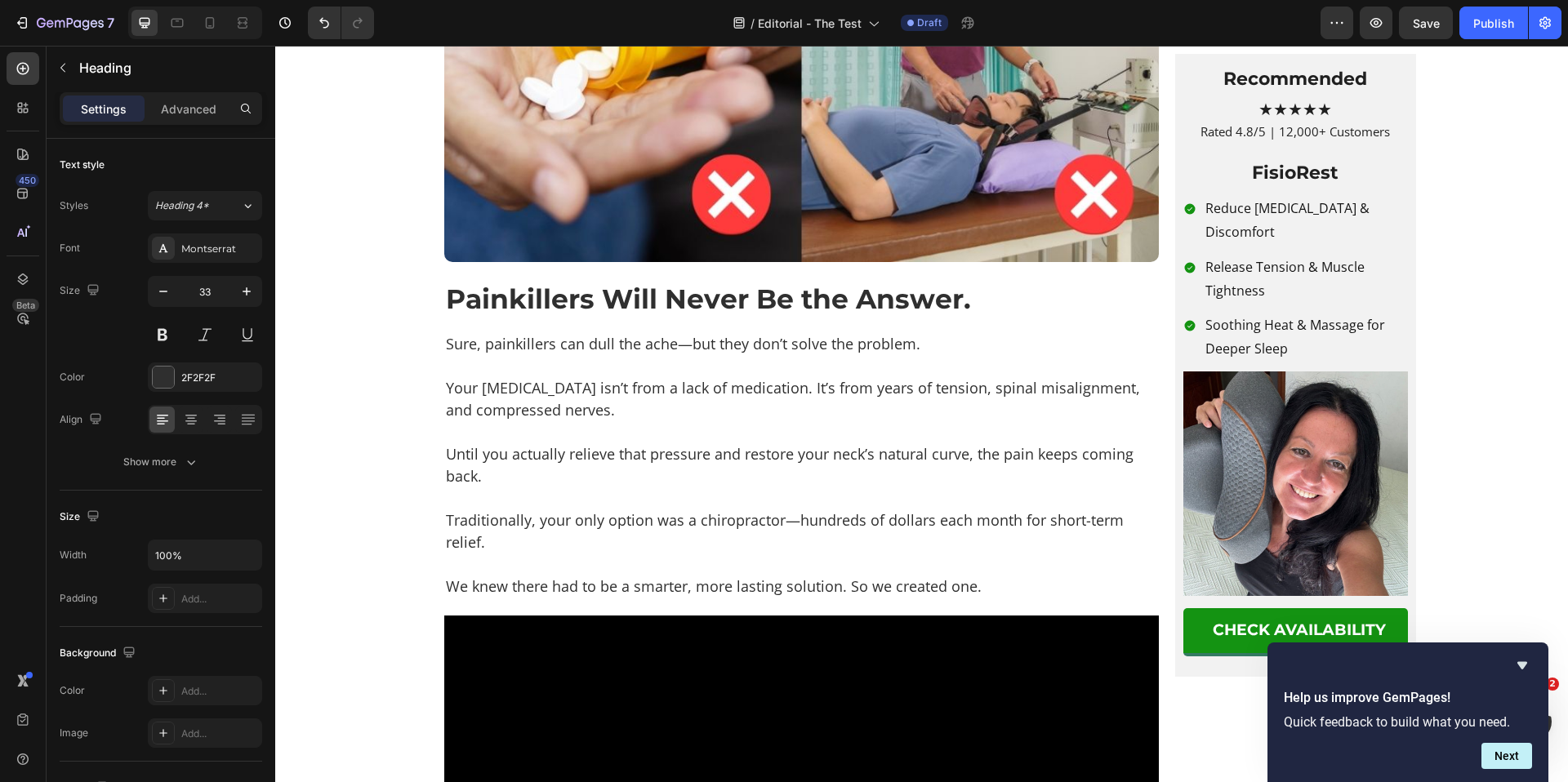
scroll to position [2414, 0]
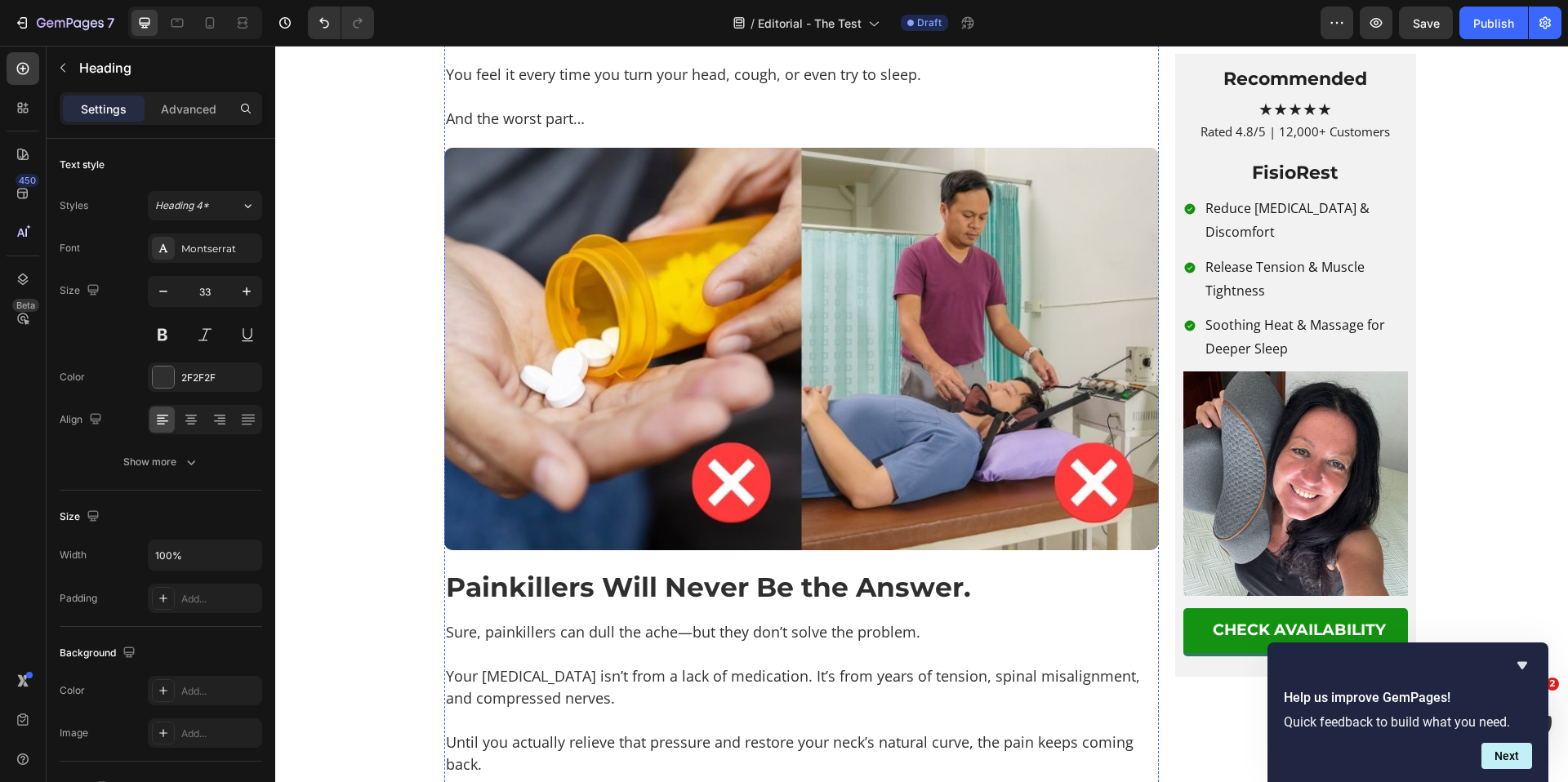
scroll to position [2235, 0]
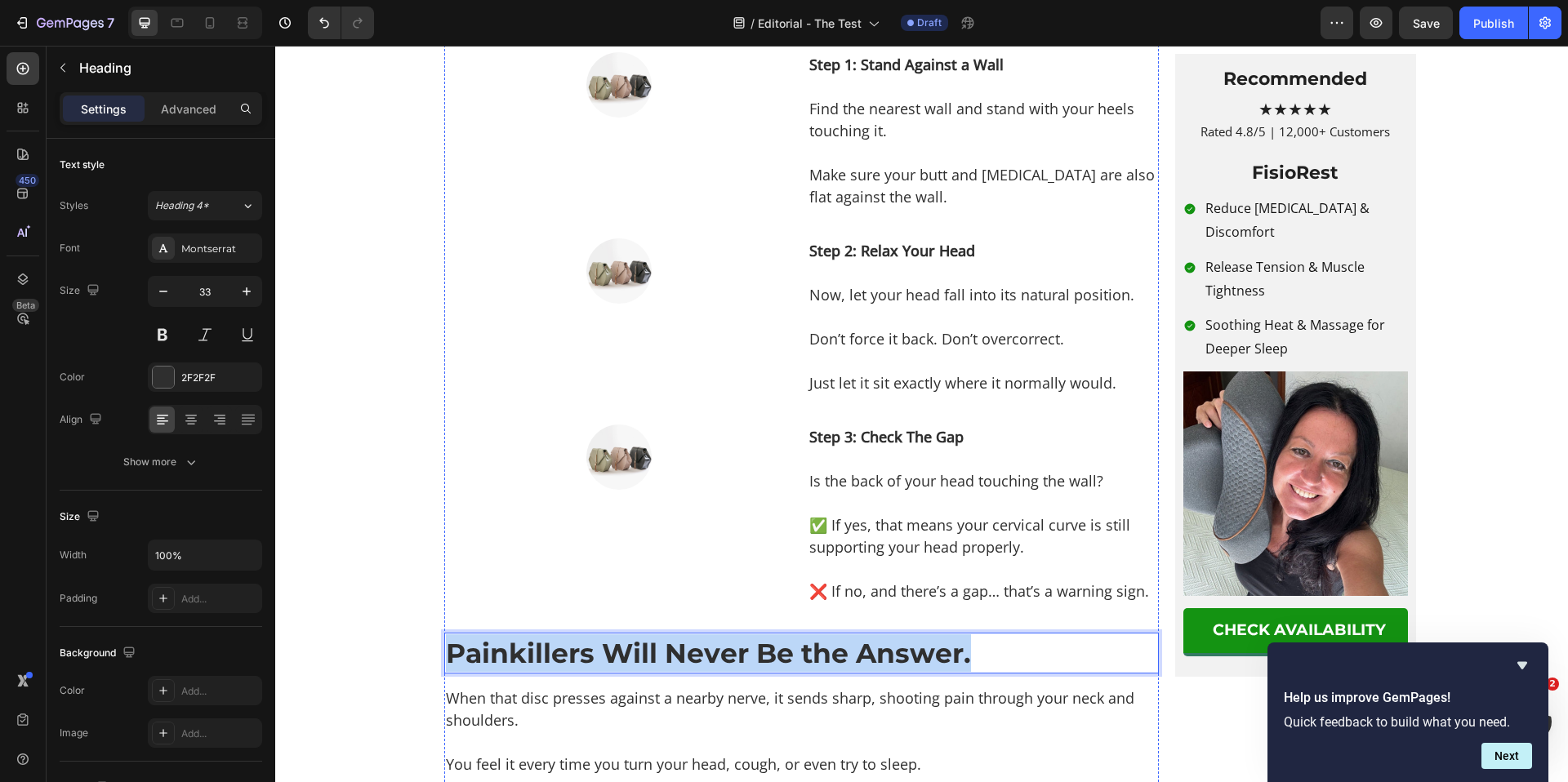
scroll to position [1995, 0]
